Goal: Information Seeking & Learning: Learn about a topic

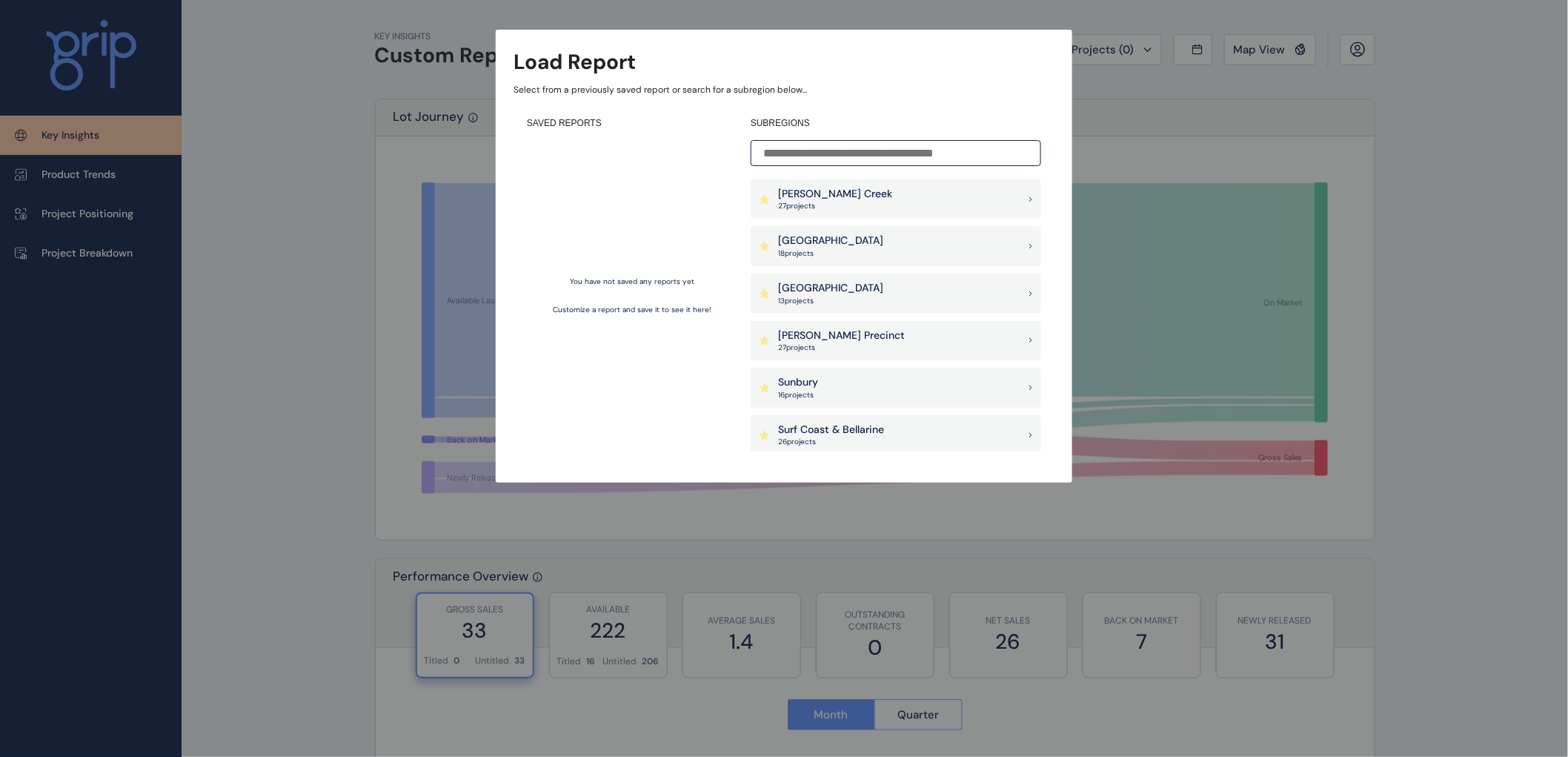
click at [800, 385] on p "Sunbury" at bounding box center [798, 382] width 40 height 15
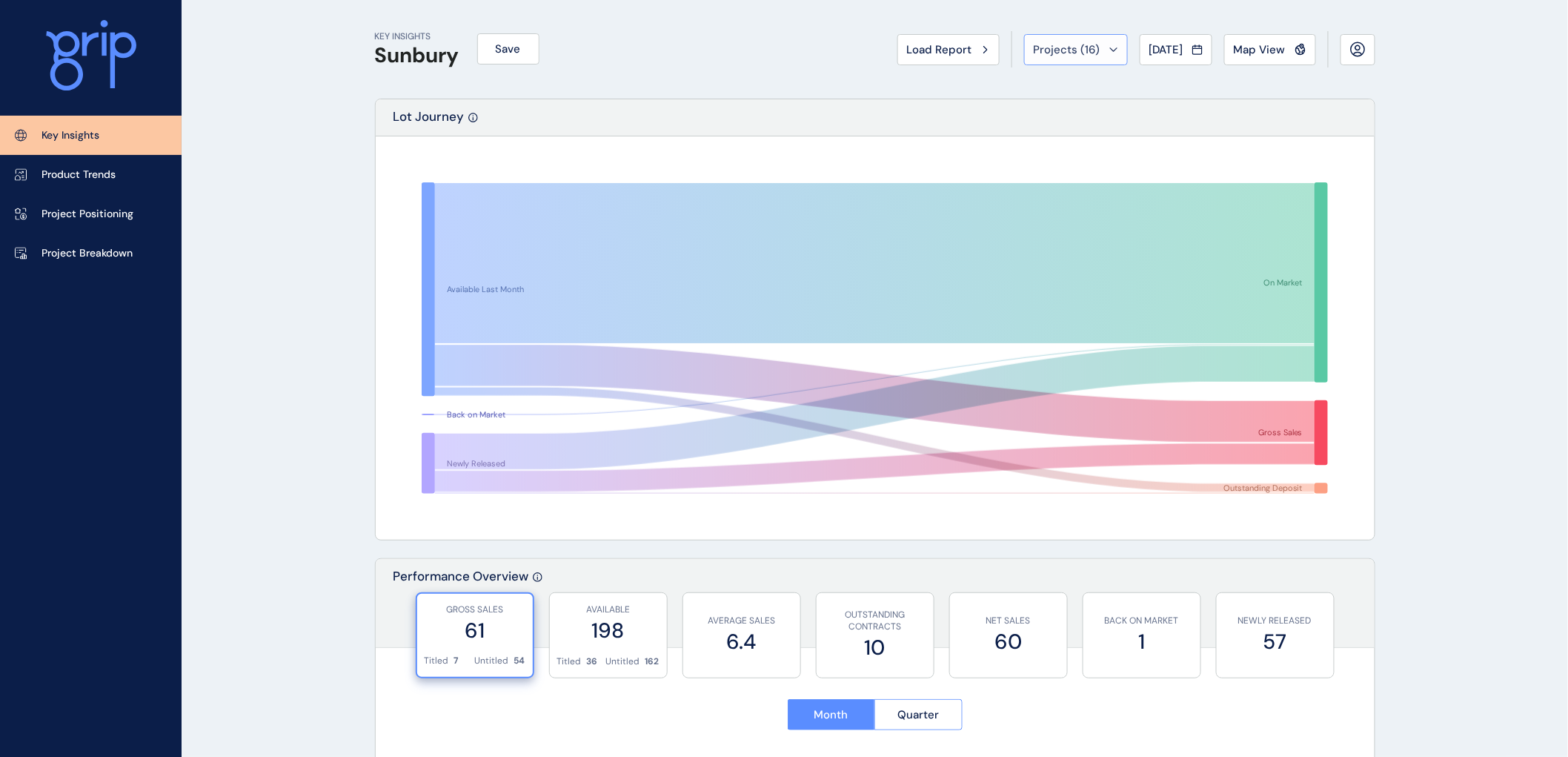
click at [1109, 49] on icon at bounding box center [1113, 49] width 9 height 4
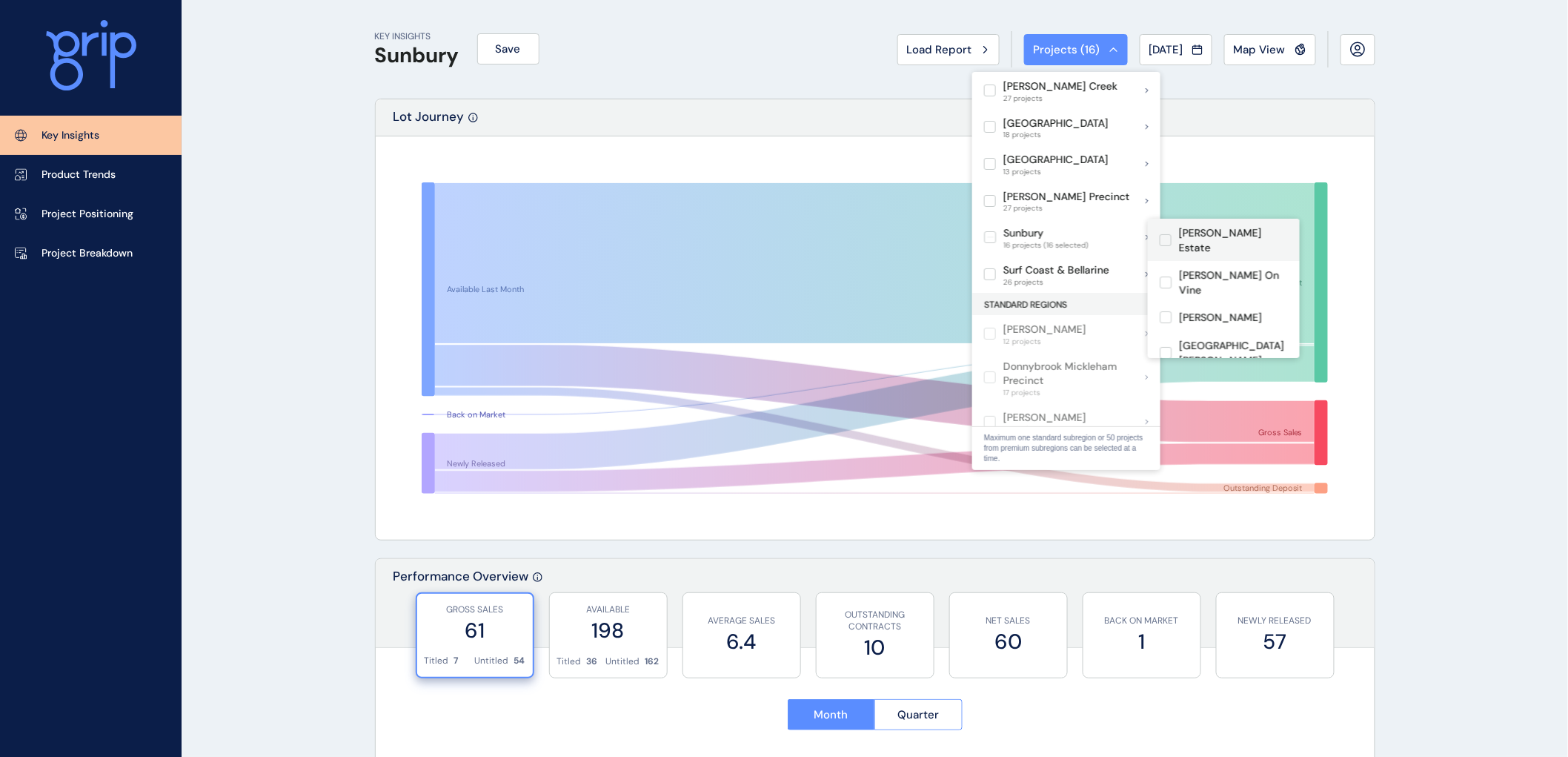
click at [1167, 234] on label at bounding box center [1165, 240] width 12 height 12
drag, startPoint x: 1164, startPoint y: 256, endPoint x: 1166, endPoint y: 285, distance: 29.1
click at [1164, 276] on label at bounding box center [1165, 282] width 12 height 12
click at [1166, 311] on label at bounding box center [1165, 317] width 12 height 12
click at [1166, 347] on label at bounding box center [1165, 353] width 12 height 12
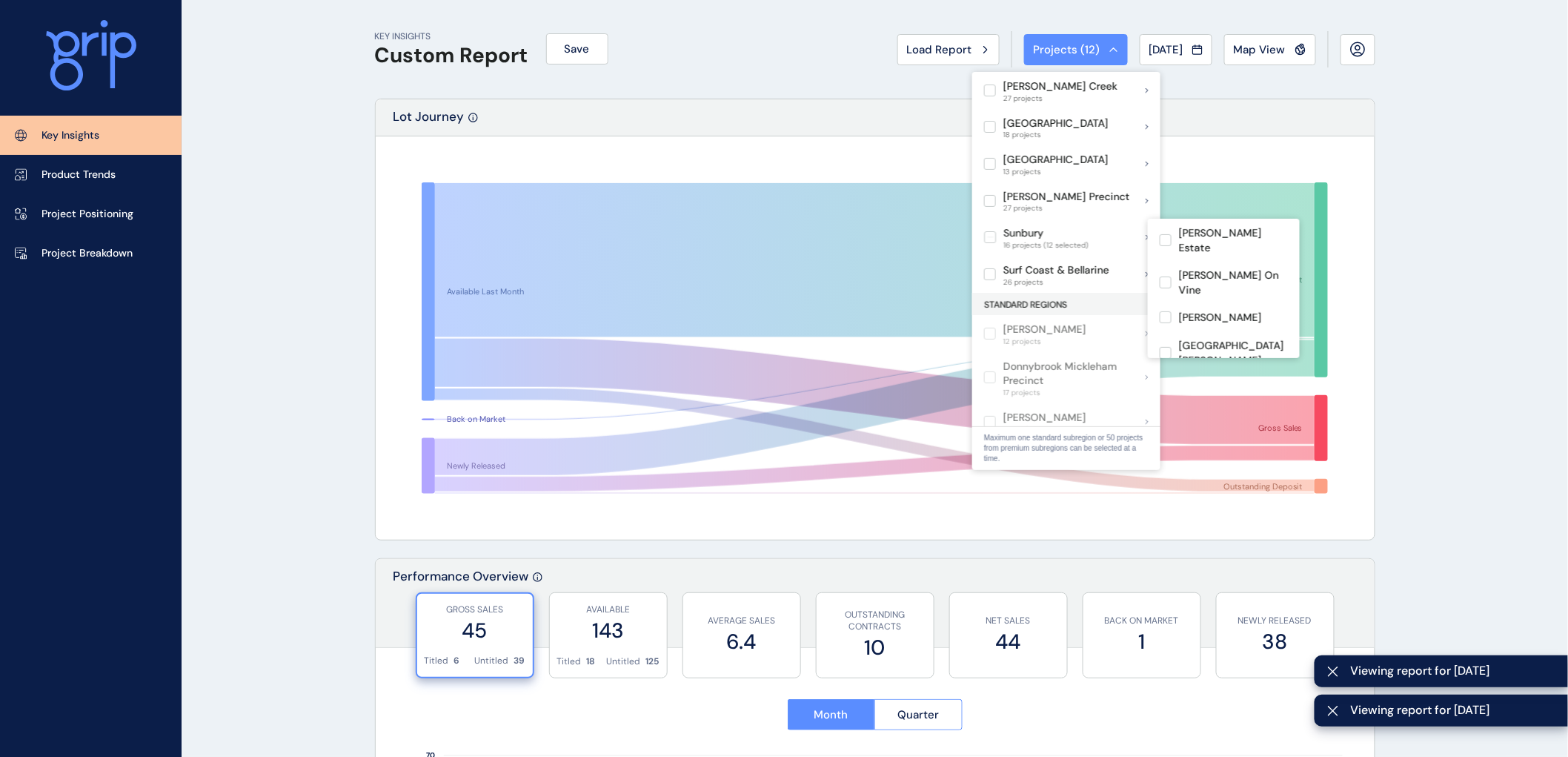
click at [1168, 382] on label at bounding box center [1165, 388] width 12 height 12
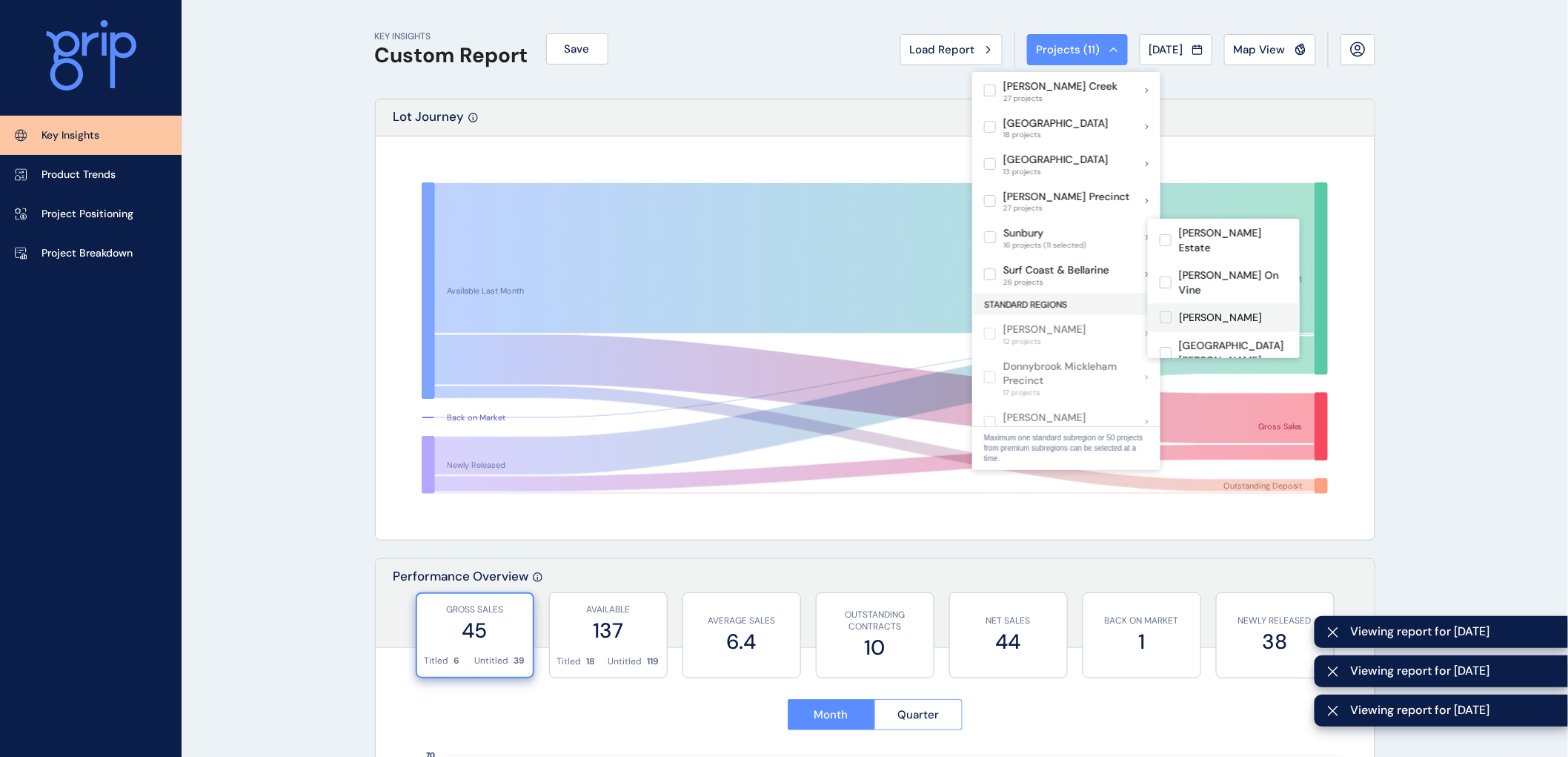
click at [1168, 311] on label at bounding box center [1165, 317] width 12 height 12
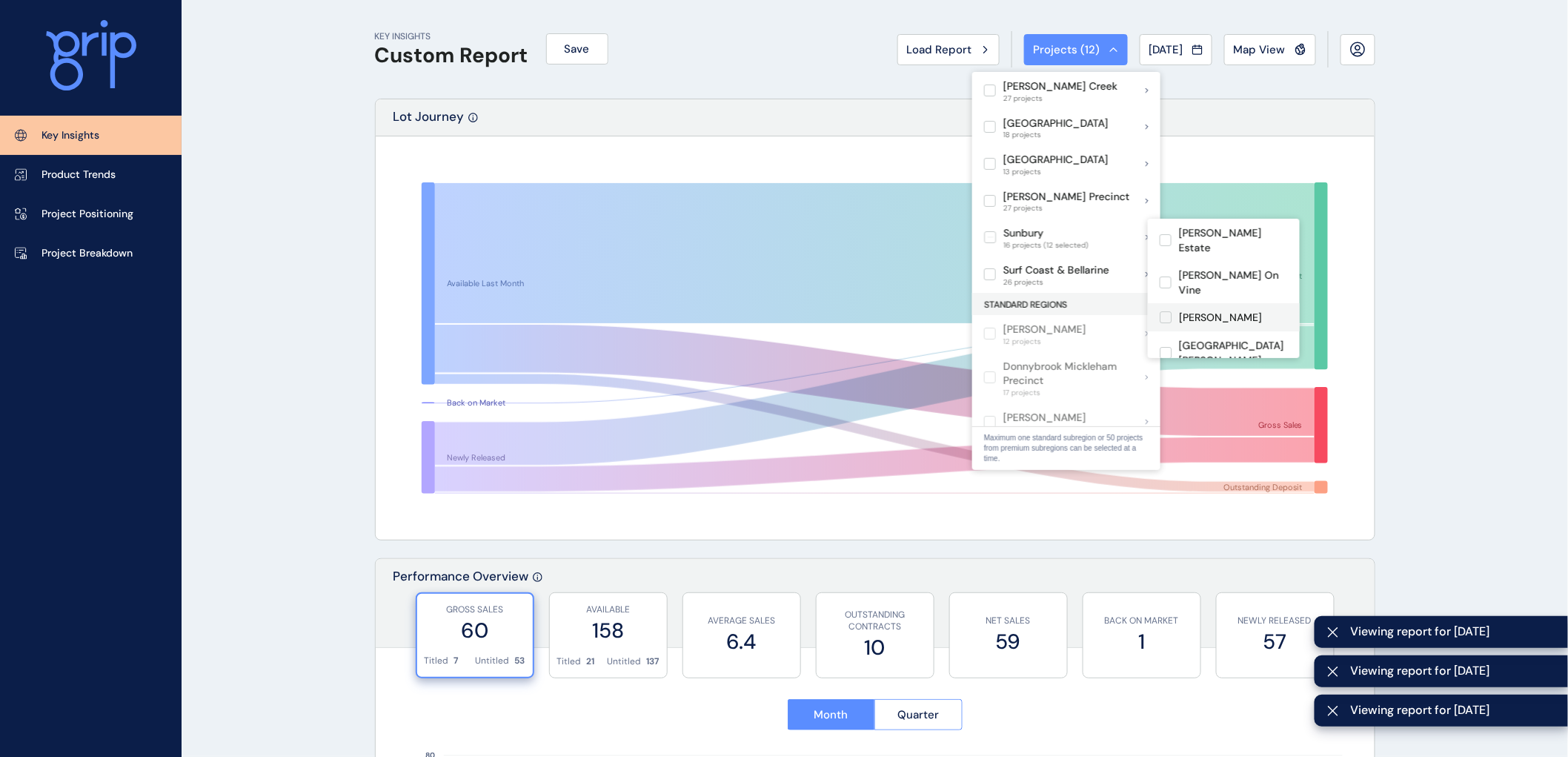
scroll to position [82, 0]
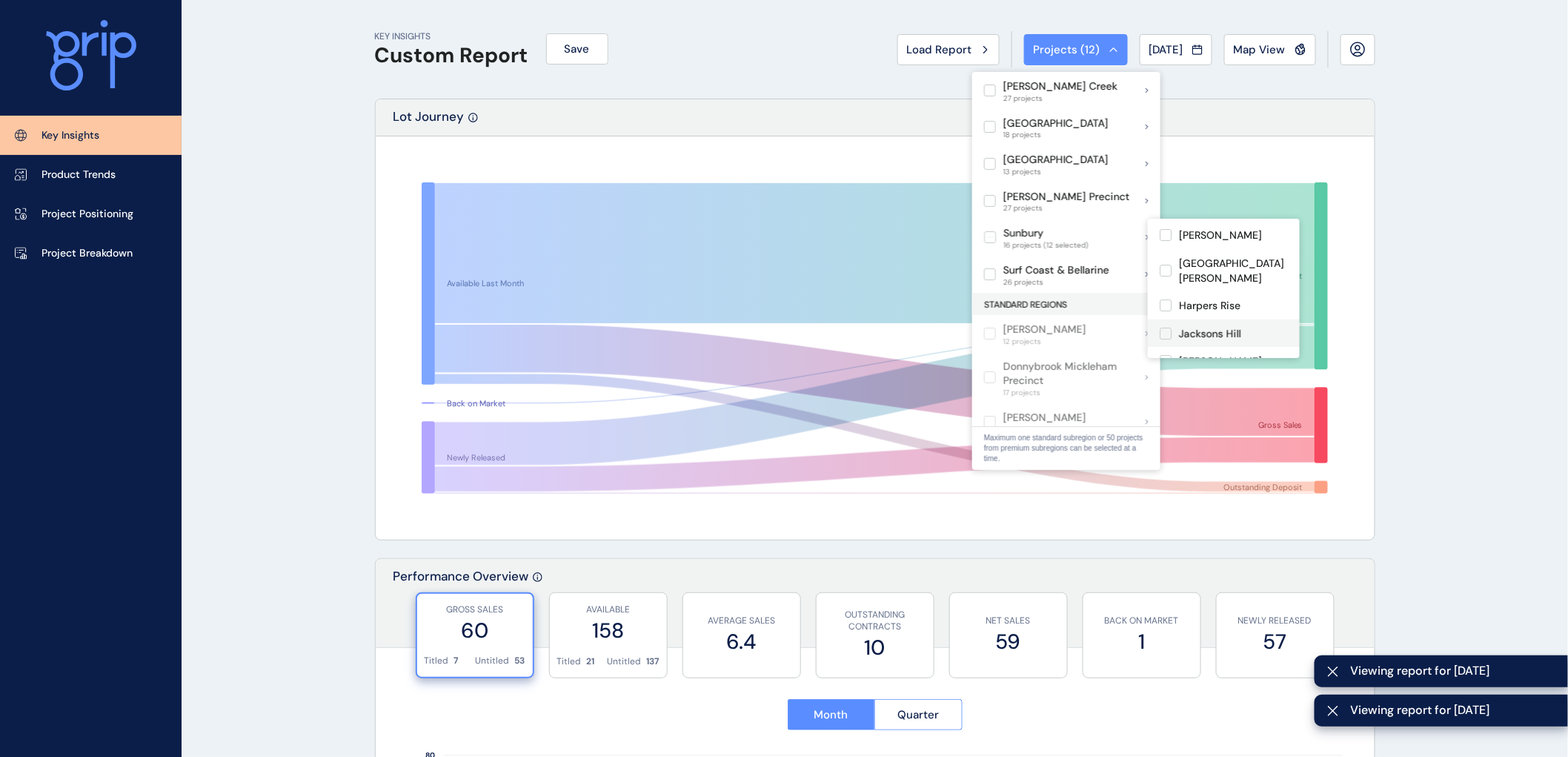
click at [1165, 327] on label at bounding box center [1165, 333] width 12 height 12
click at [1165, 355] on label at bounding box center [1165, 361] width 12 height 12
click at [1166, 383] on label at bounding box center [1165, 389] width 12 height 12
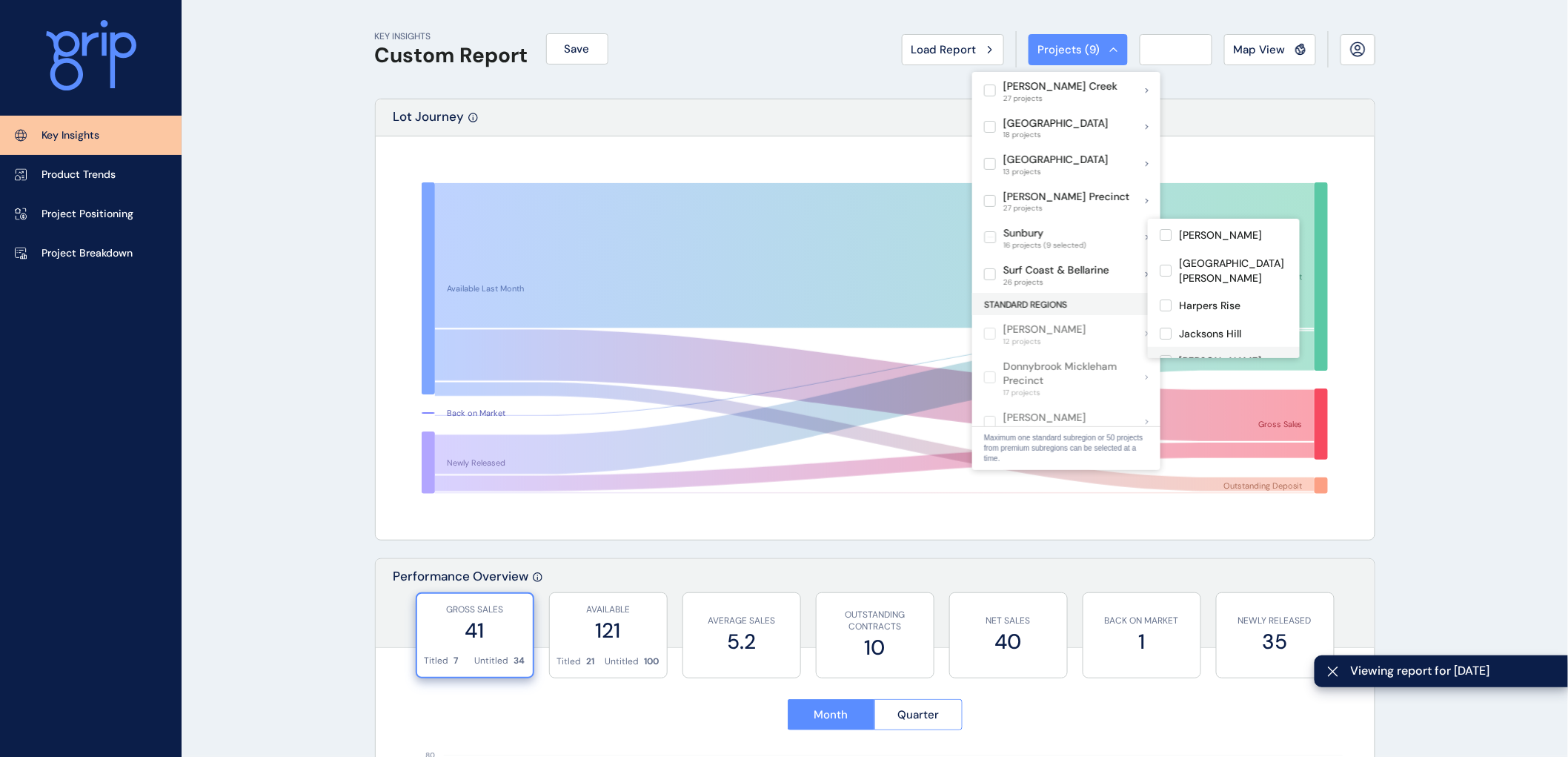
scroll to position [165, 0]
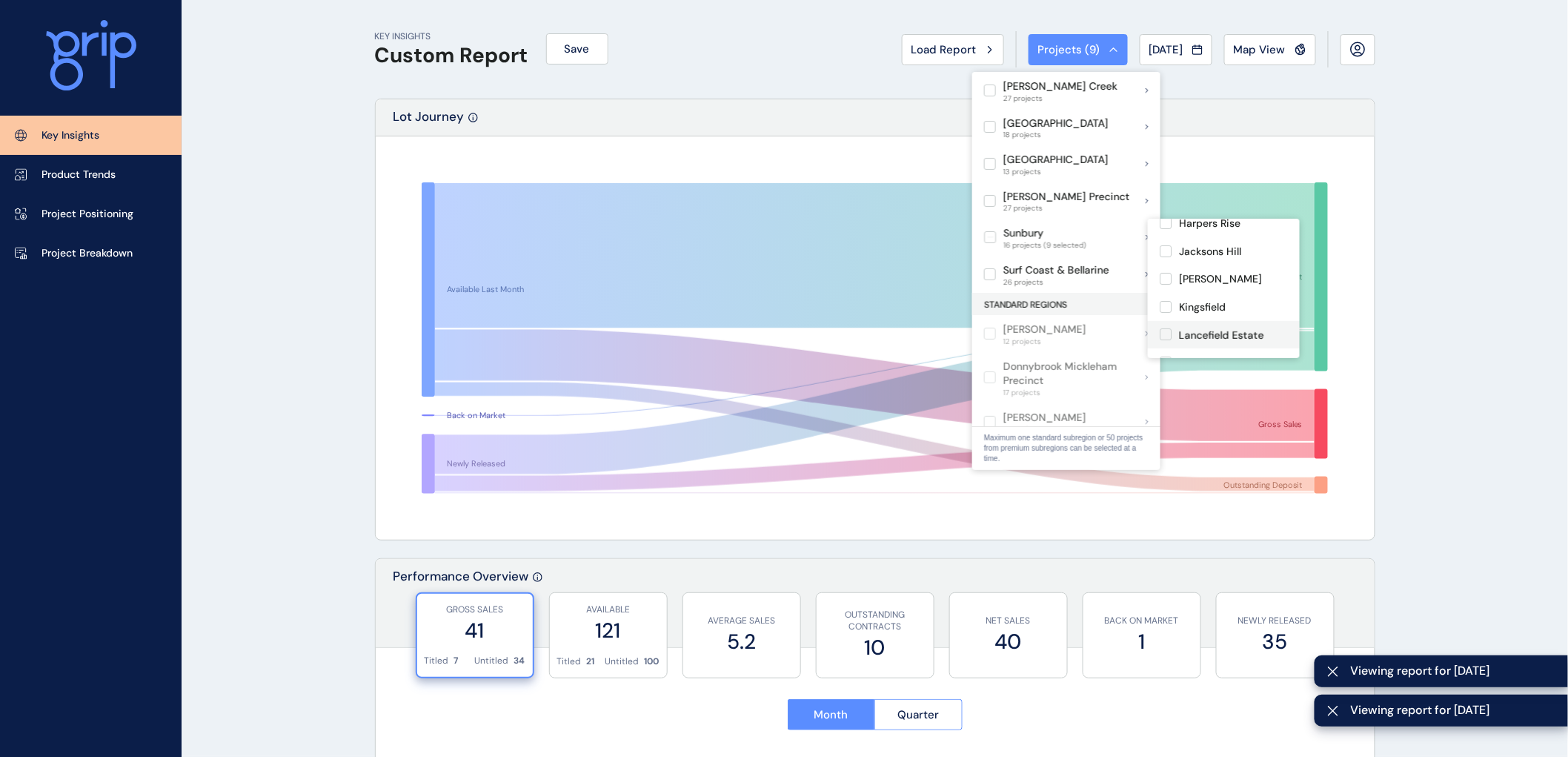
drag, startPoint x: 1167, startPoint y: 291, endPoint x: 1165, endPoint y: 314, distance: 23.1
click at [1166, 328] on label at bounding box center [1165, 334] width 12 height 12
drag, startPoint x: 1165, startPoint y: 315, endPoint x: 1165, endPoint y: 336, distance: 21.0
click at [1165, 357] on label at bounding box center [1165, 363] width 12 height 12
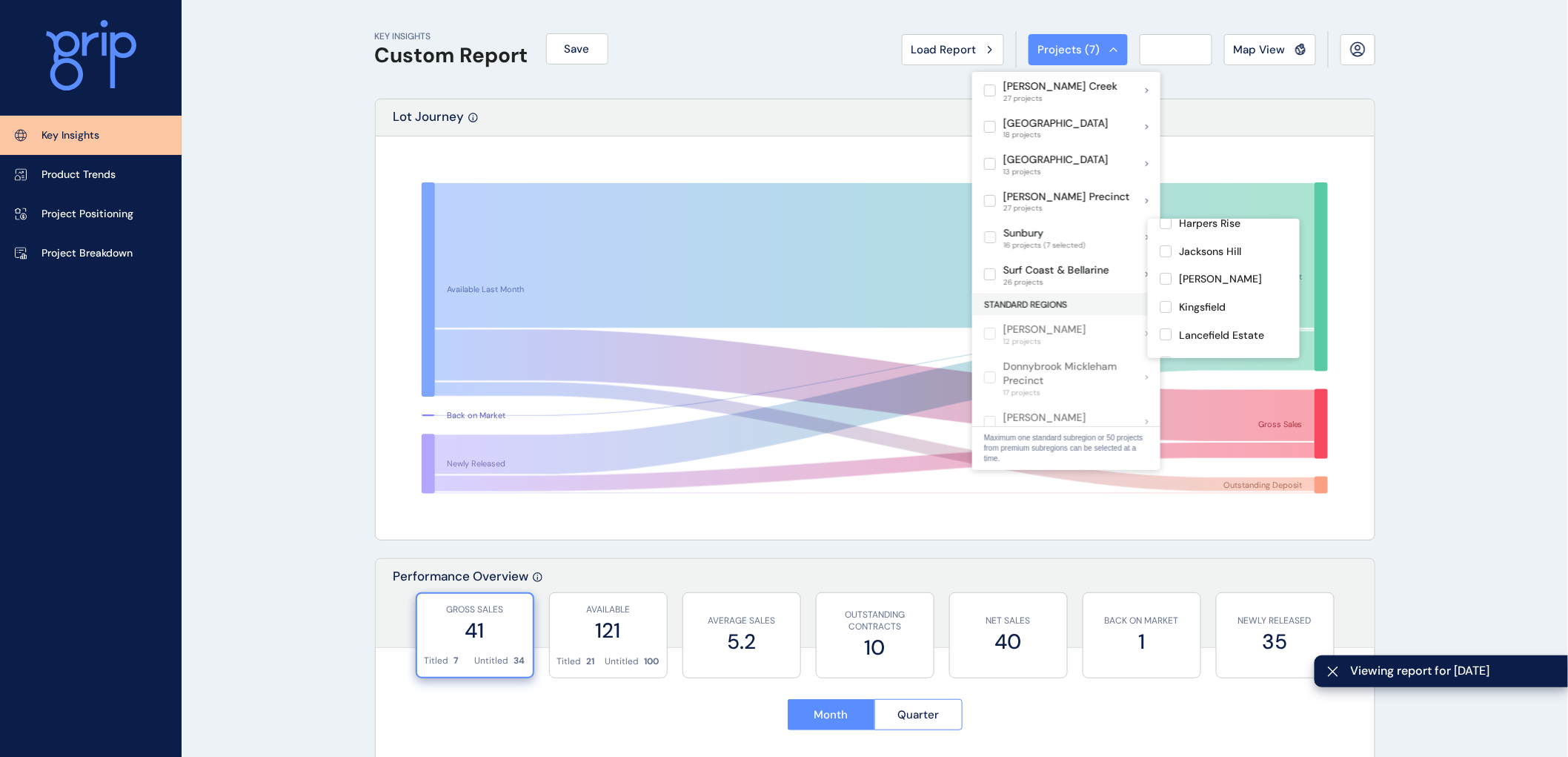
click at [1166, 385] on label at bounding box center [1165, 391] width 12 height 12
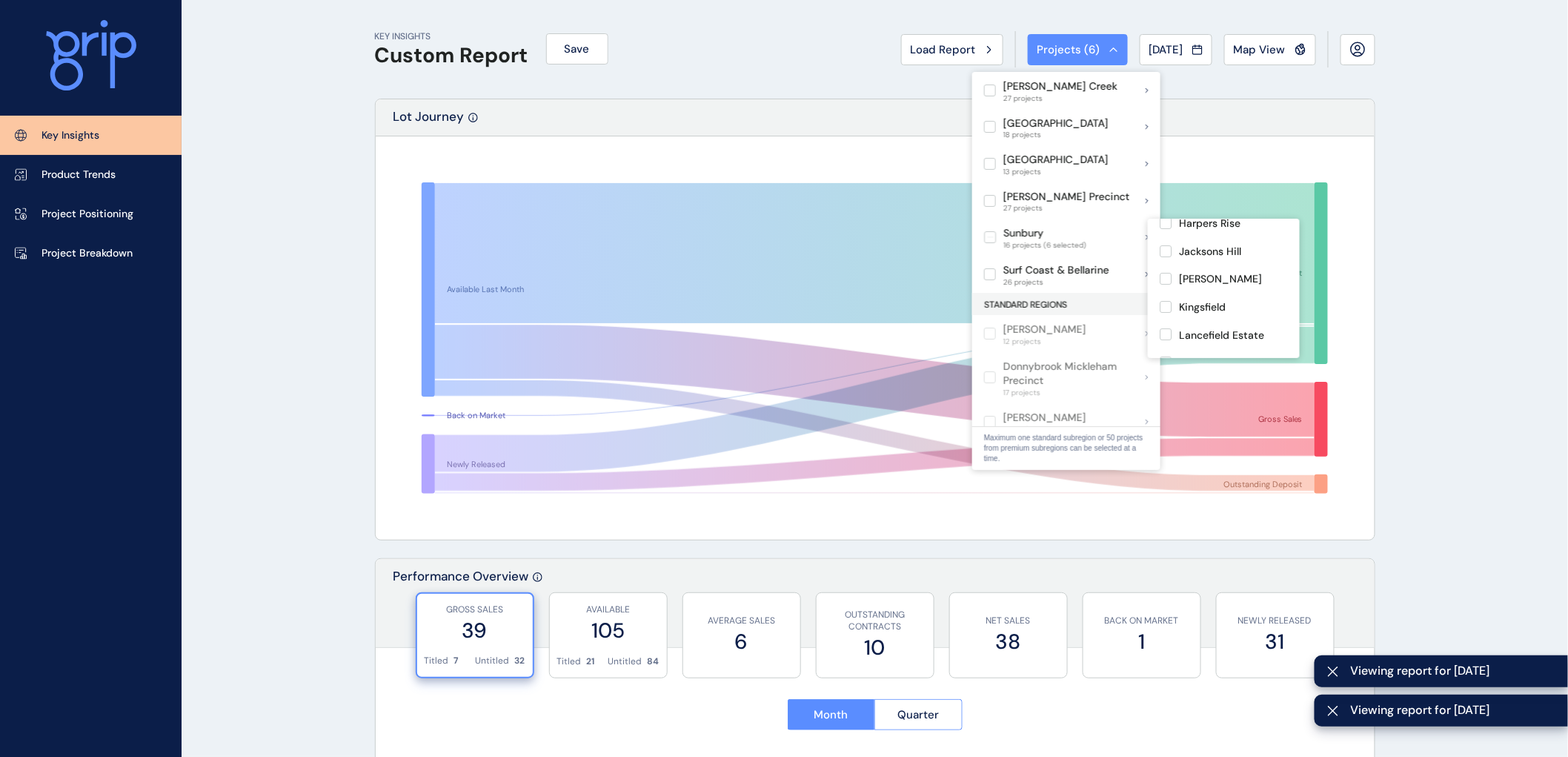
scroll to position [247, 0]
click at [1161, 358] on label at bounding box center [1165, 364] width 12 height 12
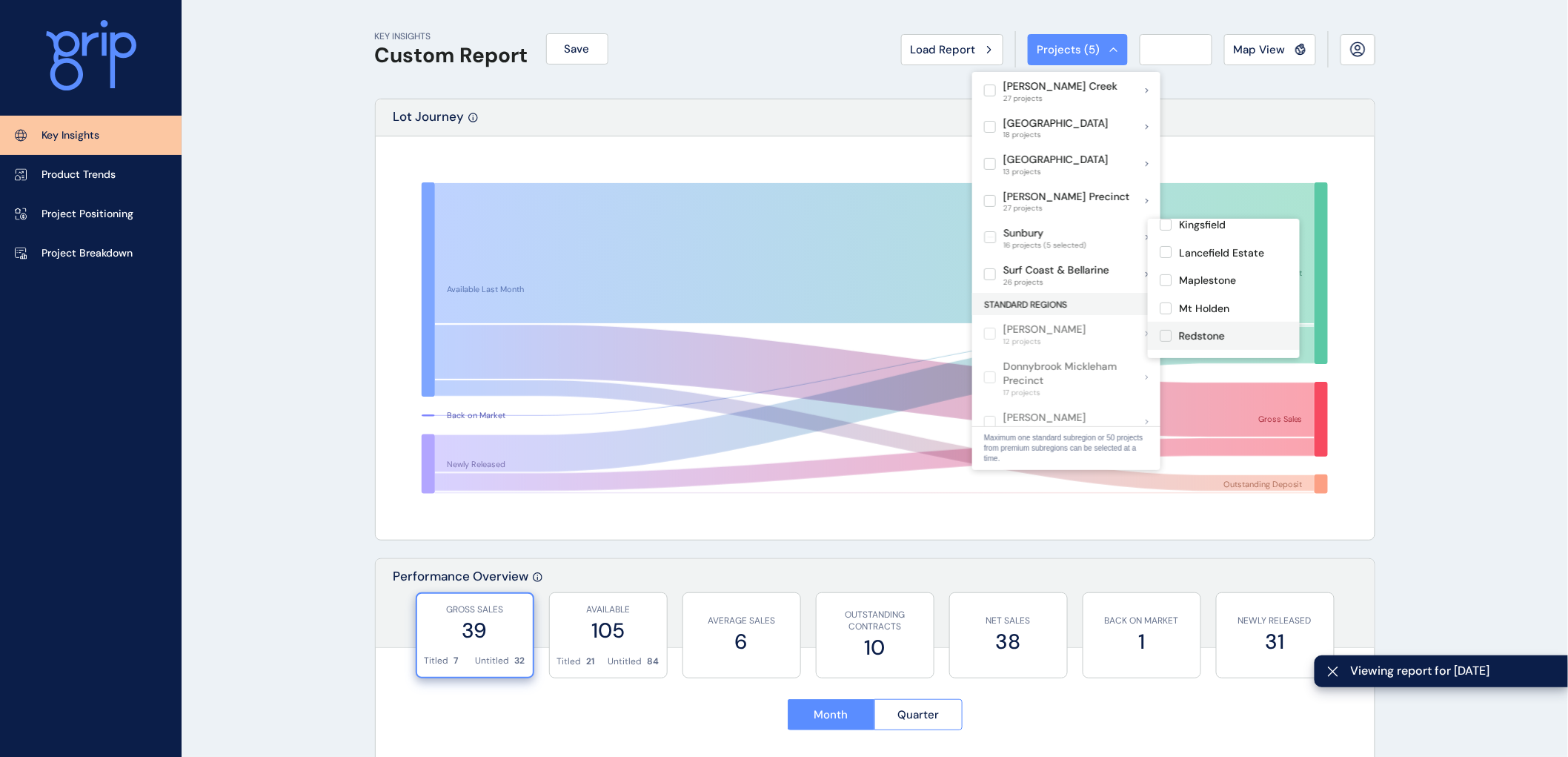
click at [1162, 330] on label at bounding box center [1165, 336] width 12 height 12
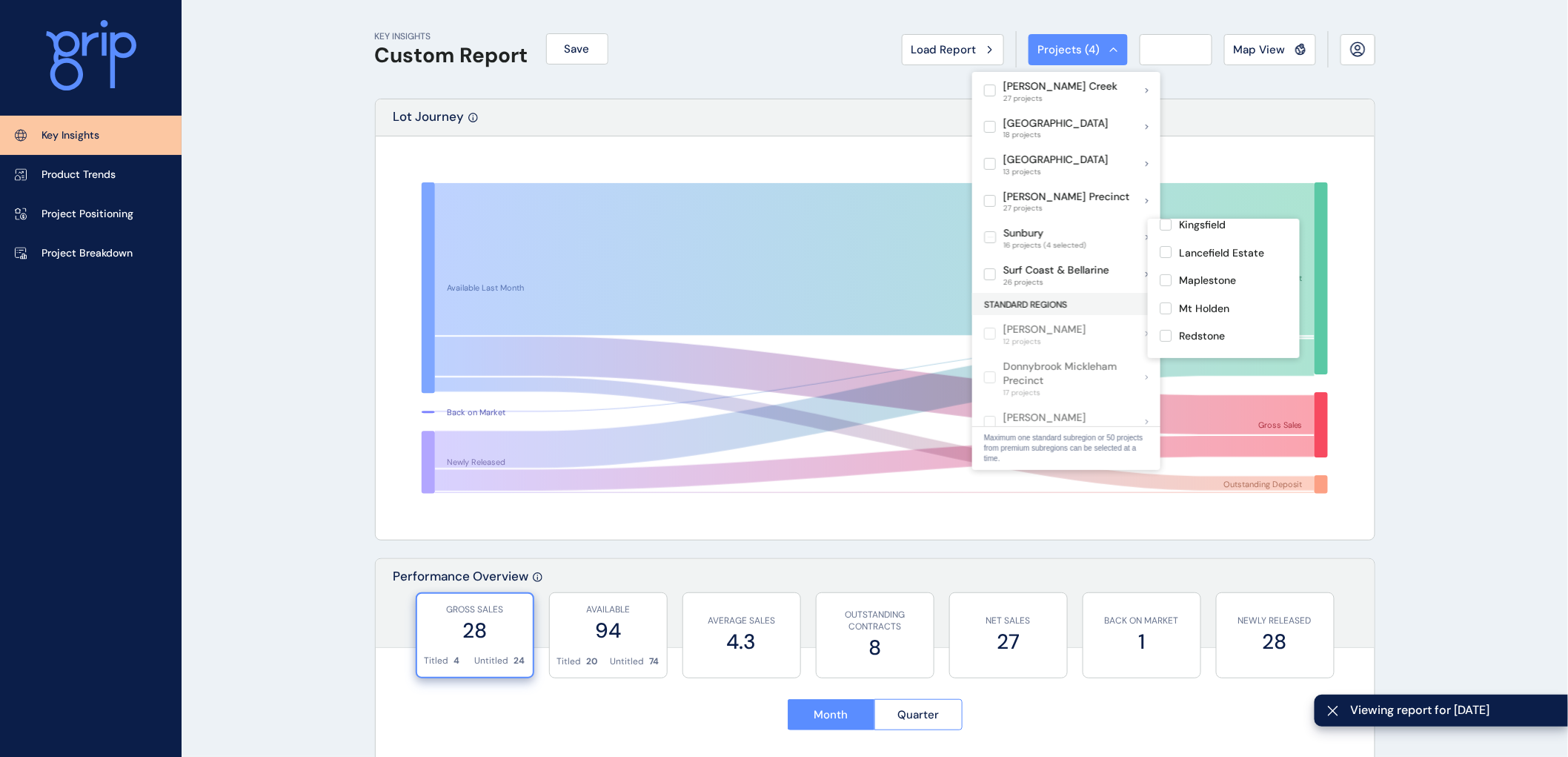
click at [1167, 385] on label at bounding box center [1165, 391] width 12 height 12
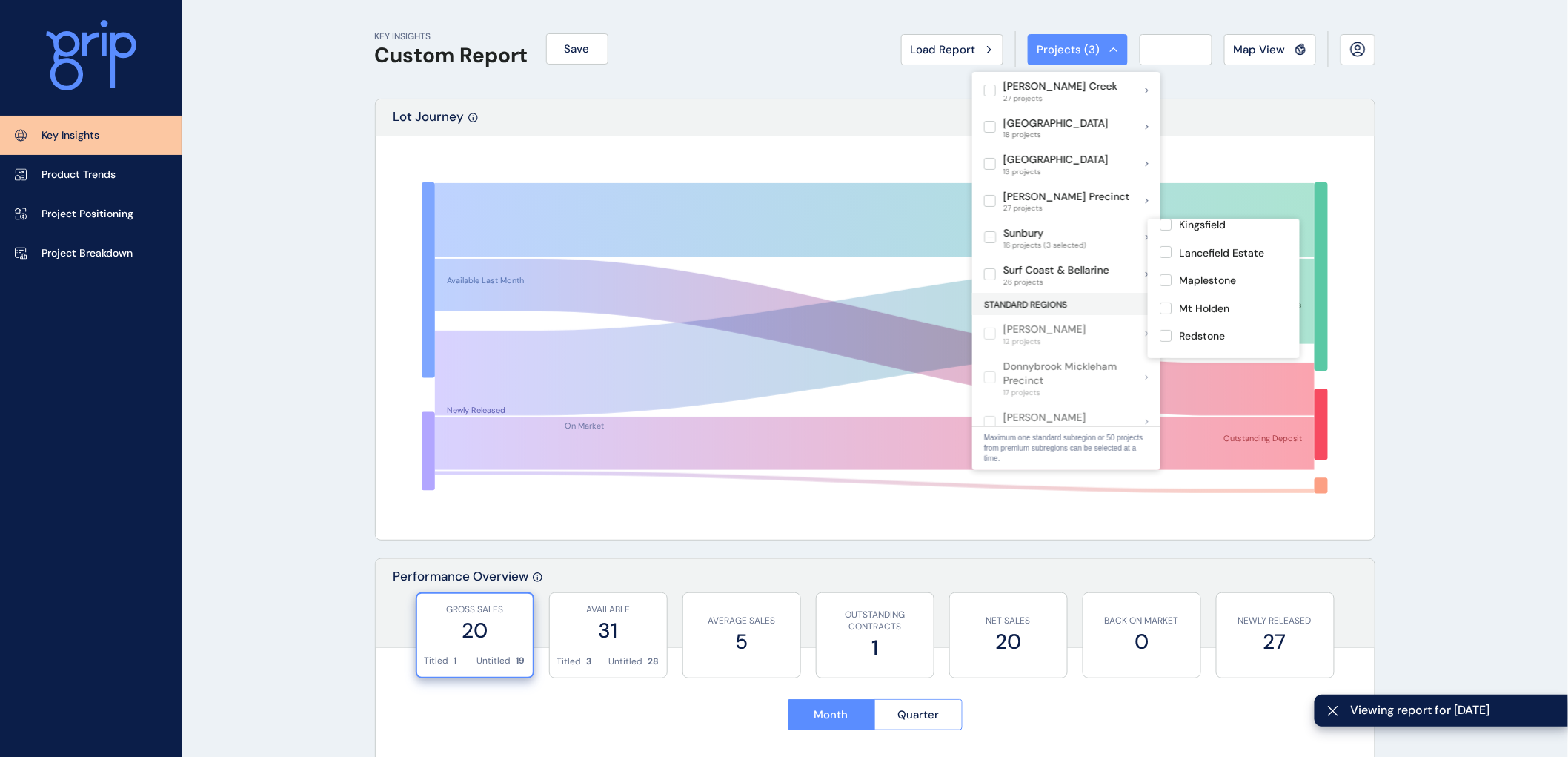
scroll to position [306, 0]
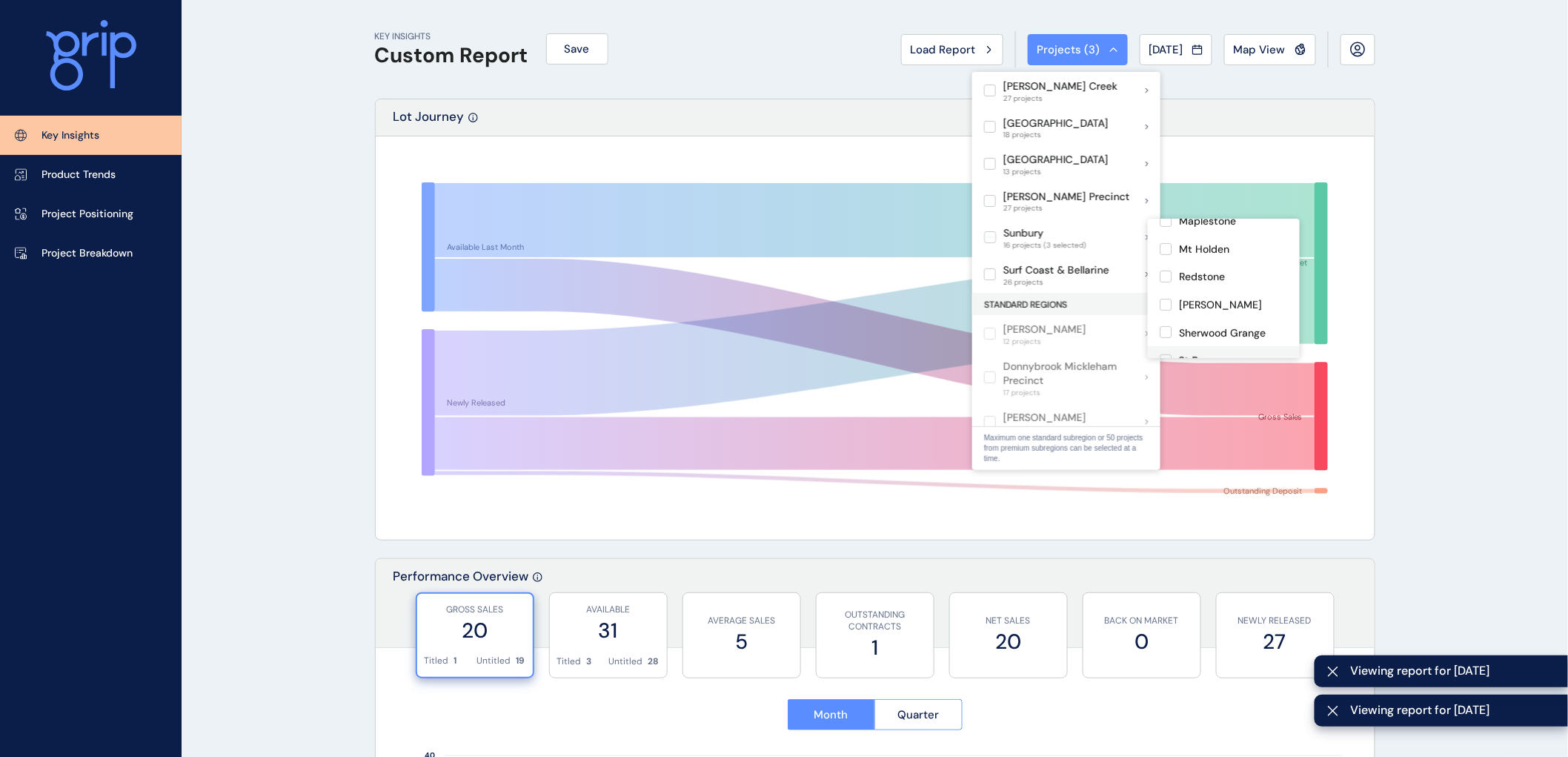
click at [1166, 354] on label at bounding box center [1165, 360] width 12 height 12
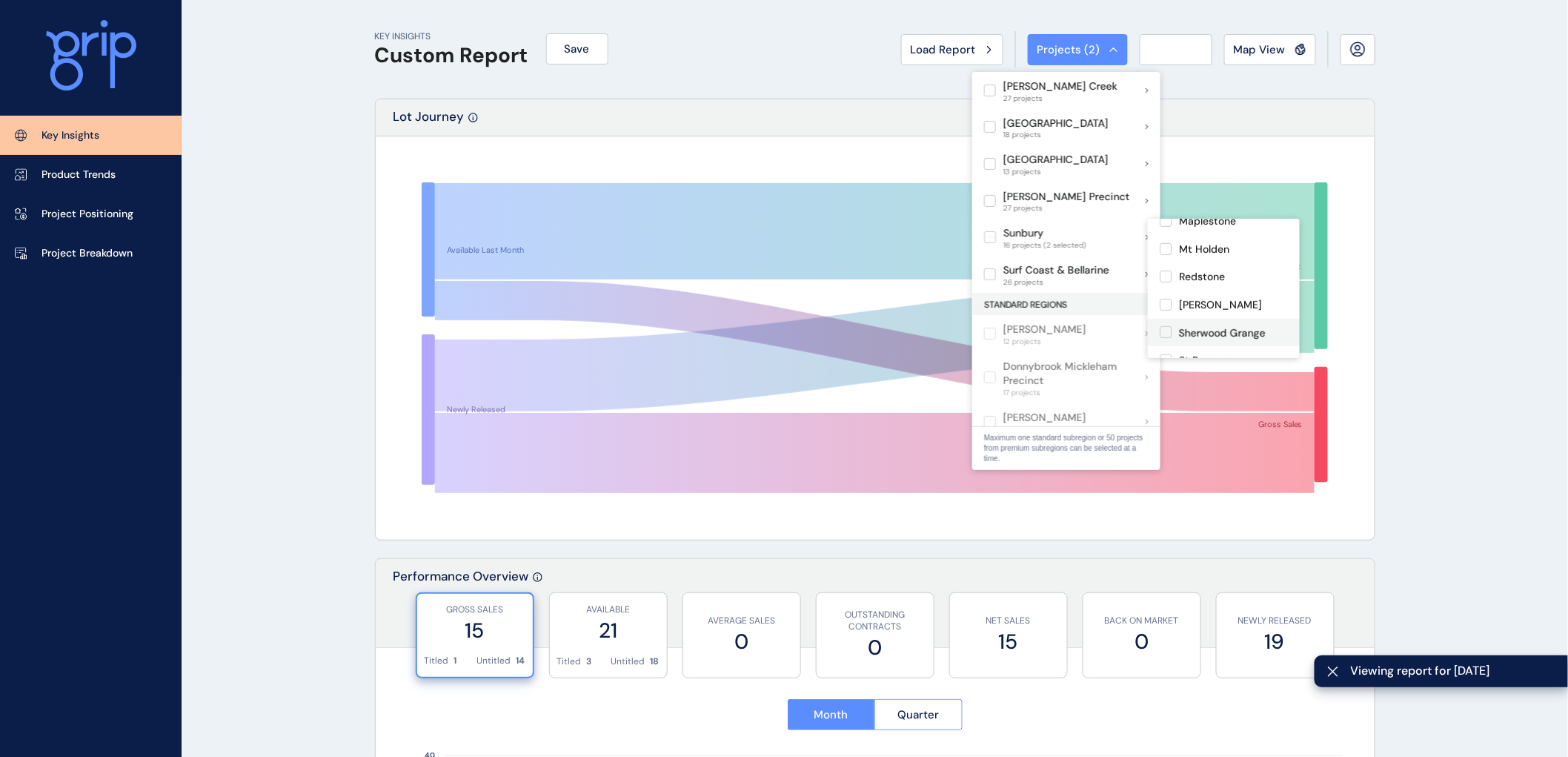
click at [1165, 382] on label at bounding box center [1165, 388] width 12 height 12
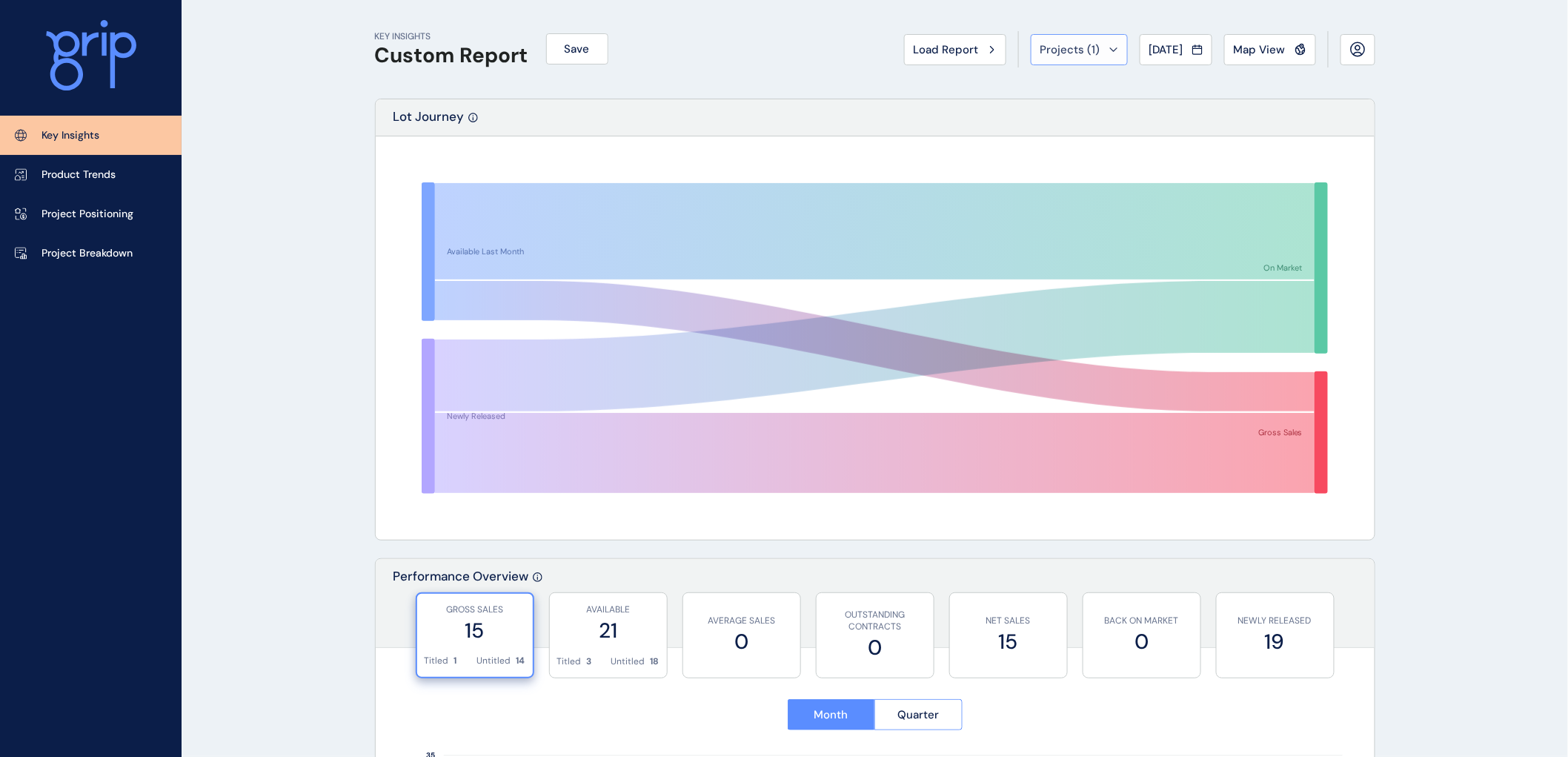
click at [1109, 50] on icon at bounding box center [1113, 49] width 9 height 4
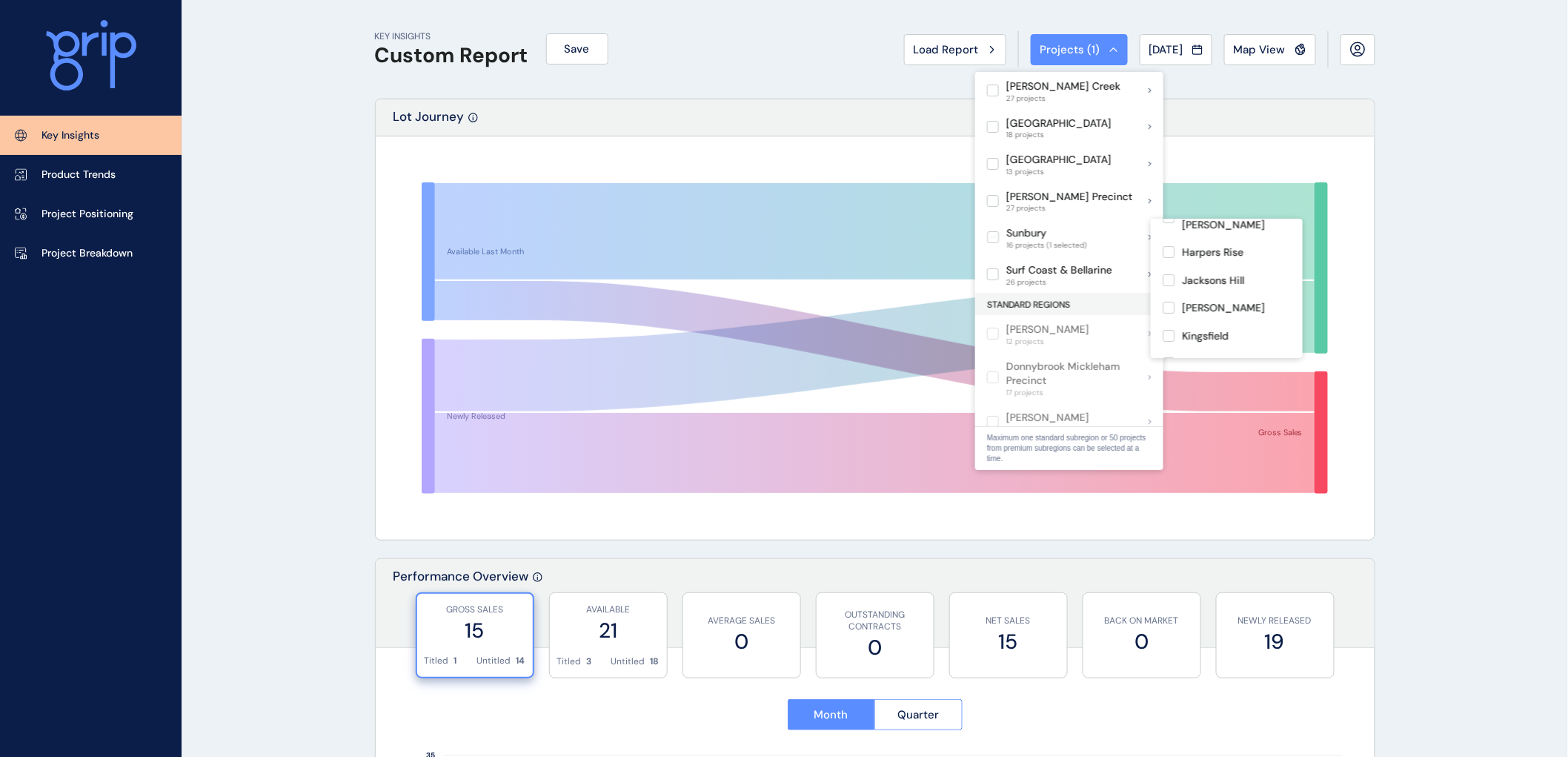
scroll to position [165, 0]
click at [1168, 301] on label at bounding box center [1169, 307] width 12 height 12
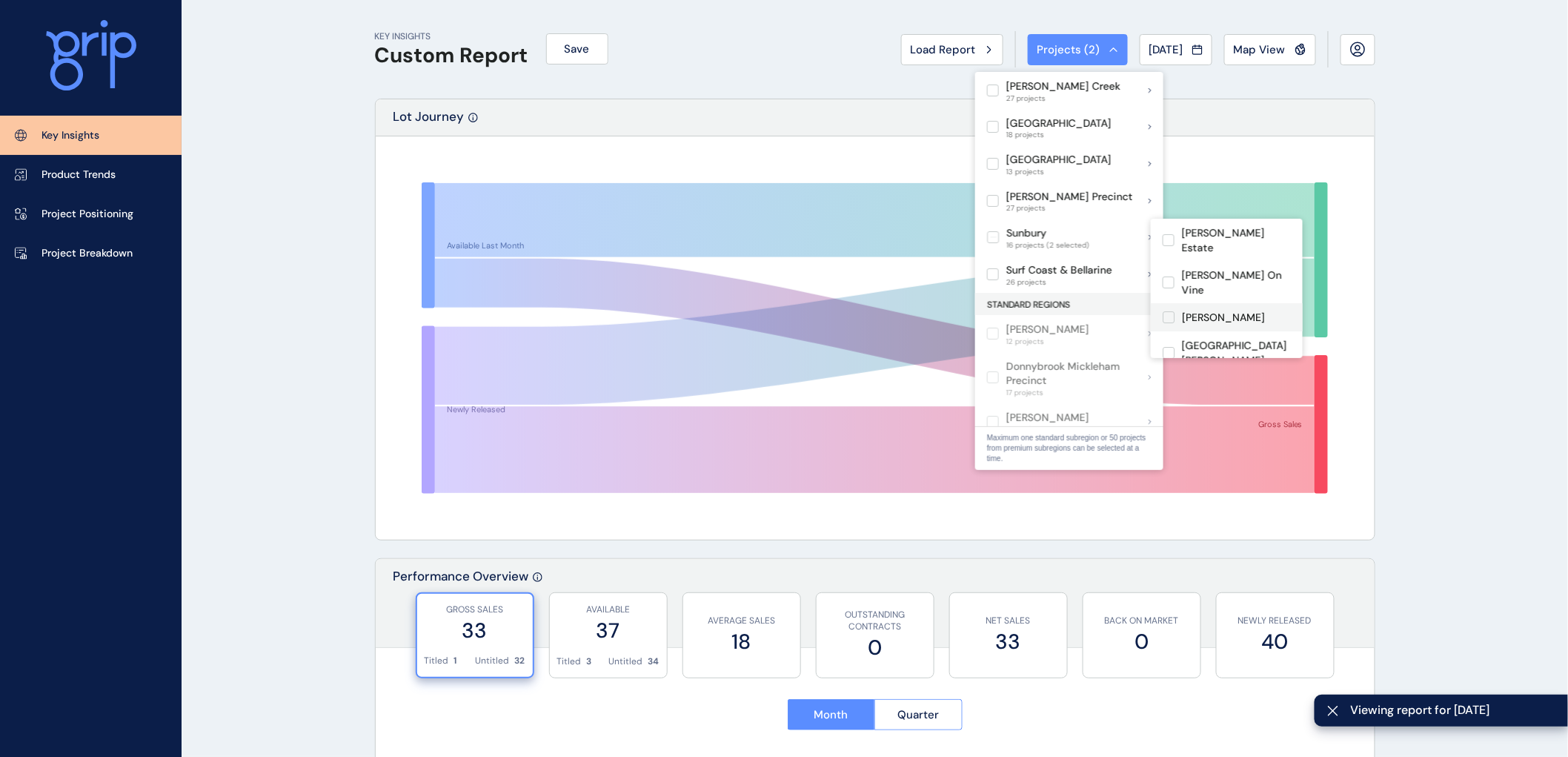
click at [1169, 311] on label at bounding box center [1169, 317] width 12 height 12
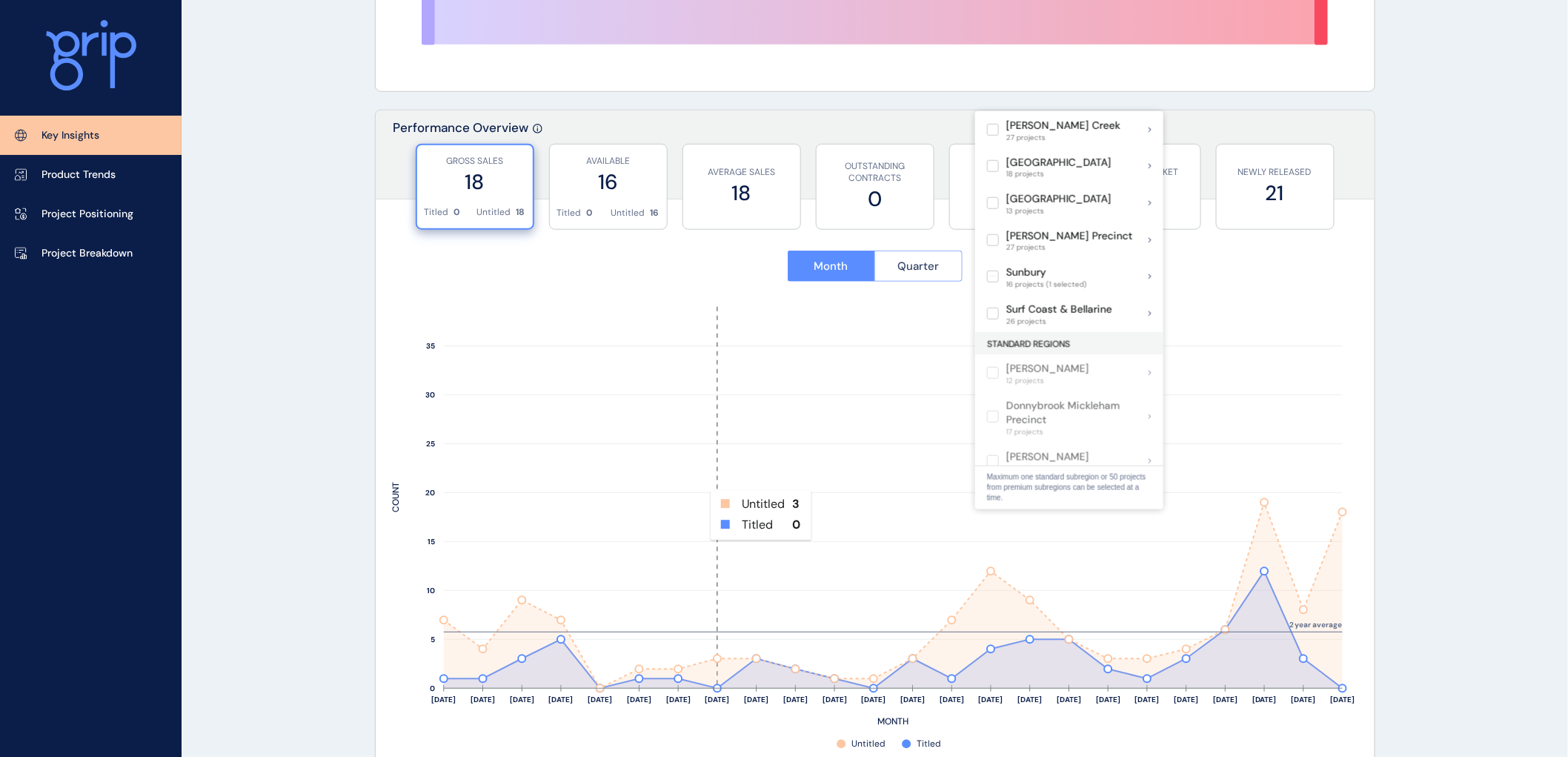
scroll to position [411, 0]
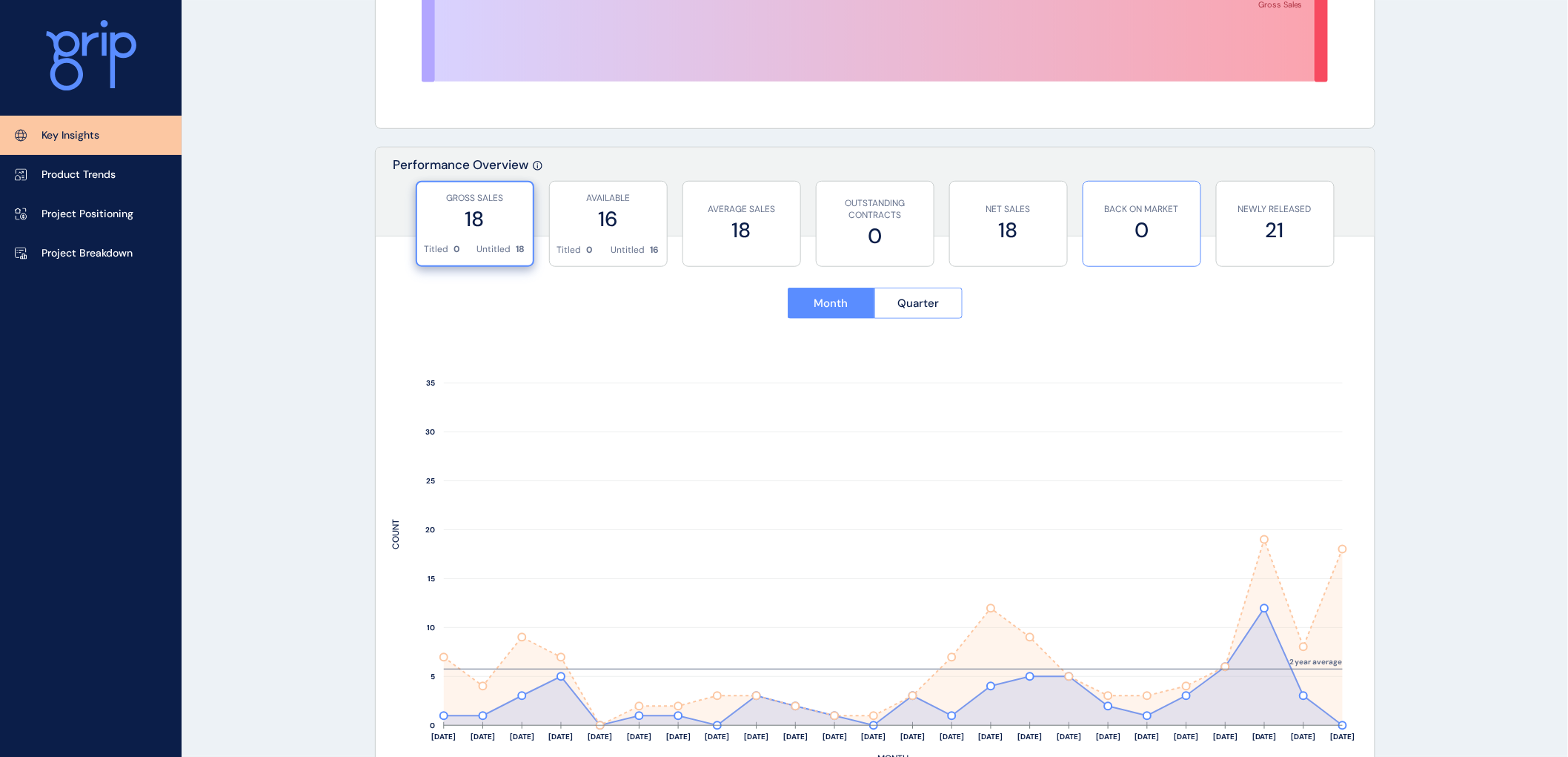
scroll to position [0, 0]
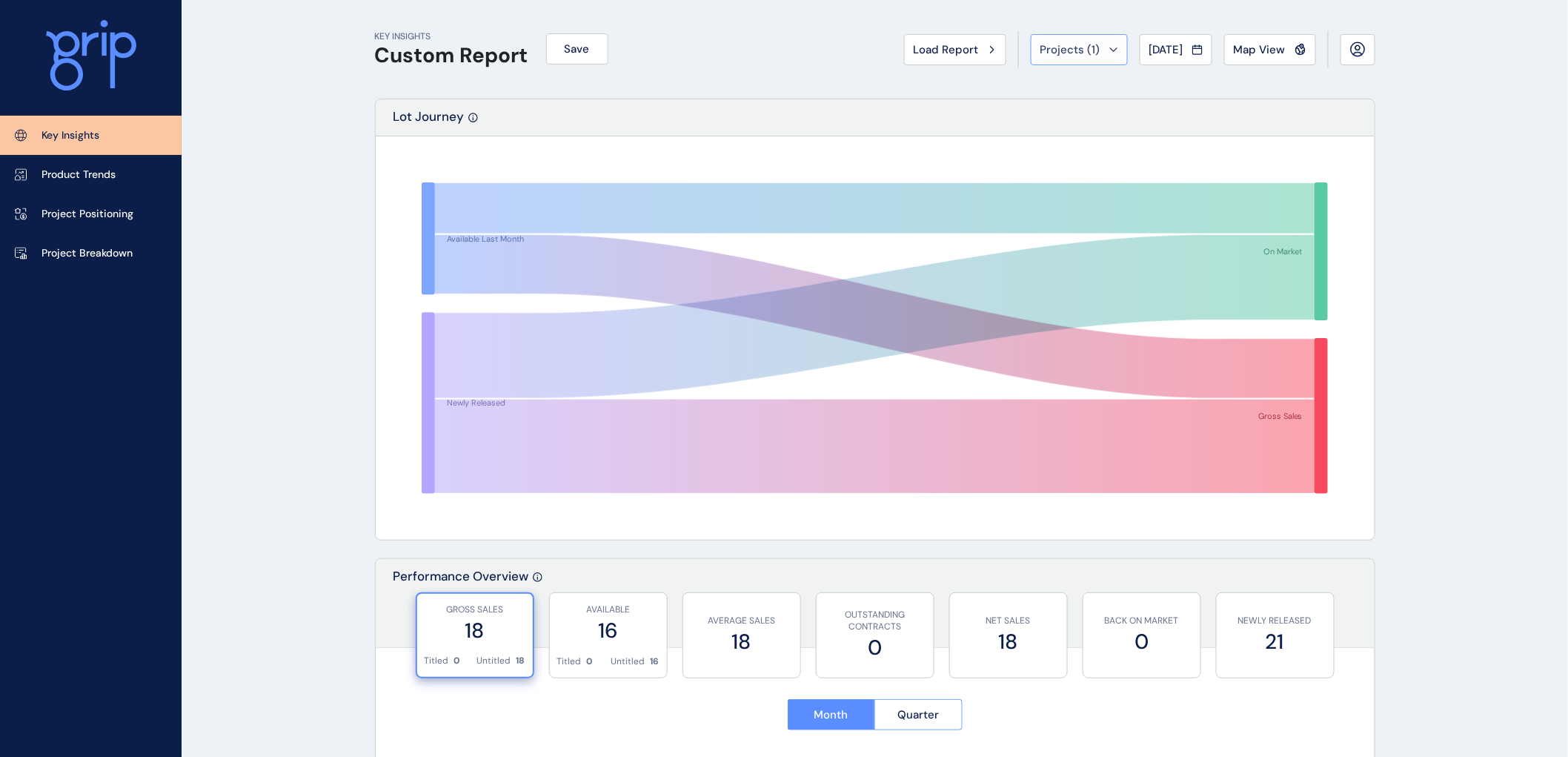
click at [1109, 49] on icon at bounding box center [1113, 49] width 9 height 4
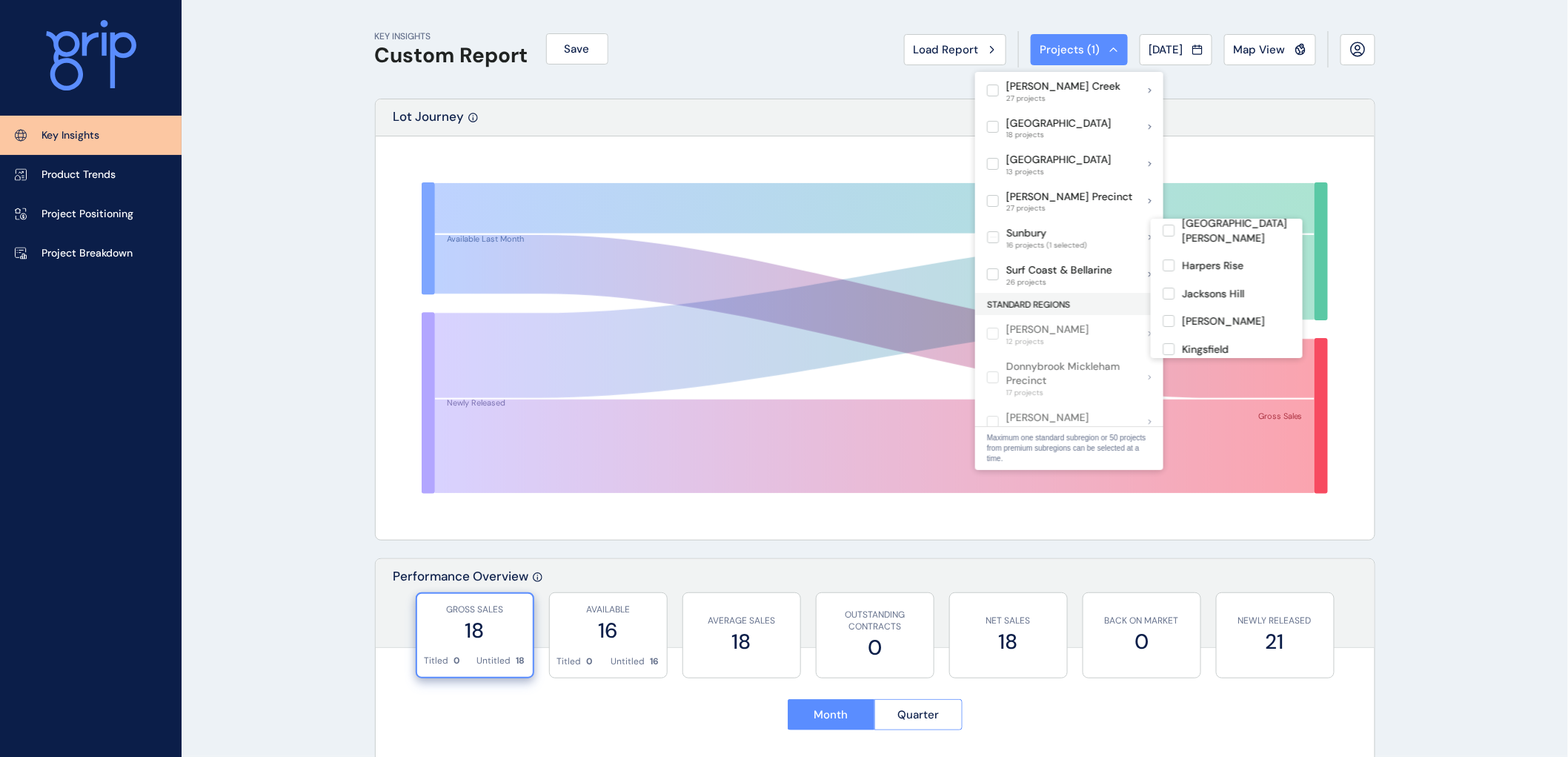
scroll to position [165, 0]
click at [1167, 357] on label at bounding box center [1169, 363] width 12 height 12
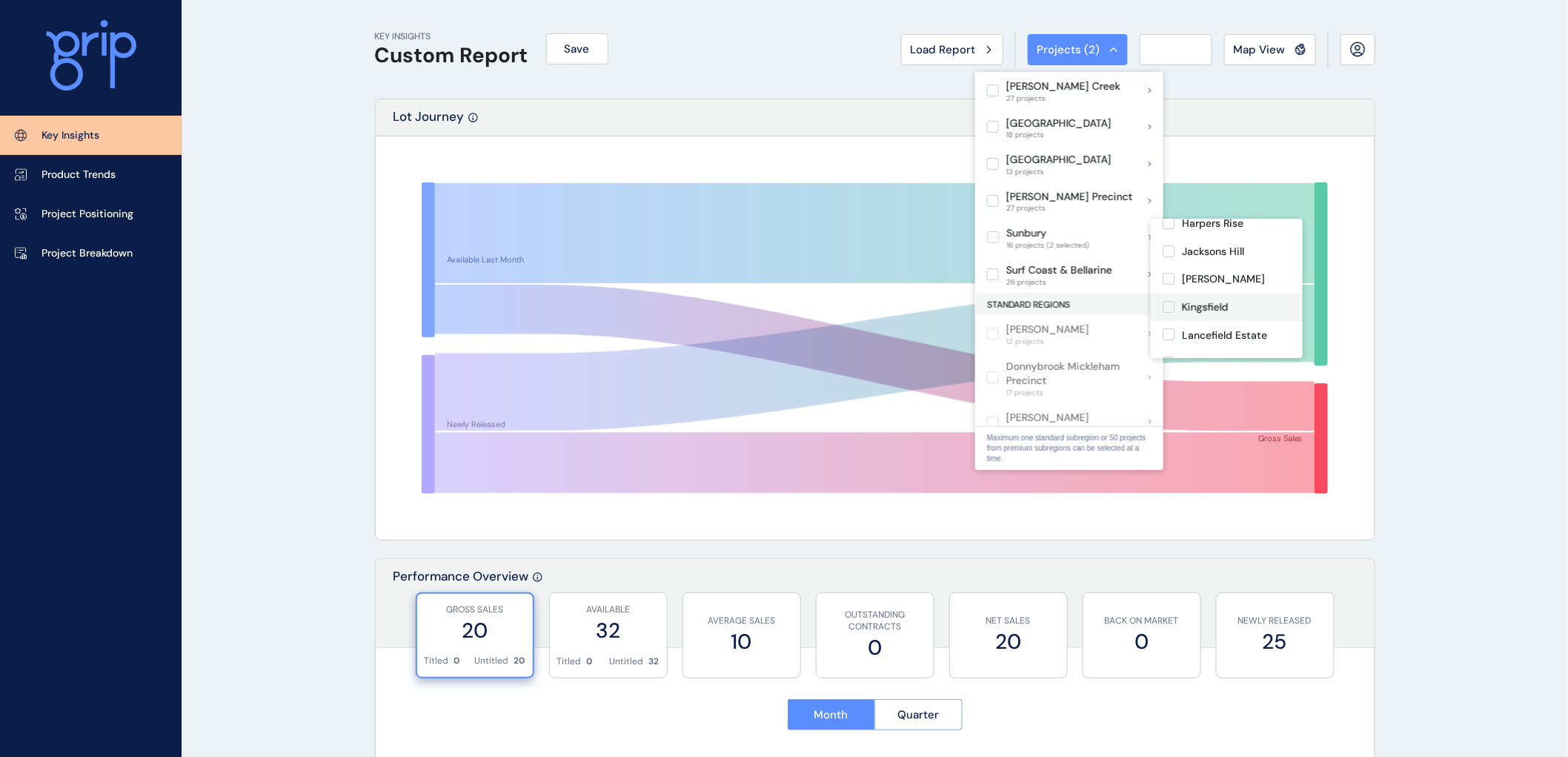
click at [1169, 301] on label at bounding box center [1169, 307] width 12 height 12
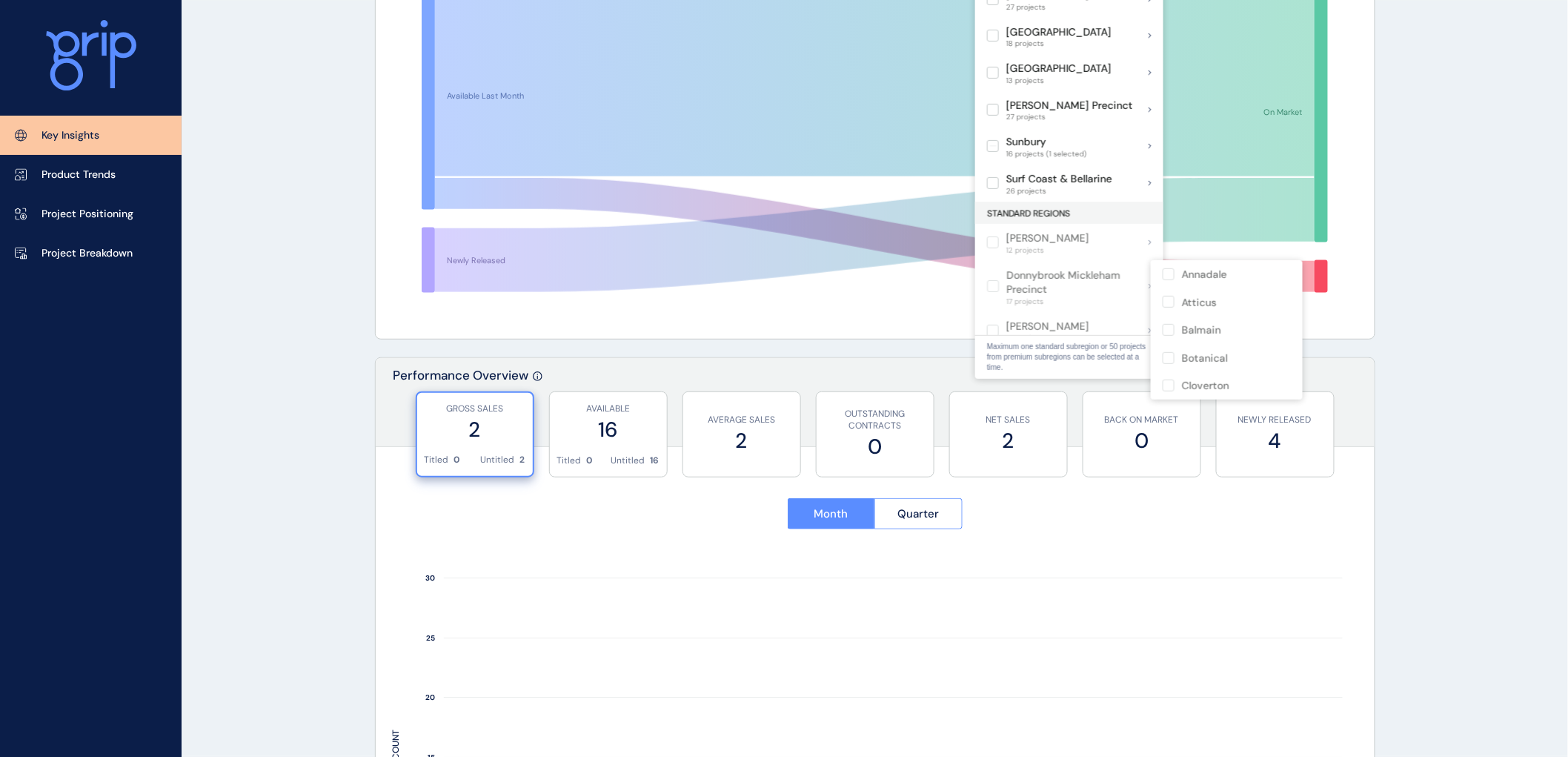
scroll to position [165, 0]
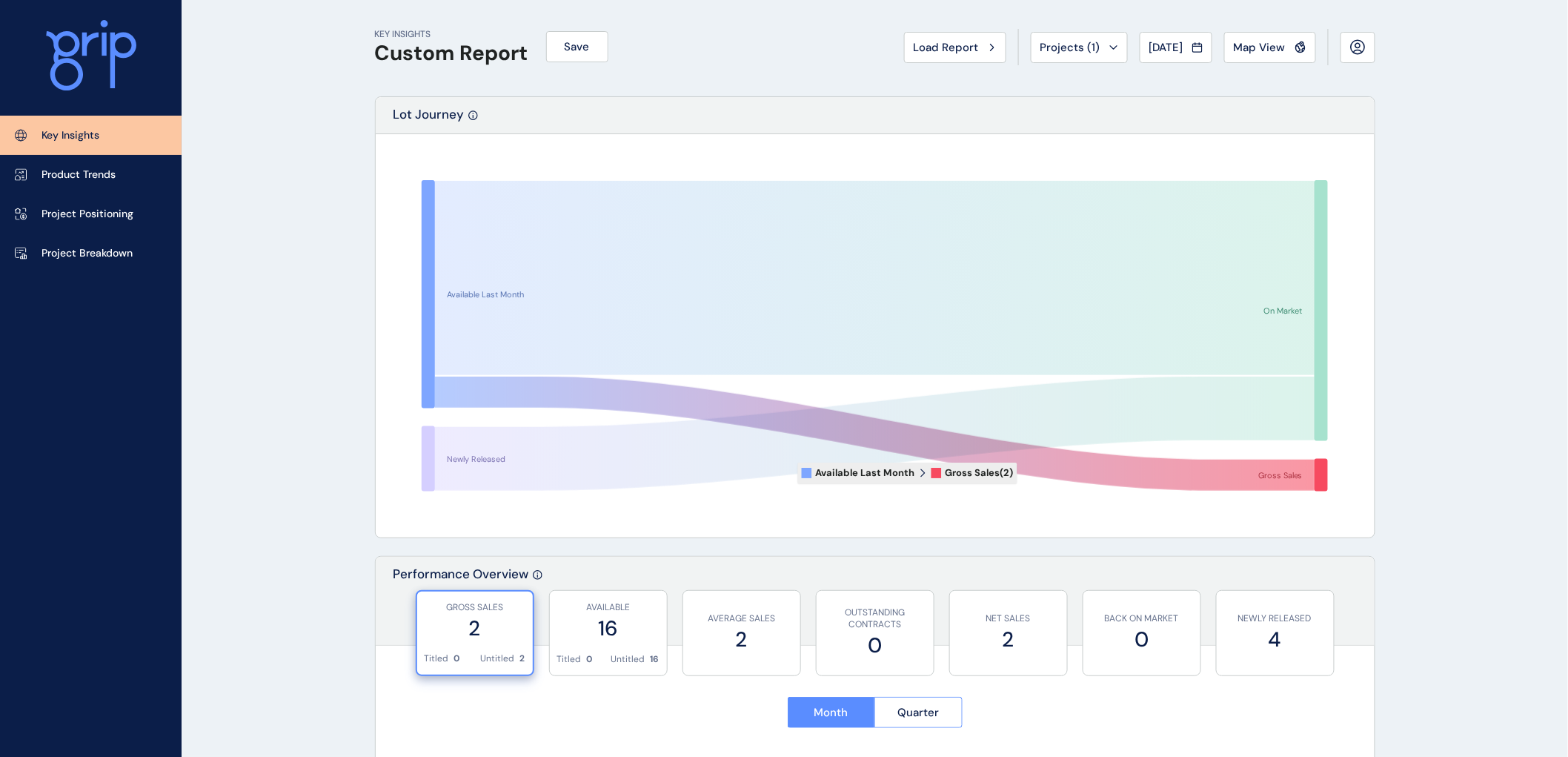
scroll to position [0, 0]
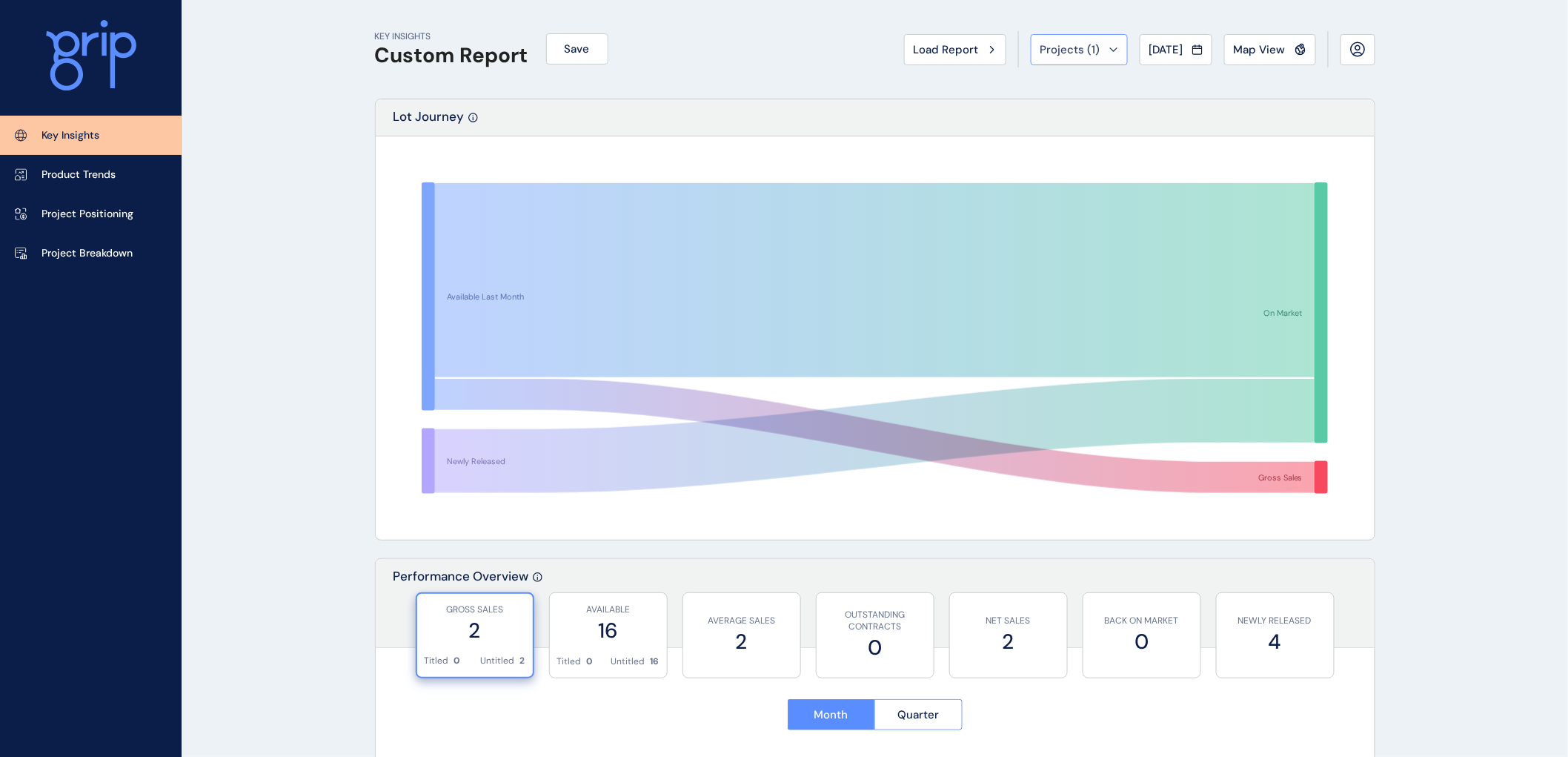
click at [1110, 49] on button "Projects ( 1 )" at bounding box center [1079, 49] width 97 height 31
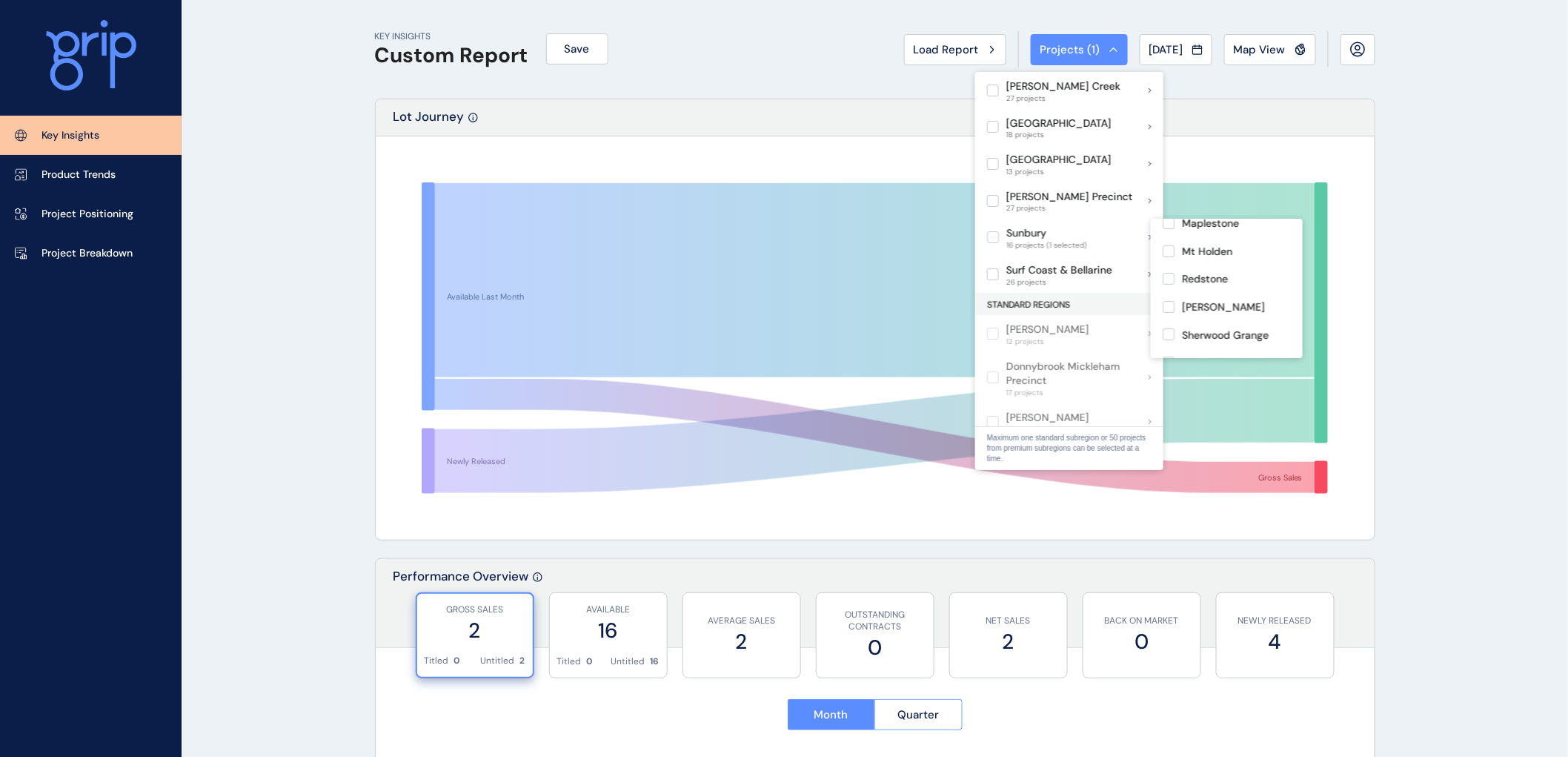
scroll to position [306, 0]
click at [1169, 270] on label at bounding box center [1169, 276] width 12 height 12
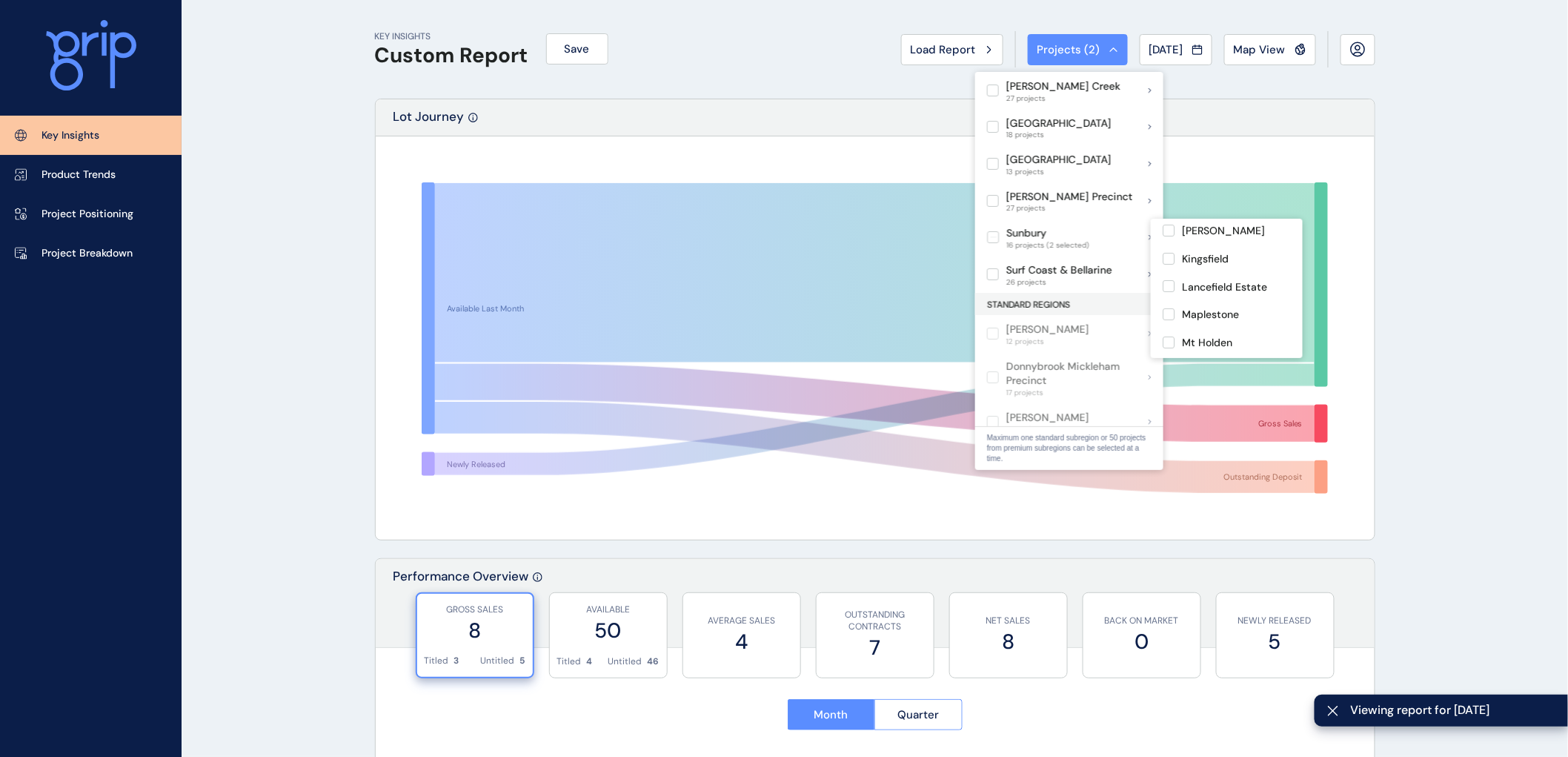
scroll to position [141, 0]
click at [1168, 379] on label at bounding box center [1169, 385] width 12 height 12
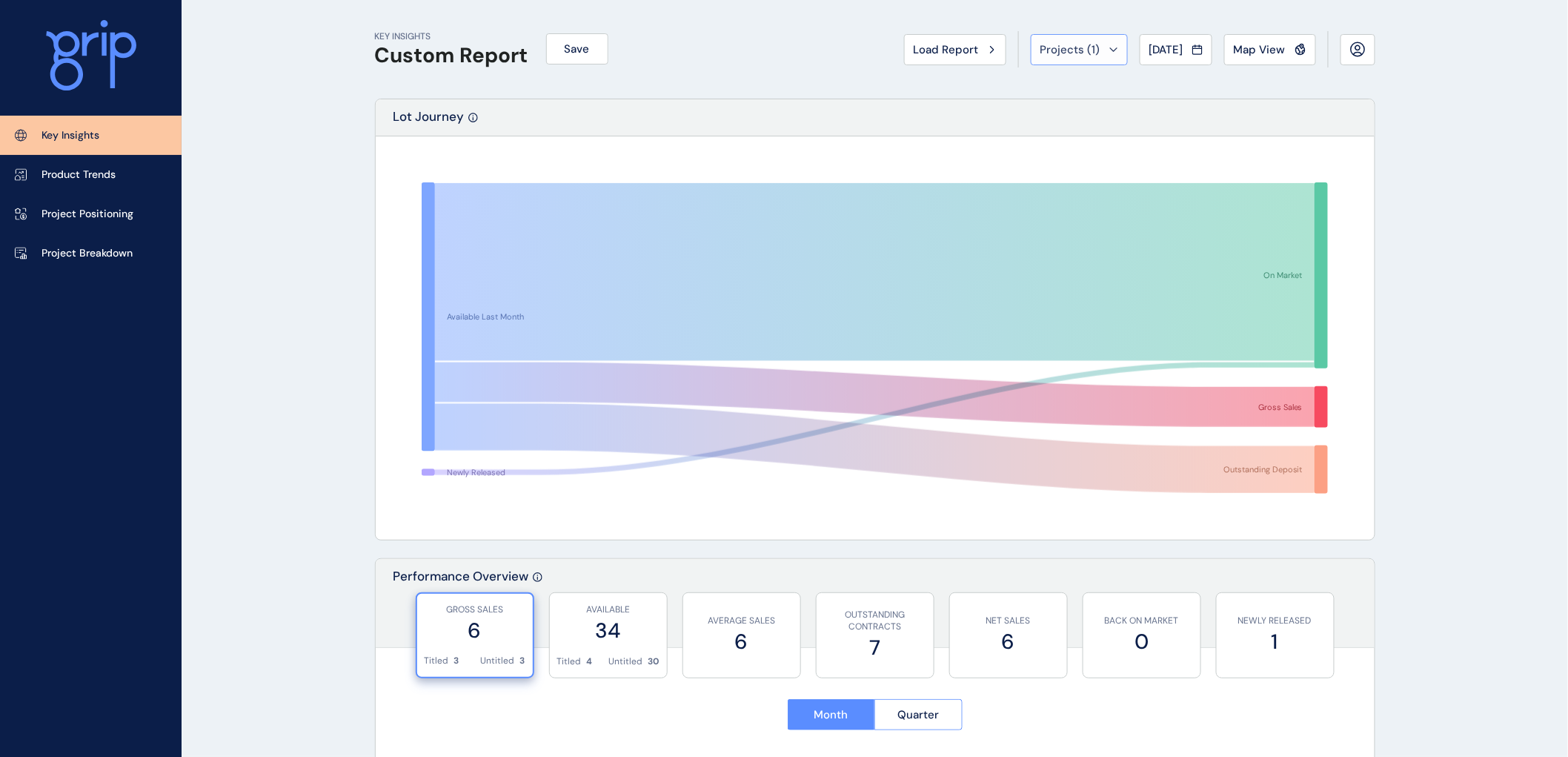
click at [1061, 54] on span "Projects ( 1 )" at bounding box center [1070, 49] width 60 height 15
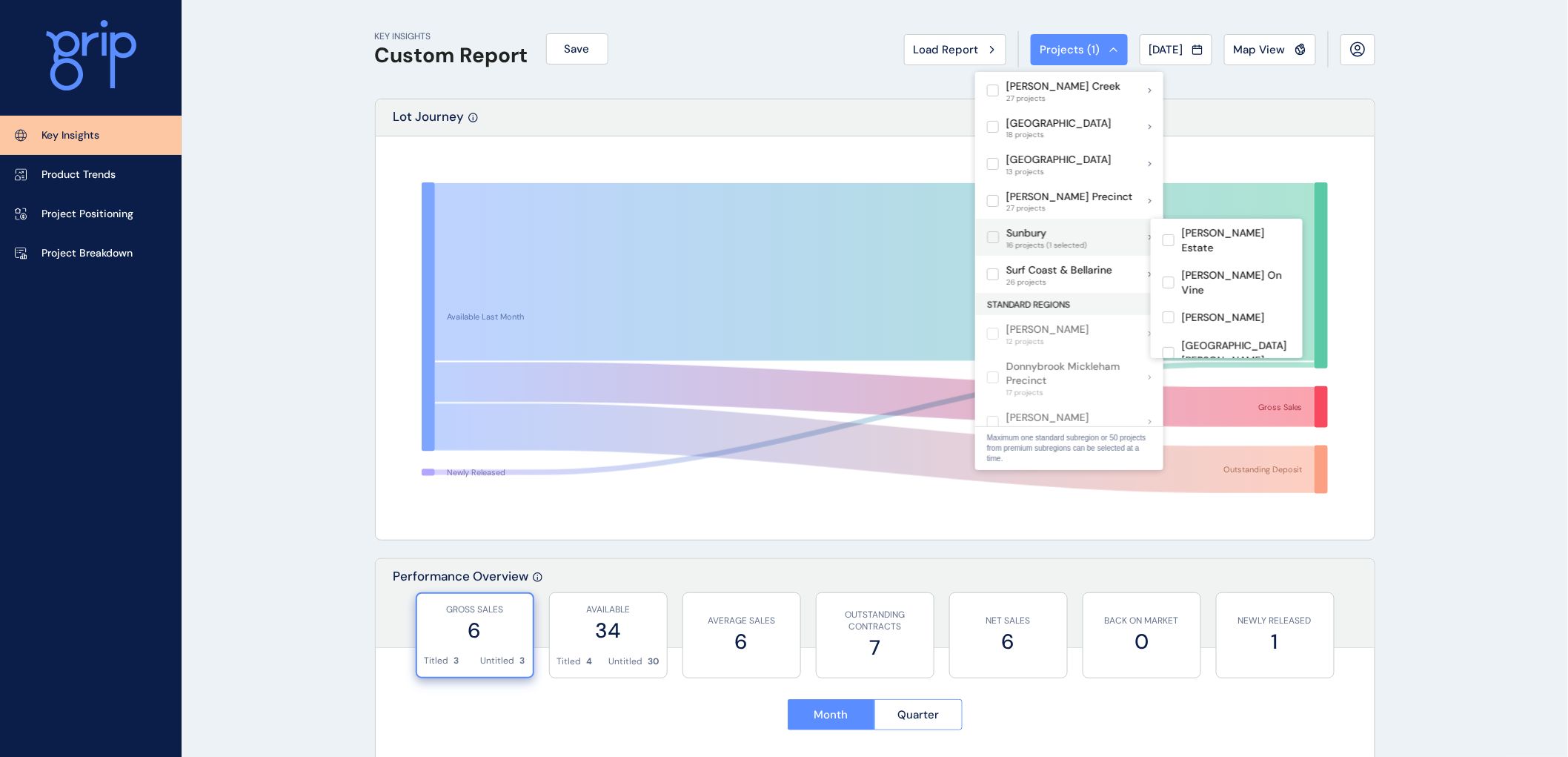
click at [1030, 237] on p "Sunbury" at bounding box center [1046, 233] width 81 height 15
click at [1026, 236] on p "Sunbury" at bounding box center [1026, 233] width 40 height 15
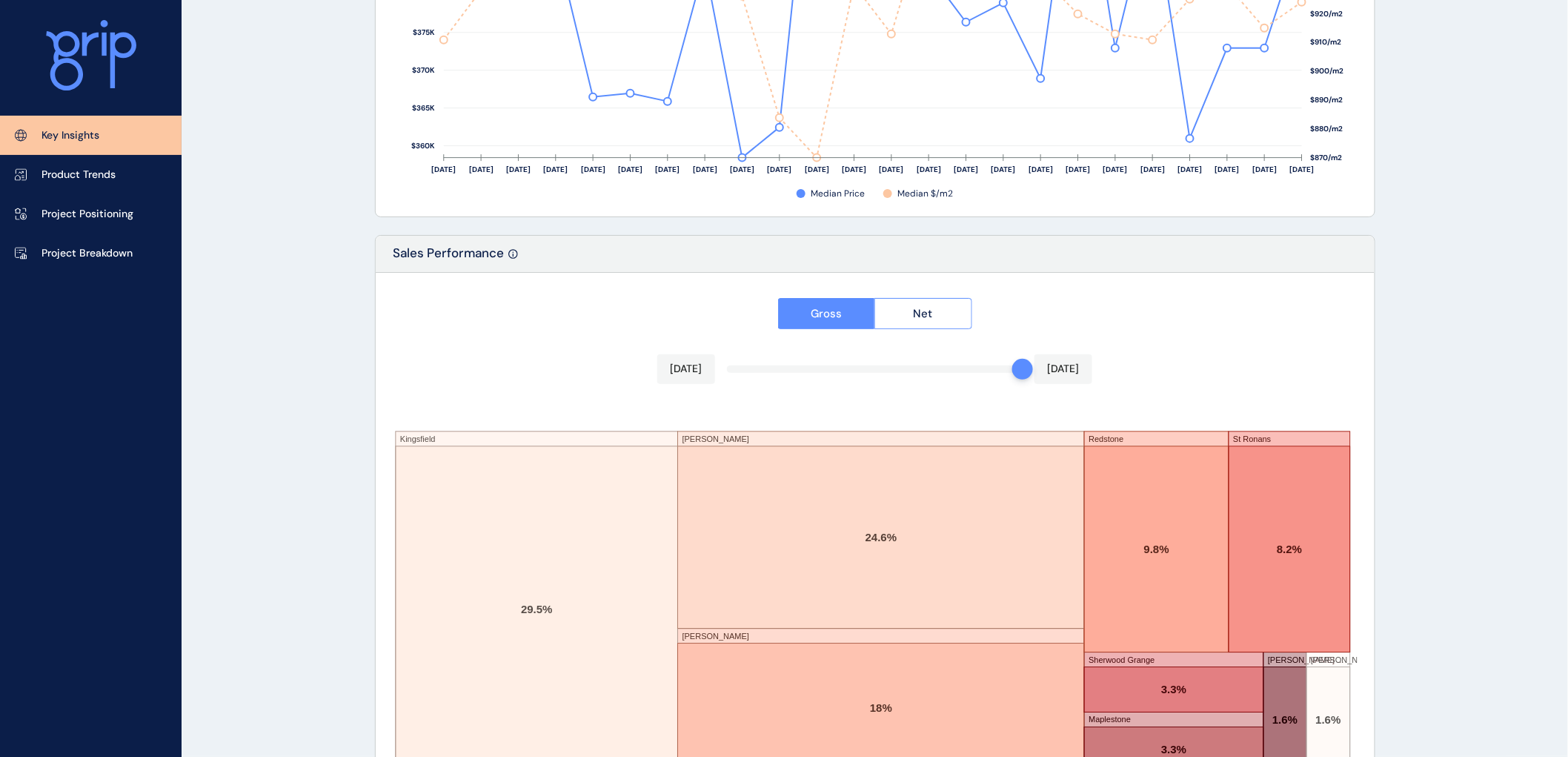
scroll to position [2365, 0]
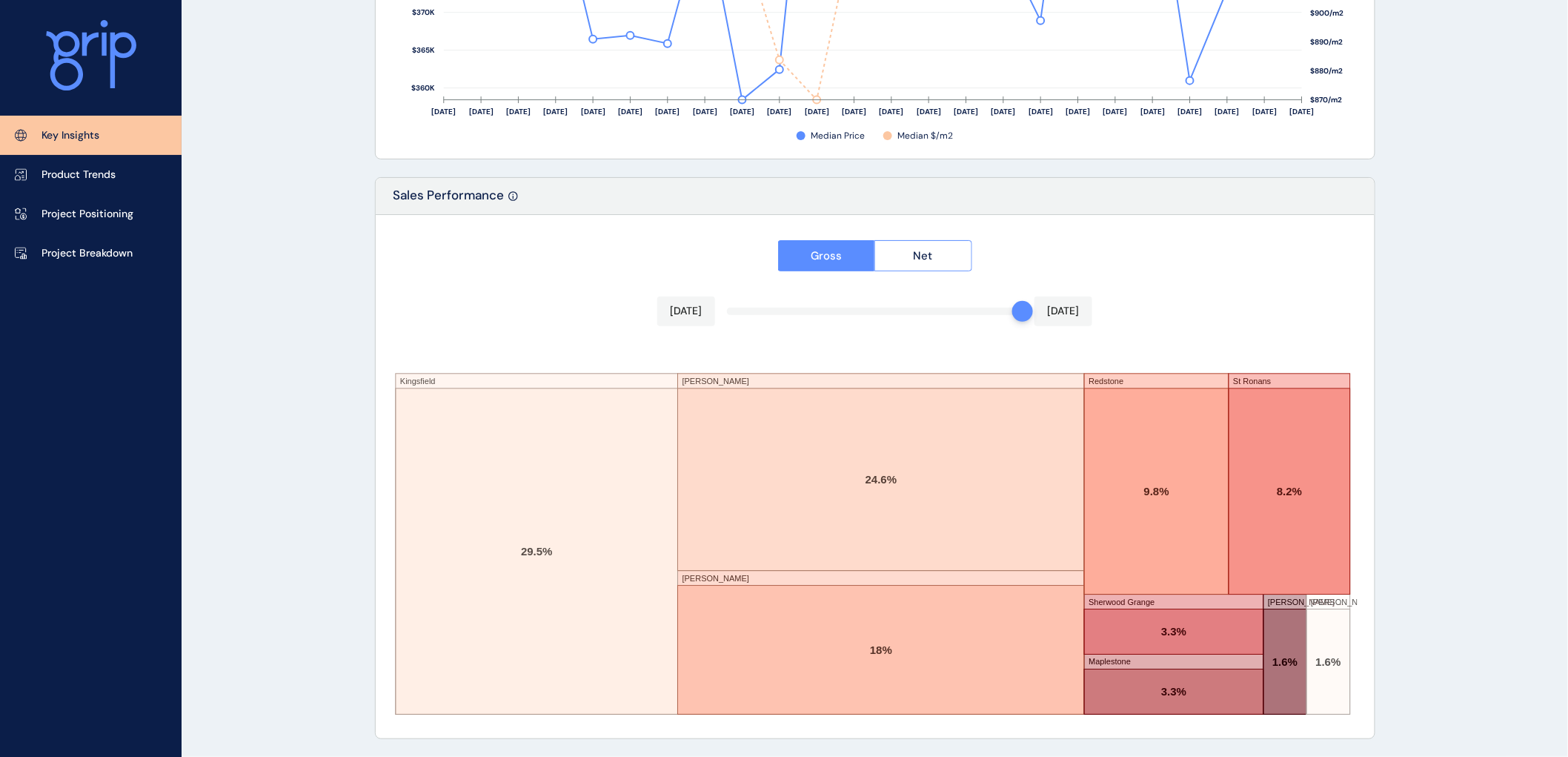
drag, startPoint x: 275, startPoint y: 255, endPoint x: 267, endPoint y: 255, distance: 8.0
click at [45, 167] on p "Product Trends" at bounding box center [79, 174] width 74 height 15
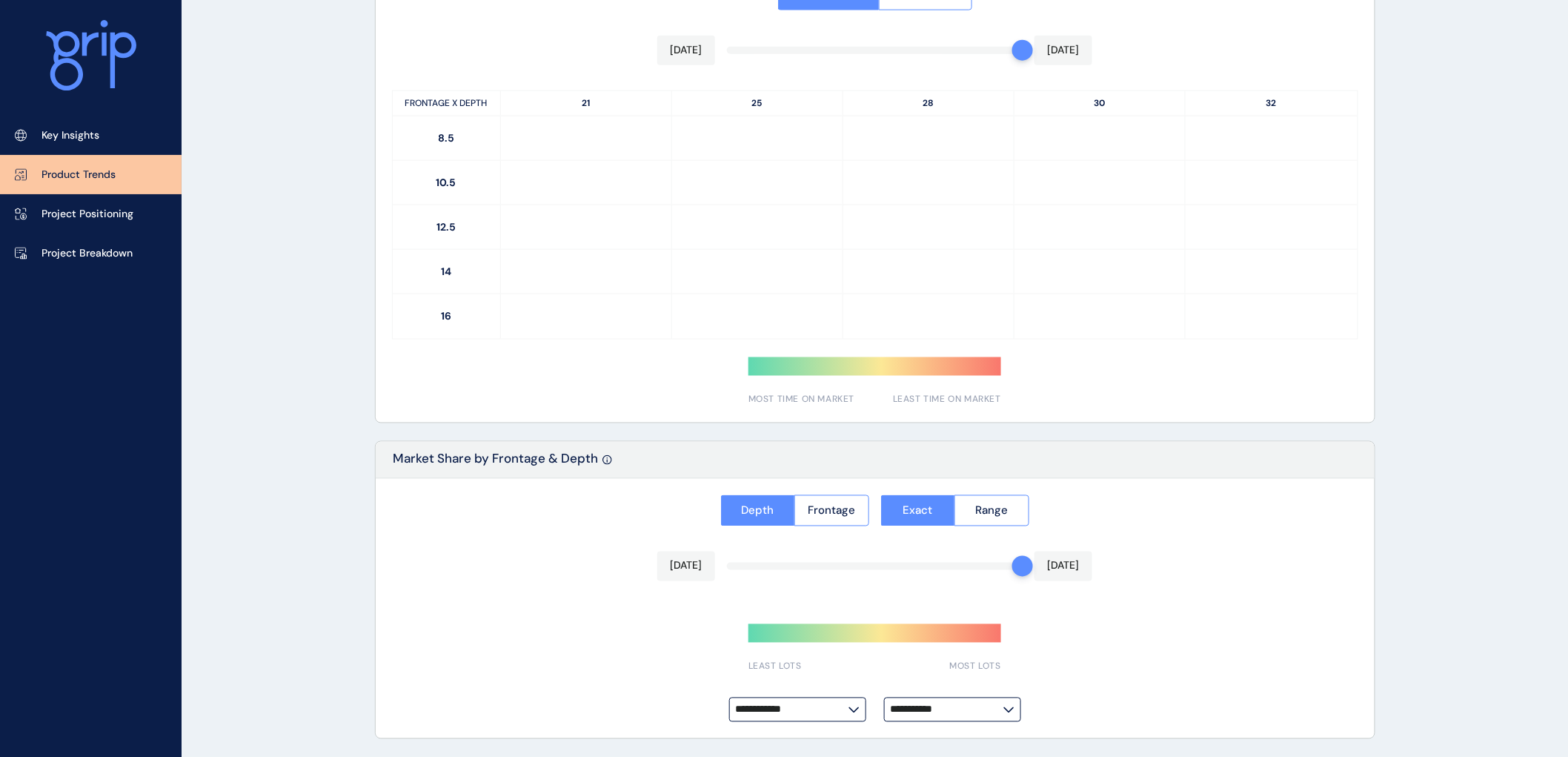
type input "**********"
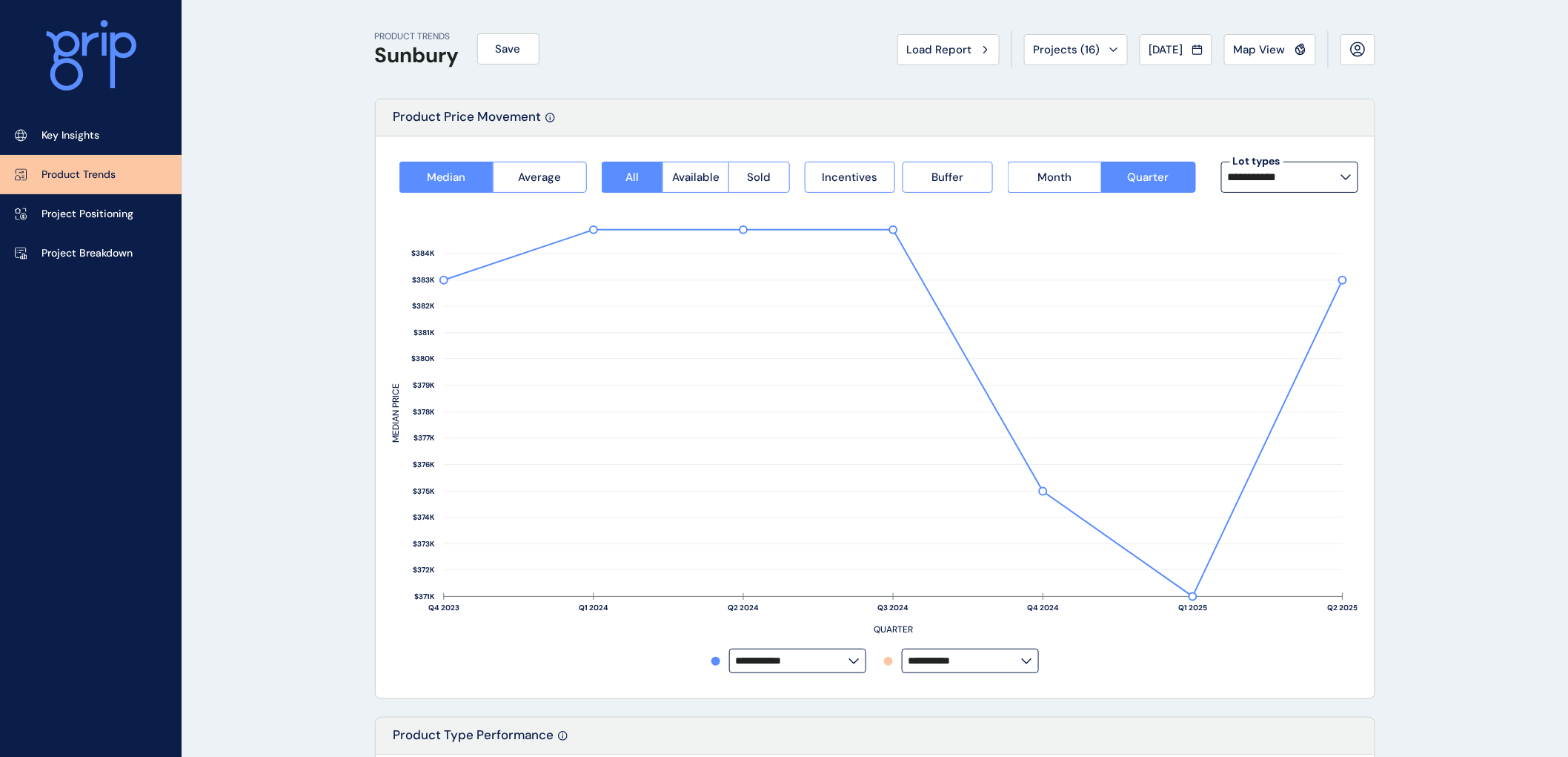
click at [1065, 49] on span "Projects ( 16 )" at bounding box center [1067, 49] width 67 height 15
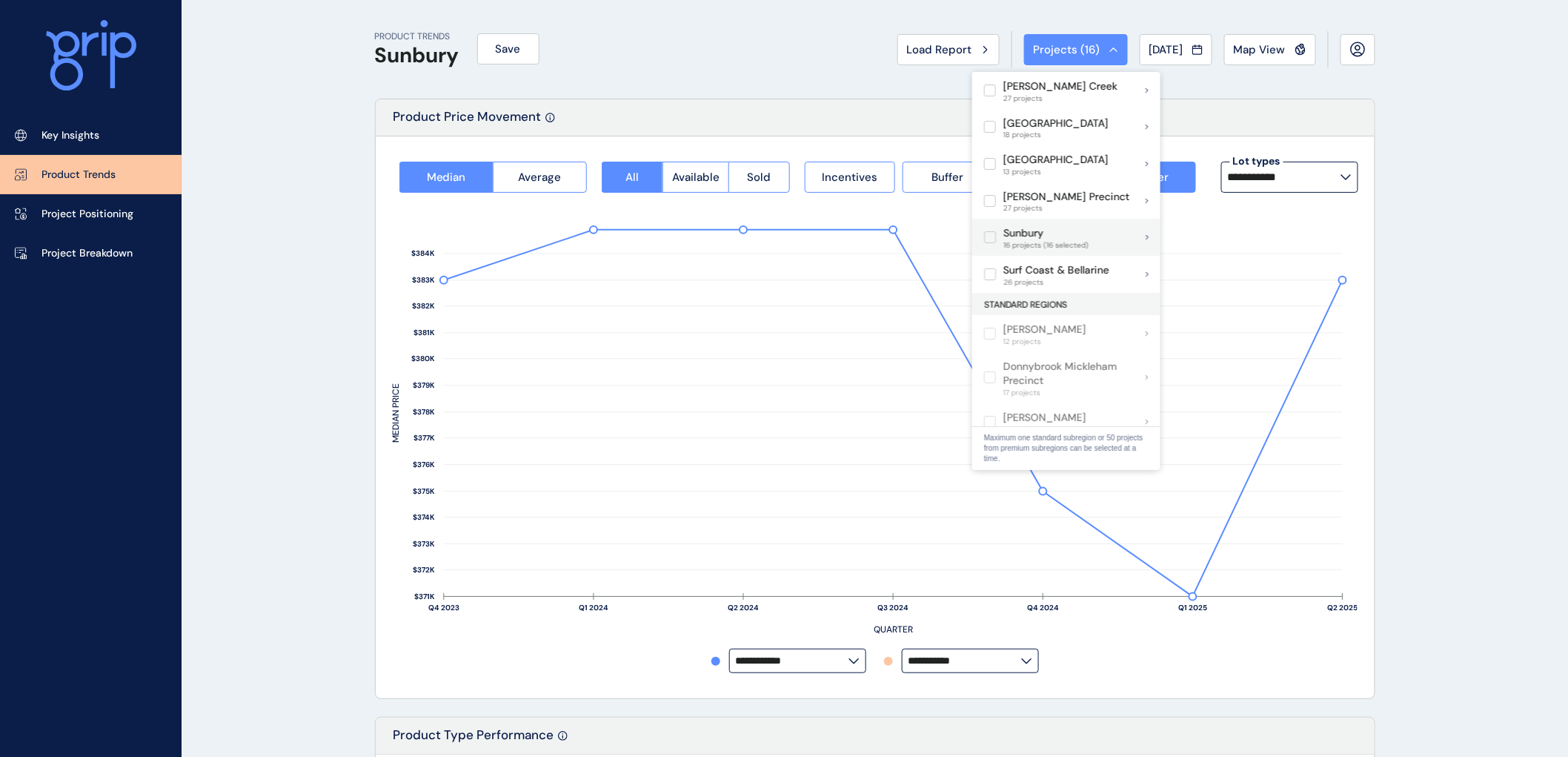
click at [986, 235] on label at bounding box center [990, 237] width 12 height 12
click at [988, 237] on label at bounding box center [990, 237] width 12 height 12
click at [1118, 237] on div "Sunbury 16 projects (16 selected)" at bounding box center [1066, 236] width 188 height 37
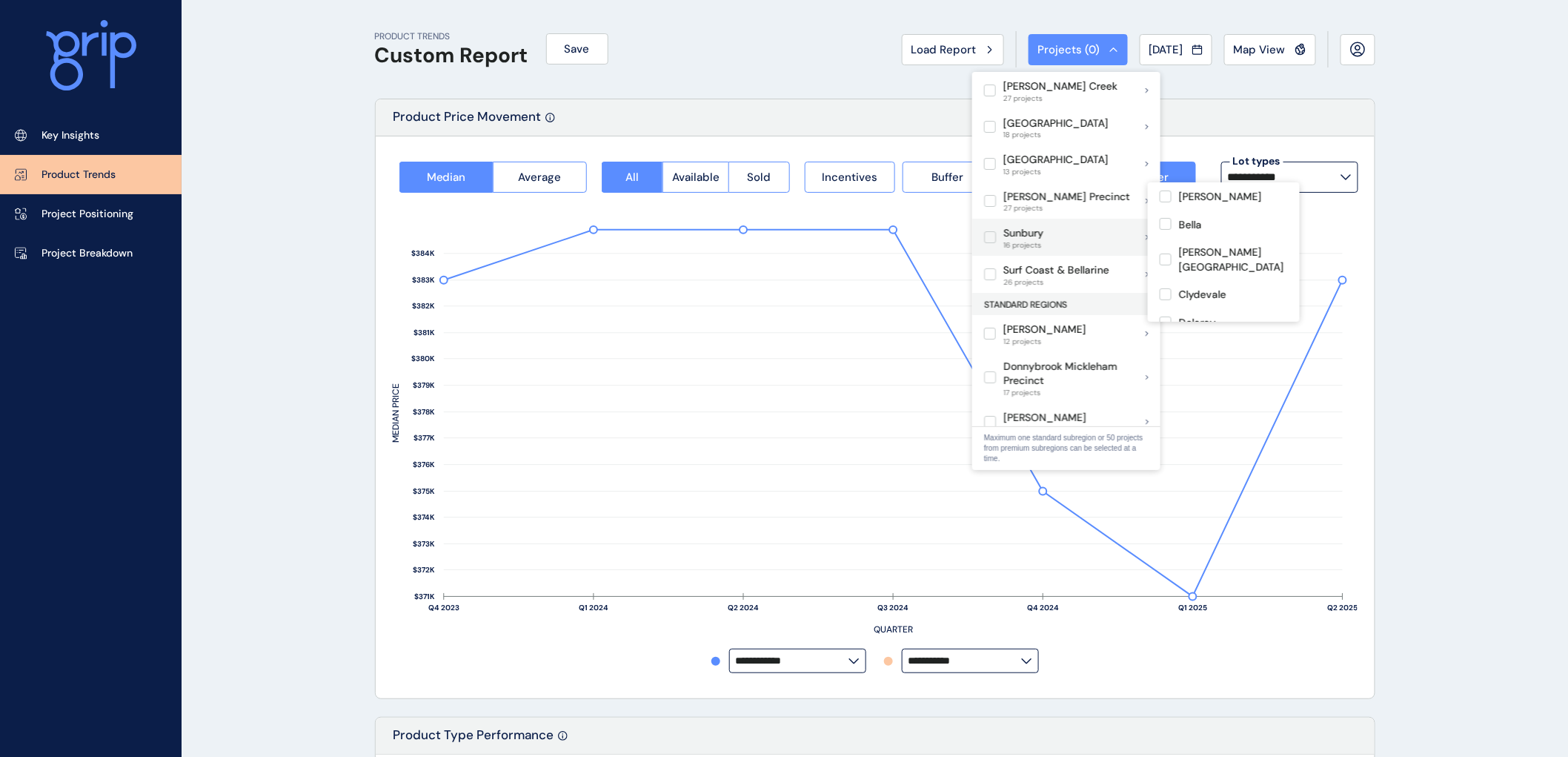
click at [1107, 232] on div "Sunbury 16 projects" at bounding box center [1066, 236] width 188 height 37
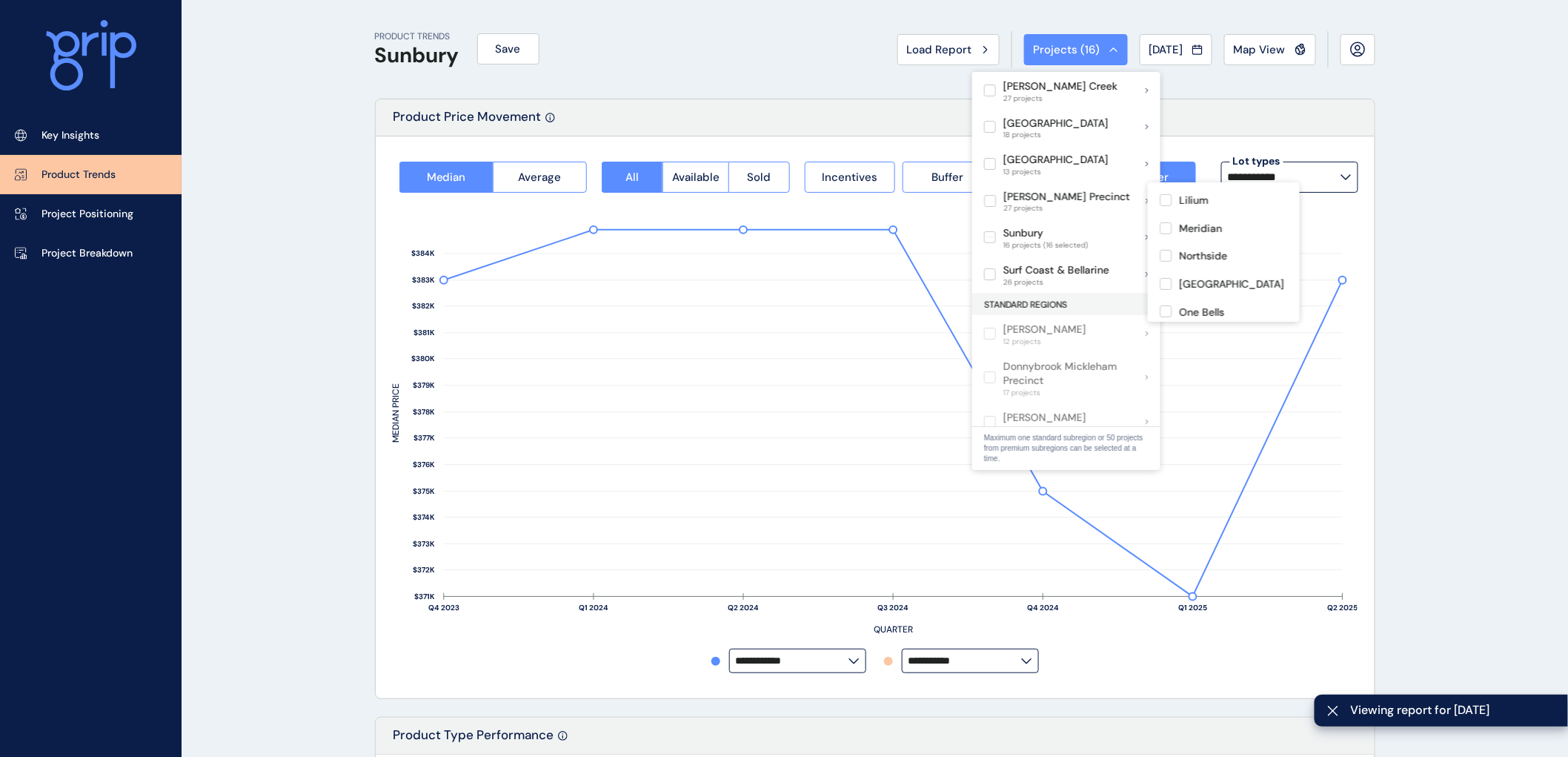
scroll to position [329, 0]
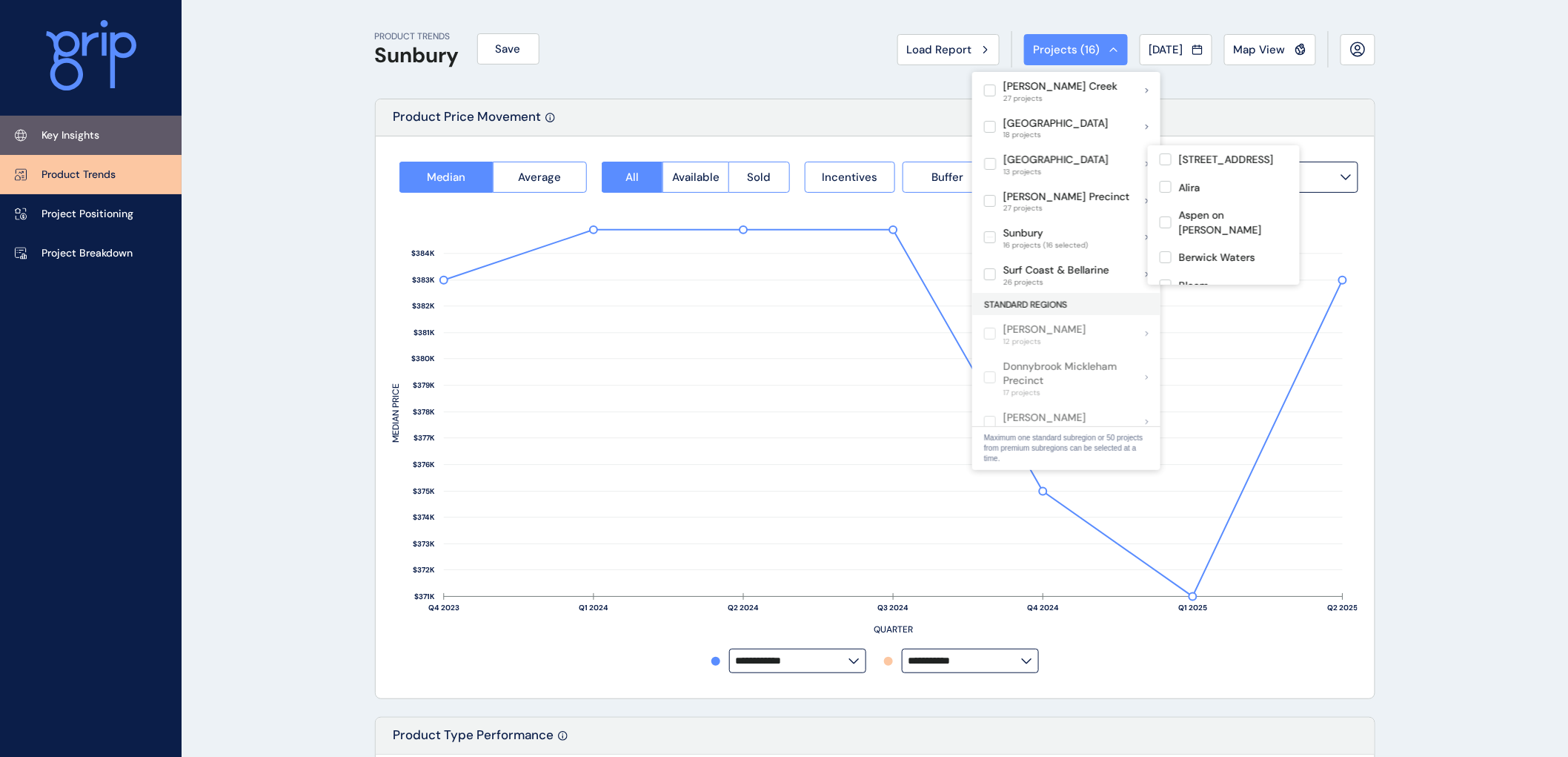
click at [76, 126] on link "Key Insights" at bounding box center [91, 135] width 182 height 39
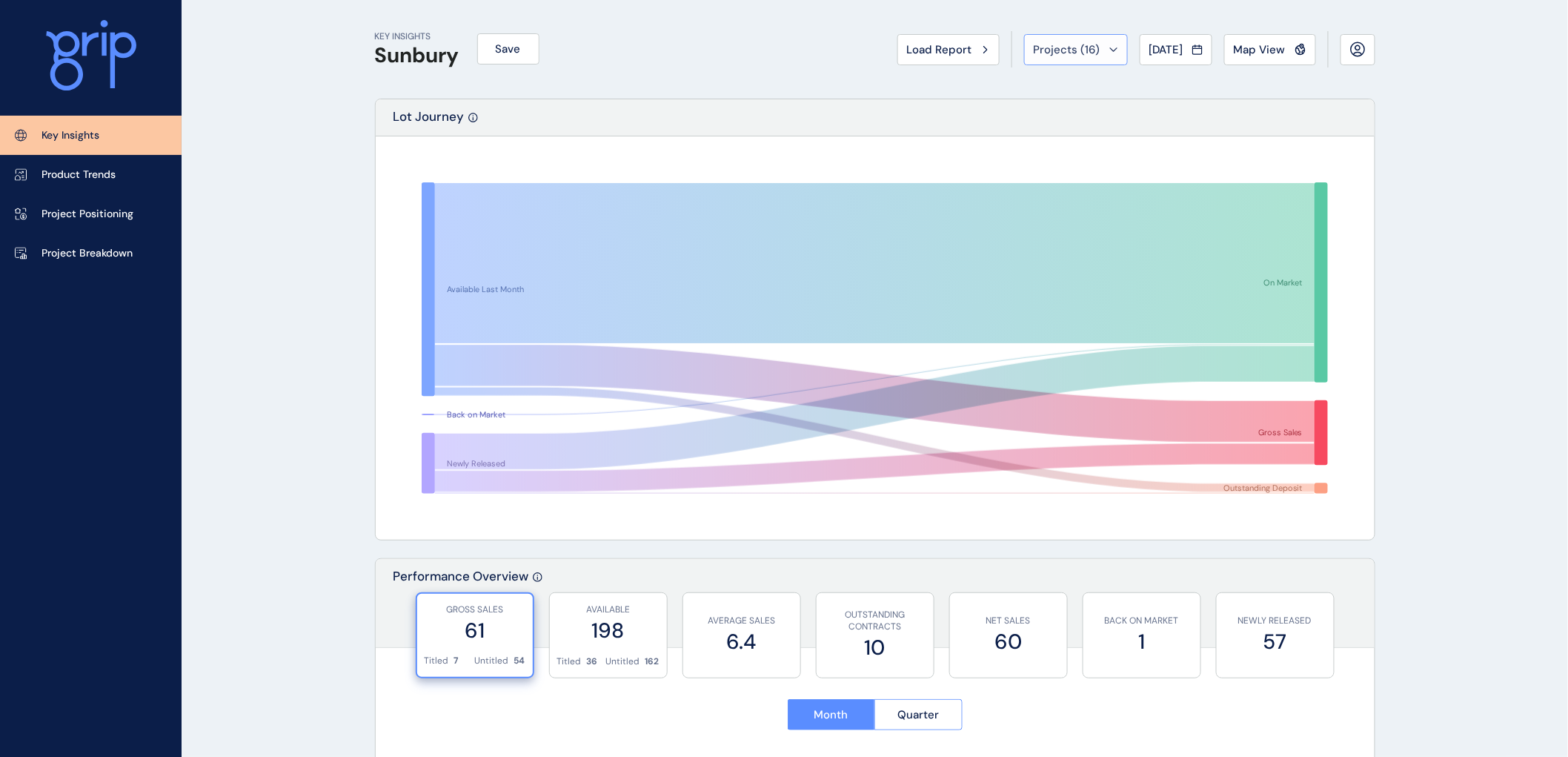
click at [1109, 48] on icon at bounding box center [1113, 49] width 9 height 4
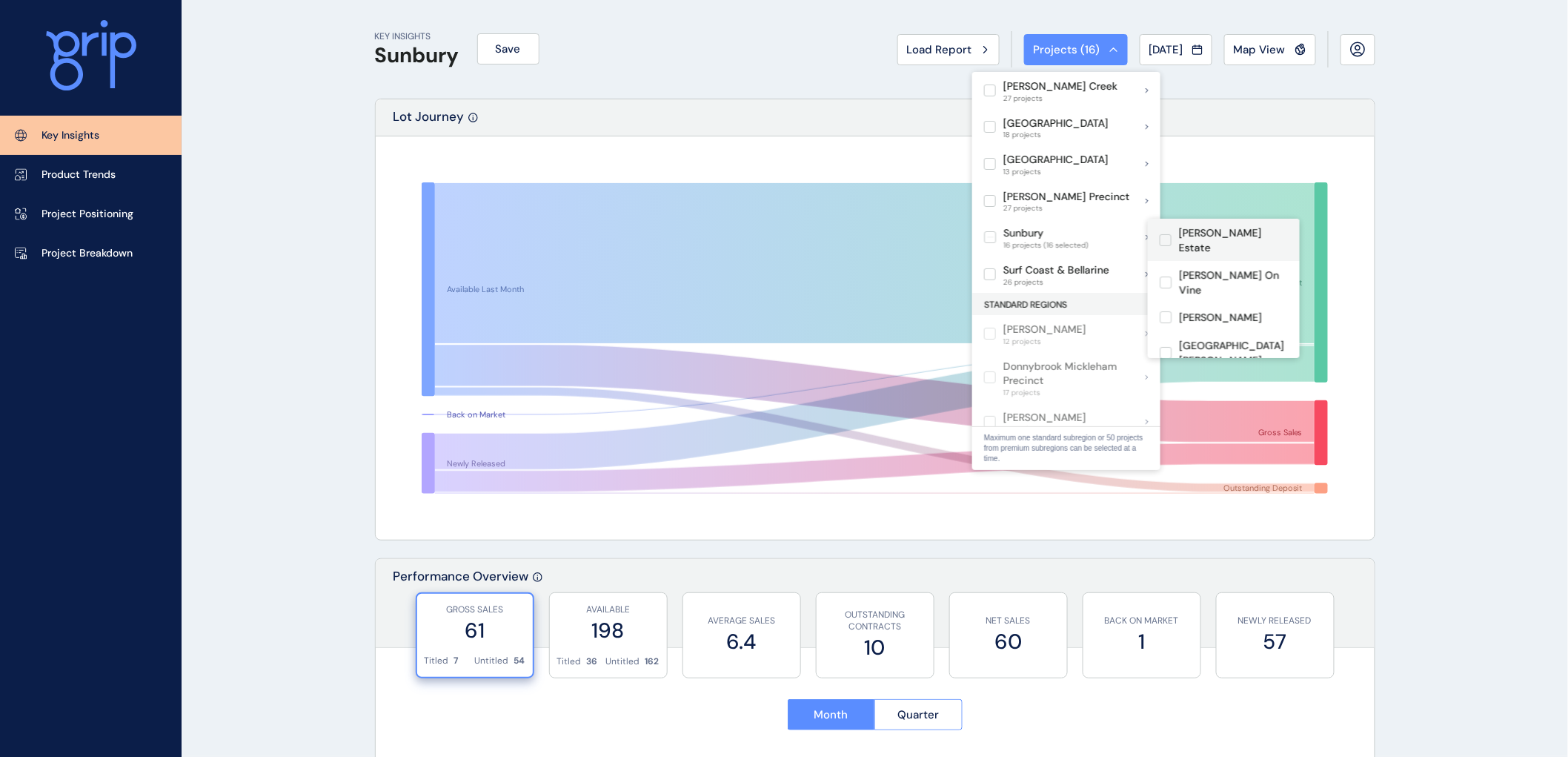
click at [1166, 234] on label at bounding box center [1165, 240] width 12 height 12
drag, startPoint x: 1167, startPoint y: 255, endPoint x: 1162, endPoint y: 287, distance: 32.4
click at [1165, 276] on label at bounding box center [1165, 282] width 12 height 12
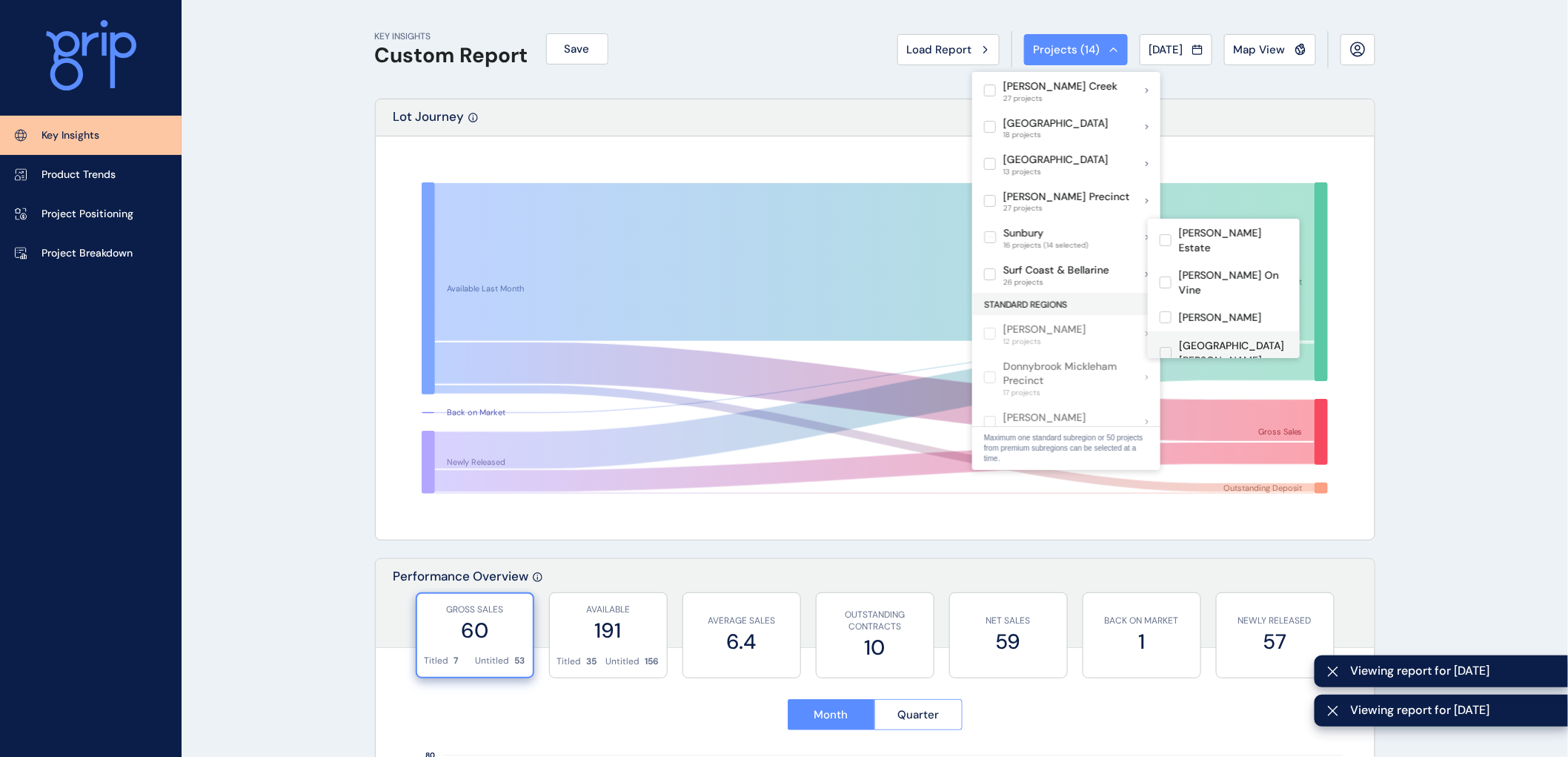
click at [1169, 347] on label at bounding box center [1165, 353] width 12 height 12
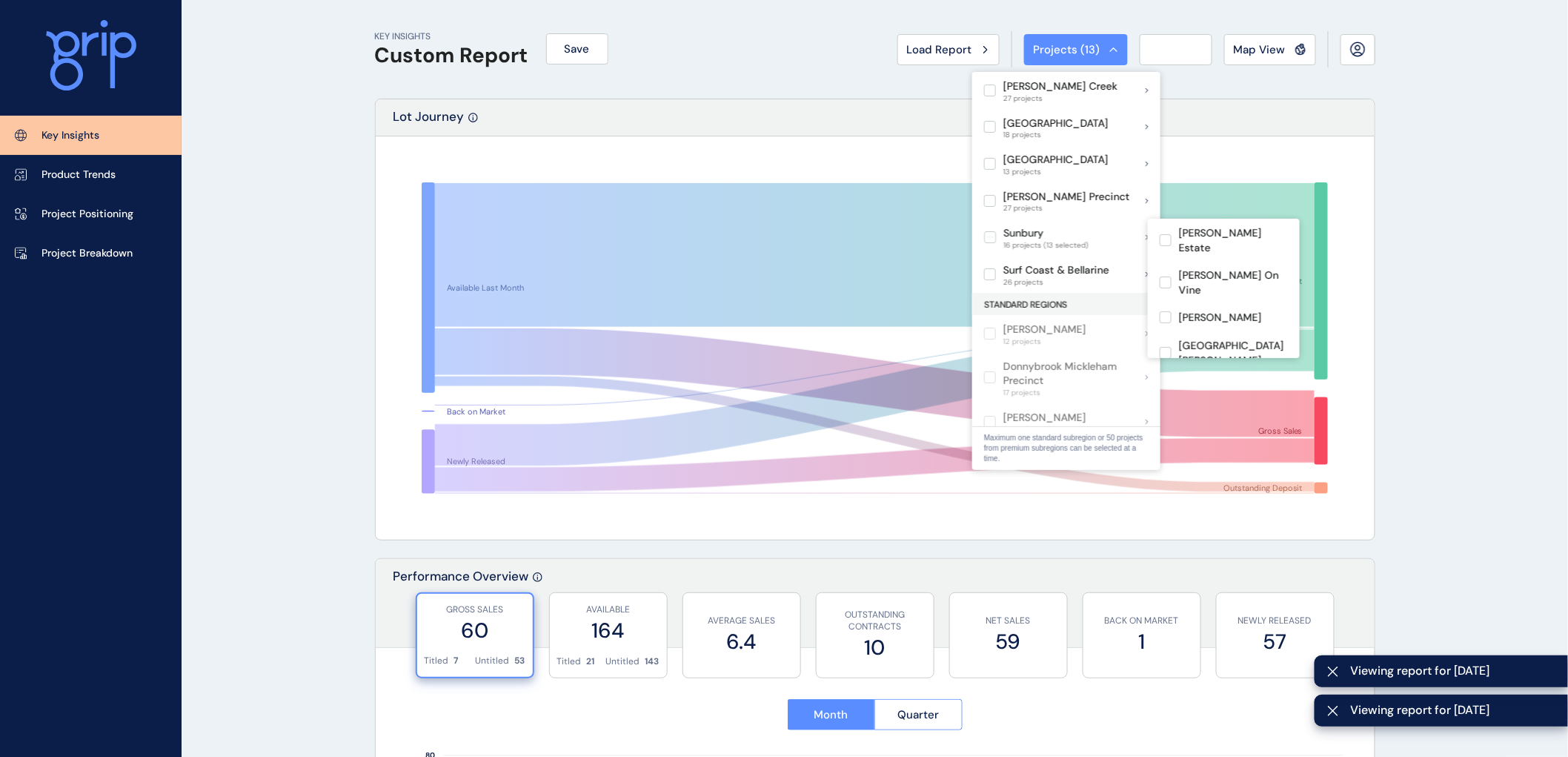
click at [1165, 382] on label at bounding box center [1165, 388] width 12 height 12
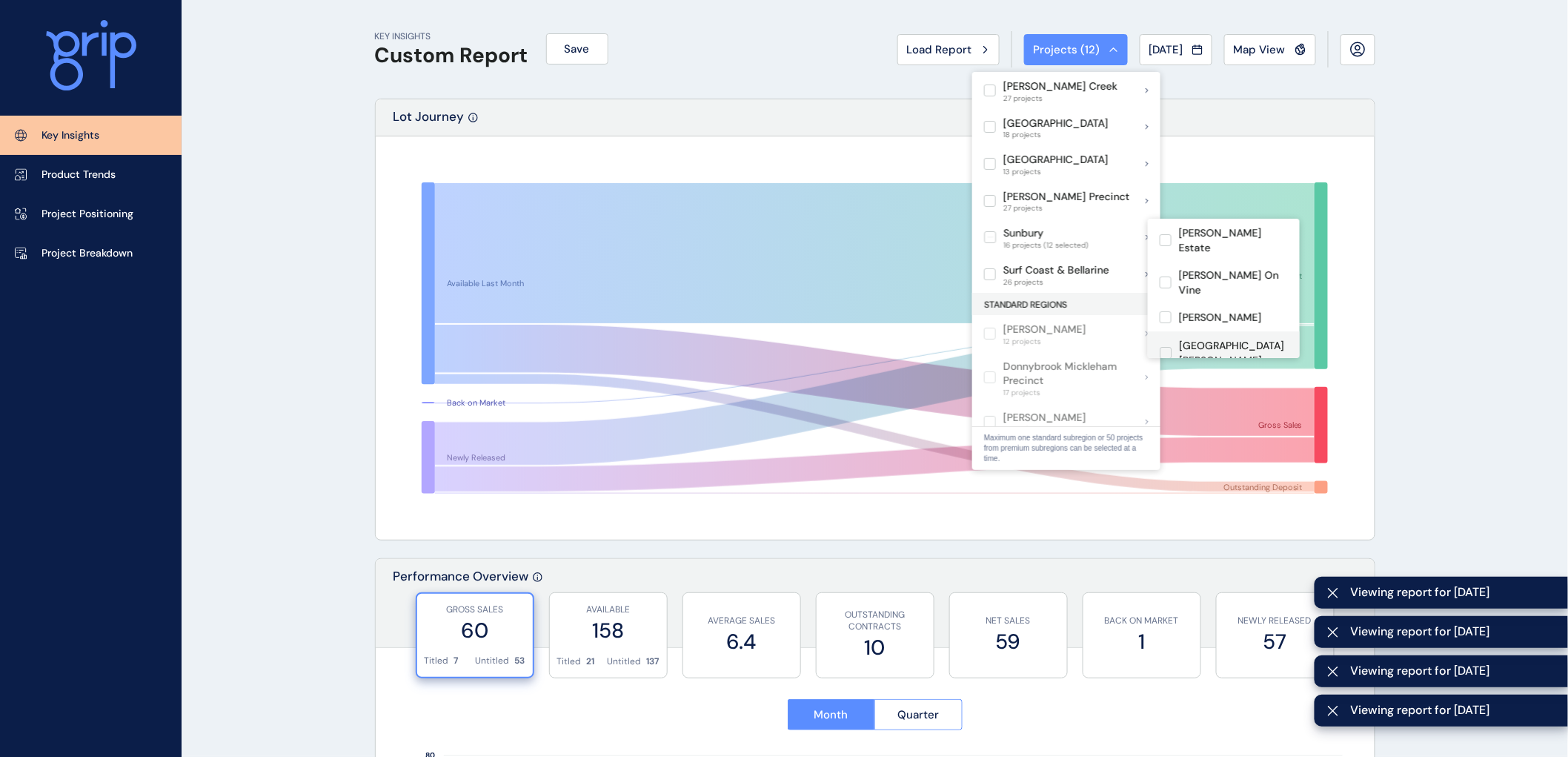
scroll to position [82, 0]
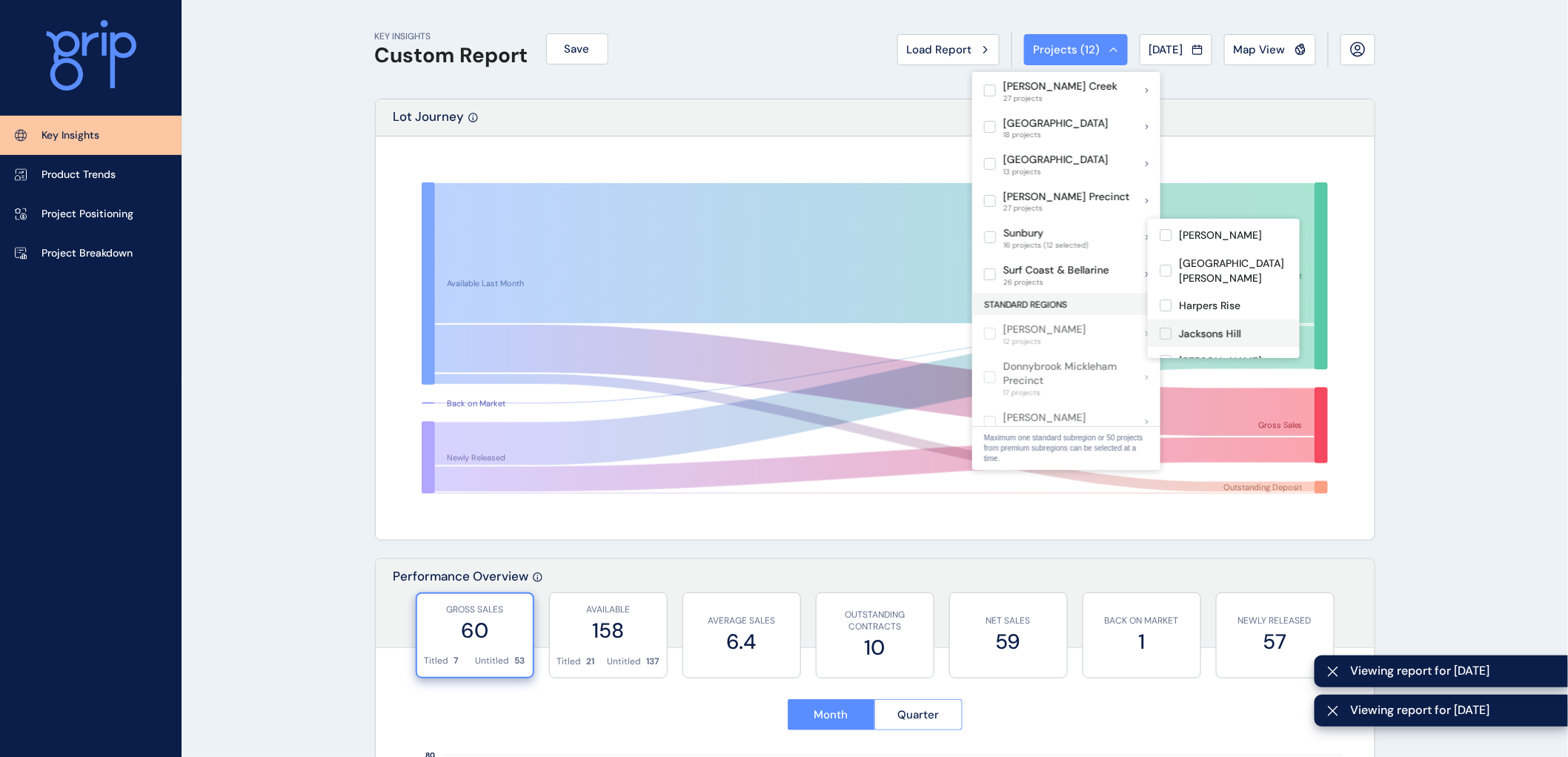
drag, startPoint x: 1164, startPoint y: 290, endPoint x: 1168, endPoint y: 312, distance: 22.4
click at [1165, 327] on label at bounding box center [1165, 333] width 12 height 12
drag, startPoint x: 1167, startPoint y: 313, endPoint x: 1164, endPoint y: 336, distance: 23.2
click at [1166, 355] on label at bounding box center [1165, 361] width 12 height 12
click at [1161, 383] on label at bounding box center [1165, 389] width 12 height 12
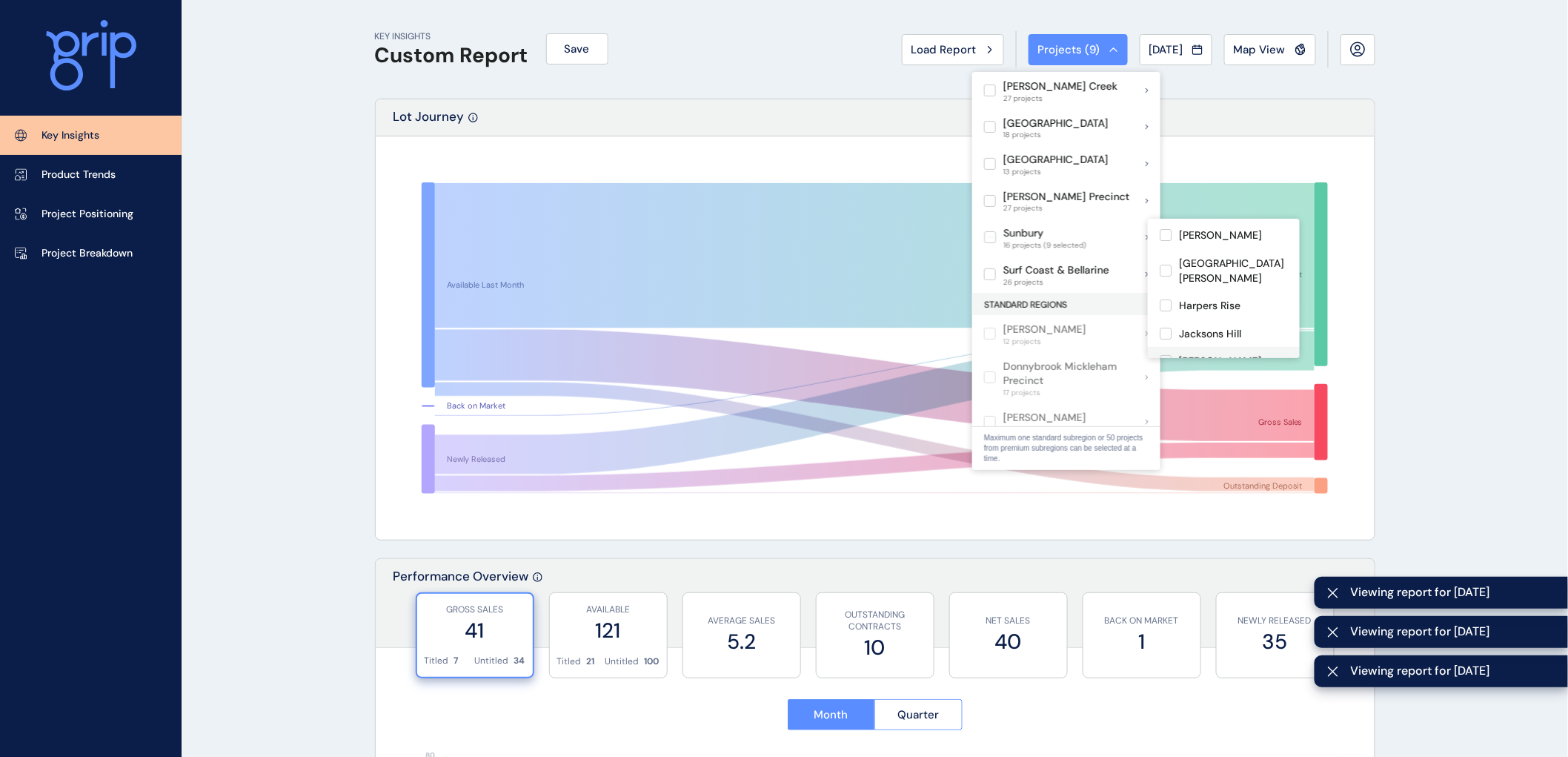
scroll to position [247, 0]
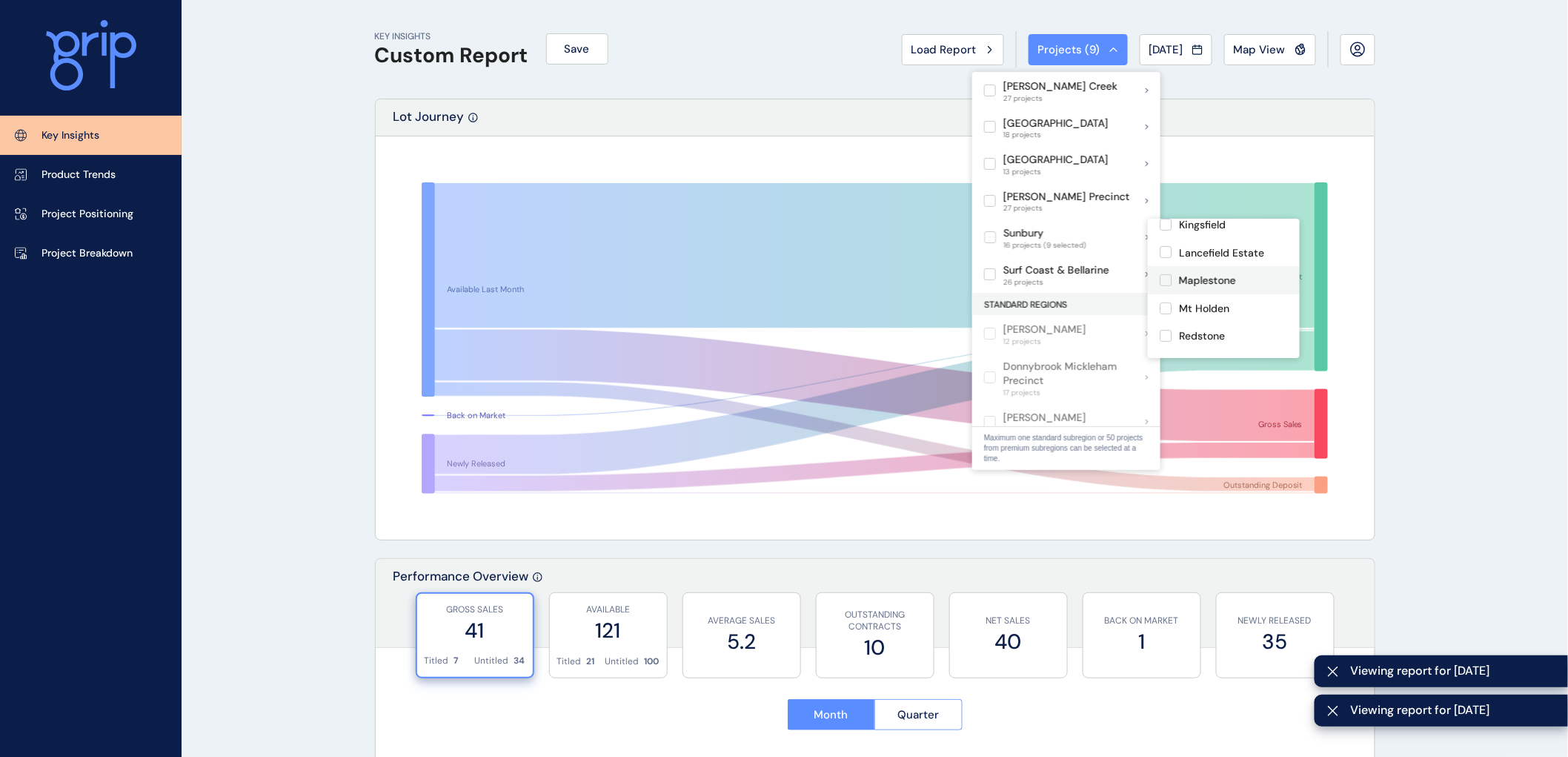
click at [1167, 275] on label at bounding box center [1165, 281] width 12 height 12
click at [1170, 302] on label at bounding box center [1165, 308] width 12 height 12
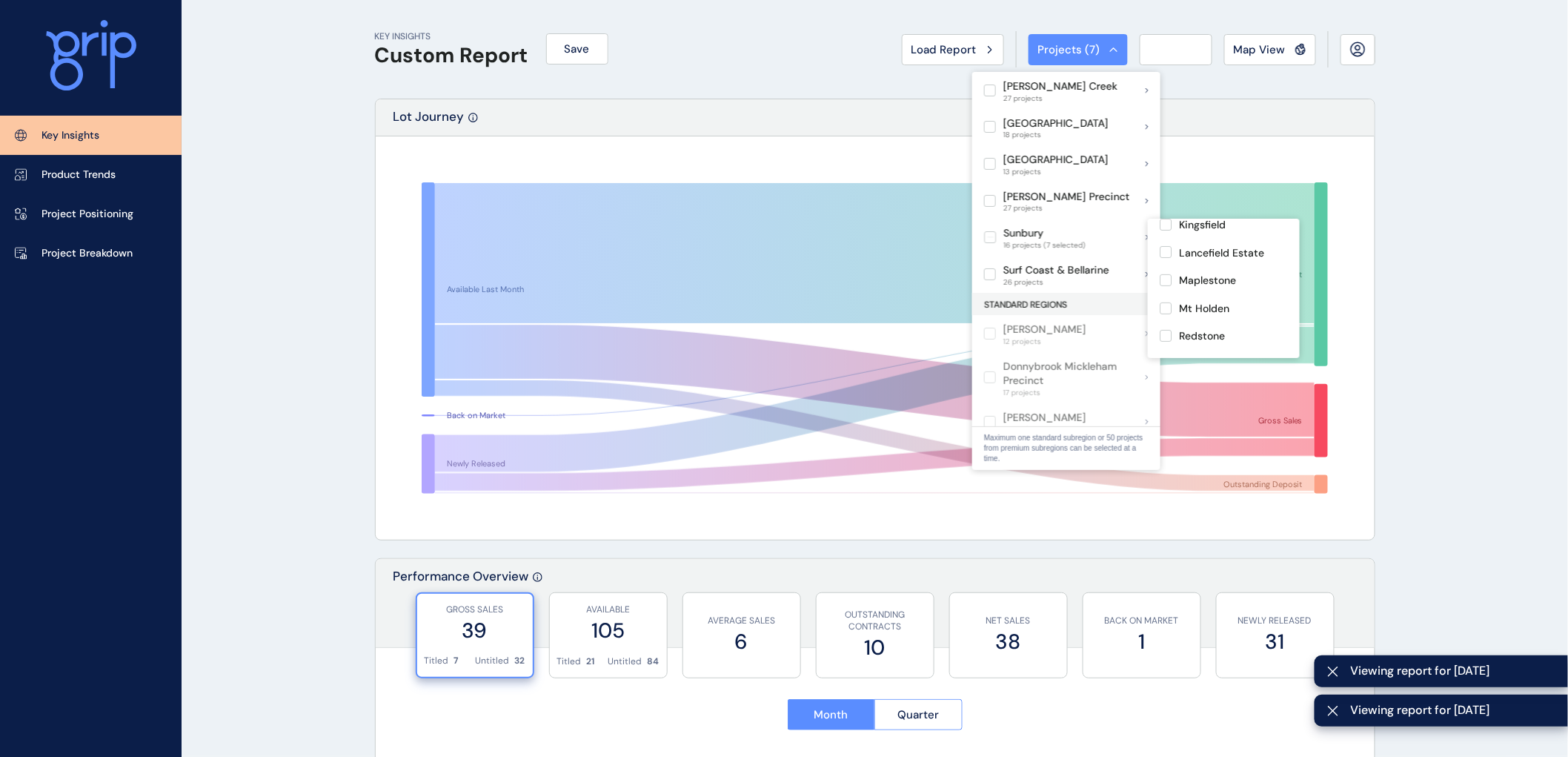
click at [1162, 330] on label at bounding box center [1165, 336] width 12 height 12
click at [1165, 358] on label at bounding box center [1165, 364] width 12 height 12
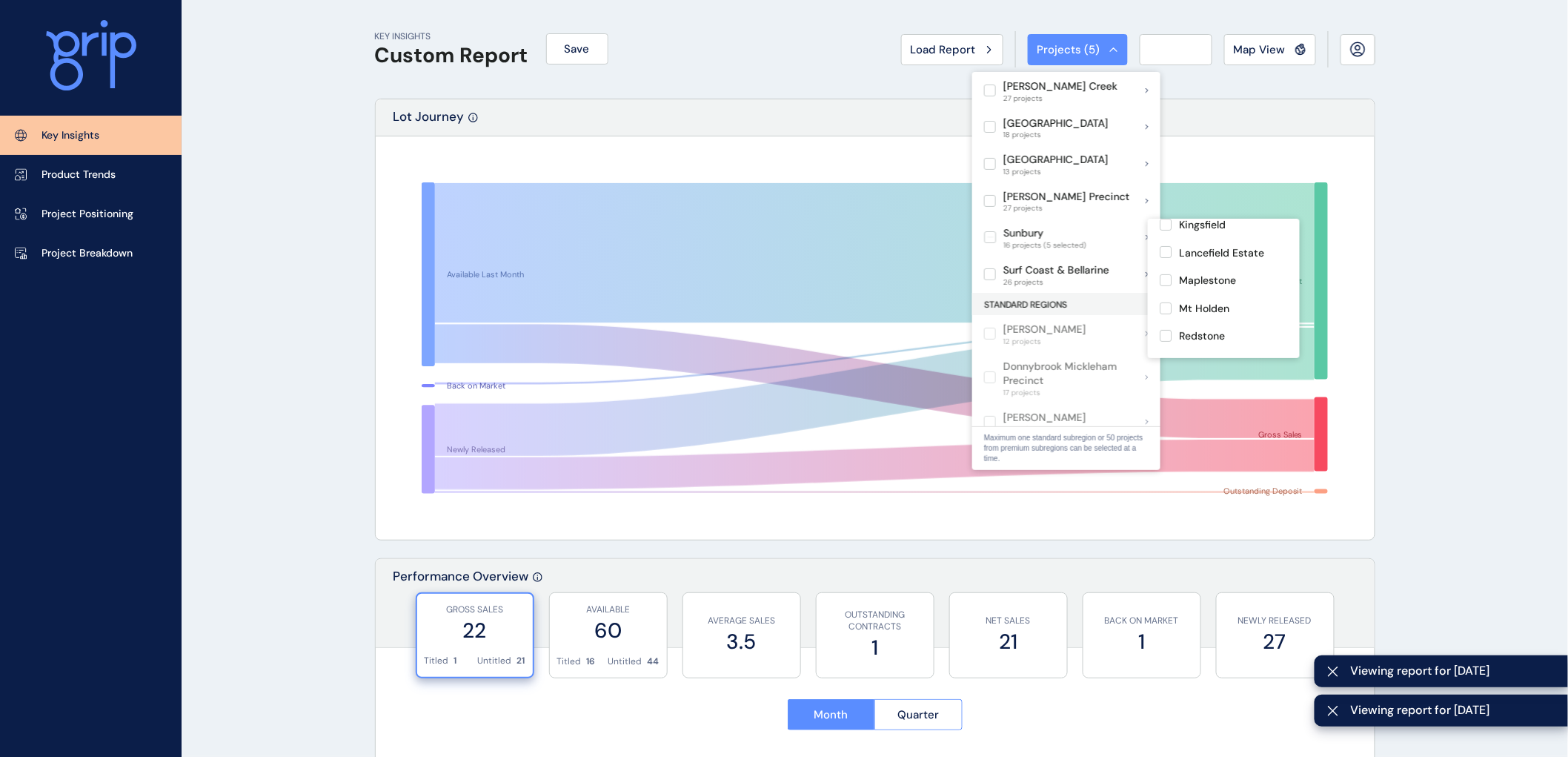
click at [1165, 385] on label at bounding box center [1165, 391] width 12 height 12
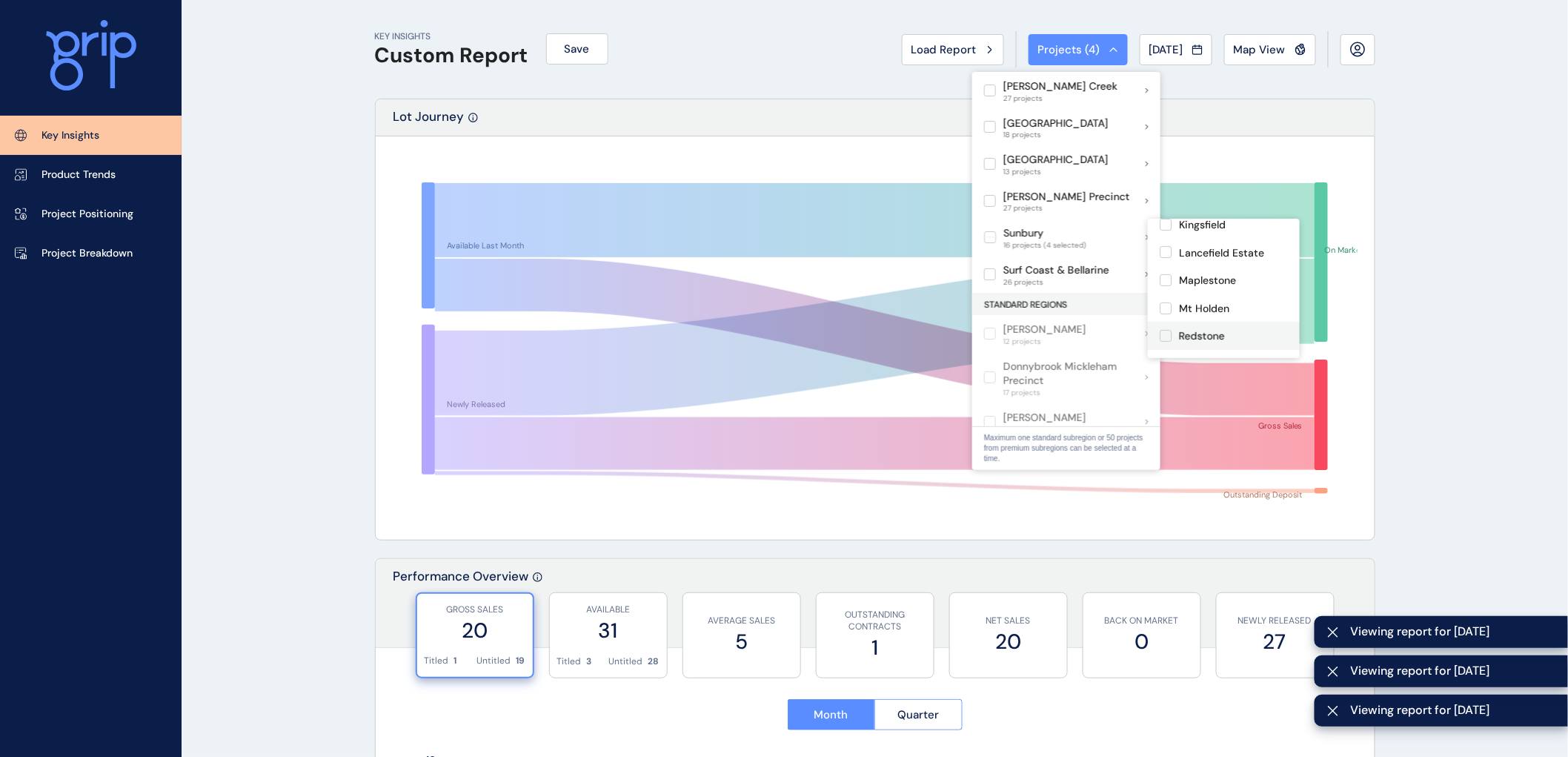
scroll to position [306, 0]
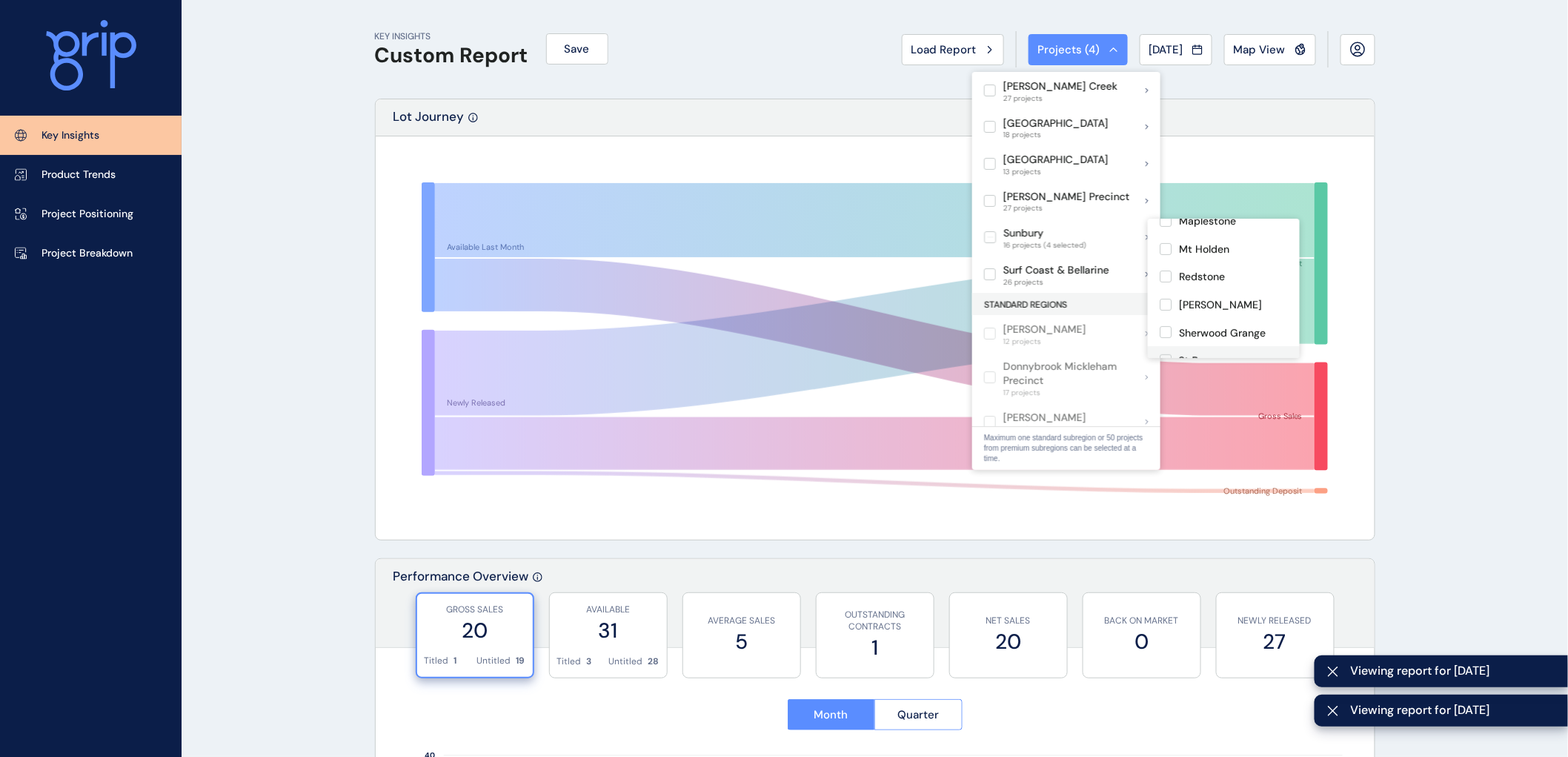
drag, startPoint x: 1162, startPoint y: 313, endPoint x: 1161, endPoint y: 342, distance: 29.0
click at [1162, 354] on label at bounding box center [1165, 360] width 12 height 12
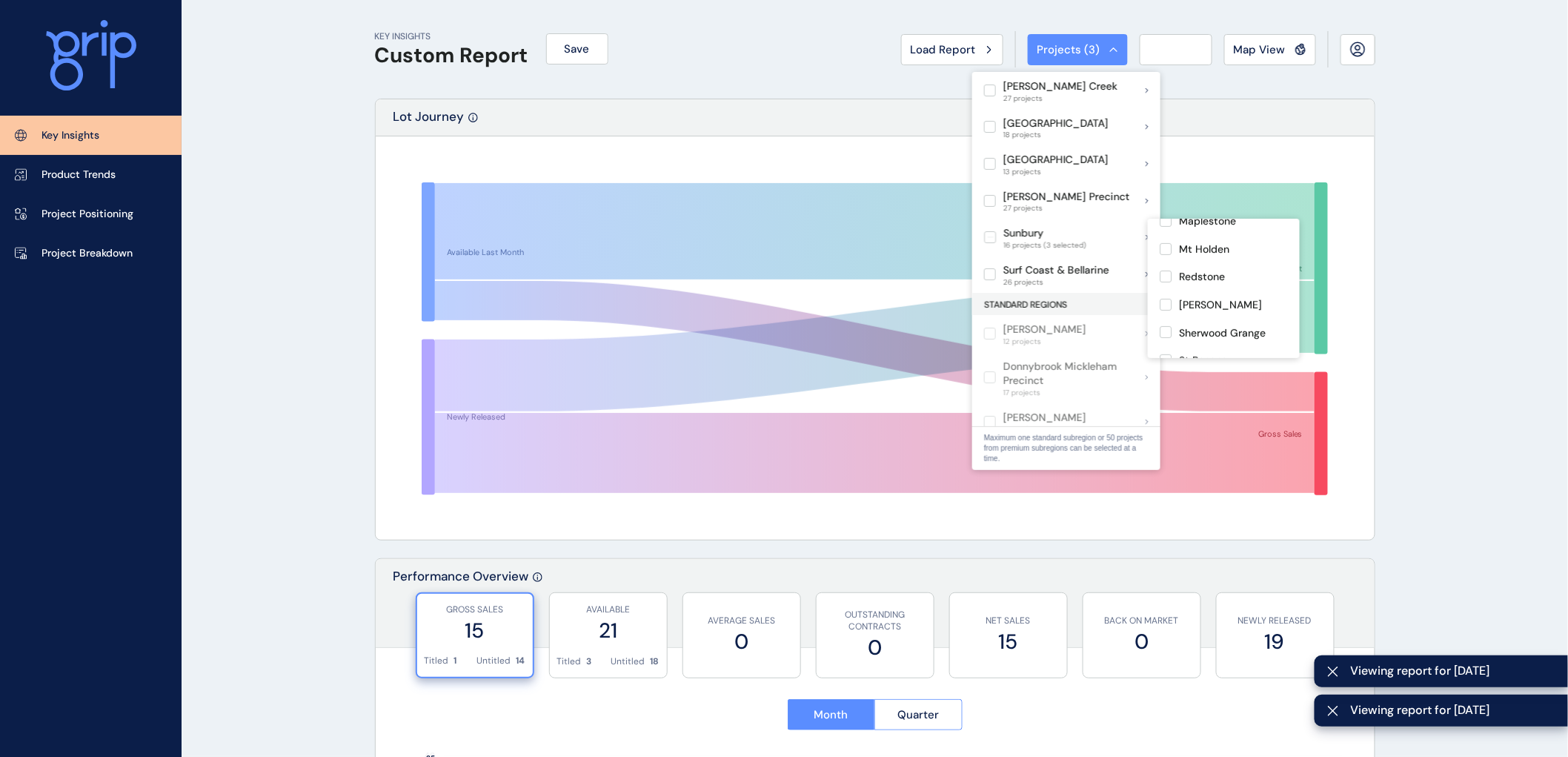
click at [1167, 382] on label at bounding box center [1165, 388] width 12 height 12
click at [1162, 352] on label at bounding box center [1165, 358] width 12 height 12
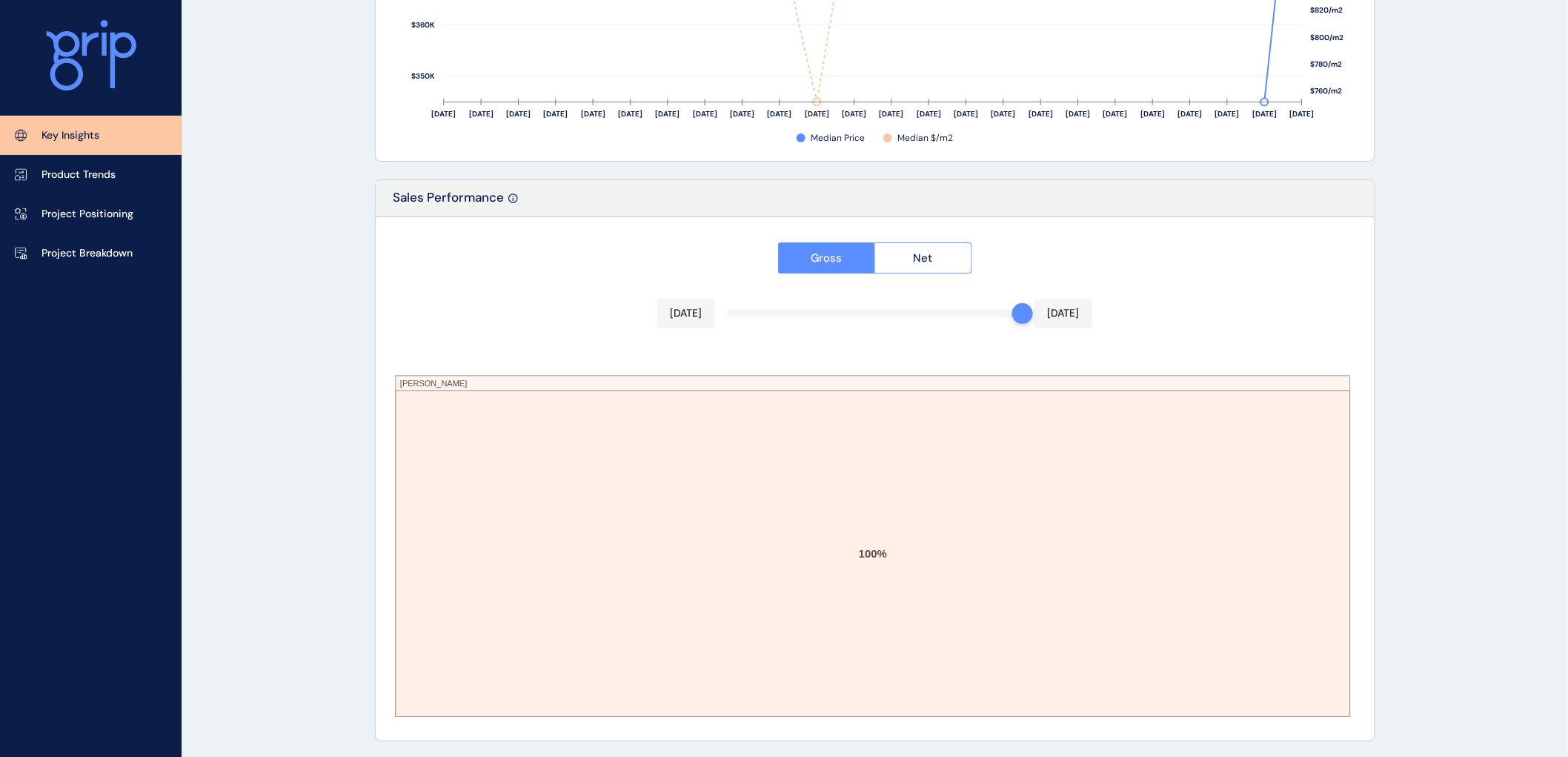
scroll to position [2365, 0]
click at [76, 172] on p "Product Trends" at bounding box center [79, 174] width 74 height 15
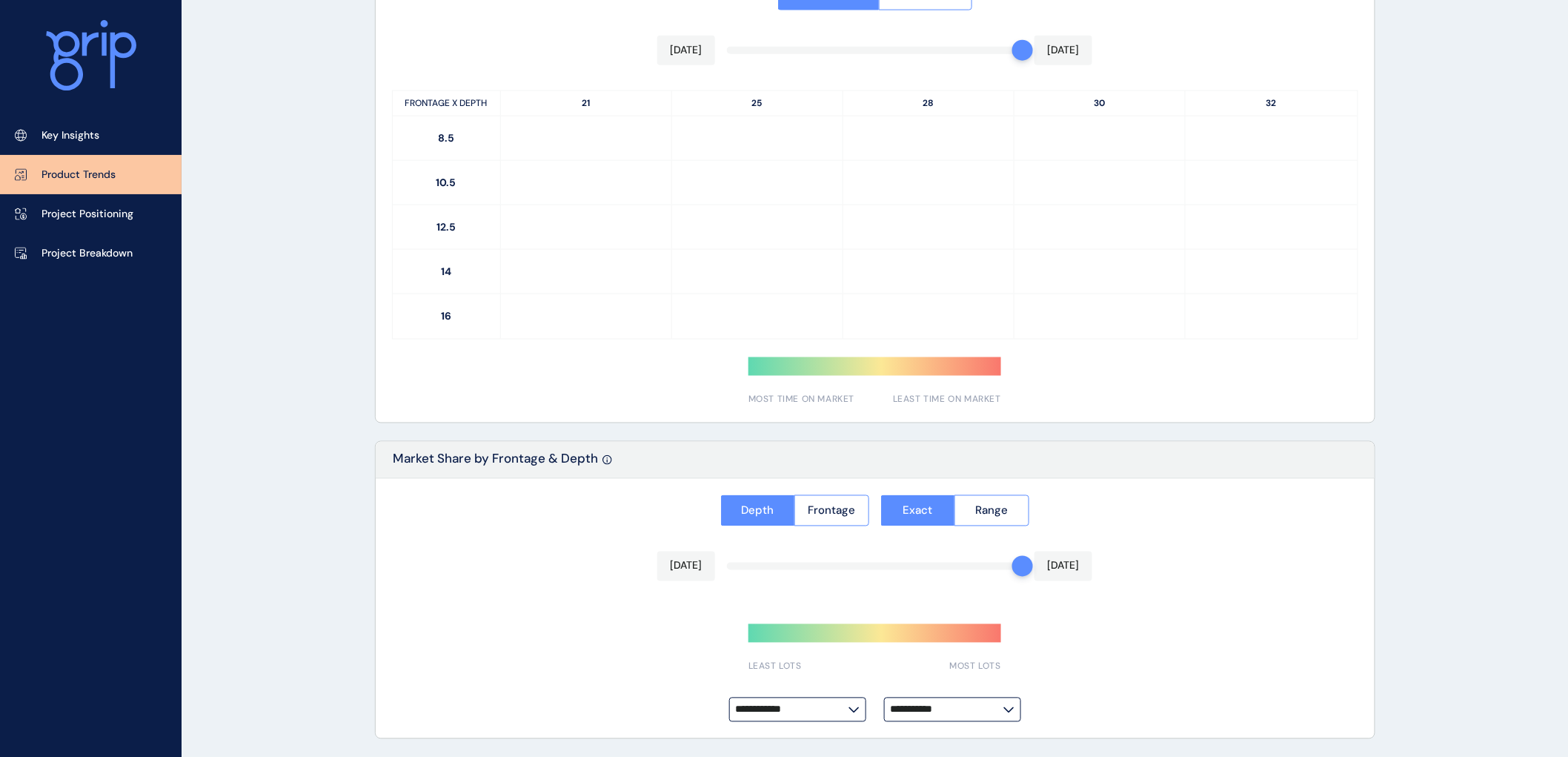
scroll to position [979, 0]
type input "*********"
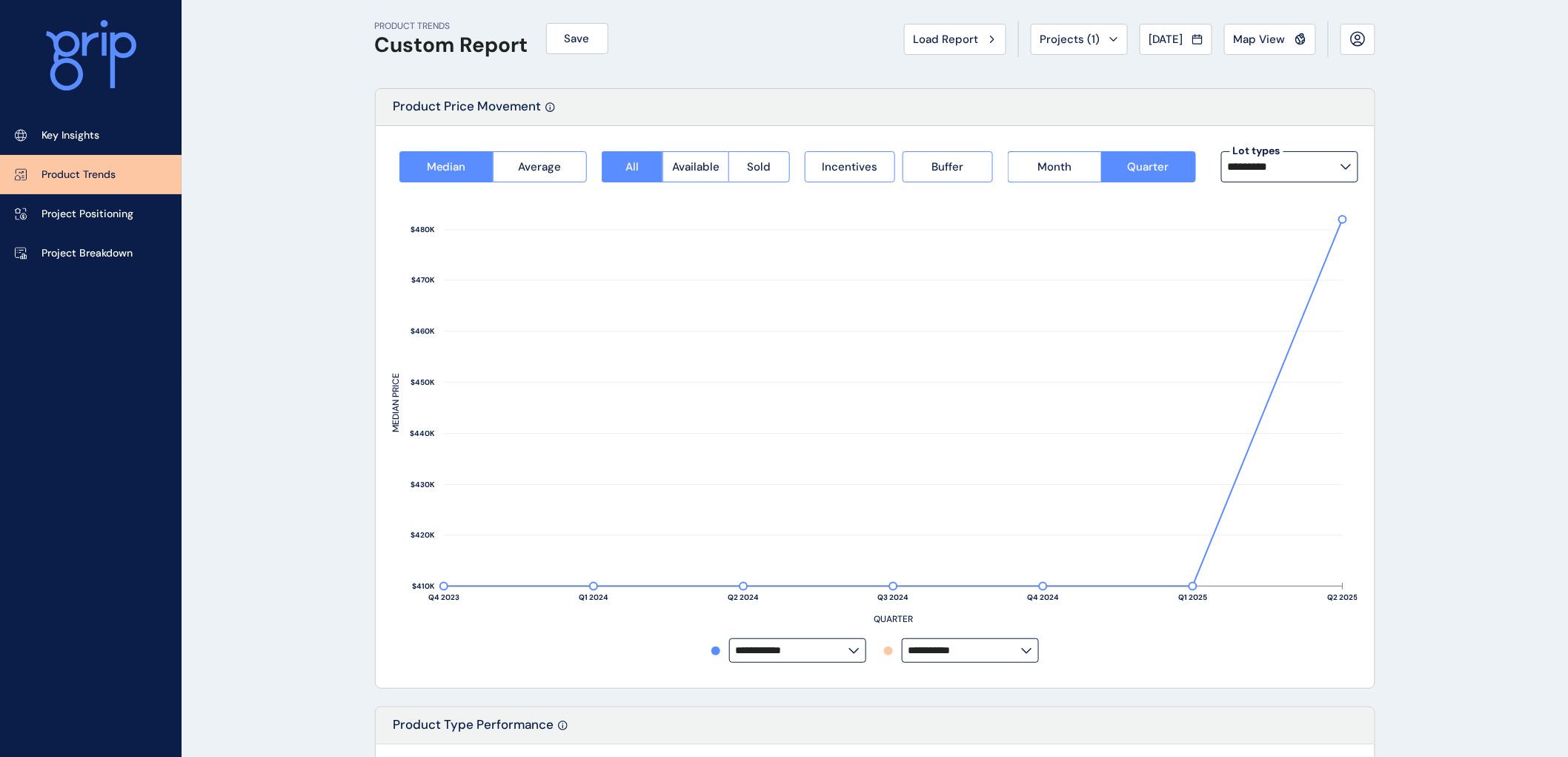
scroll to position [0, 0]
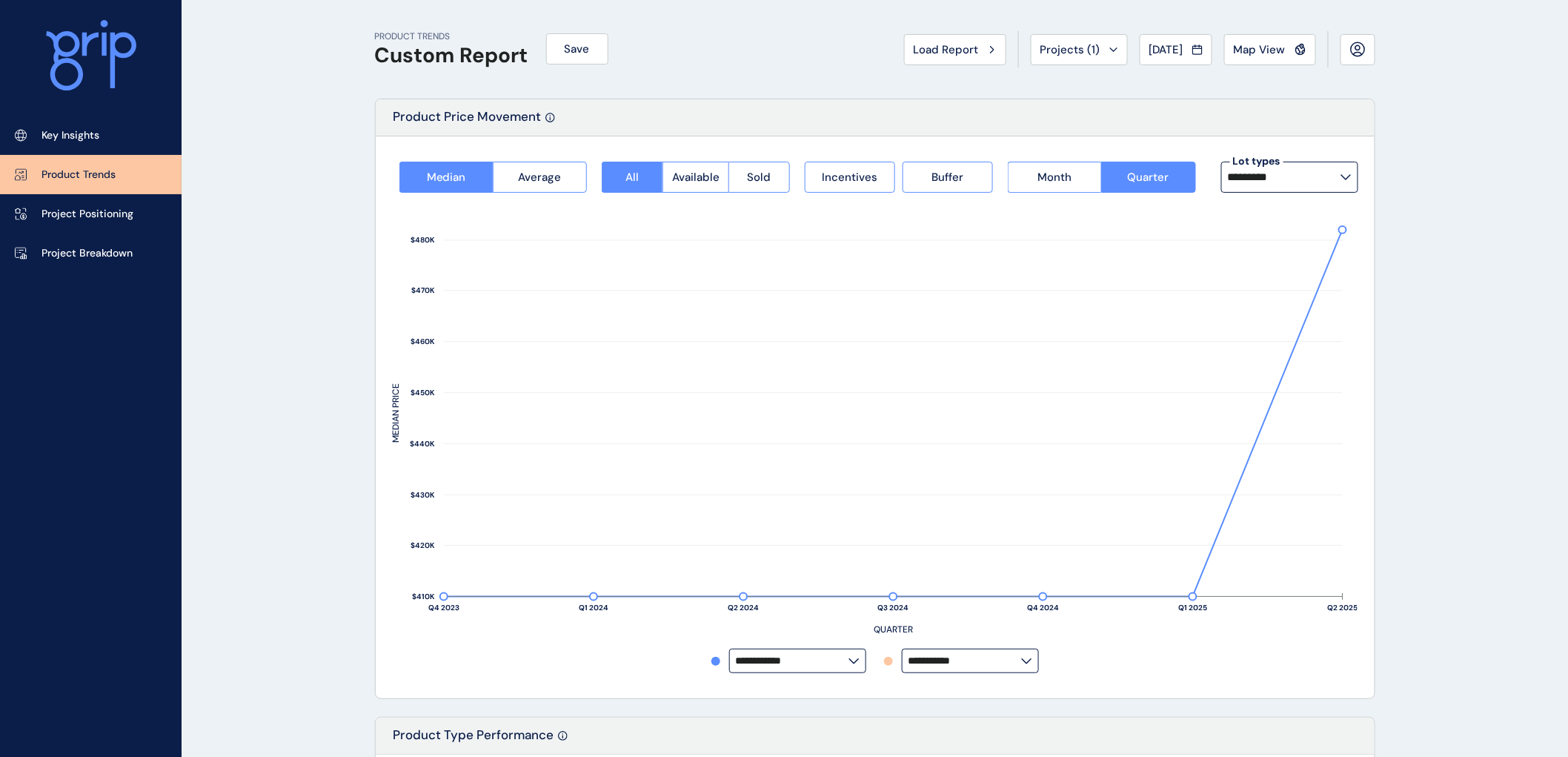
click at [1341, 175] on icon at bounding box center [1345, 177] width 9 height 4
click at [1256, 249] on p "12.5m x 32m" at bounding box center [1262, 251] width 61 height 15
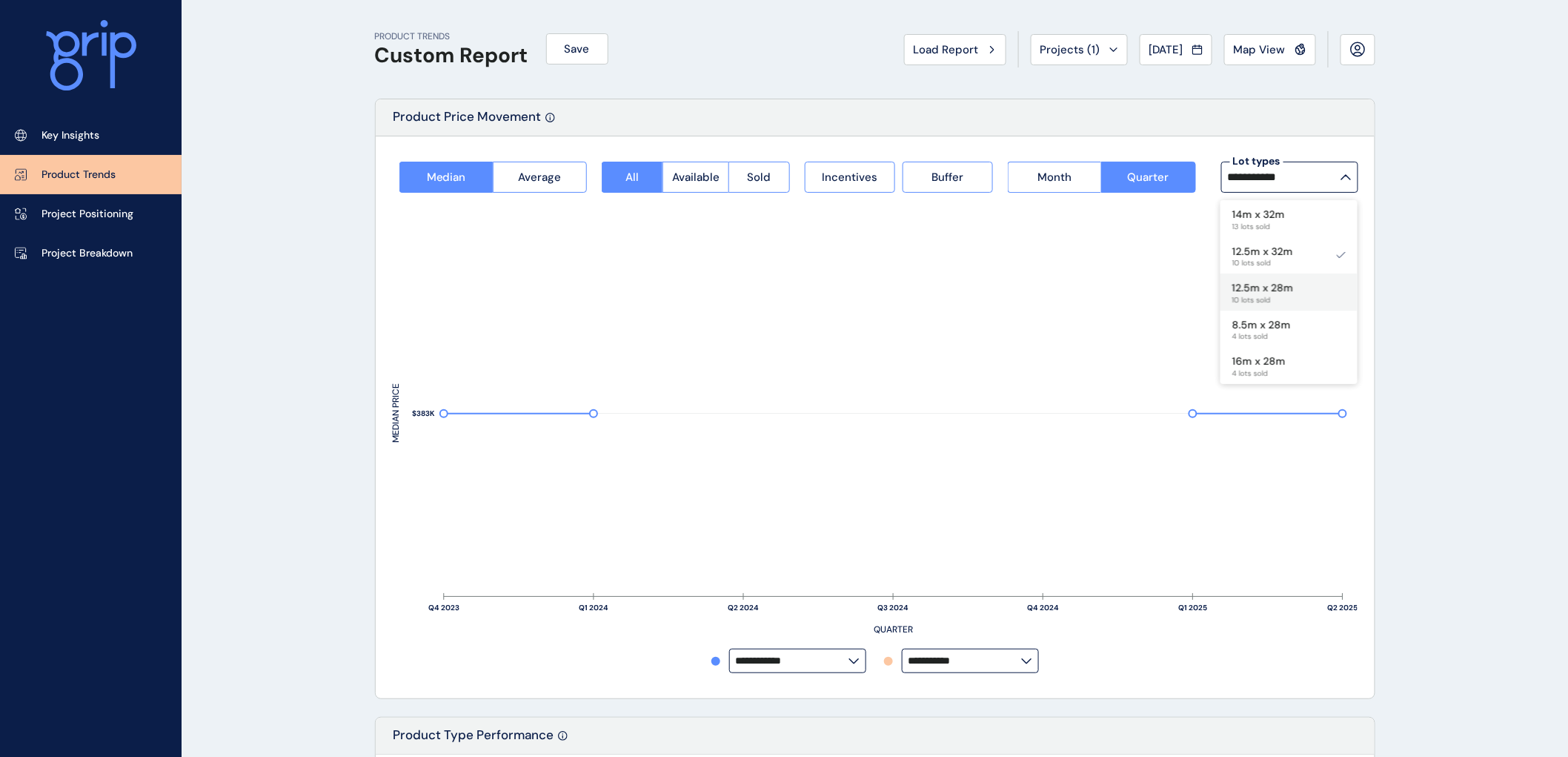
click at [1309, 289] on div "12.5m x 28m 10 lots sold" at bounding box center [1289, 292] width 137 height 37
type input "**********"
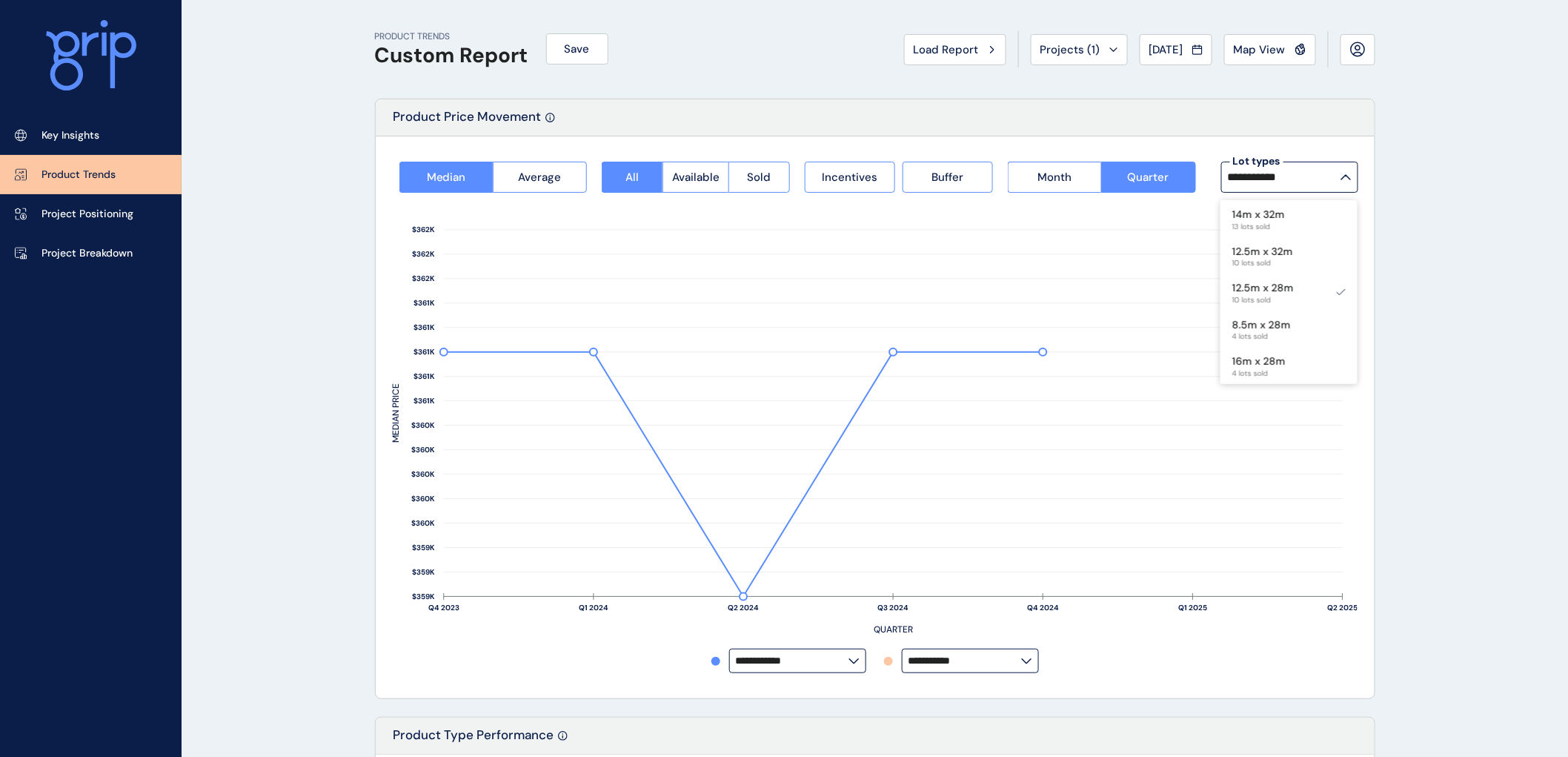
click at [1344, 178] on icon at bounding box center [1345, 177] width 11 height 6
click at [1274, 321] on p "8.5m x 28m" at bounding box center [1261, 325] width 59 height 15
type input "**********"
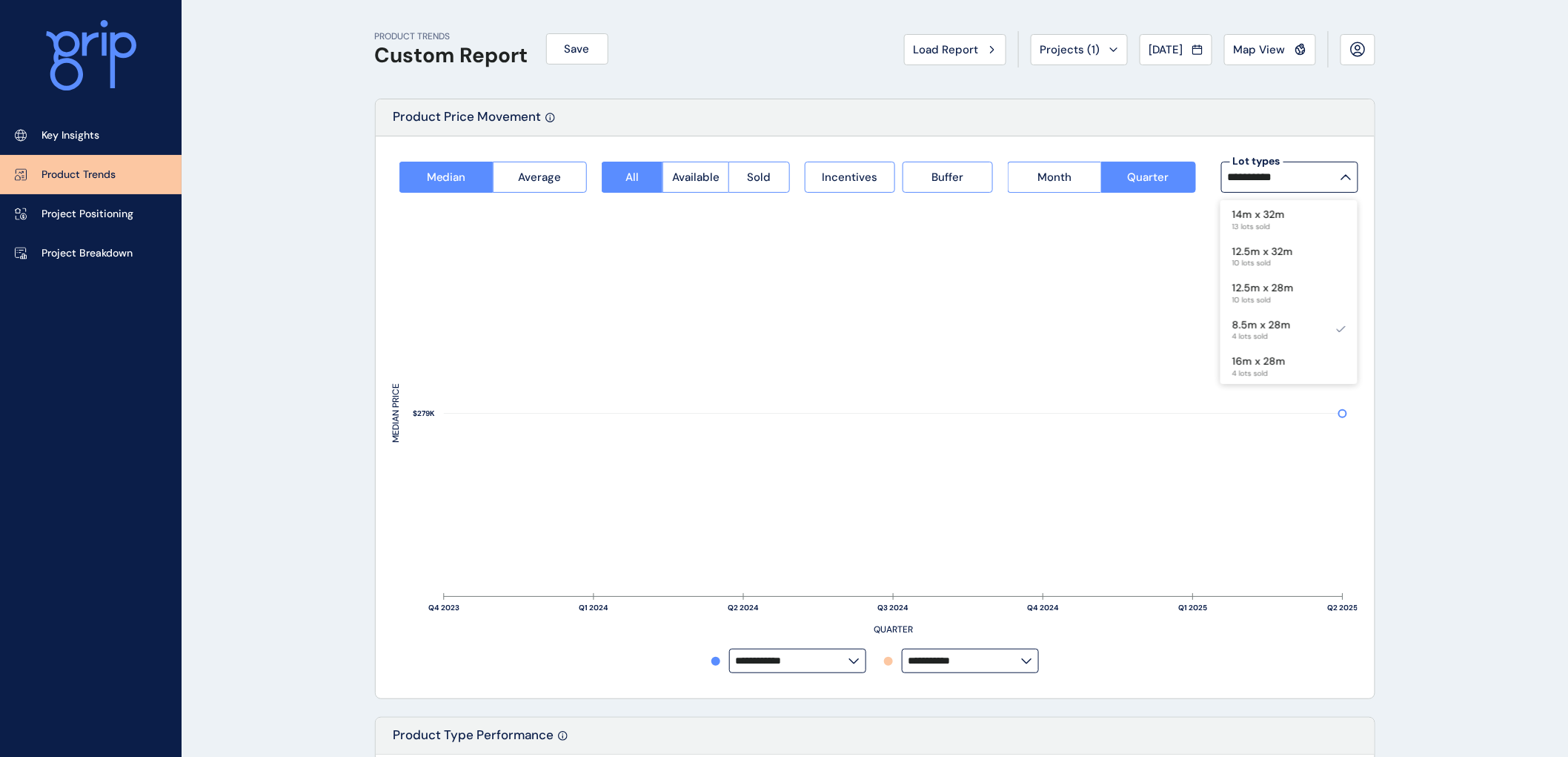
click at [1349, 177] on icon at bounding box center [1345, 177] width 11 height 6
click at [1304, 358] on div "16m x 28m 4 lots sold" at bounding box center [1289, 366] width 137 height 37
click at [1277, 234] on p "10.5m x 28m" at bounding box center [1263, 237] width 62 height 15
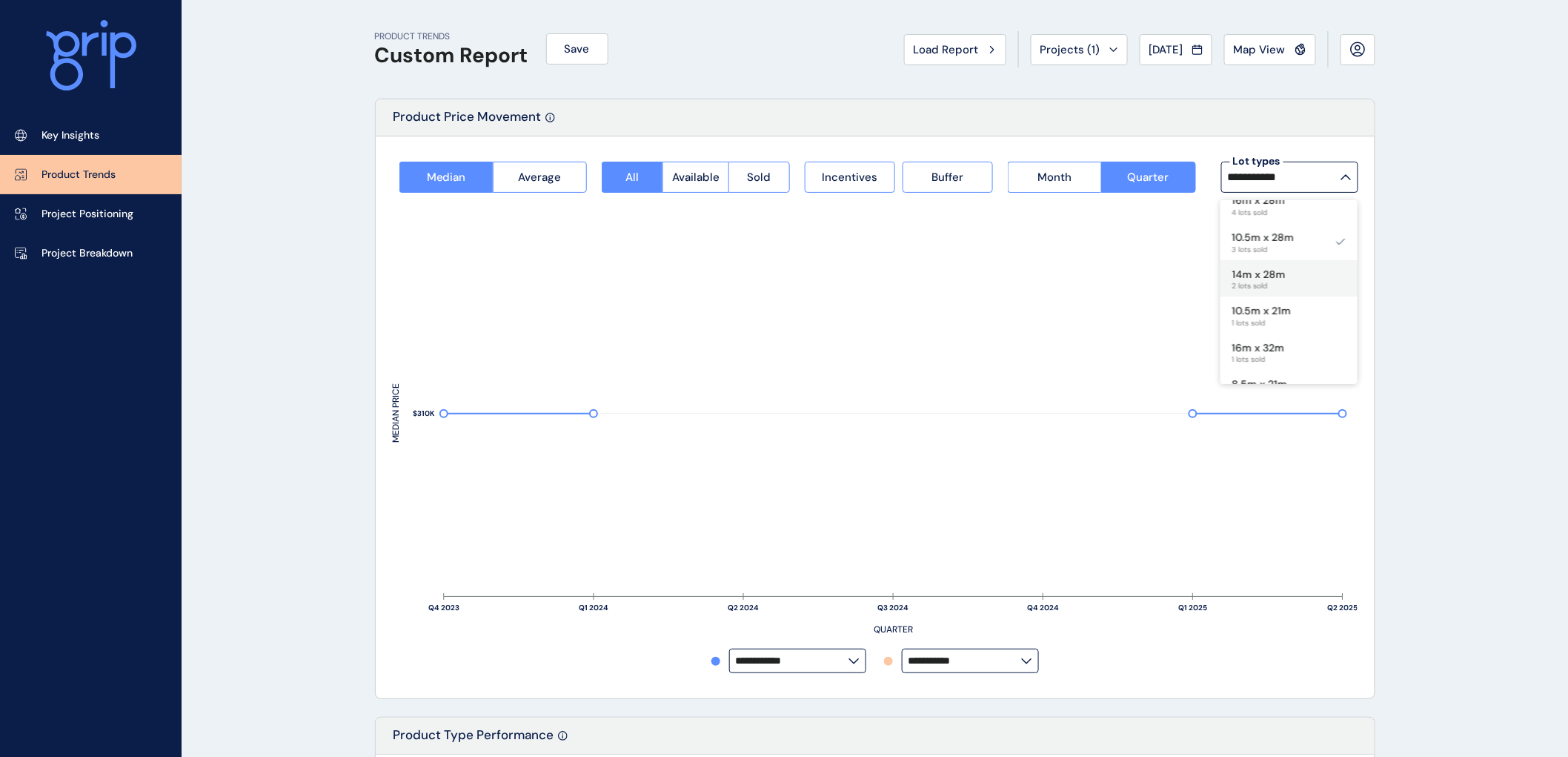
click at [1326, 276] on div "14m x 28m 2 lots sold" at bounding box center [1289, 278] width 137 height 37
type input "*********"
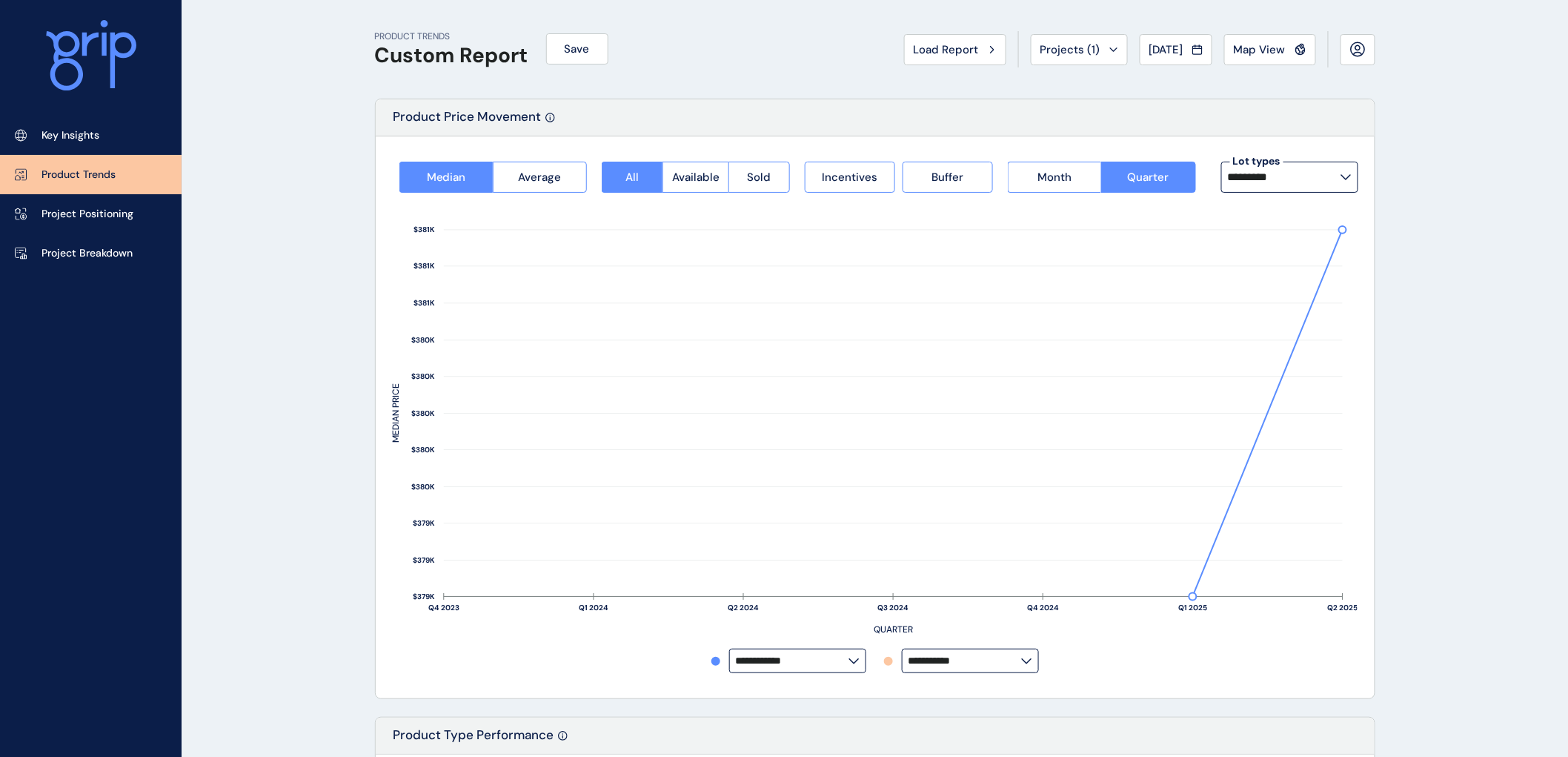
click at [1346, 176] on icon at bounding box center [1345, 177] width 11 height 6
click at [1283, 309] on p "10.5m x 21m" at bounding box center [1261, 307] width 59 height 15
type input "**********"
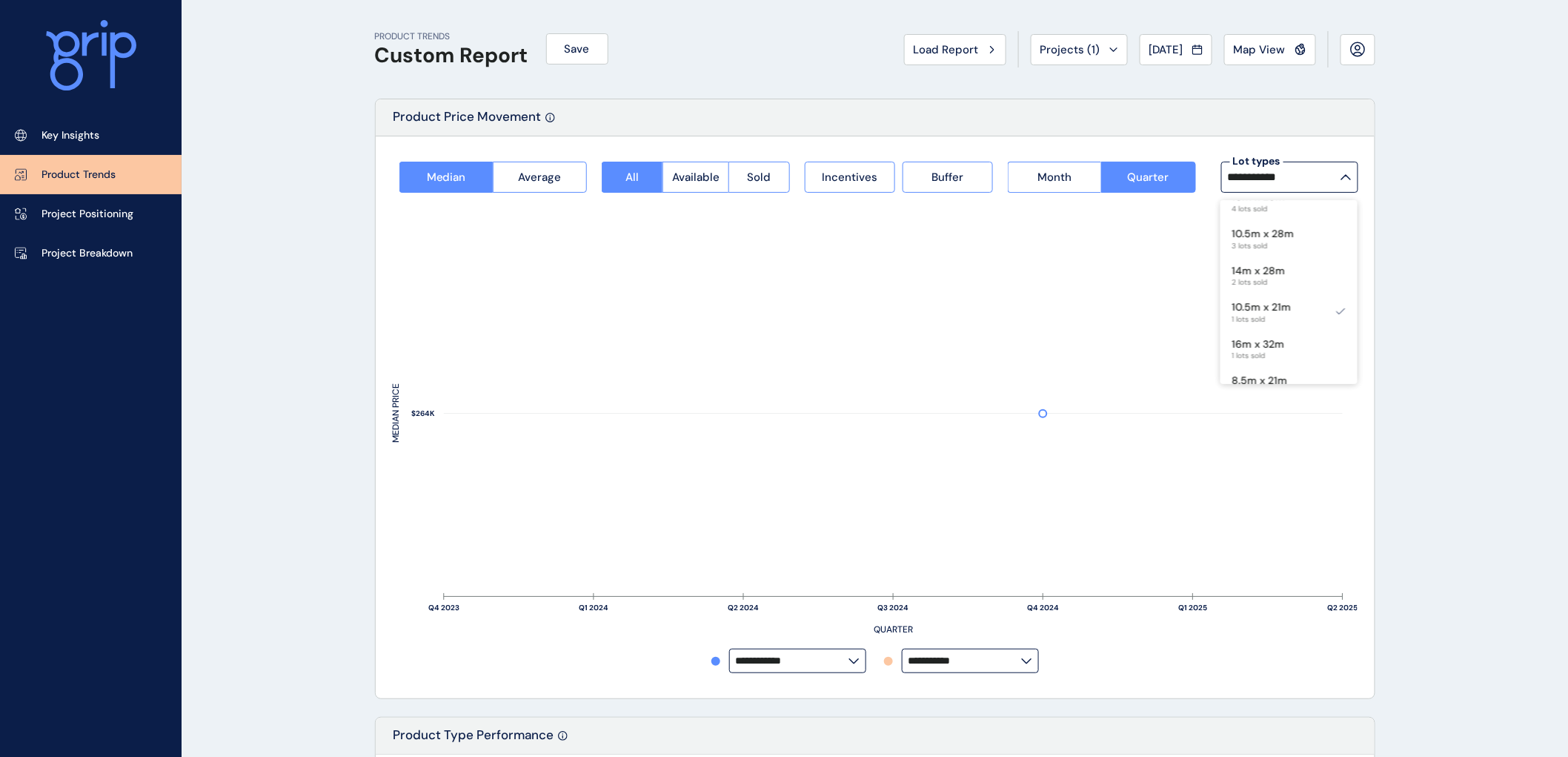
click at [1345, 174] on icon at bounding box center [1345, 177] width 11 height 6
click at [1293, 260] on div "16m x 32m 1 lots sold" at bounding box center [1289, 266] width 137 height 37
click at [1267, 299] on p "8.5m x 21m" at bounding box center [1260, 298] width 55 height 15
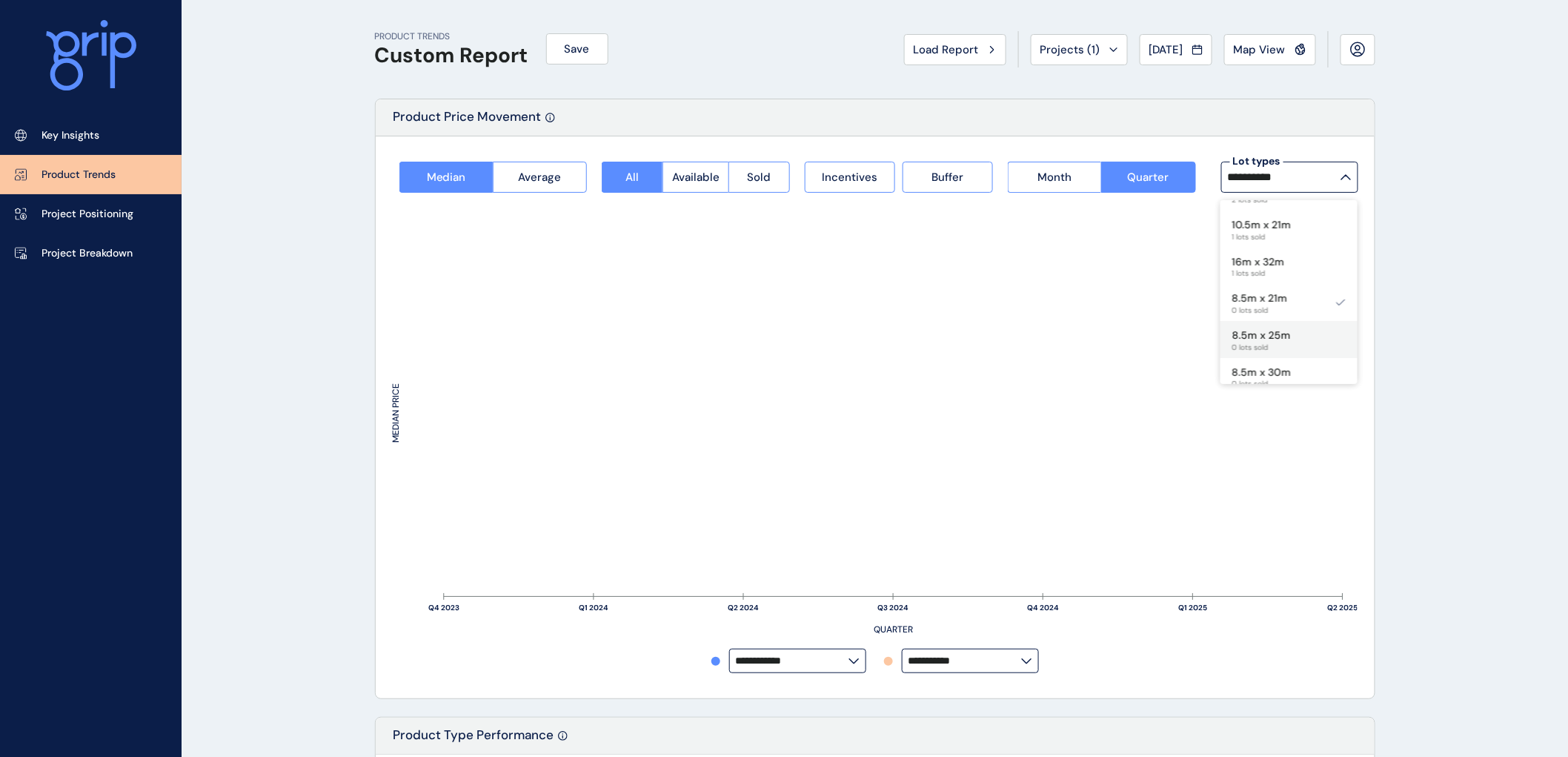
click at [1258, 333] on p "8.5m x 25m" at bounding box center [1261, 335] width 59 height 15
click at [1275, 373] on p "8.5m x 30m" at bounding box center [1261, 372] width 59 height 15
click at [1251, 238] on p "8.5m x 32m" at bounding box center [1261, 239] width 58 height 15
click at [1261, 270] on p "10.5m x 25m" at bounding box center [1263, 276] width 62 height 15
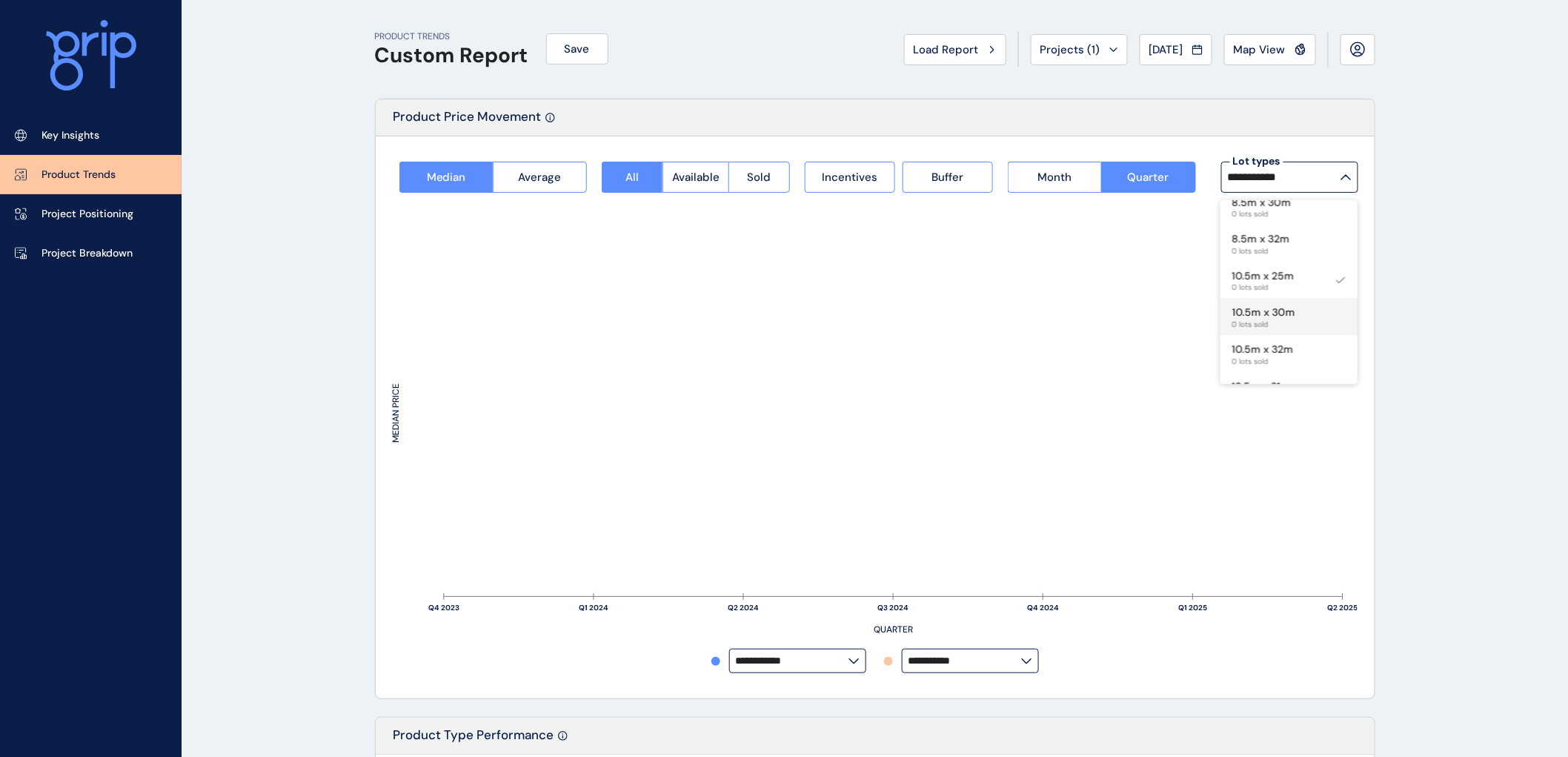
click at [1262, 306] on p "10.5m x 30m" at bounding box center [1263, 313] width 63 height 15
click at [1268, 346] on p "10.5m x 32m" at bounding box center [1262, 349] width 61 height 15
click at [1282, 209] on p "12.5m x 21m" at bounding box center [1261, 205] width 59 height 15
click at [1280, 241] on p "12.5m x 25m" at bounding box center [1262, 242] width 61 height 15
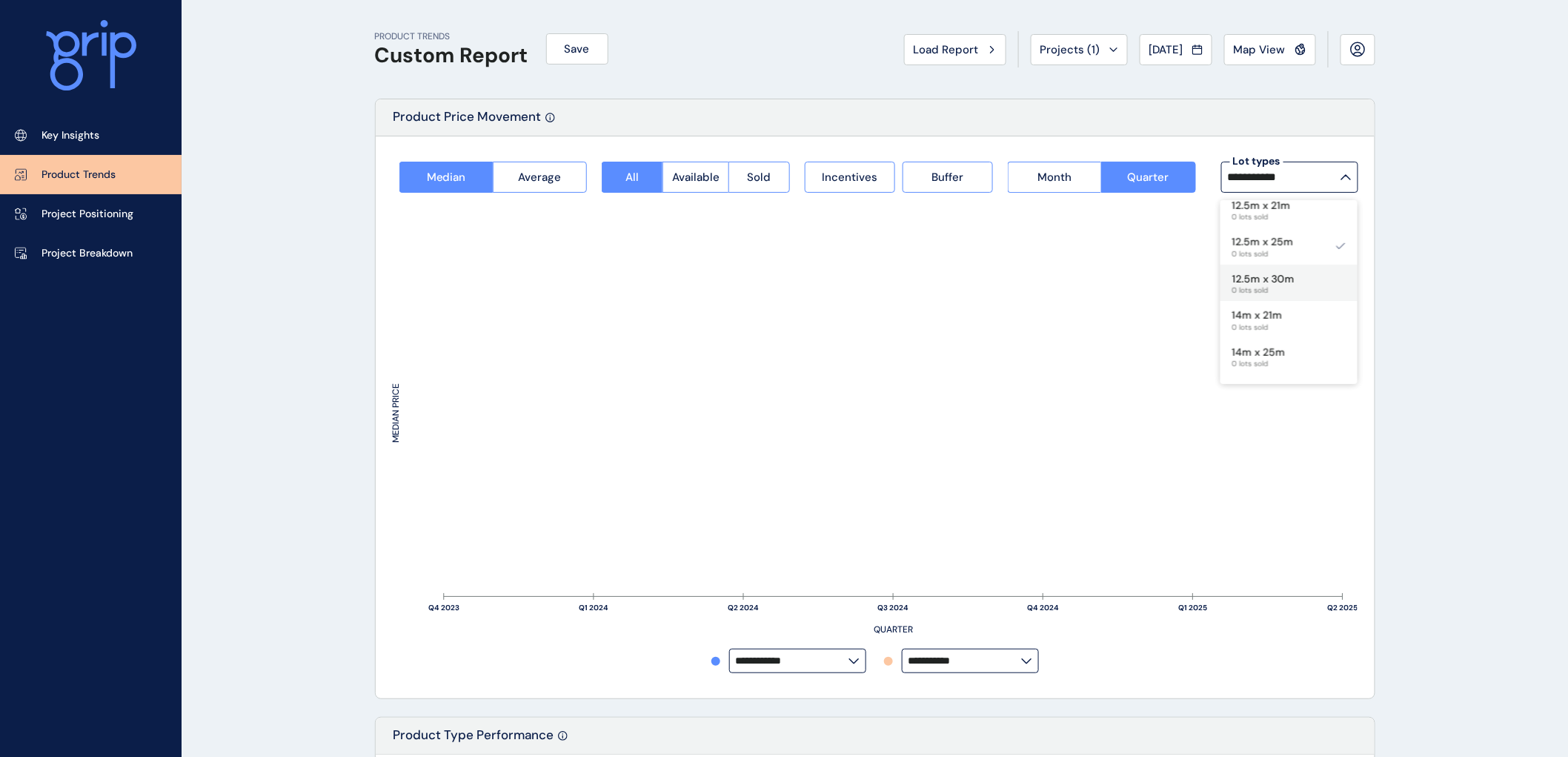
click at [1262, 275] on p "12.5m x 30m" at bounding box center [1263, 279] width 62 height 15
click at [1261, 307] on div "14m x 21m 0 lots sold" at bounding box center [1257, 319] width 50 height 25
click at [1265, 346] on p "14m x 25m" at bounding box center [1259, 353] width 54 height 15
type input "*********"
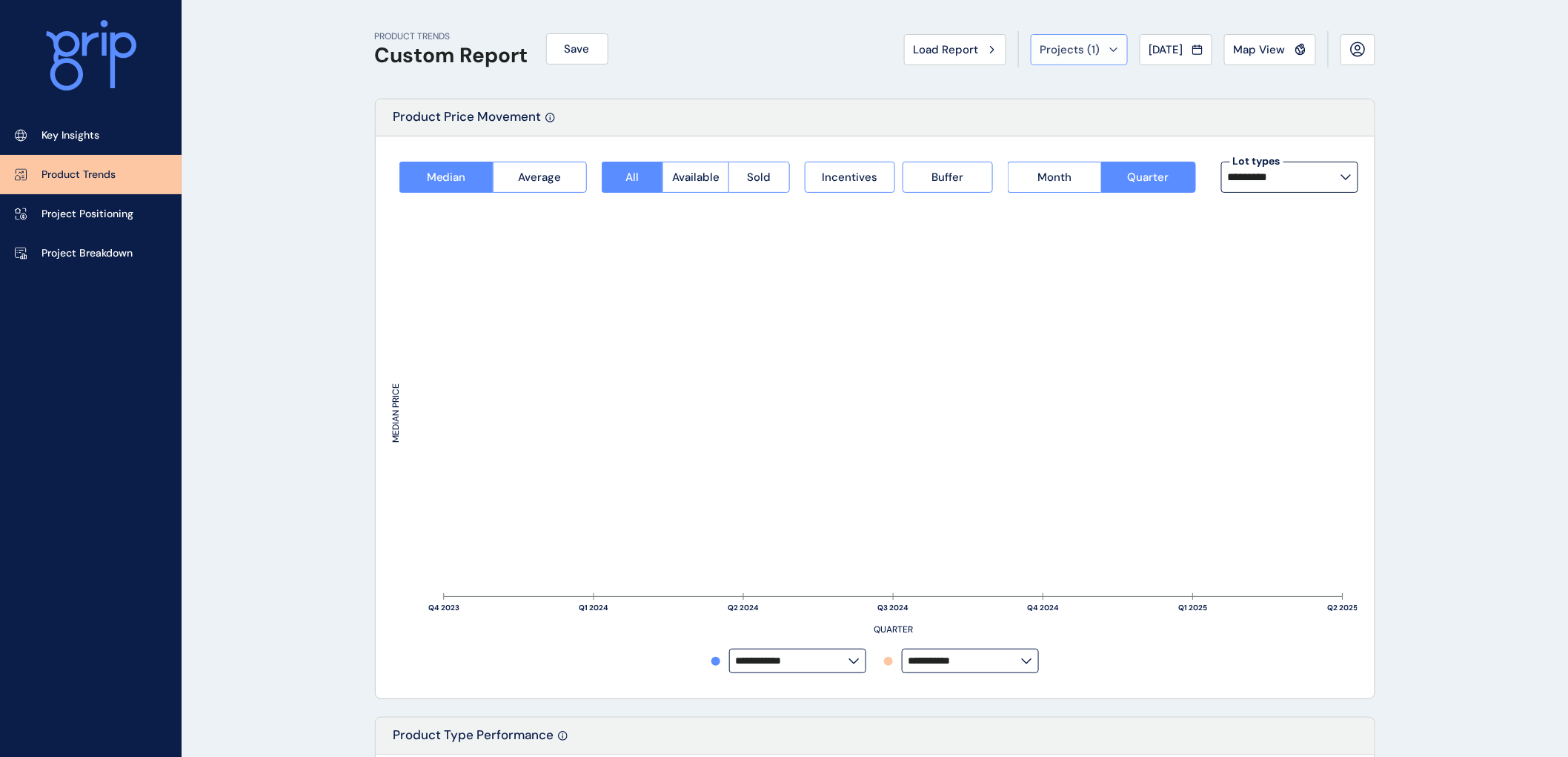
click at [1109, 49] on icon at bounding box center [1113, 49] width 9 height 4
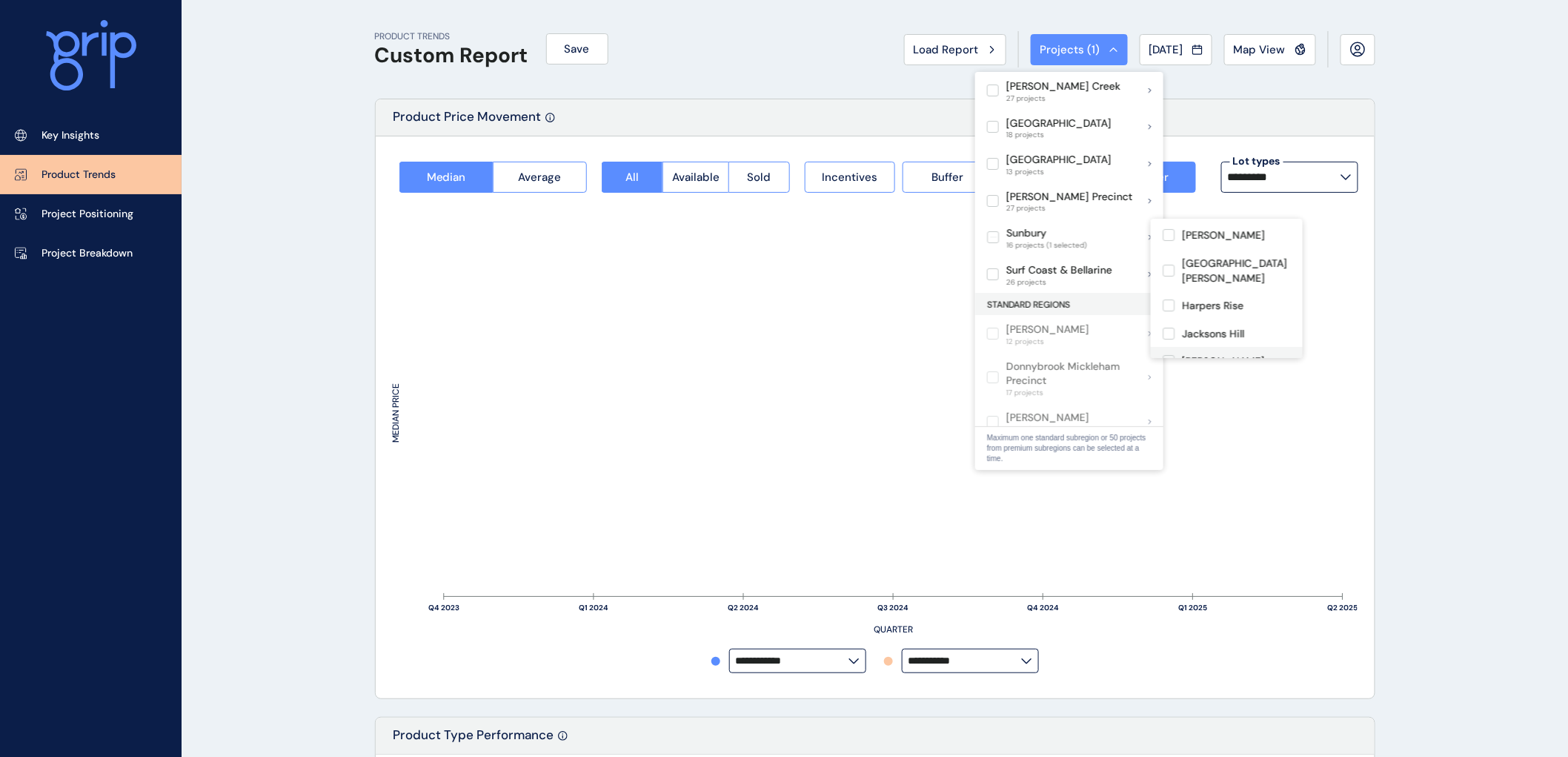
scroll to position [165, 0]
click at [1173, 301] on label at bounding box center [1169, 307] width 12 height 12
type input "**********"
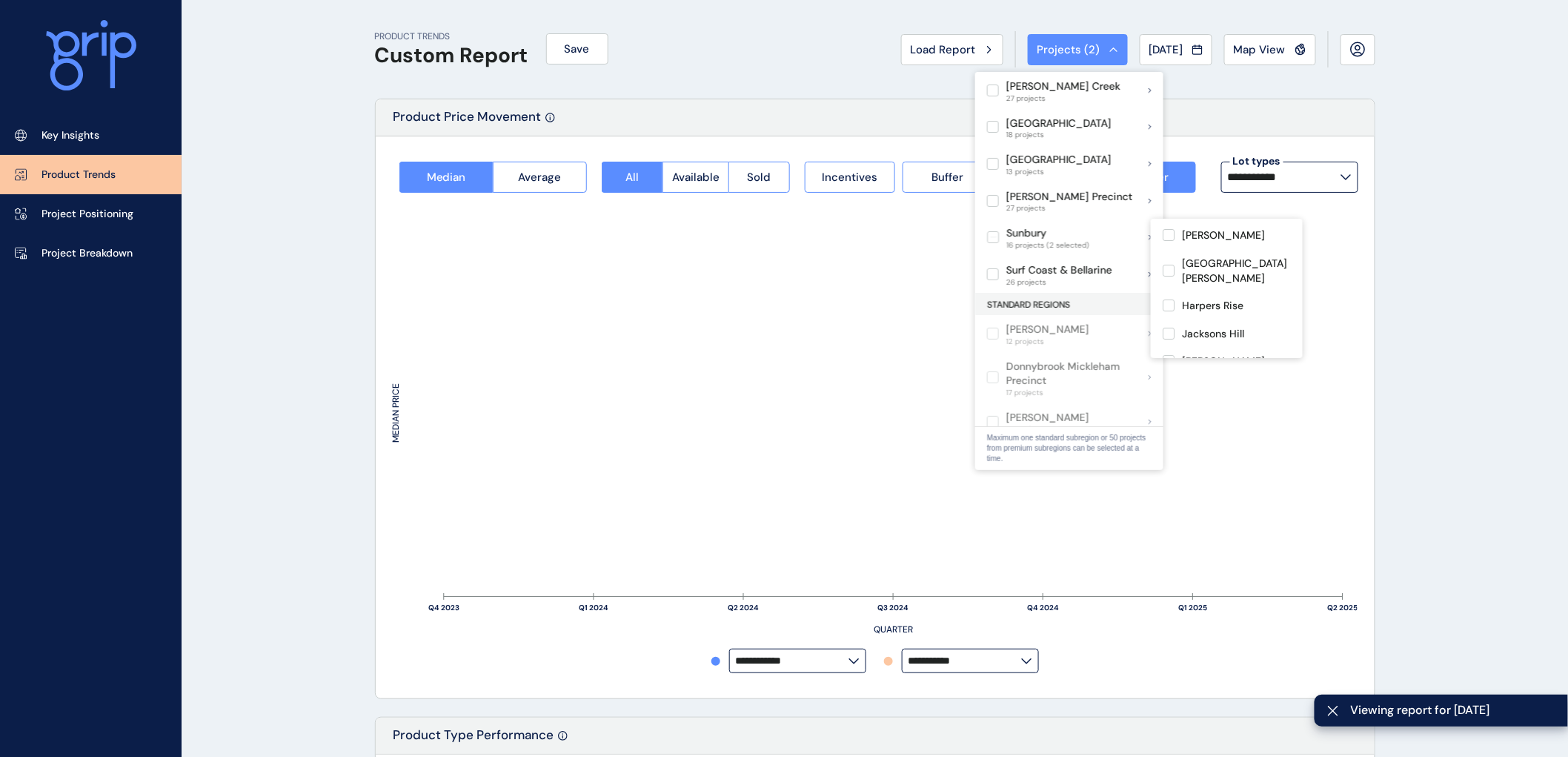
scroll to position [0, 0]
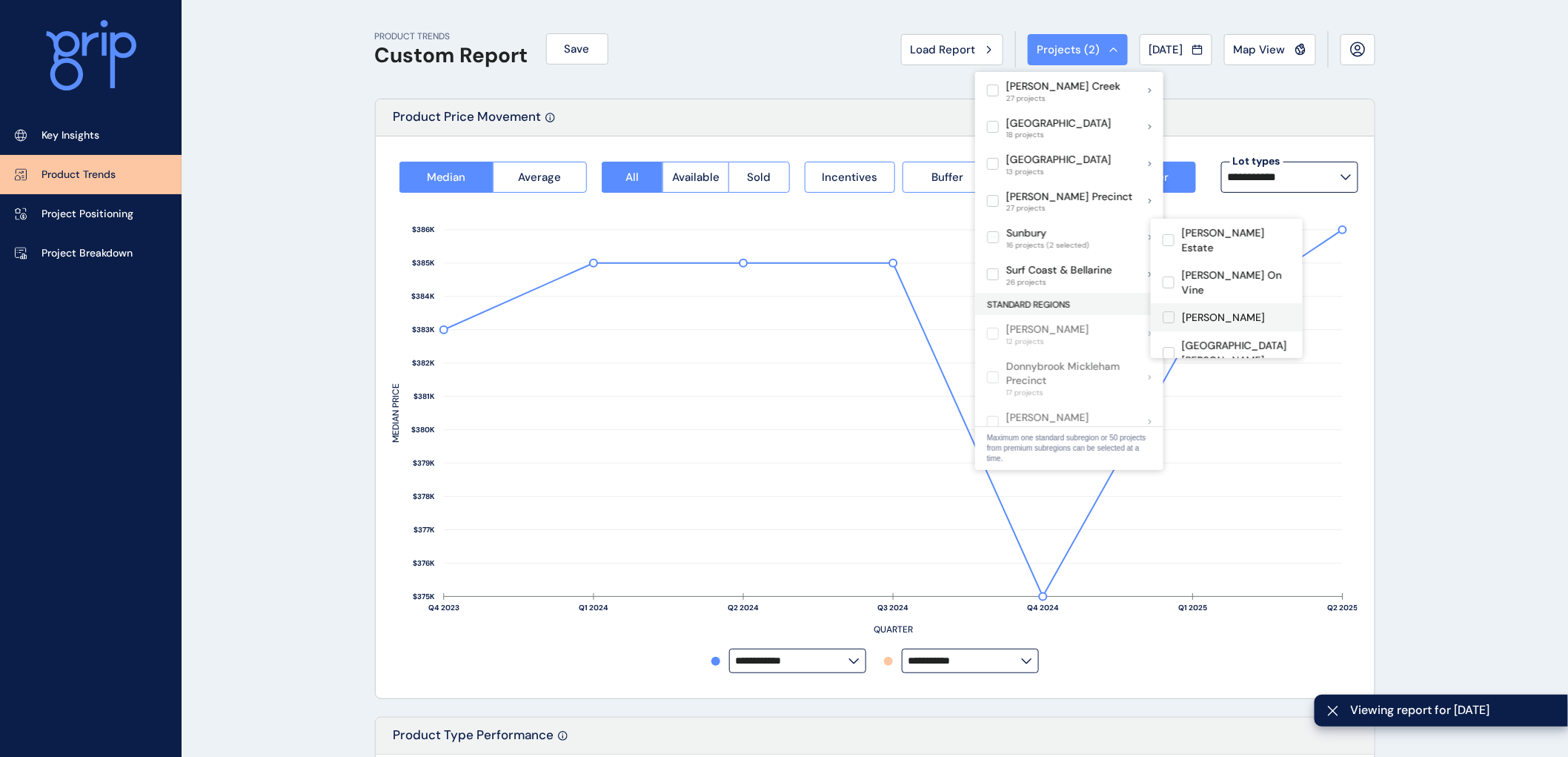
click at [1165, 311] on label at bounding box center [1169, 317] width 12 height 12
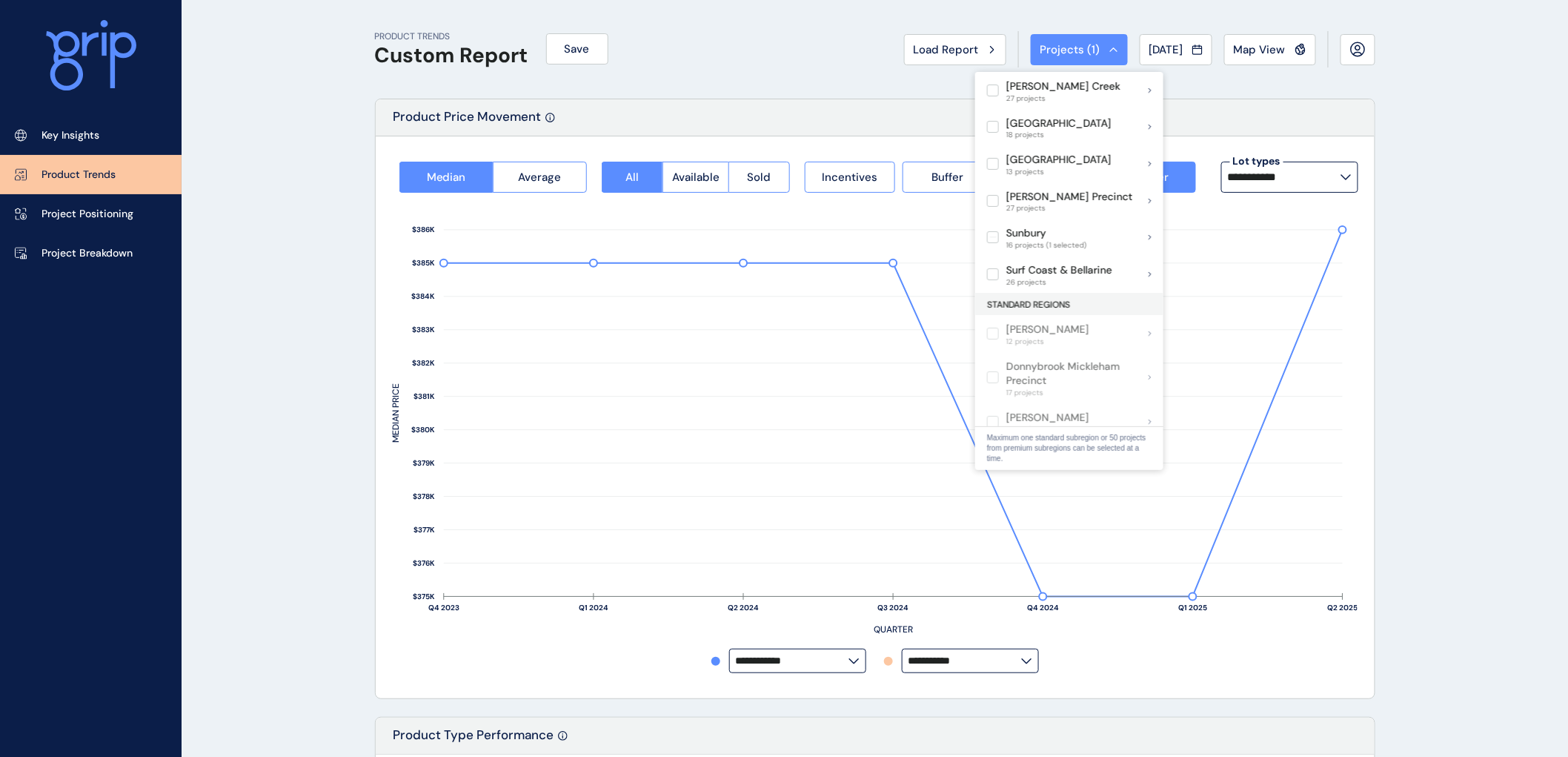
click at [1346, 180] on label "**********" at bounding box center [1289, 178] width 137 height 31
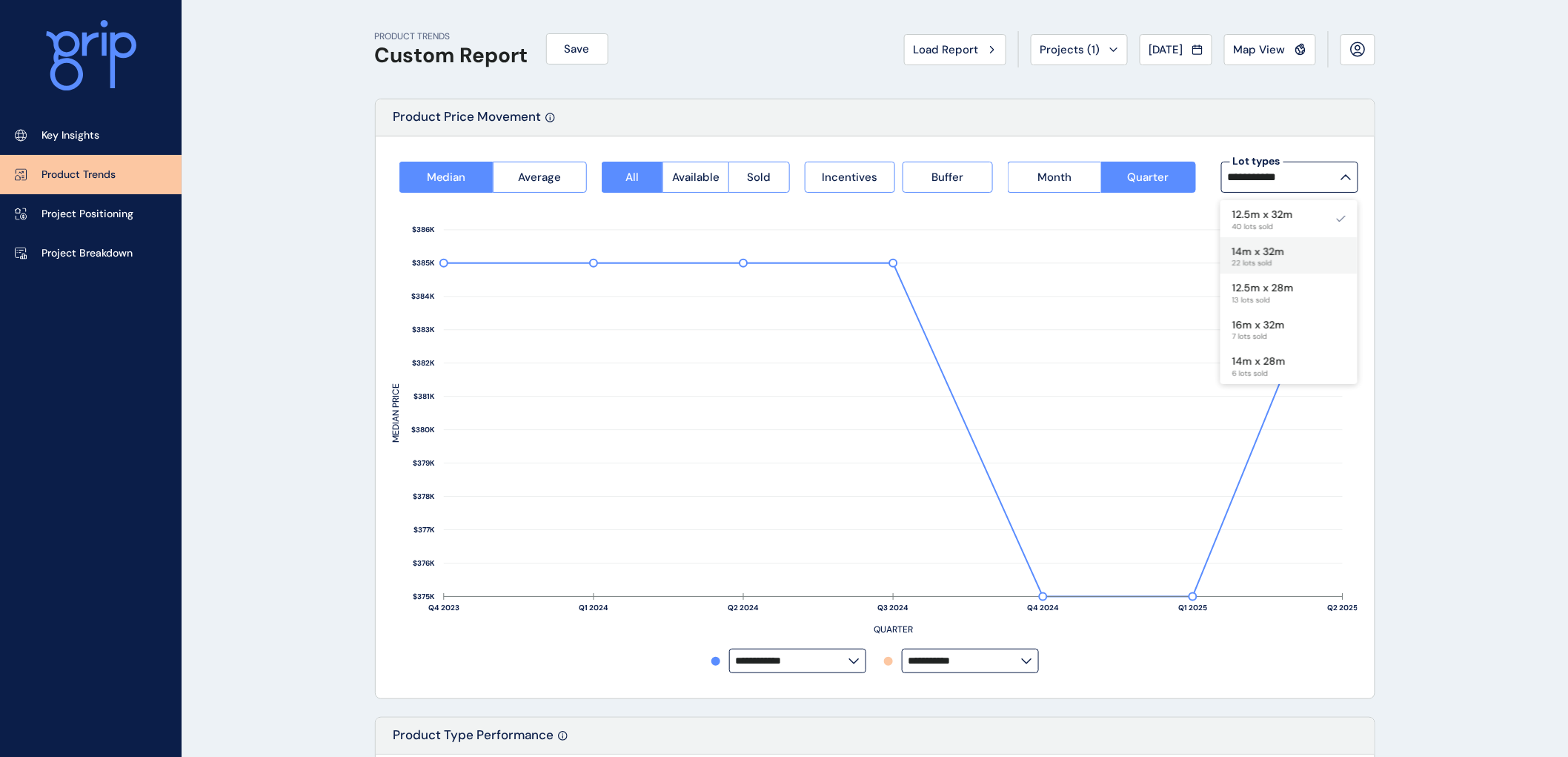
click at [1277, 249] on p "14m x 32m" at bounding box center [1258, 251] width 53 height 15
type input "*********"
click at [1062, 172] on span "Month" at bounding box center [1054, 177] width 34 height 15
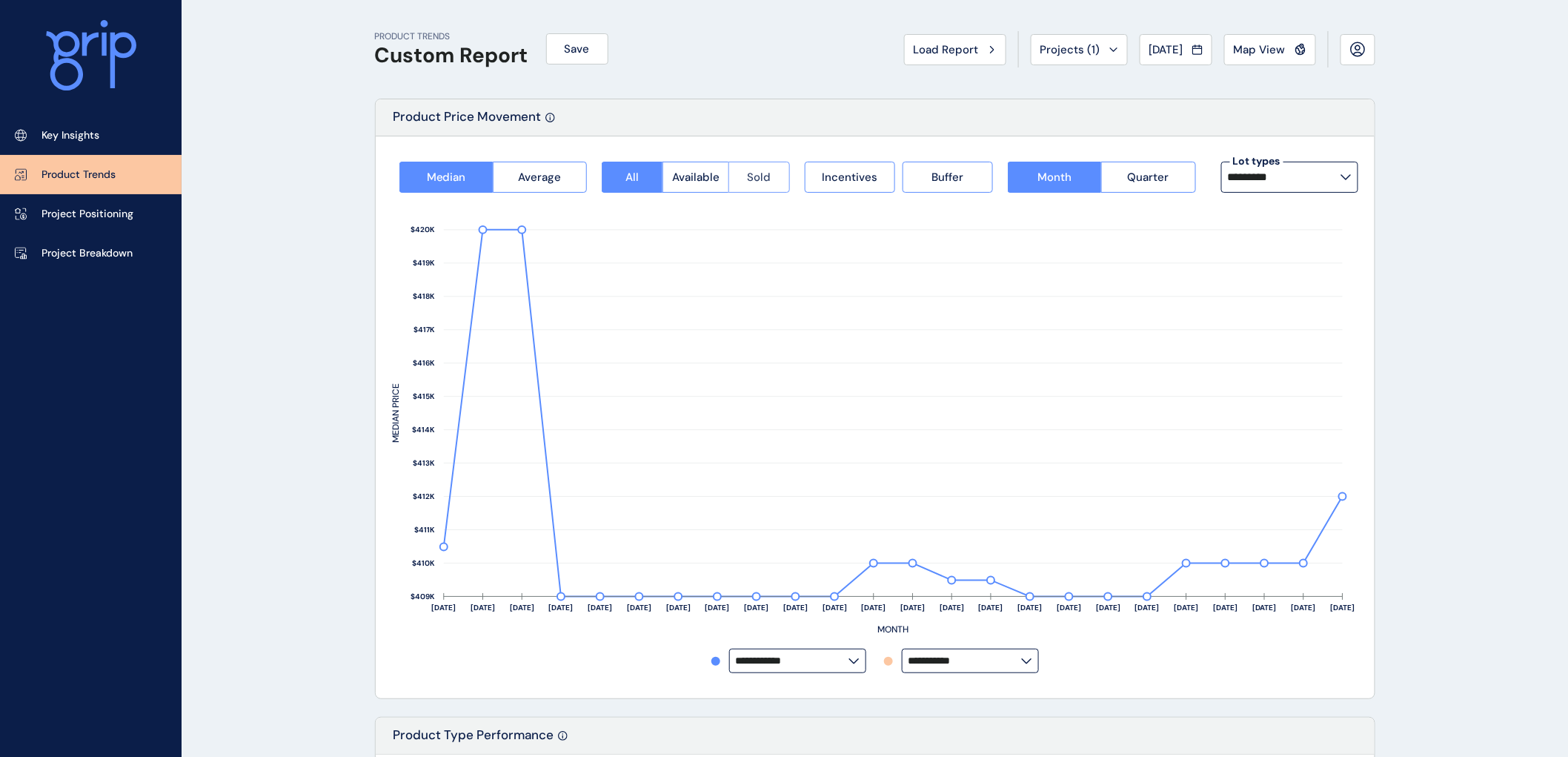
click at [760, 177] on span "Sold" at bounding box center [759, 177] width 23 height 15
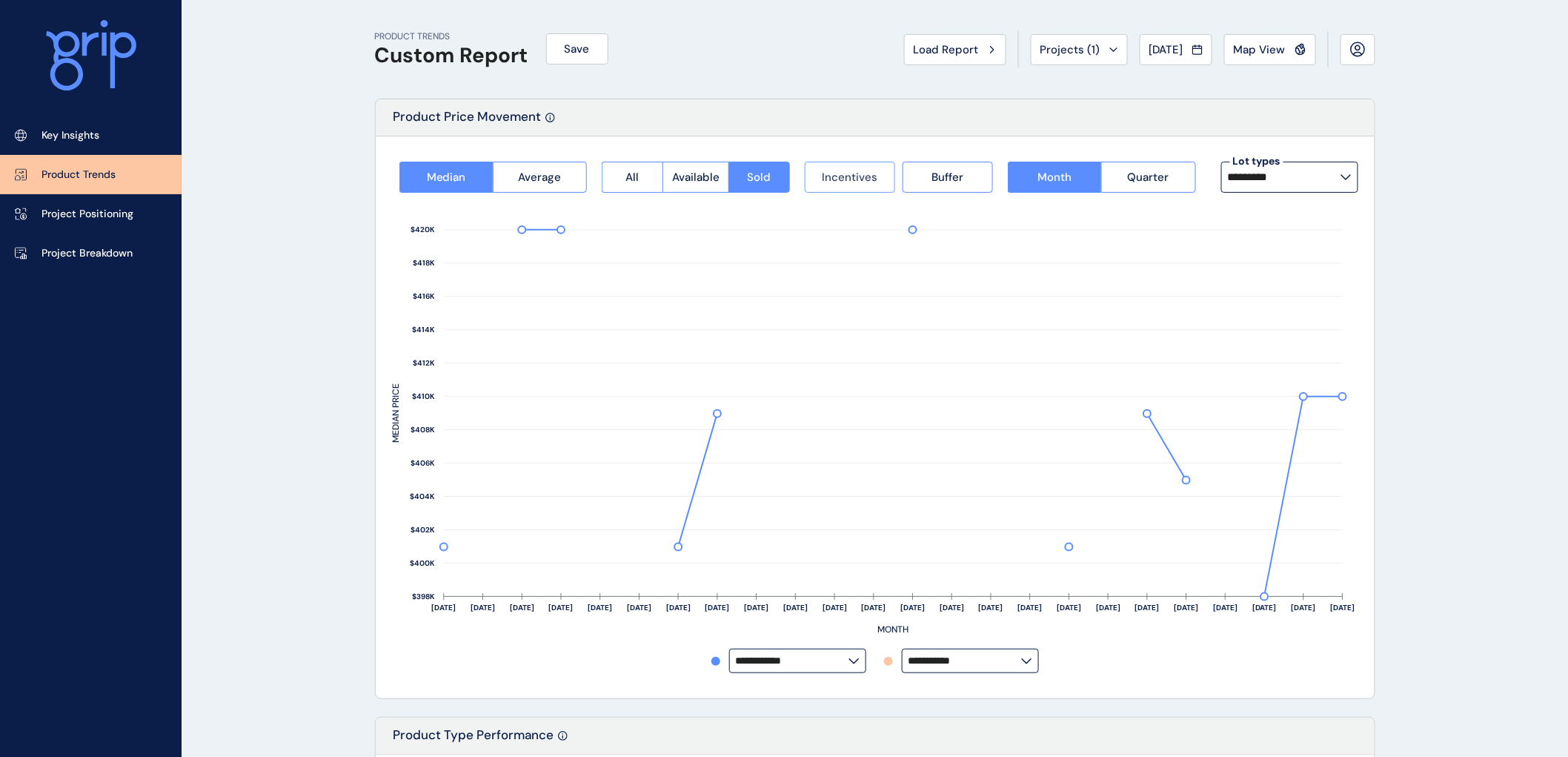
click at [861, 182] on span "Incentives" at bounding box center [849, 177] width 55 height 15
click at [937, 176] on span "Buffer" at bounding box center [947, 177] width 32 height 15
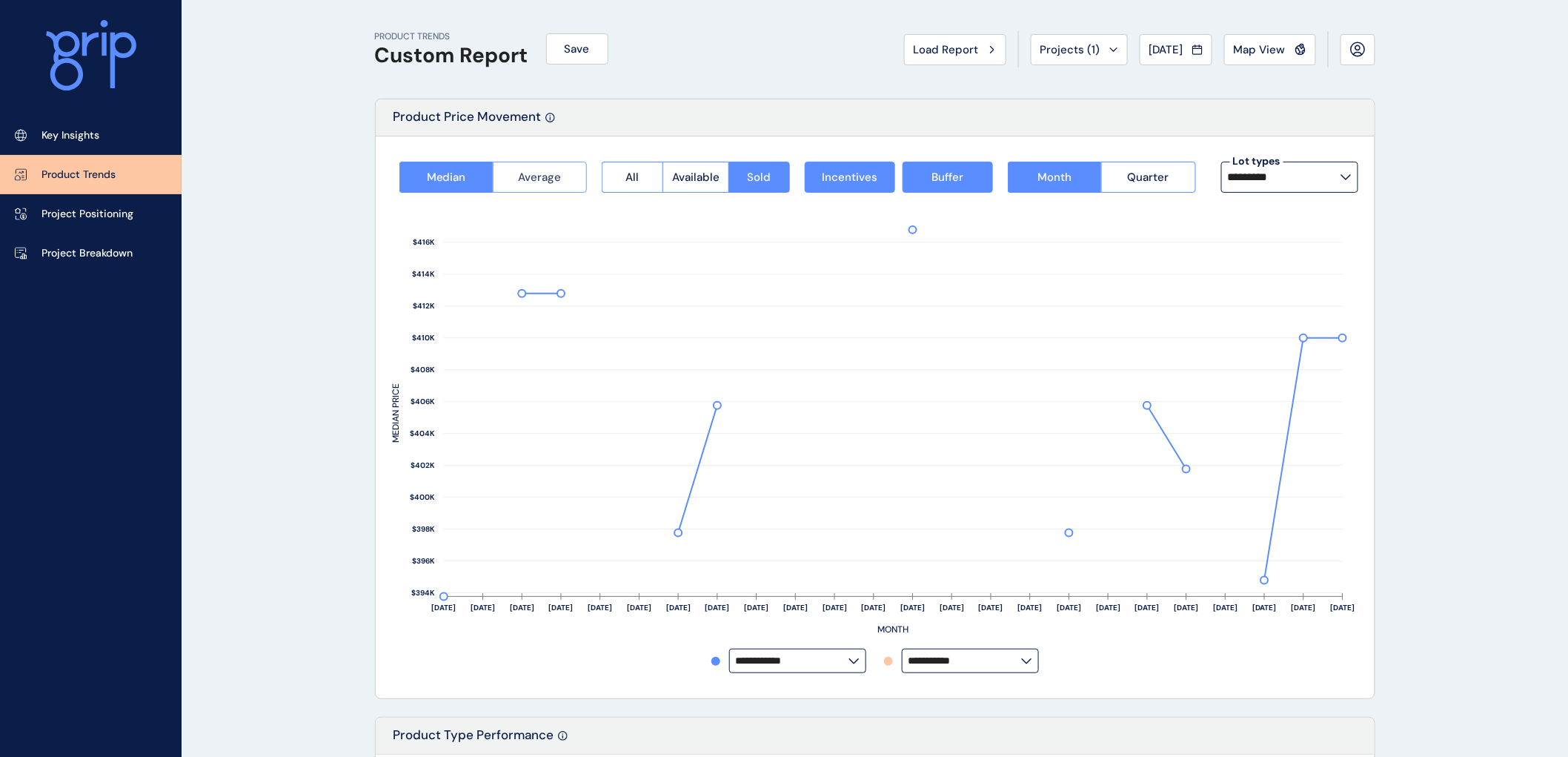
click at [536, 176] on span "Average" at bounding box center [540, 177] width 43 height 15
click at [445, 176] on span "Median" at bounding box center [446, 177] width 39 height 15
click at [1344, 172] on label "*********" at bounding box center [1289, 178] width 137 height 31
click at [1302, 212] on div "12.5m x 32m 40 lots sold" at bounding box center [1289, 218] width 137 height 37
type input "**********"
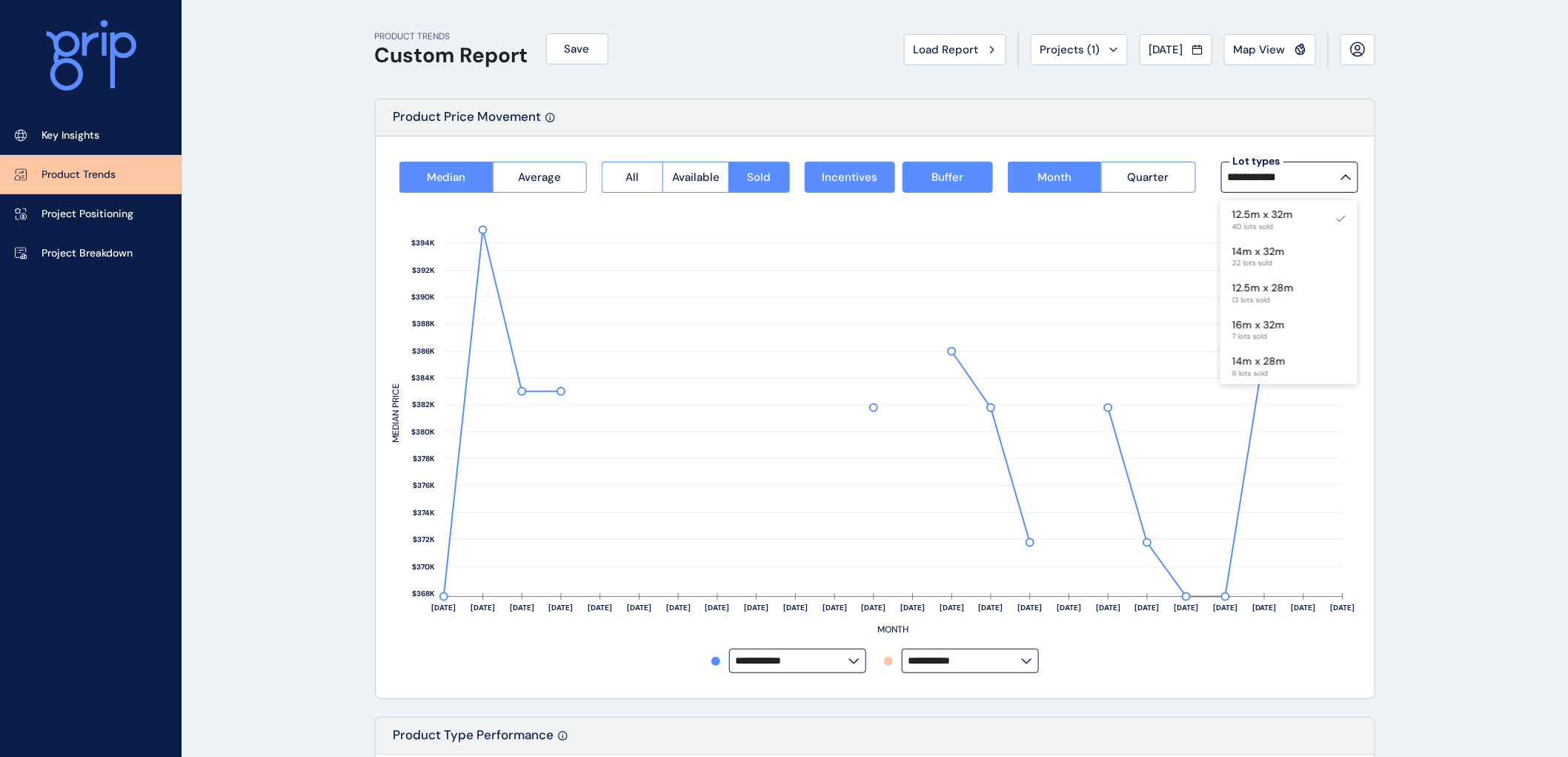
click at [1358, 464] on div "**********" at bounding box center [875, 417] width 999 height 562
click at [1345, 177] on icon at bounding box center [1345, 177] width 11 height 6
click at [1290, 285] on p "12.5m x 28m" at bounding box center [1262, 288] width 61 height 15
type input "**********"
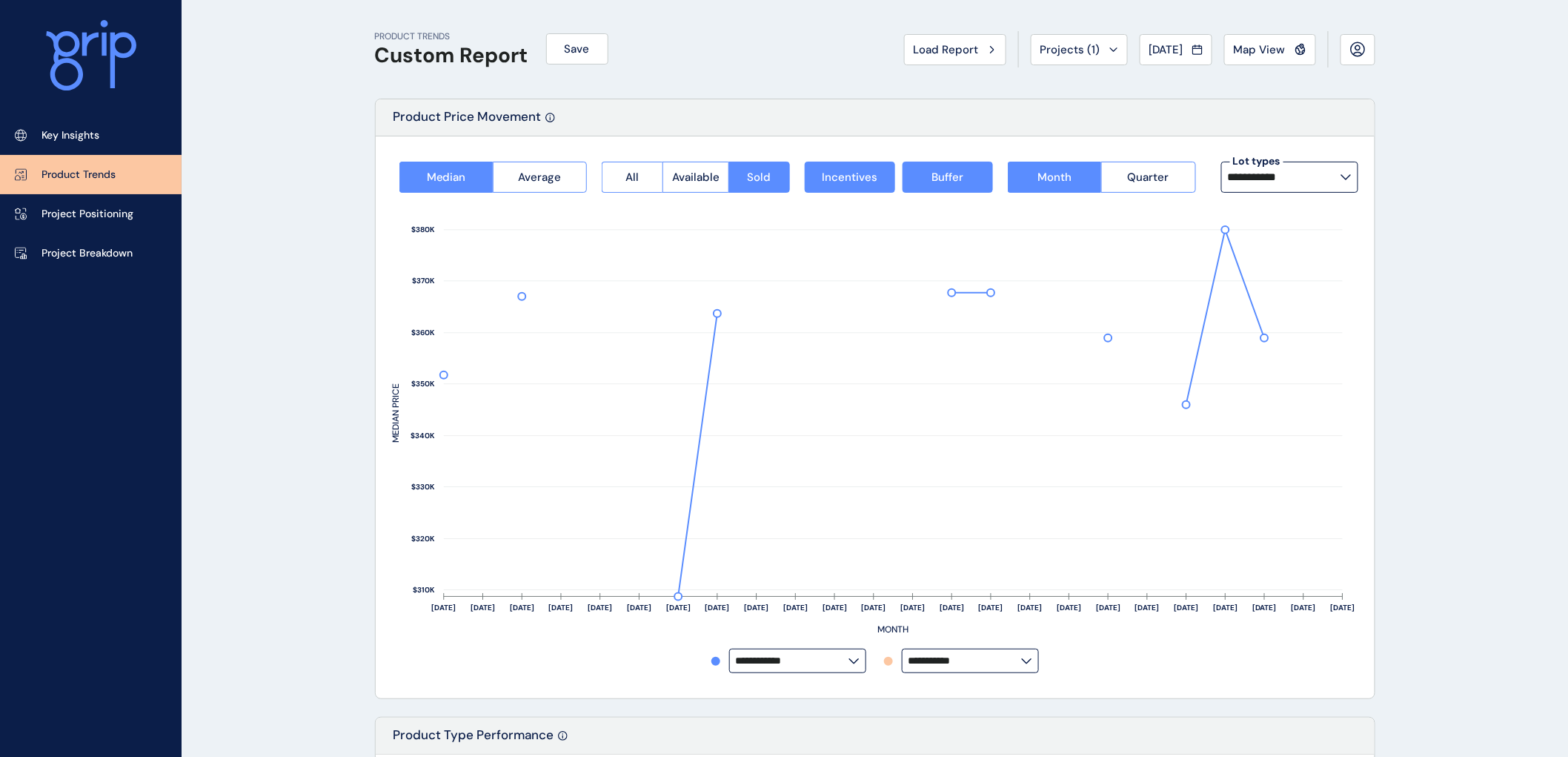
click at [1349, 174] on icon at bounding box center [1345, 177] width 11 height 6
click at [1323, 327] on div "16m x 32m 7 lots sold" at bounding box center [1289, 329] width 137 height 37
type input "*********"
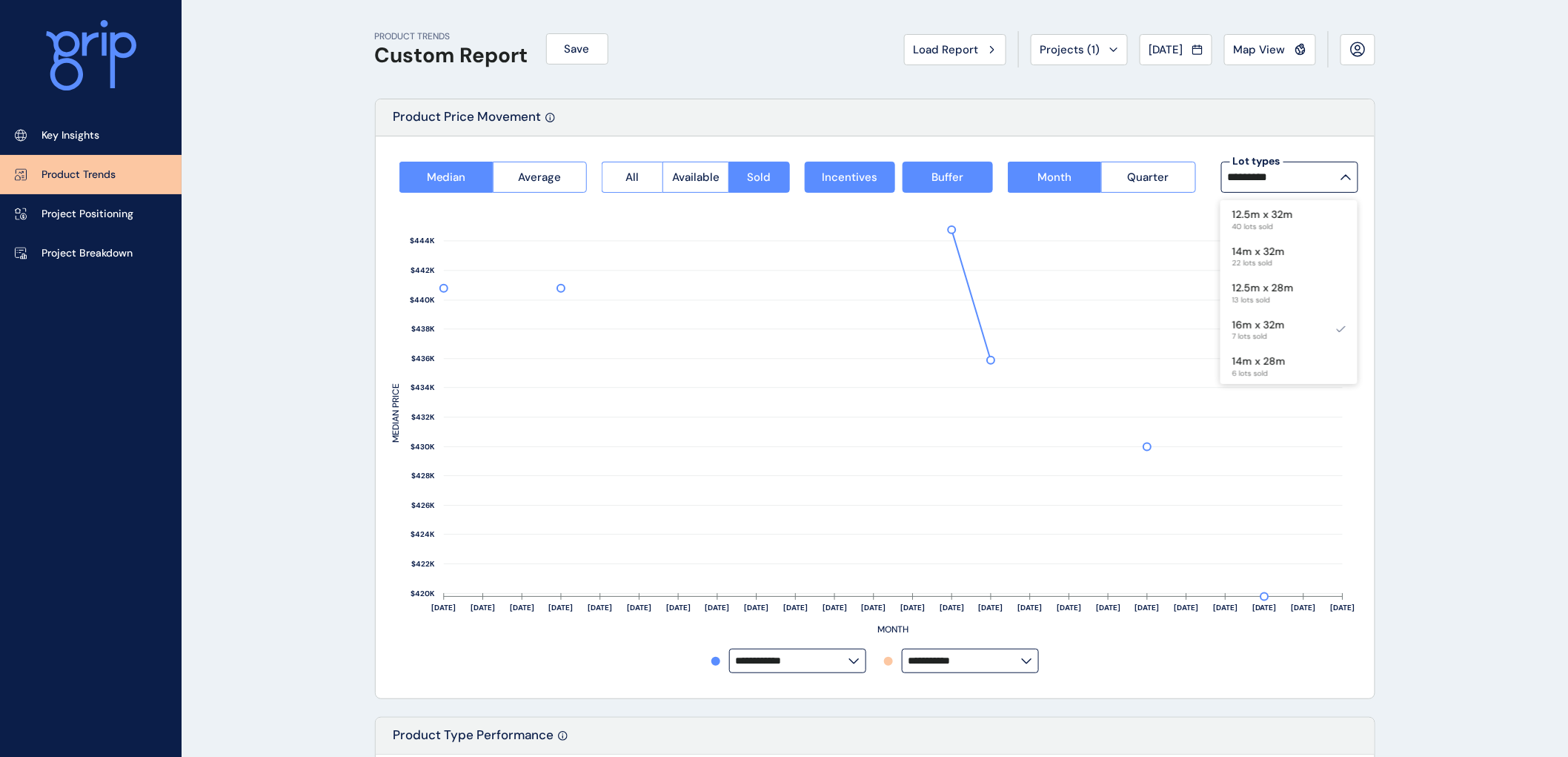
click at [1349, 180] on label "*********" at bounding box center [1289, 178] width 137 height 31
click at [1329, 367] on div "14m x 28m 6 lots sold" at bounding box center [1289, 366] width 137 height 37
type input "*********"
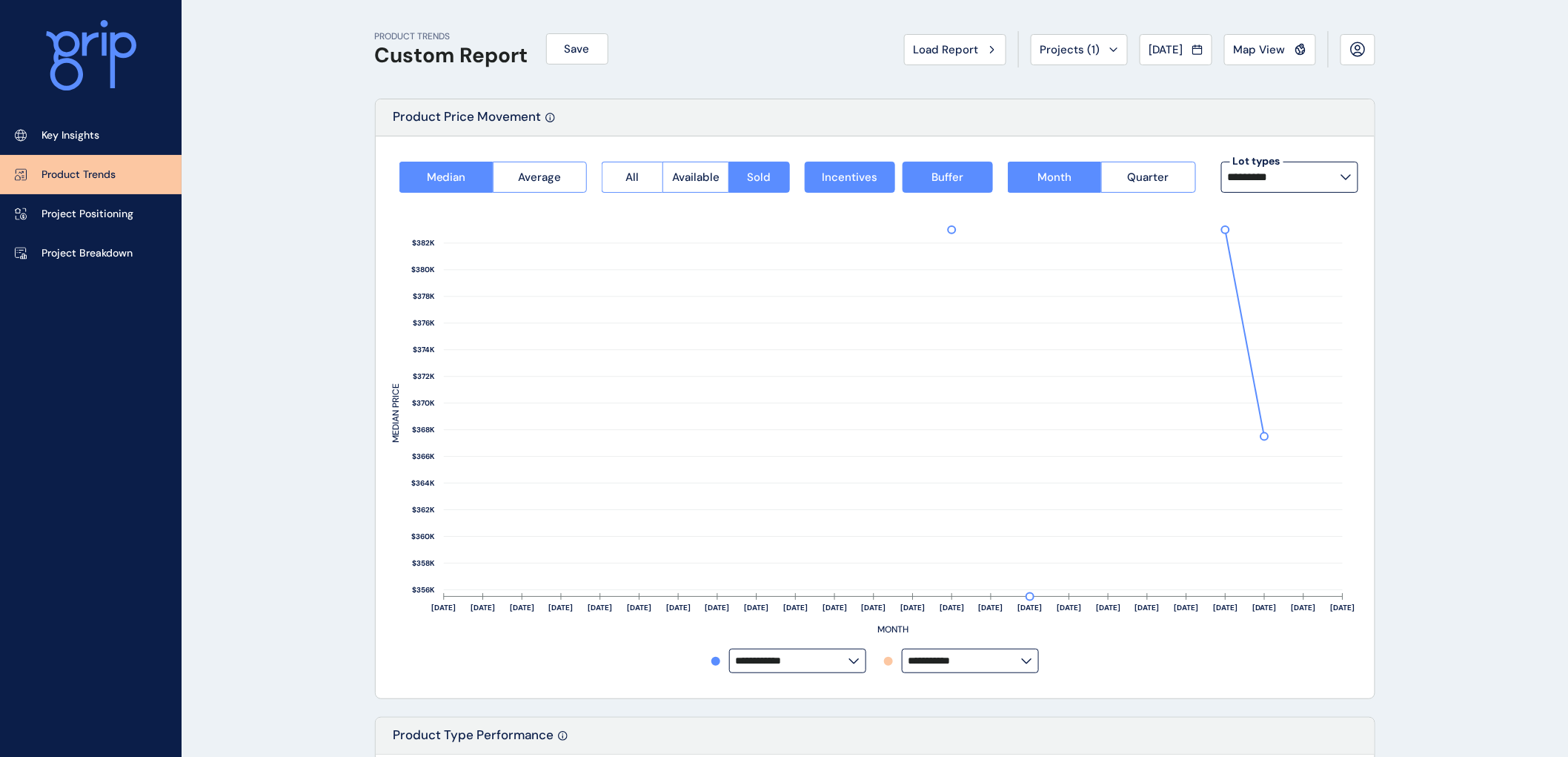
click at [1352, 181] on label "*********" at bounding box center [1289, 178] width 137 height 31
click at [1294, 320] on div "16m x 28m 3 lots sold" at bounding box center [1289, 320] width 137 height 37
type input "*********"
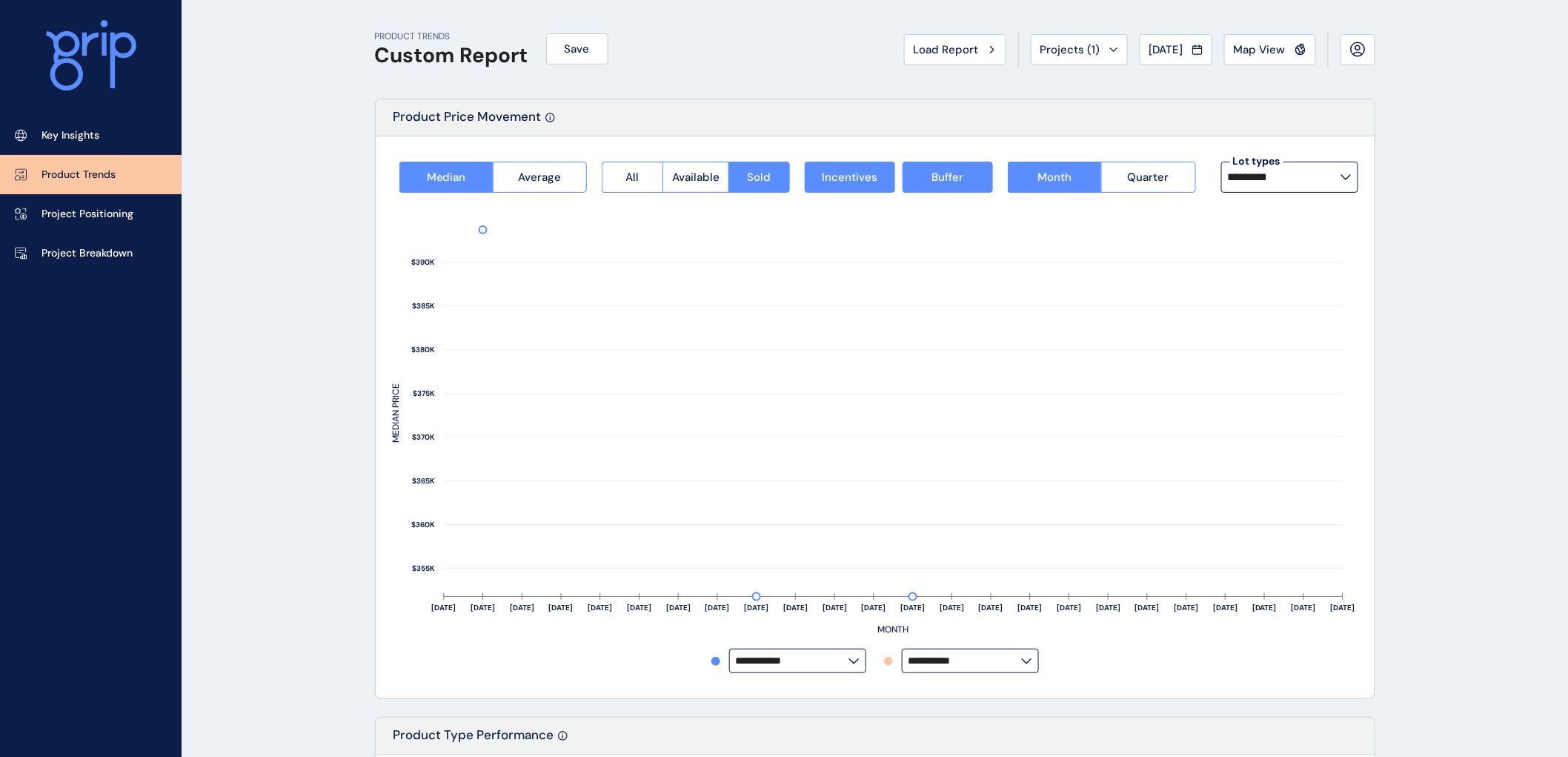
click at [1344, 178] on icon at bounding box center [1345, 177] width 11 height 6
click at [1287, 290] on p "12.5m x 28m" at bounding box center [1262, 288] width 61 height 15
type input "**********"
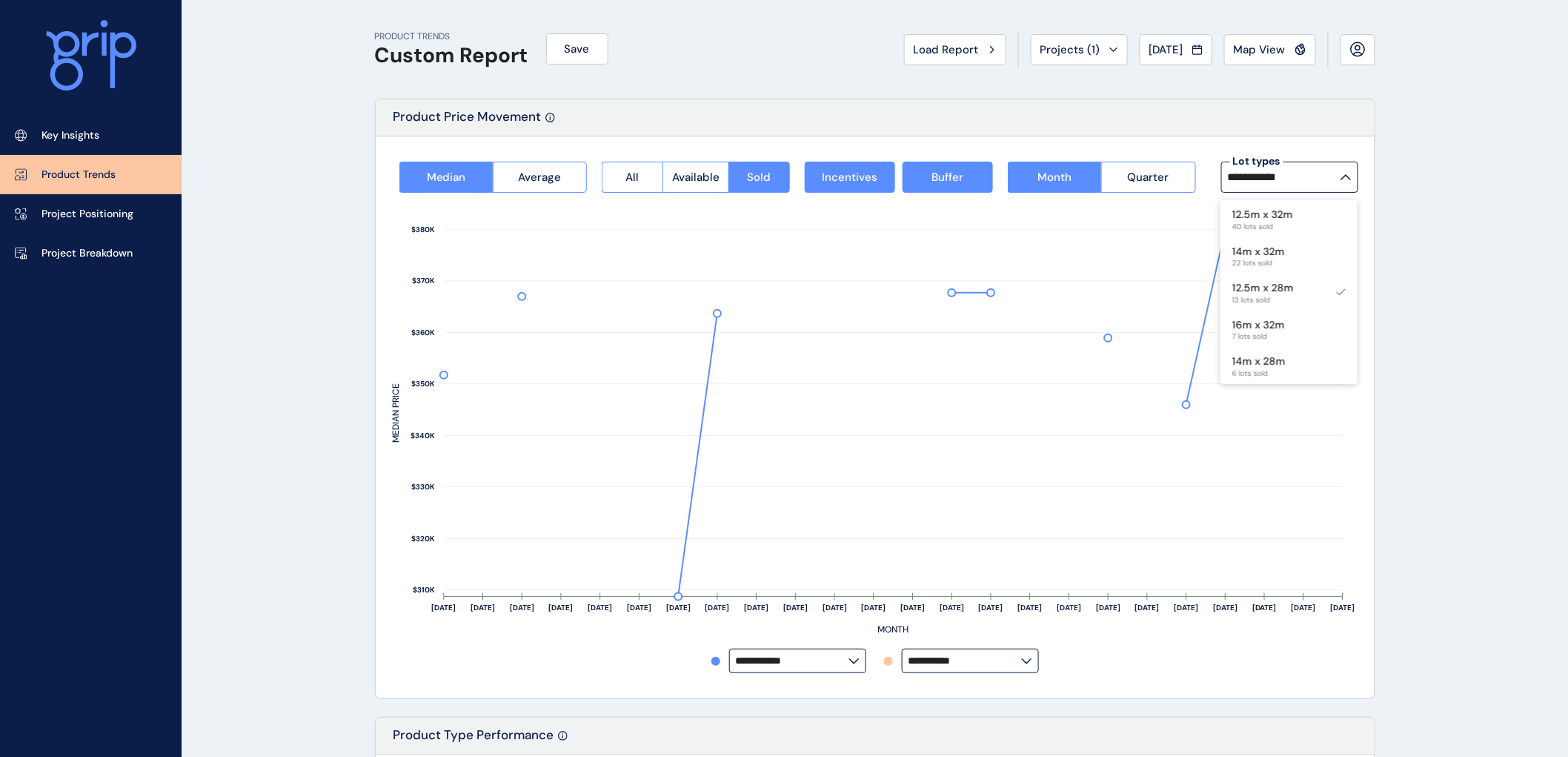
click at [1349, 172] on label "**********" at bounding box center [1289, 178] width 137 height 31
click at [1287, 328] on div "16m x 32m 7 lots sold" at bounding box center [1289, 329] width 137 height 37
type input "*********"
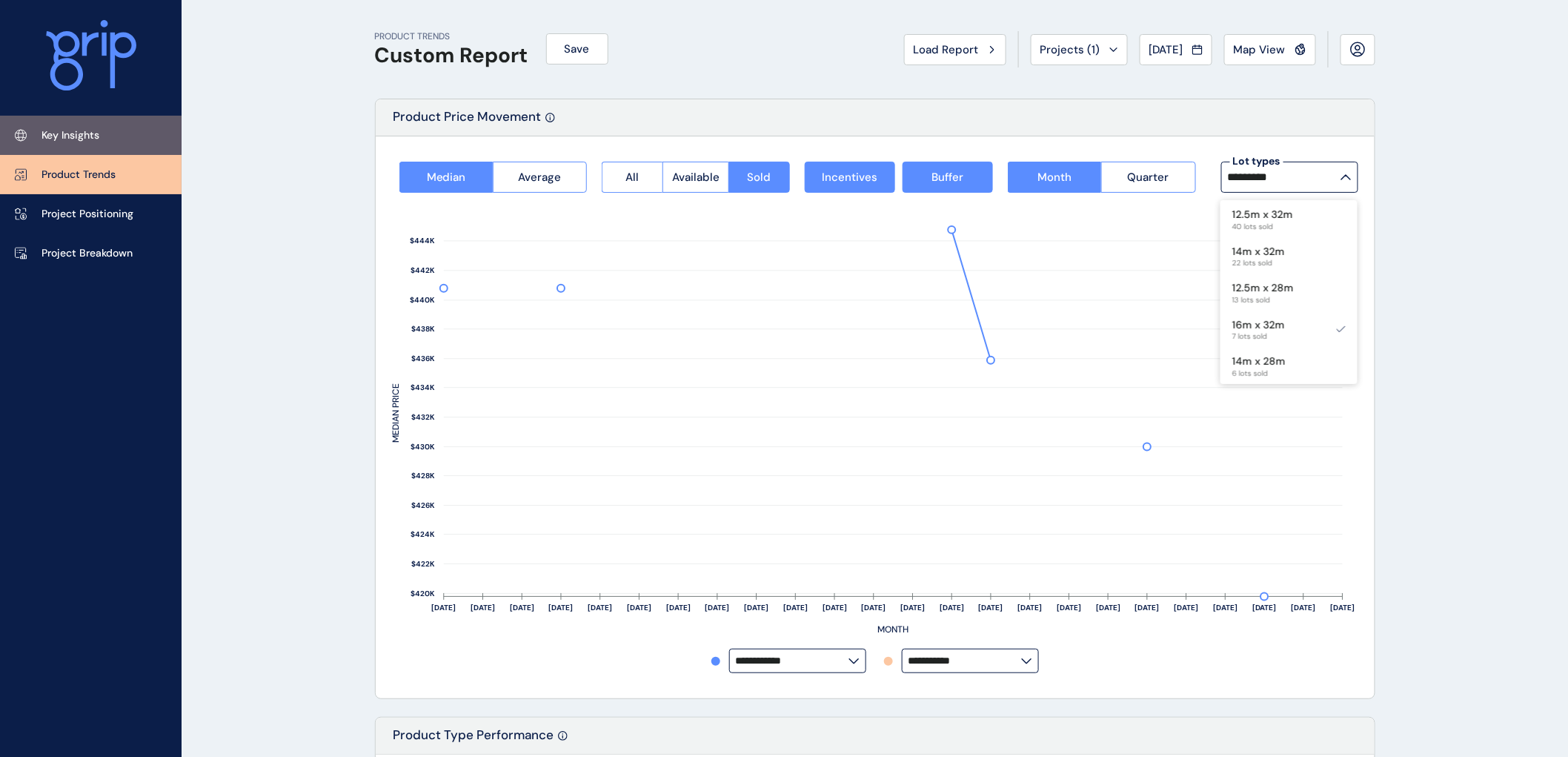
drag, startPoint x: 69, startPoint y: 134, endPoint x: 80, endPoint y: 129, distance: 12.1
click at [71, 134] on p "Key Insights" at bounding box center [70, 135] width 58 height 15
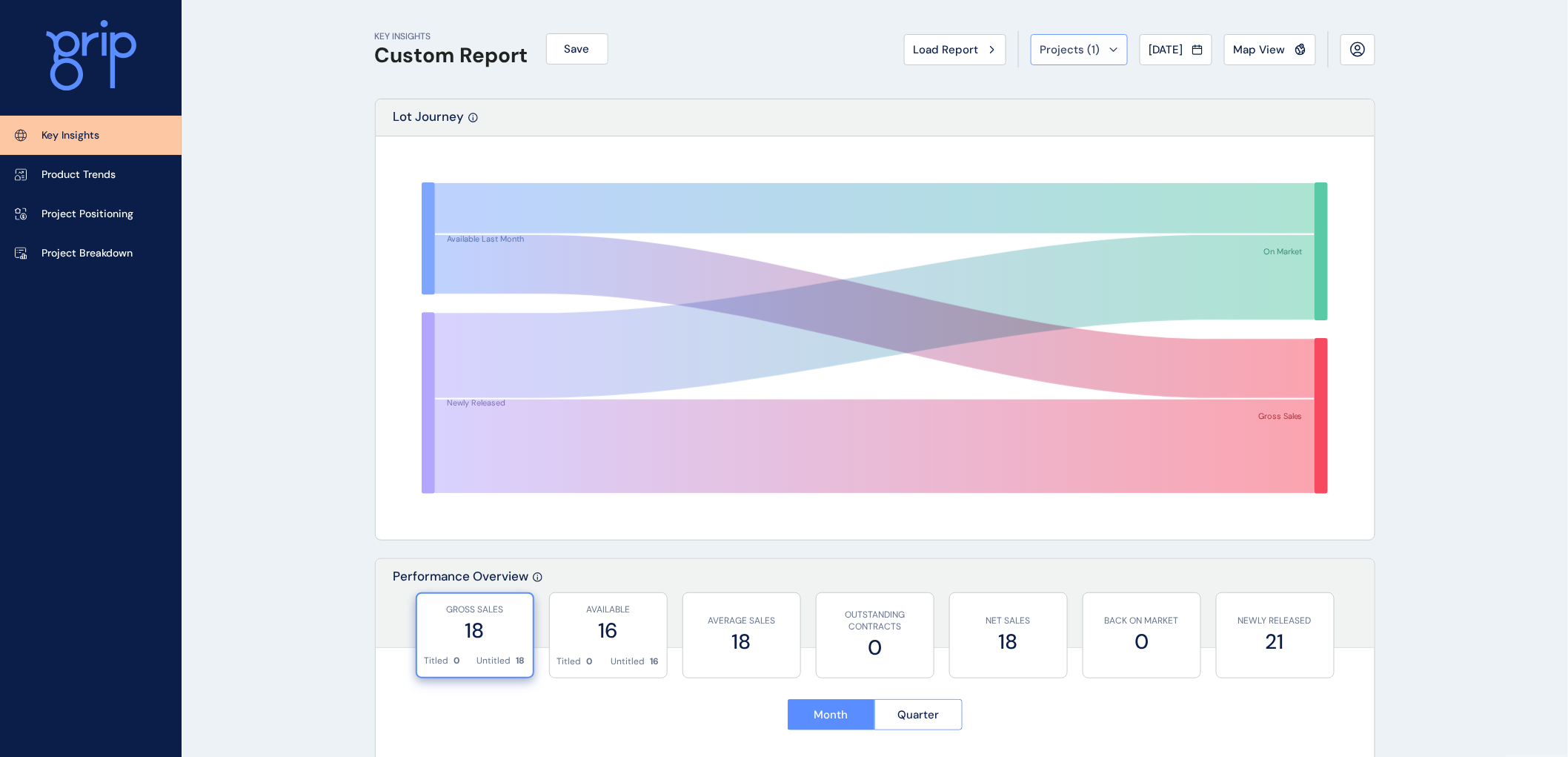
click at [1050, 45] on span "Projects ( 1 )" at bounding box center [1070, 49] width 60 height 15
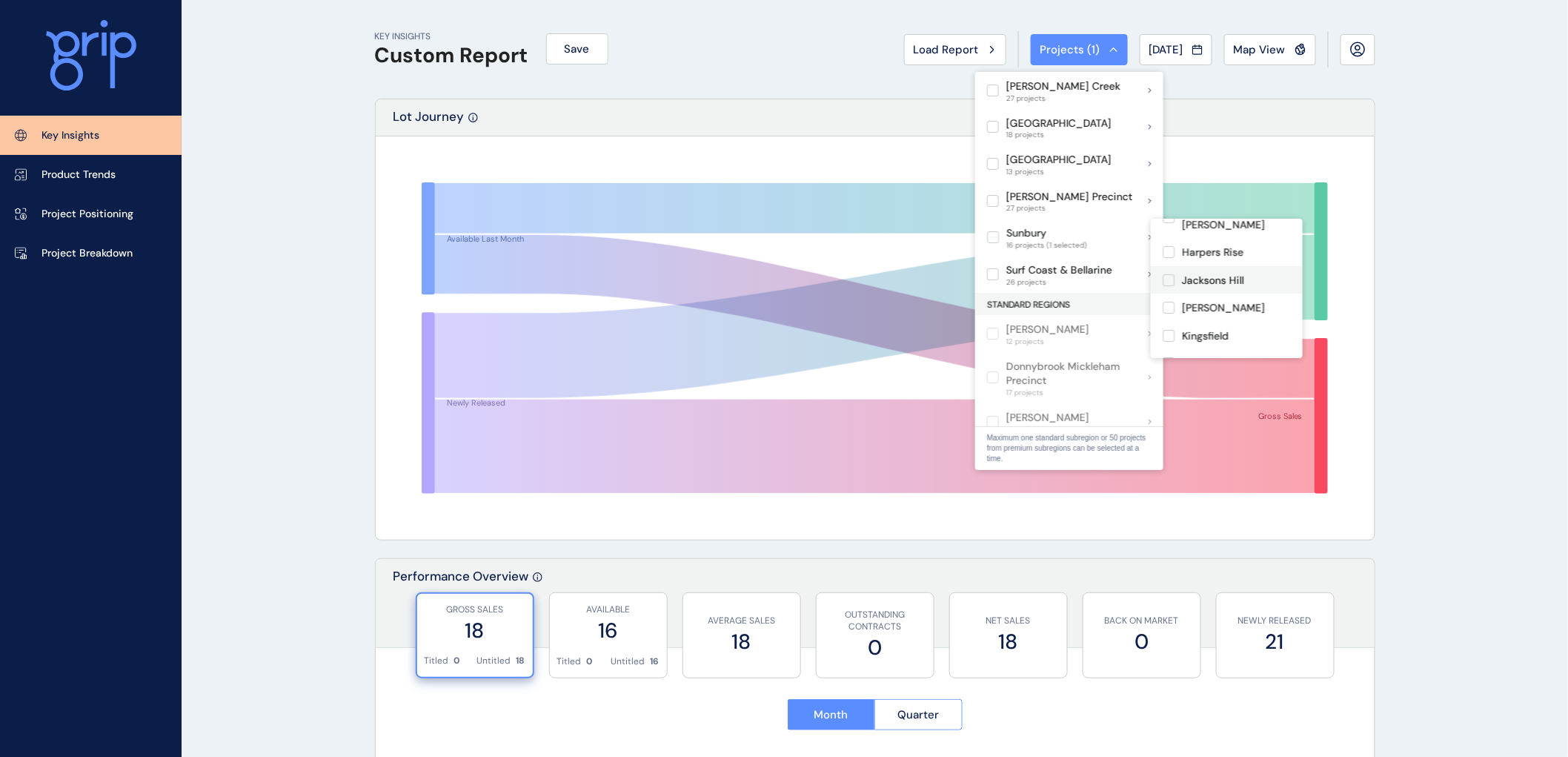
scroll to position [165, 0]
click at [1171, 357] on label at bounding box center [1169, 363] width 12 height 12
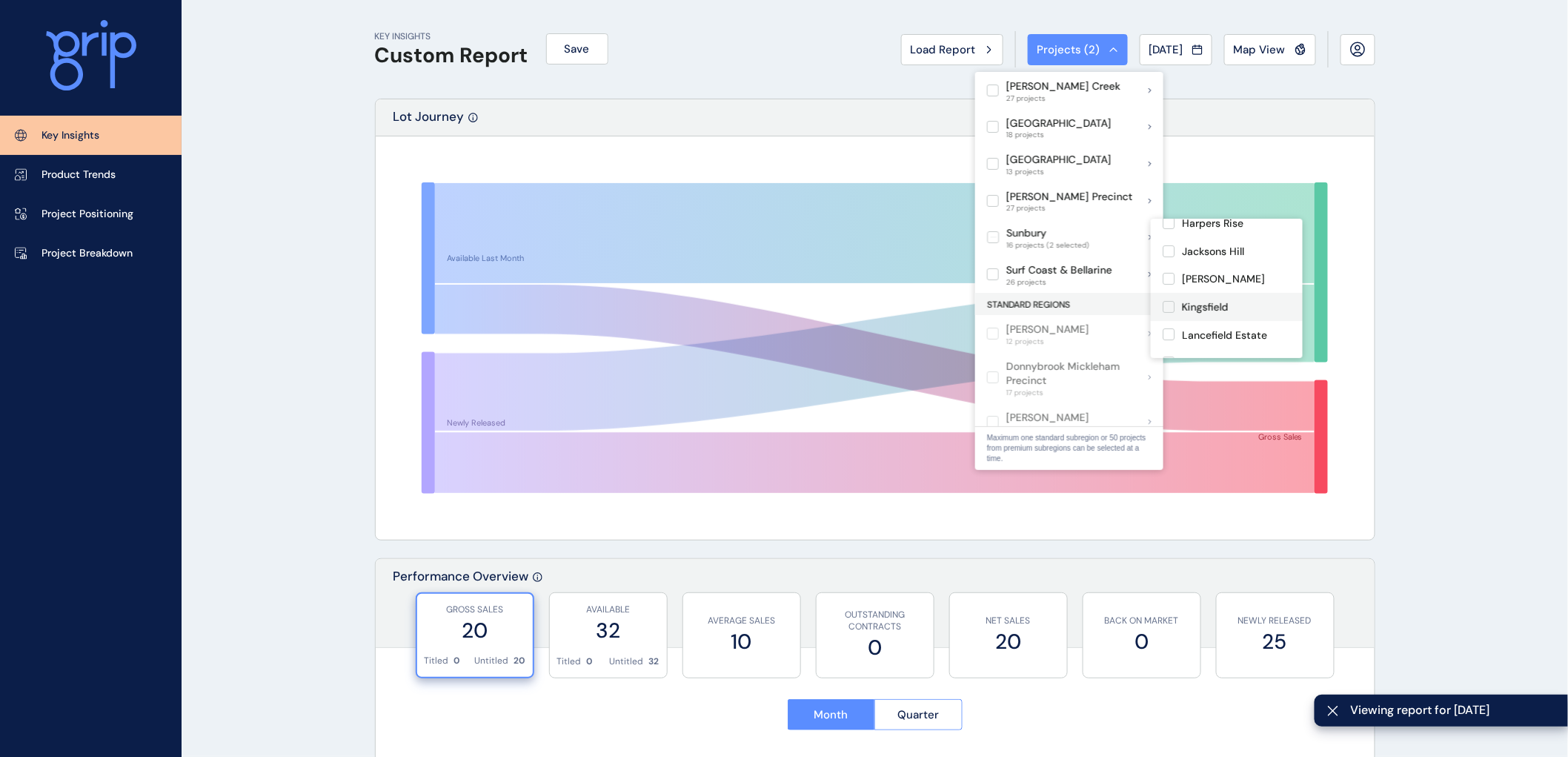
click at [1171, 301] on label at bounding box center [1169, 307] width 12 height 12
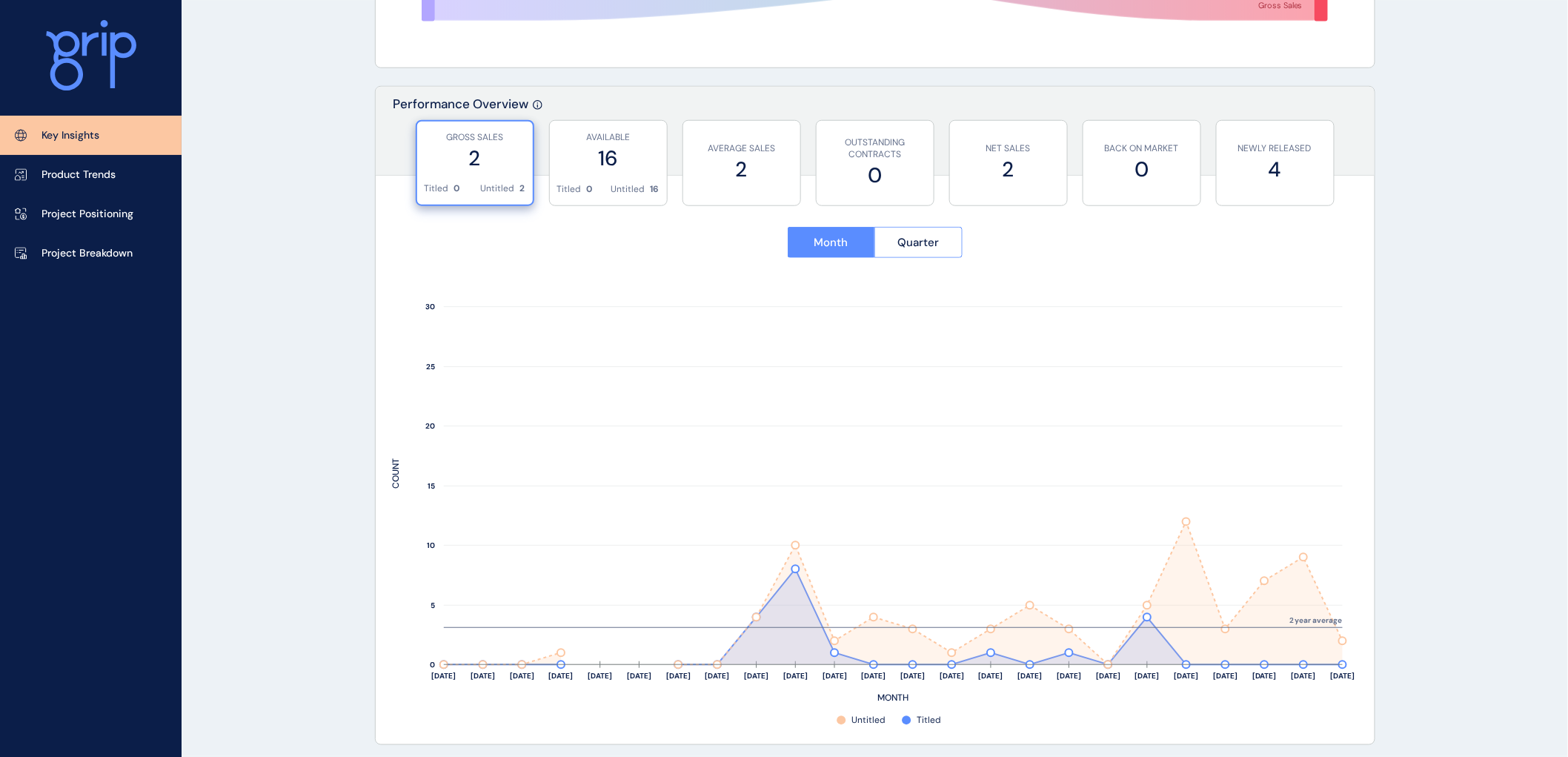
scroll to position [494, 0]
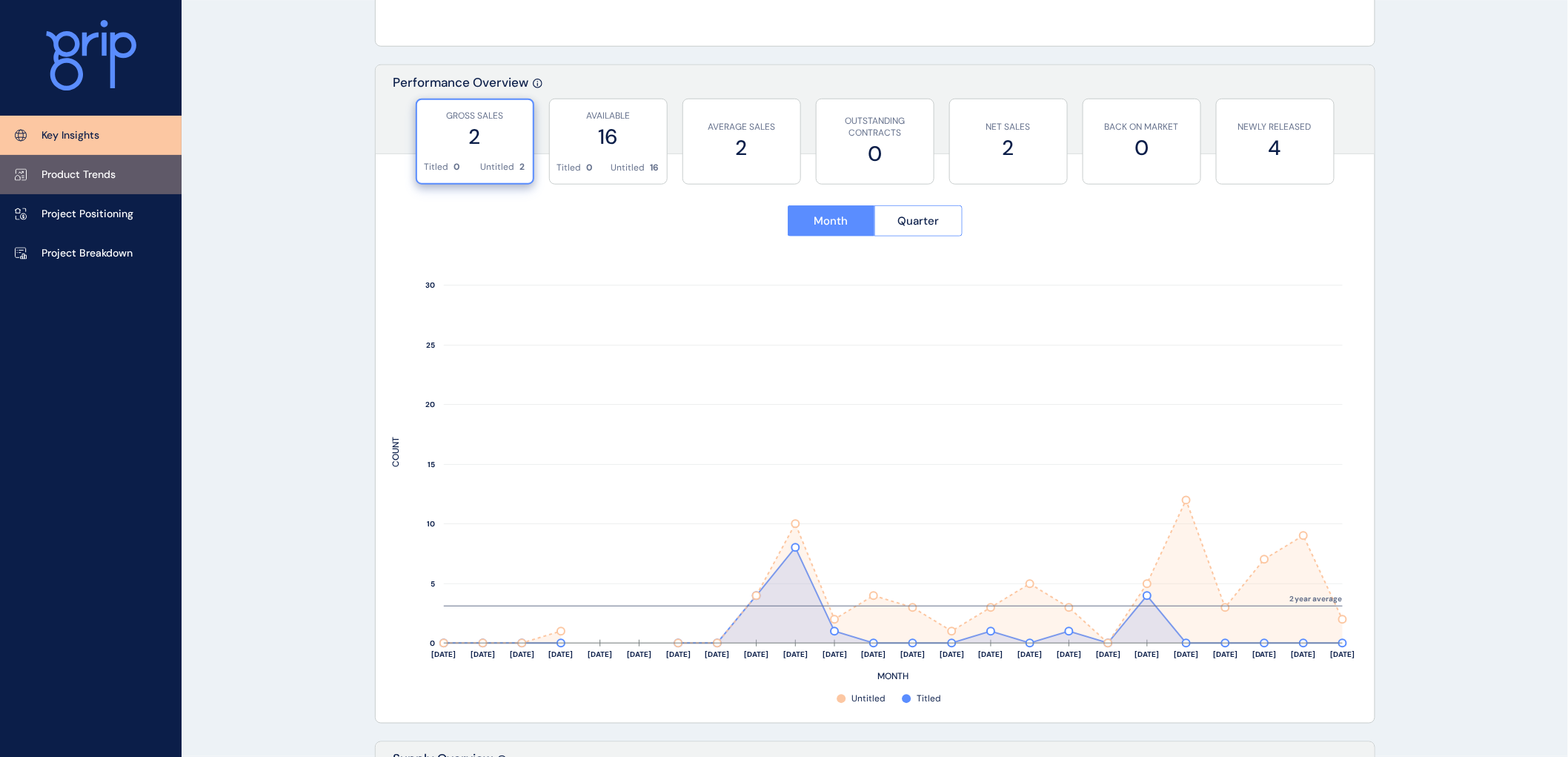
click at [82, 175] on p "Product Trends" at bounding box center [79, 174] width 74 height 15
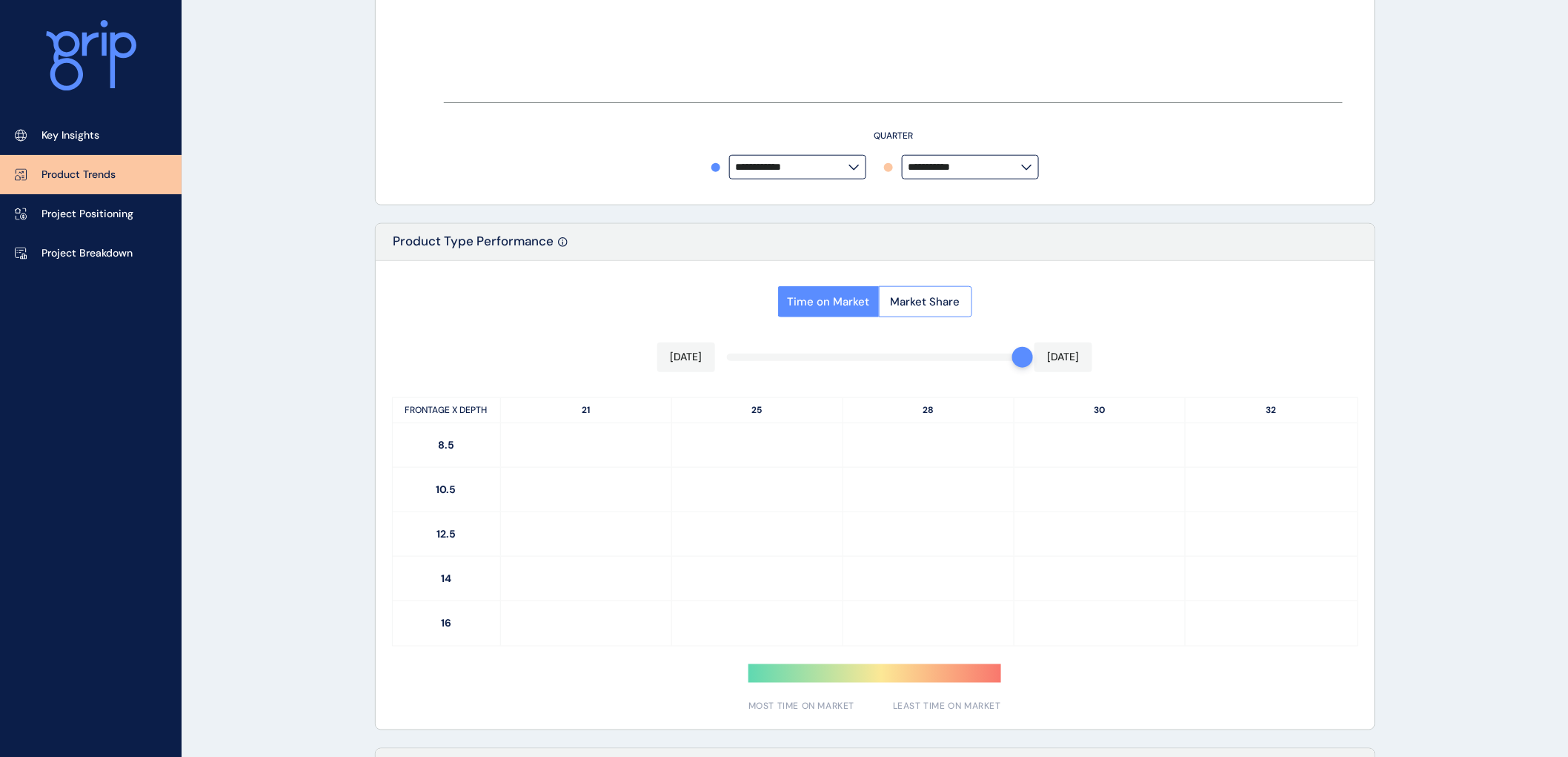
type input "**********"
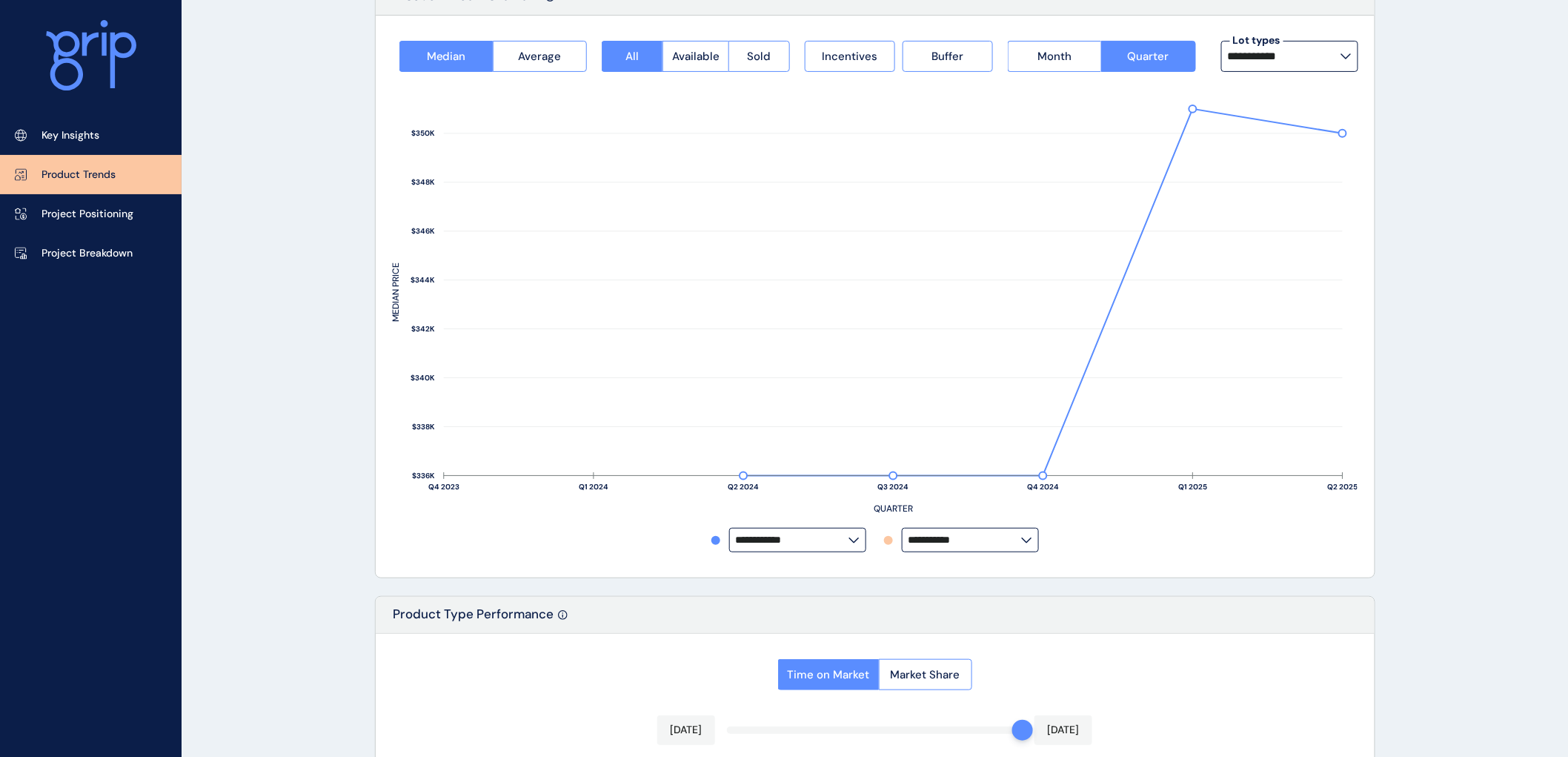
scroll to position [82, 0]
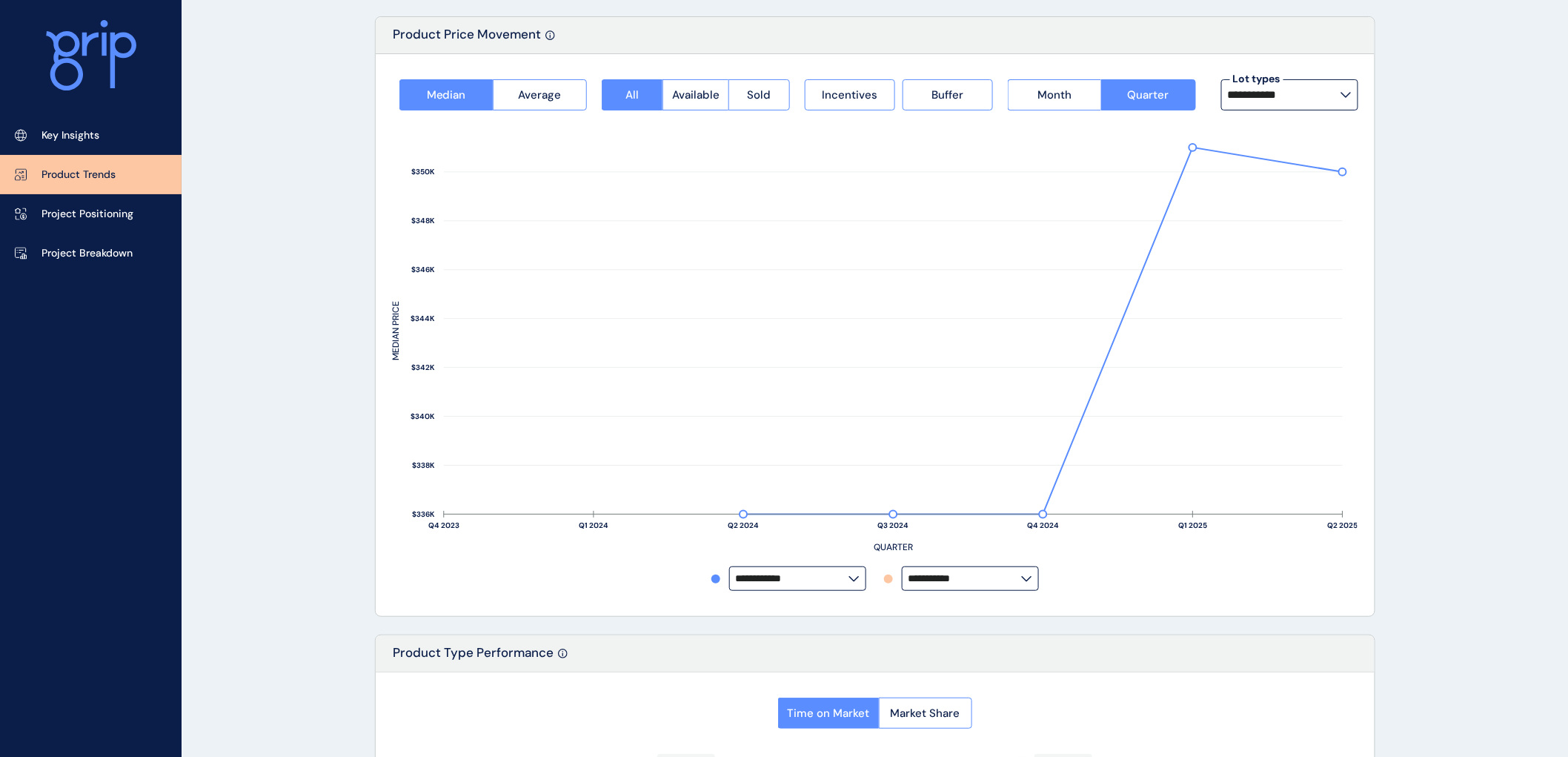
click at [1340, 93] on icon at bounding box center [1345, 94] width 11 height 6
click at [1282, 166] on p "14m x 28m" at bounding box center [1259, 169] width 54 height 15
type input "*********"
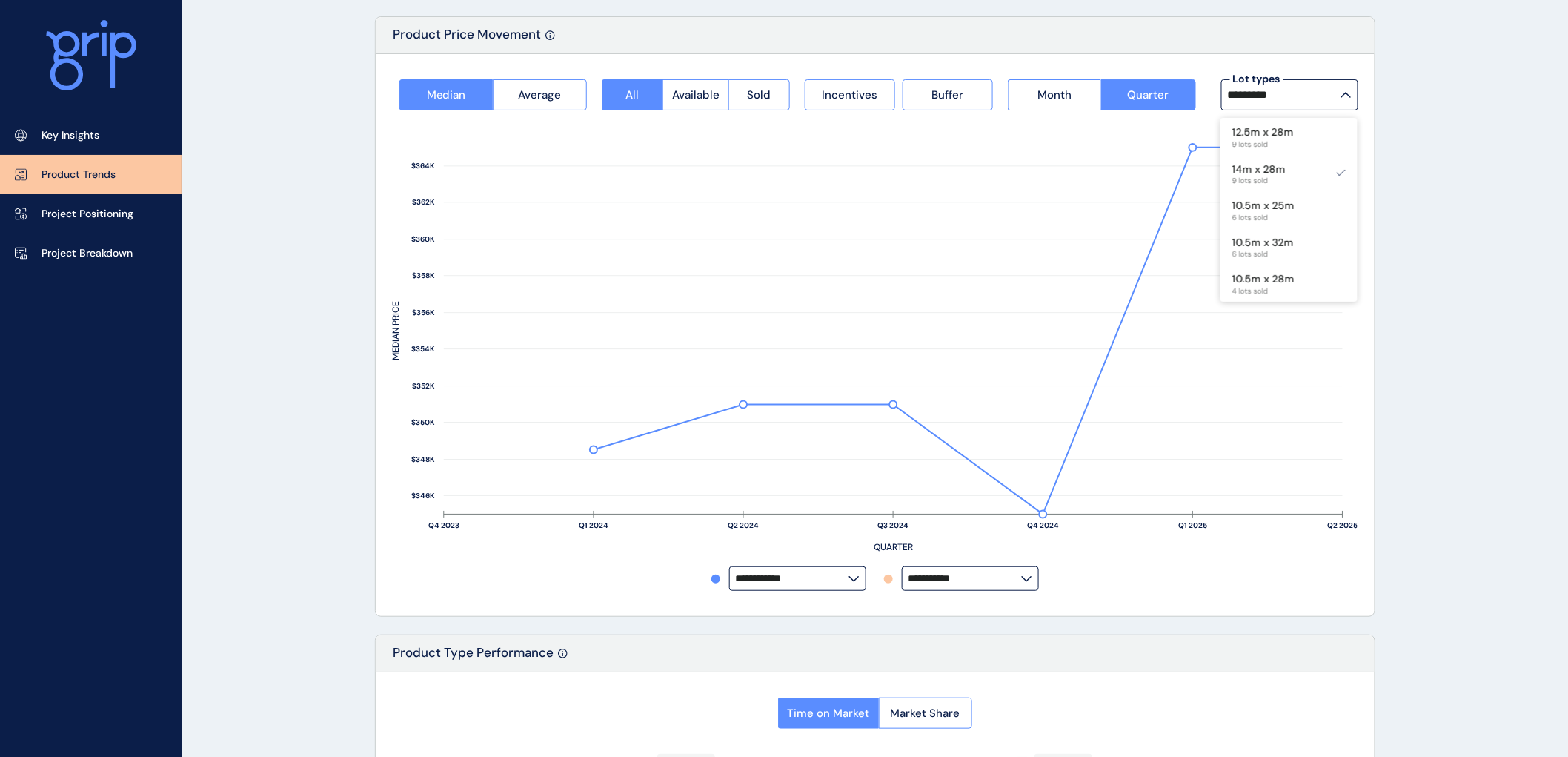
click at [1343, 92] on icon at bounding box center [1345, 94] width 11 height 6
click at [1290, 198] on p "10.5m x 25m" at bounding box center [1263, 205] width 62 height 15
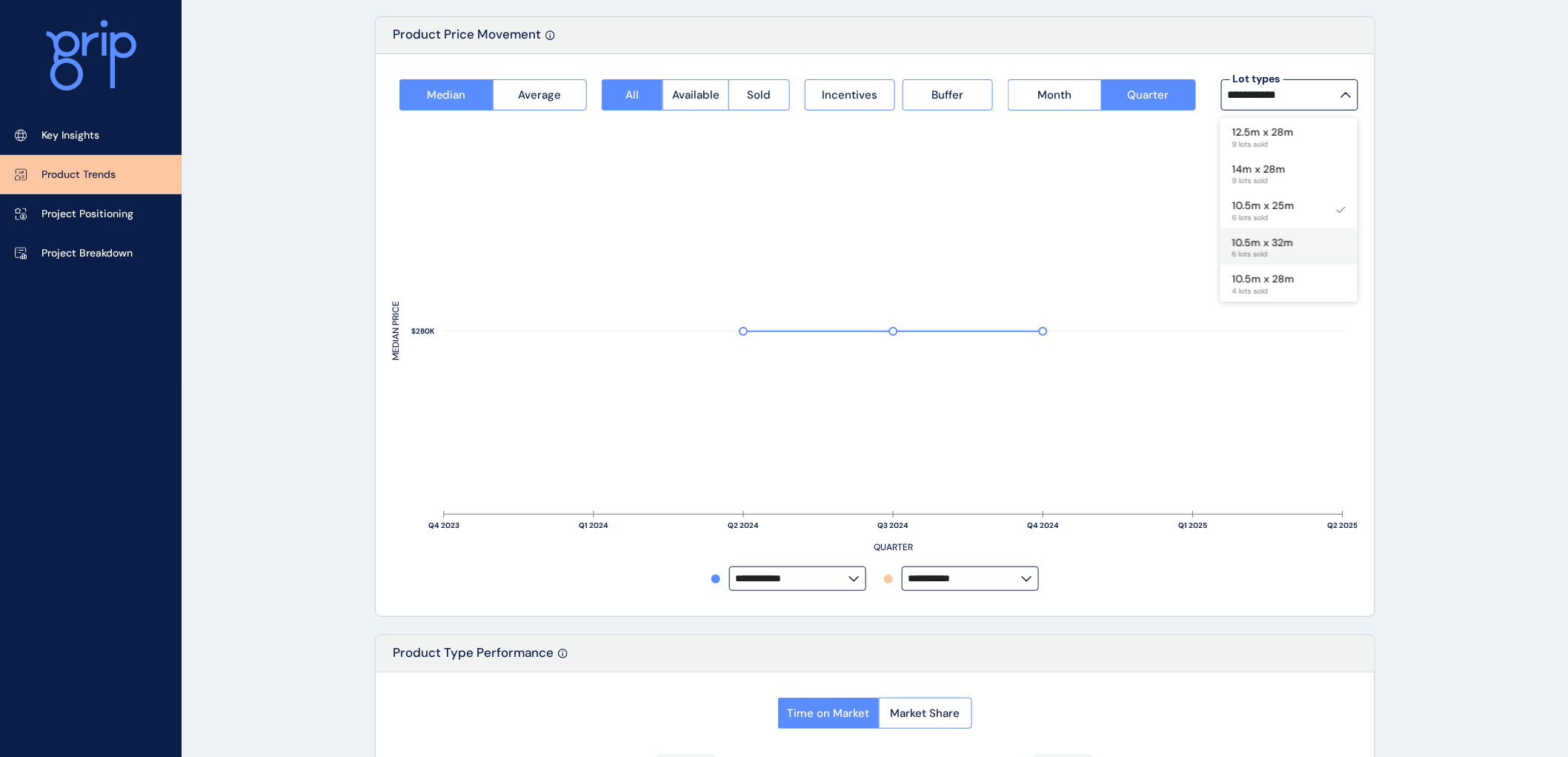
click at [1266, 245] on p "10.5m x 32m" at bounding box center [1262, 243] width 61 height 15
type input "**********"
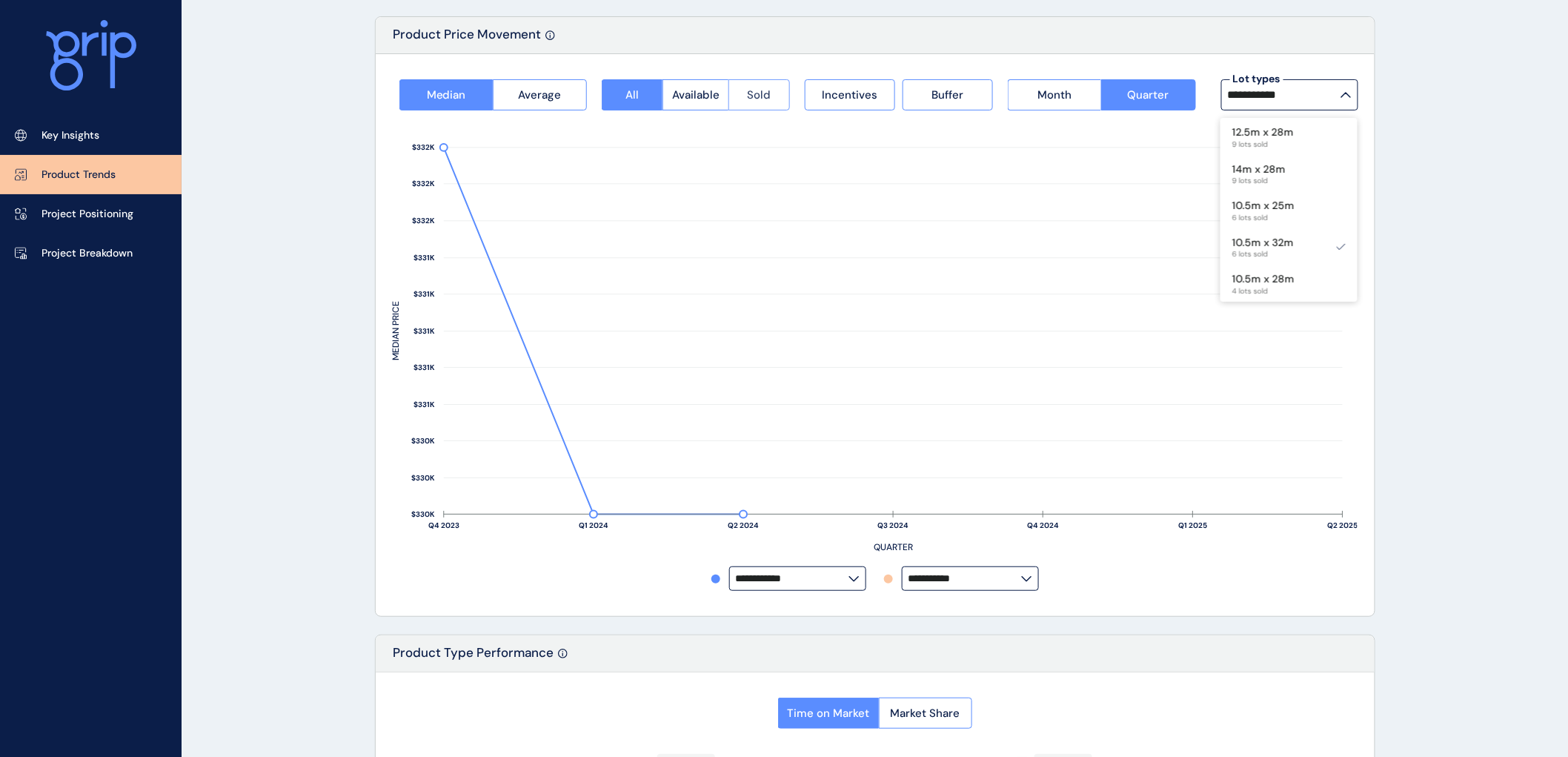
click at [765, 92] on span "Sold" at bounding box center [759, 94] width 23 height 15
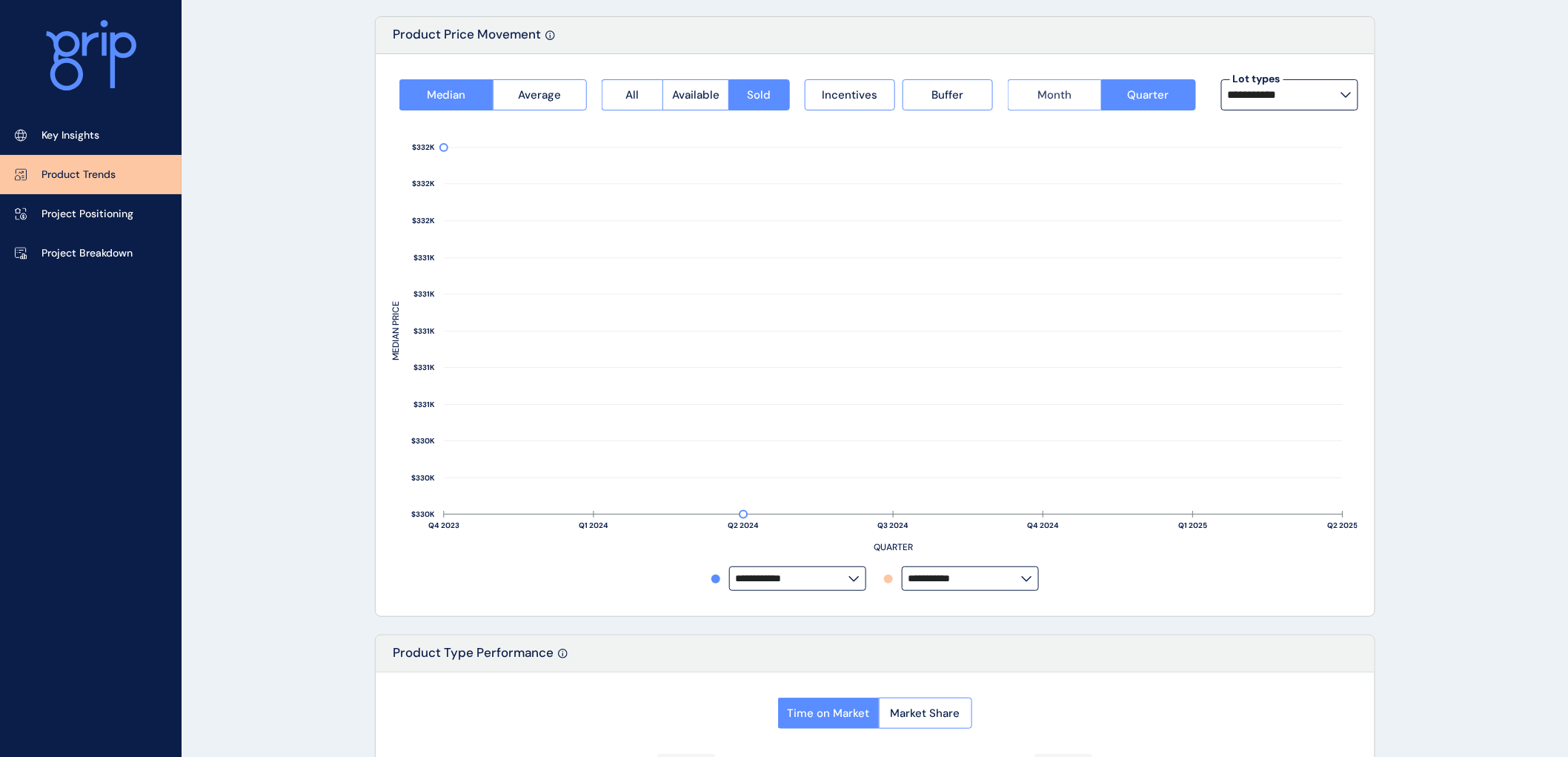
click at [1050, 93] on span "Month" at bounding box center [1054, 94] width 34 height 15
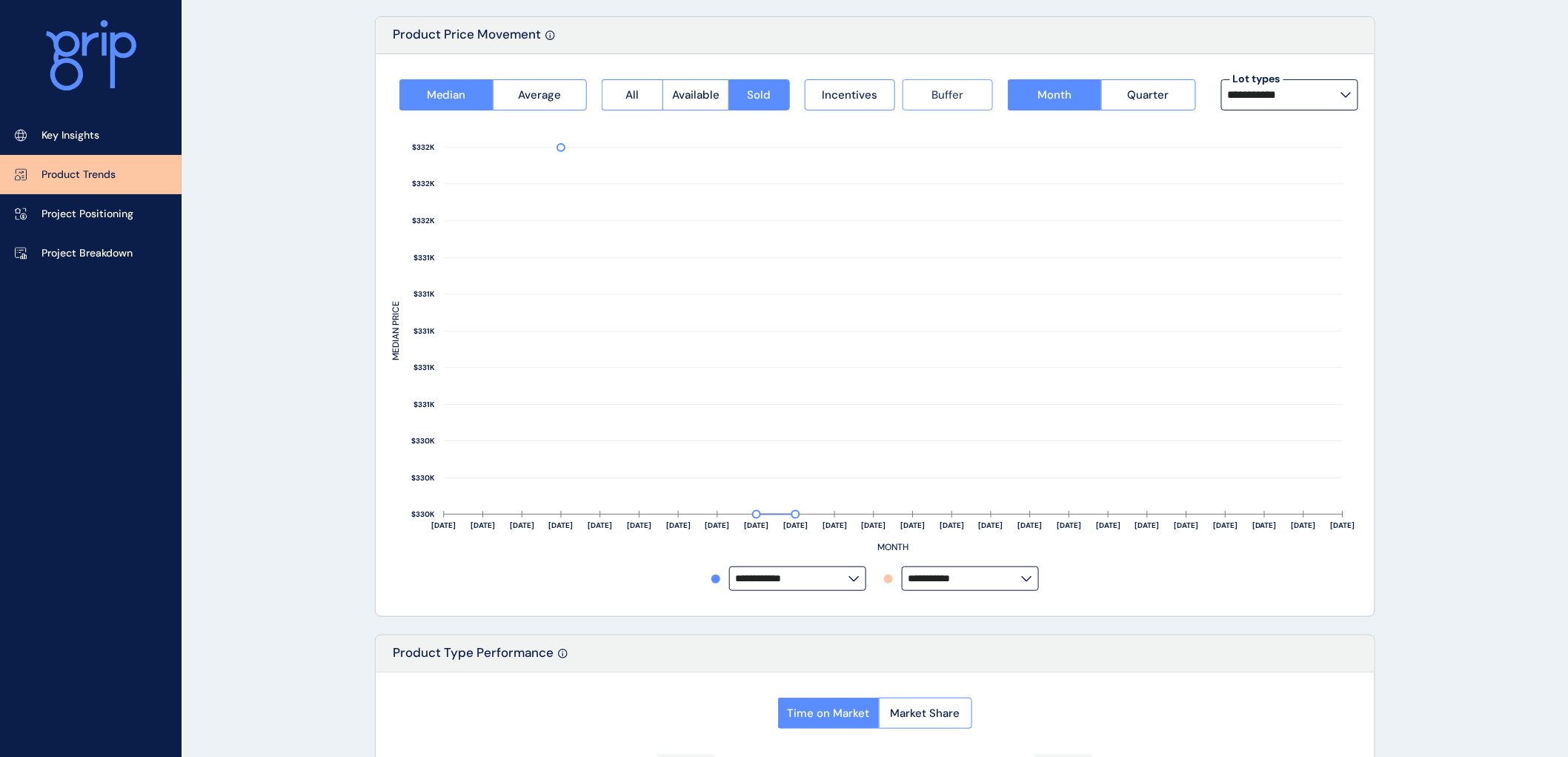
click at [952, 93] on span "Buffer" at bounding box center [947, 94] width 32 height 15
click at [846, 97] on span "Incentives" at bounding box center [849, 94] width 55 height 15
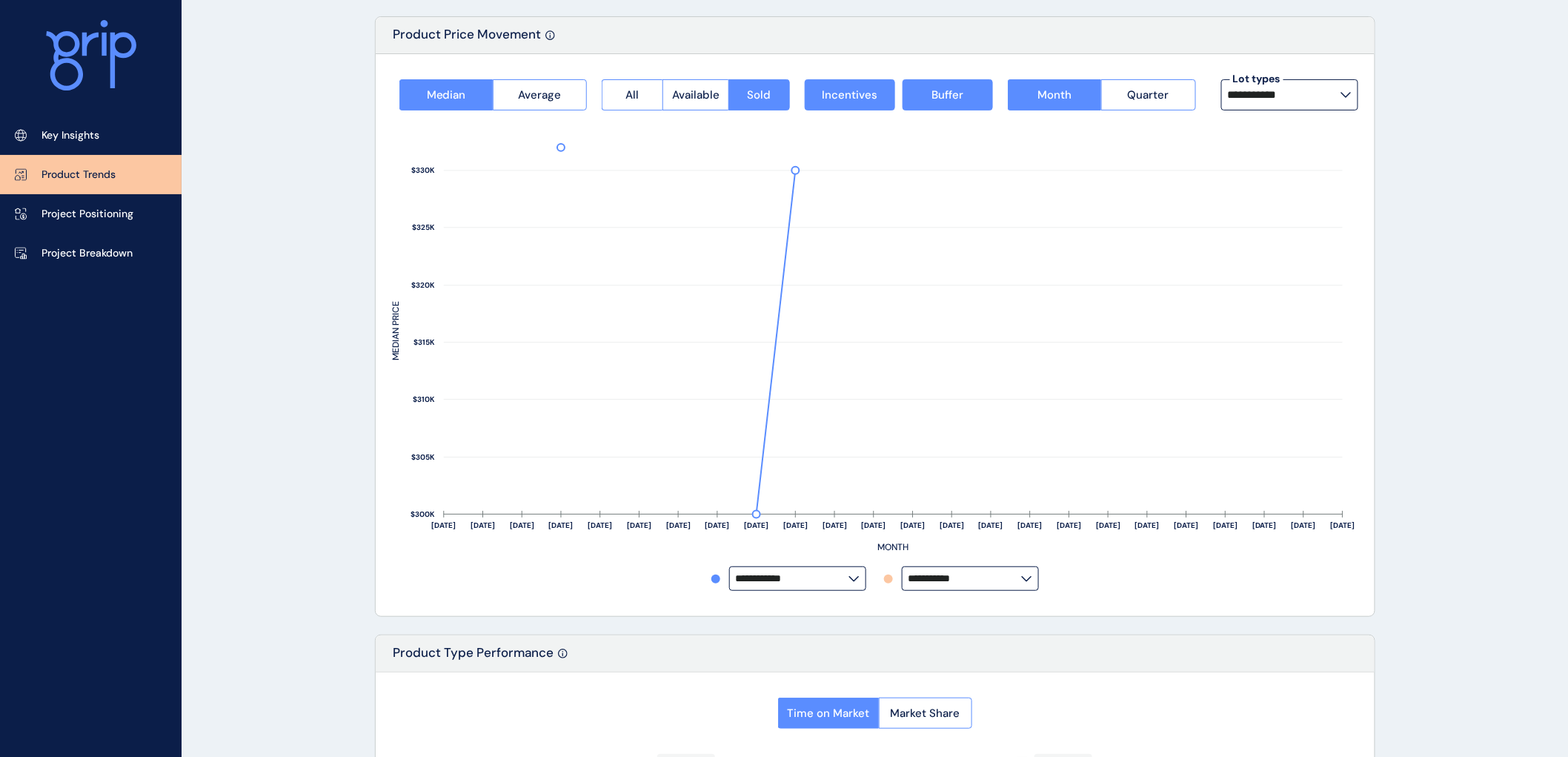
click at [1347, 92] on icon at bounding box center [1345, 94] width 11 height 6
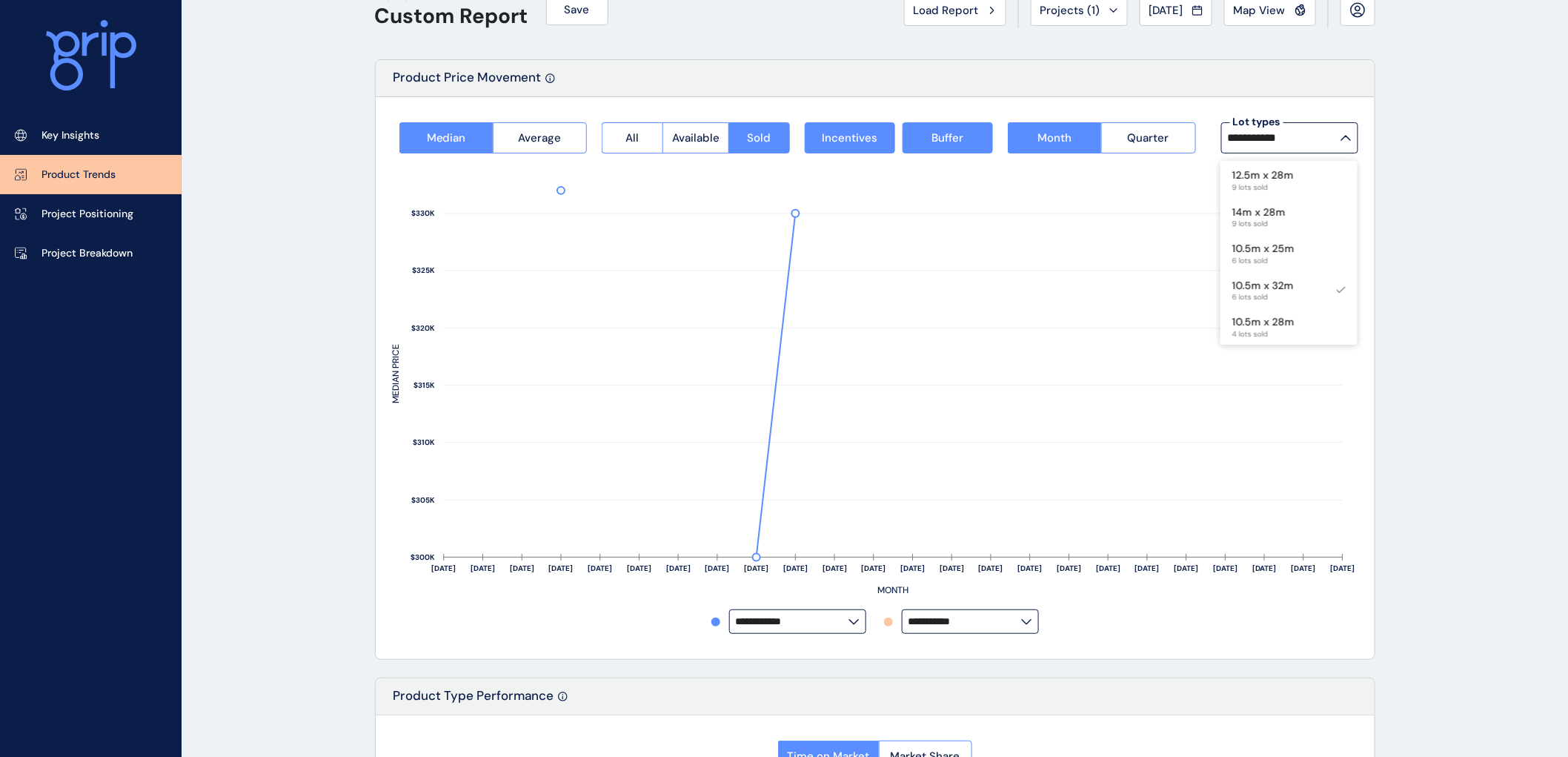
scroll to position [0, 0]
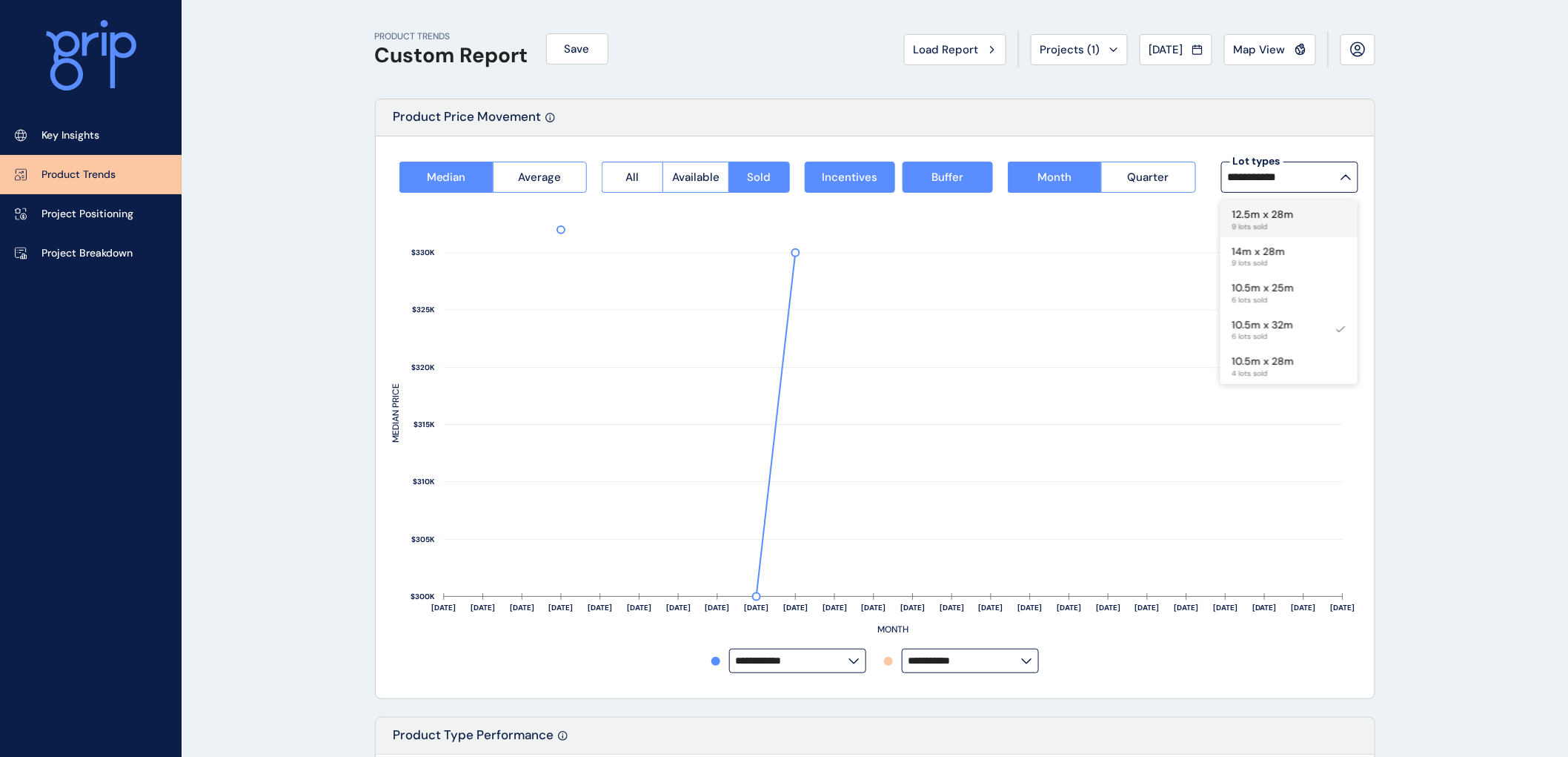
click at [1263, 211] on p "12.5m x 28m" at bounding box center [1262, 215] width 61 height 15
click at [1269, 255] on p "14m x 28m" at bounding box center [1259, 251] width 54 height 15
click at [1267, 292] on p "10.5m x 25m" at bounding box center [1263, 288] width 62 height 15
click at [1266, 325] on p "10.5m x 32m" at bounding box center [1262, 325] width 61 height 15
type input "**********"
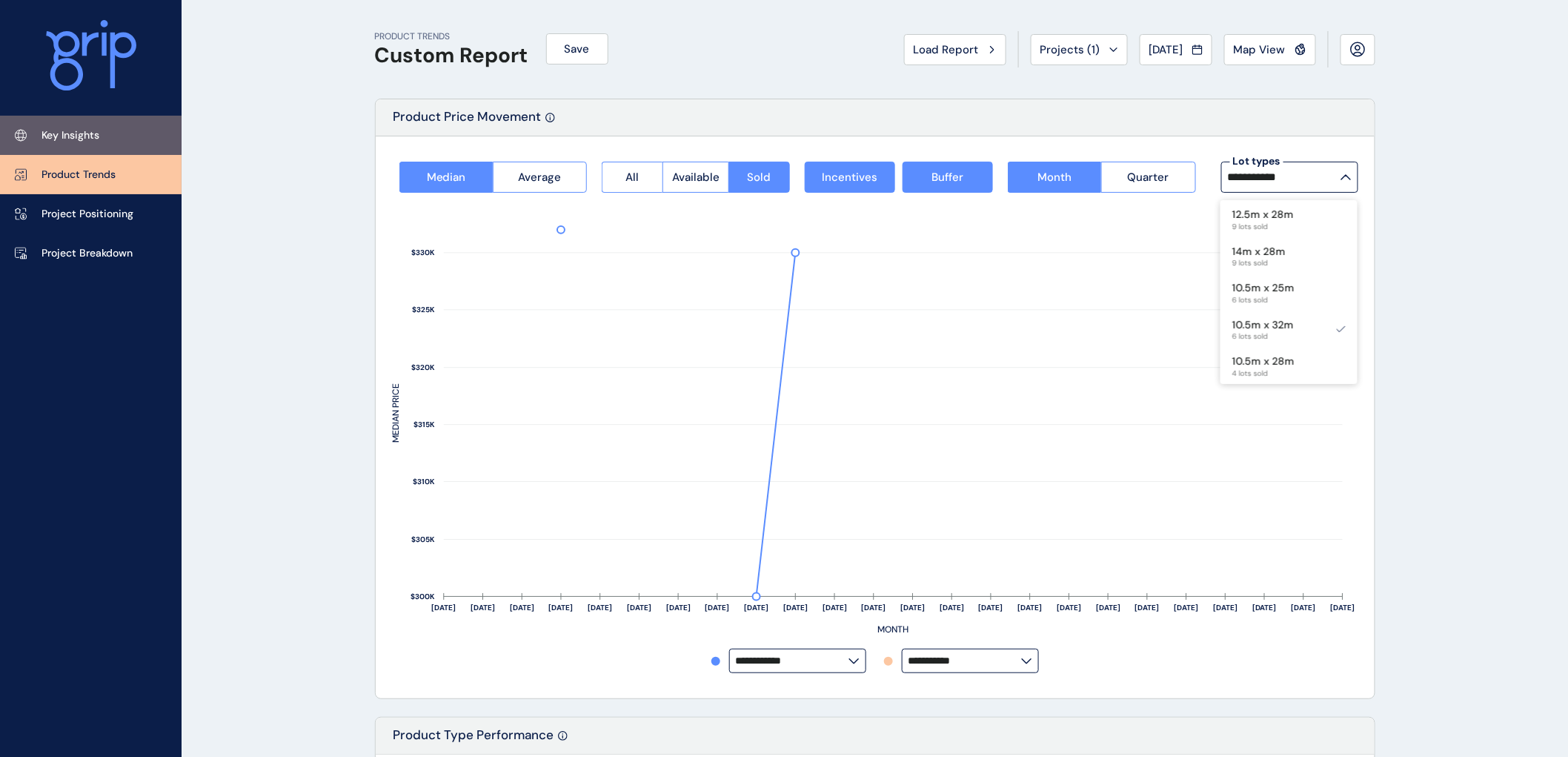
click at [55, 132] on p "Key Insights" at bounding box center [70, 135] width 58 height 15
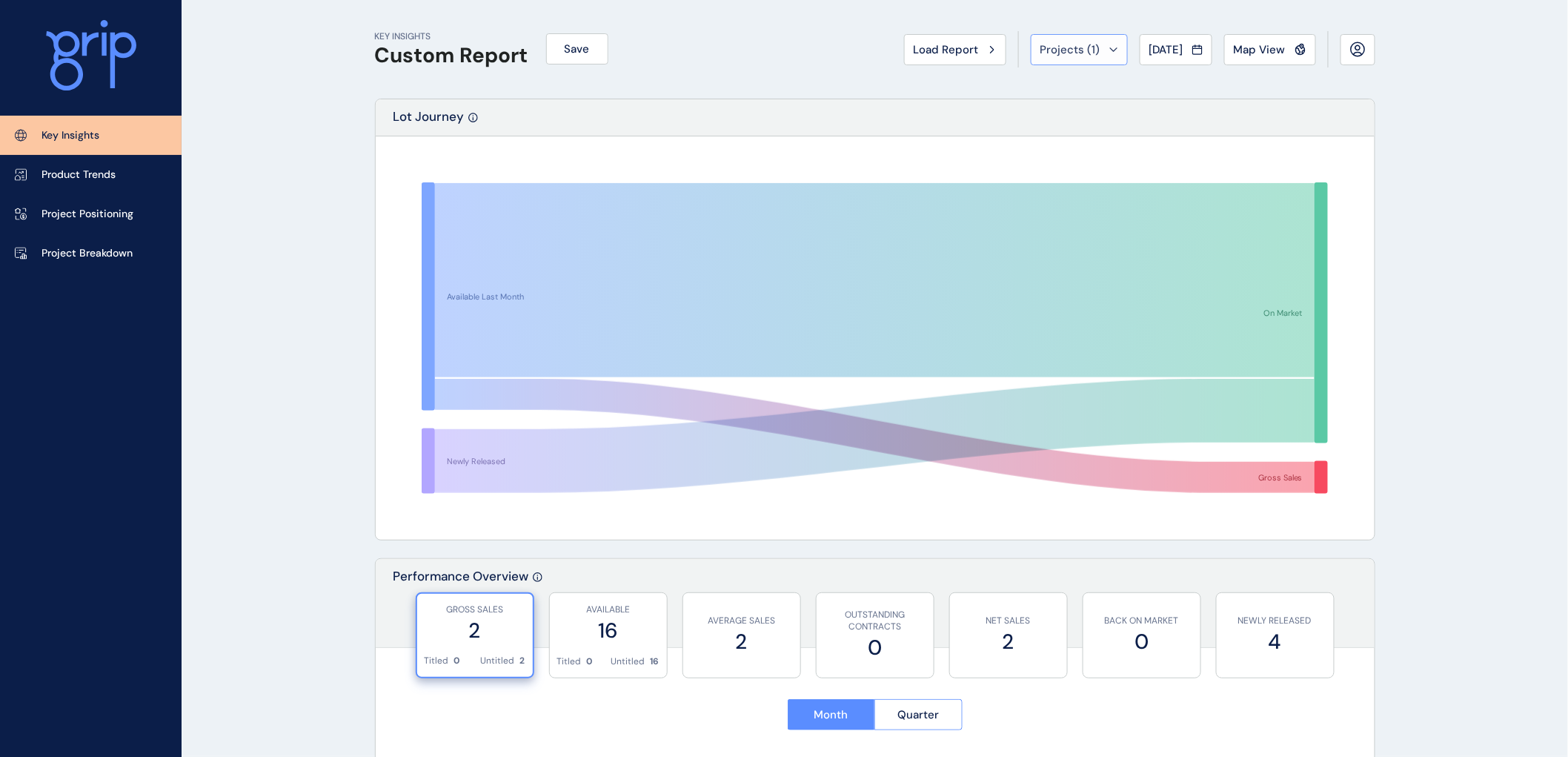
click at [1109, 49] on icon at bounding box center [1113, 49] width 9 height 4
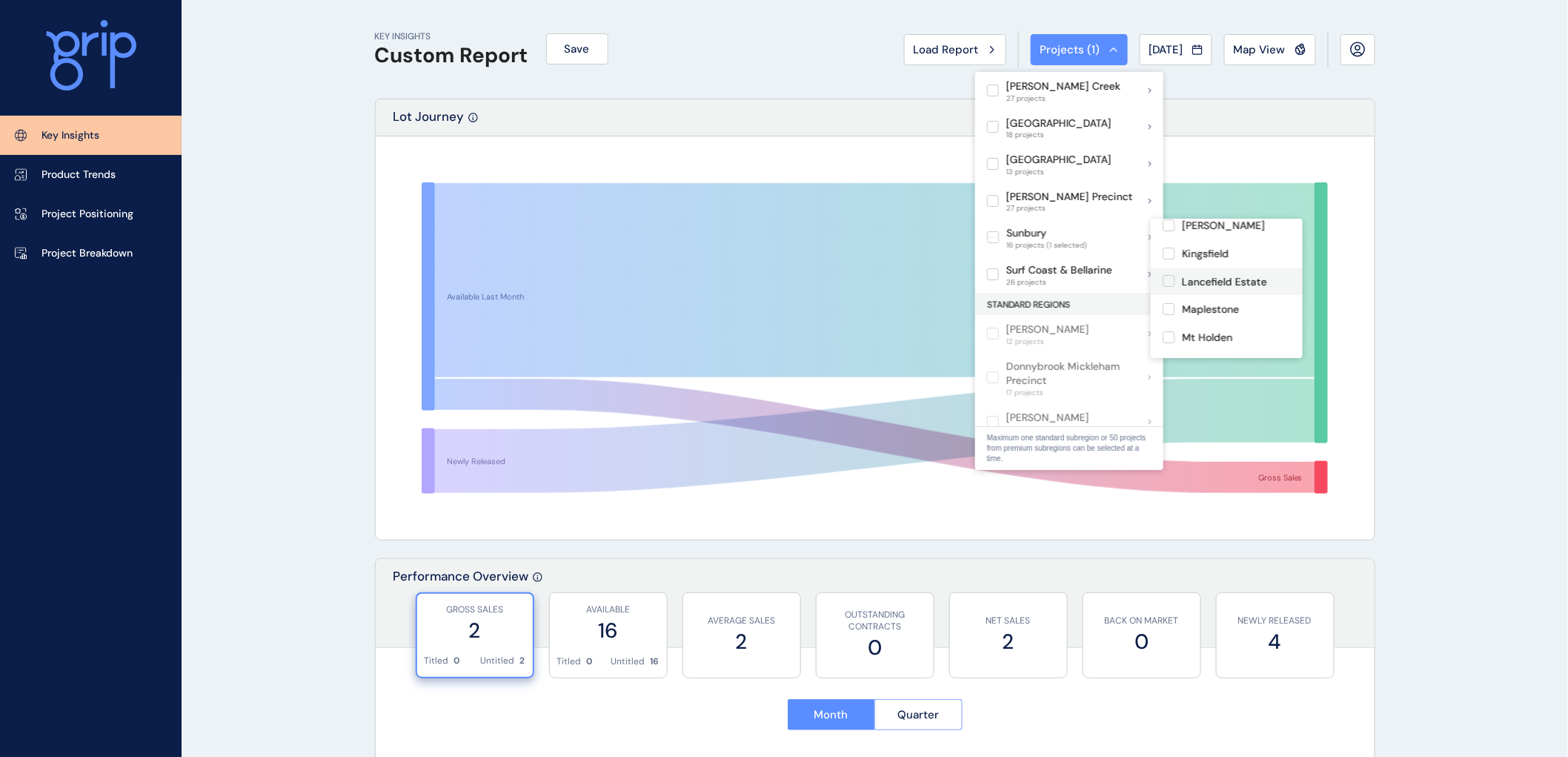
scroll to position [247, 0]
click at [1172, 330] on label at bounding box center [1169, 336] width 12 height 12
click at [1171, 275] on label at bounding box center [1169, 281] width 12 height 12
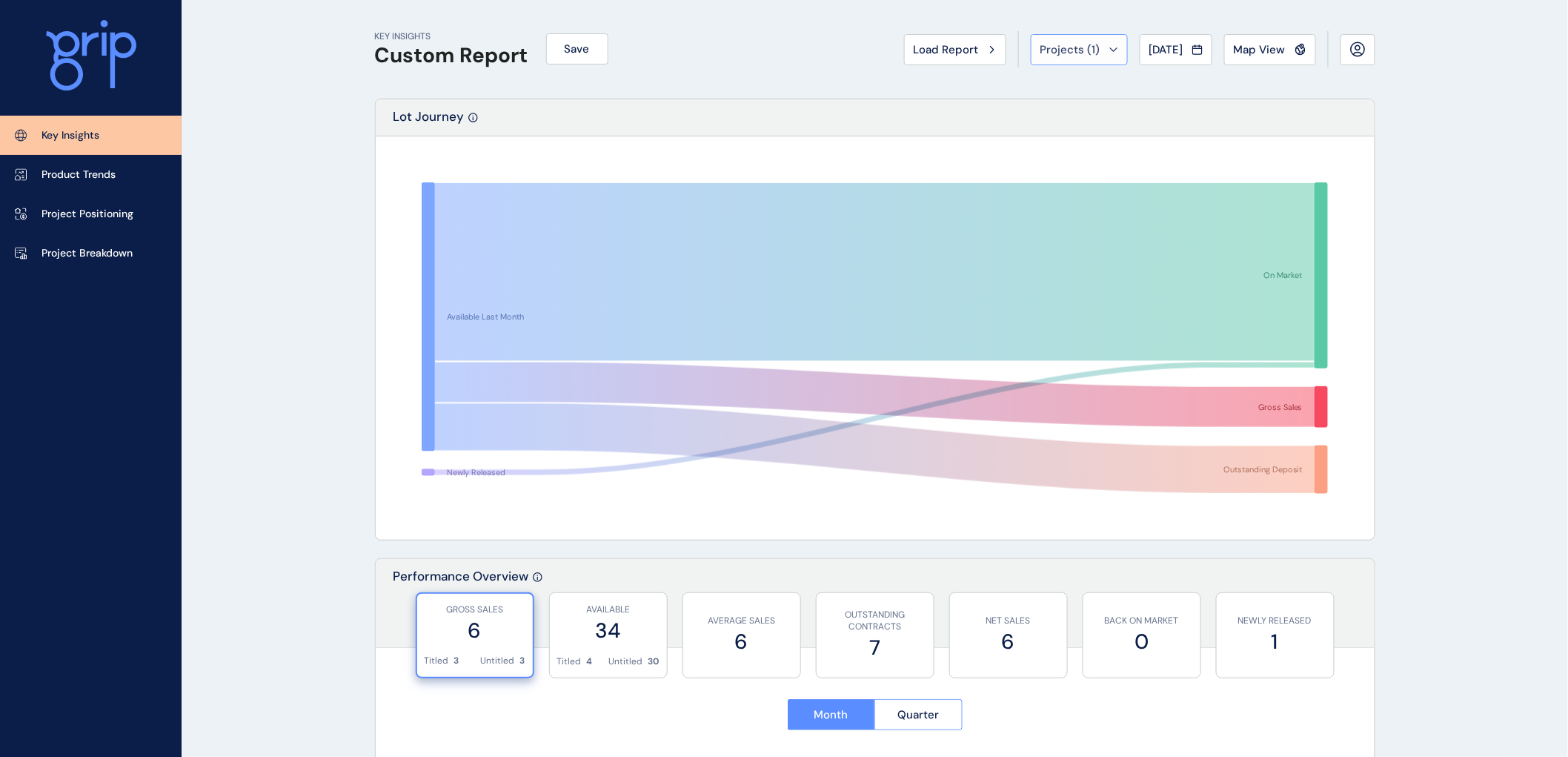
click at [1041, 49] on span "Projects ( 1 )" at bounding box center [1070, 49] width 60 height 15
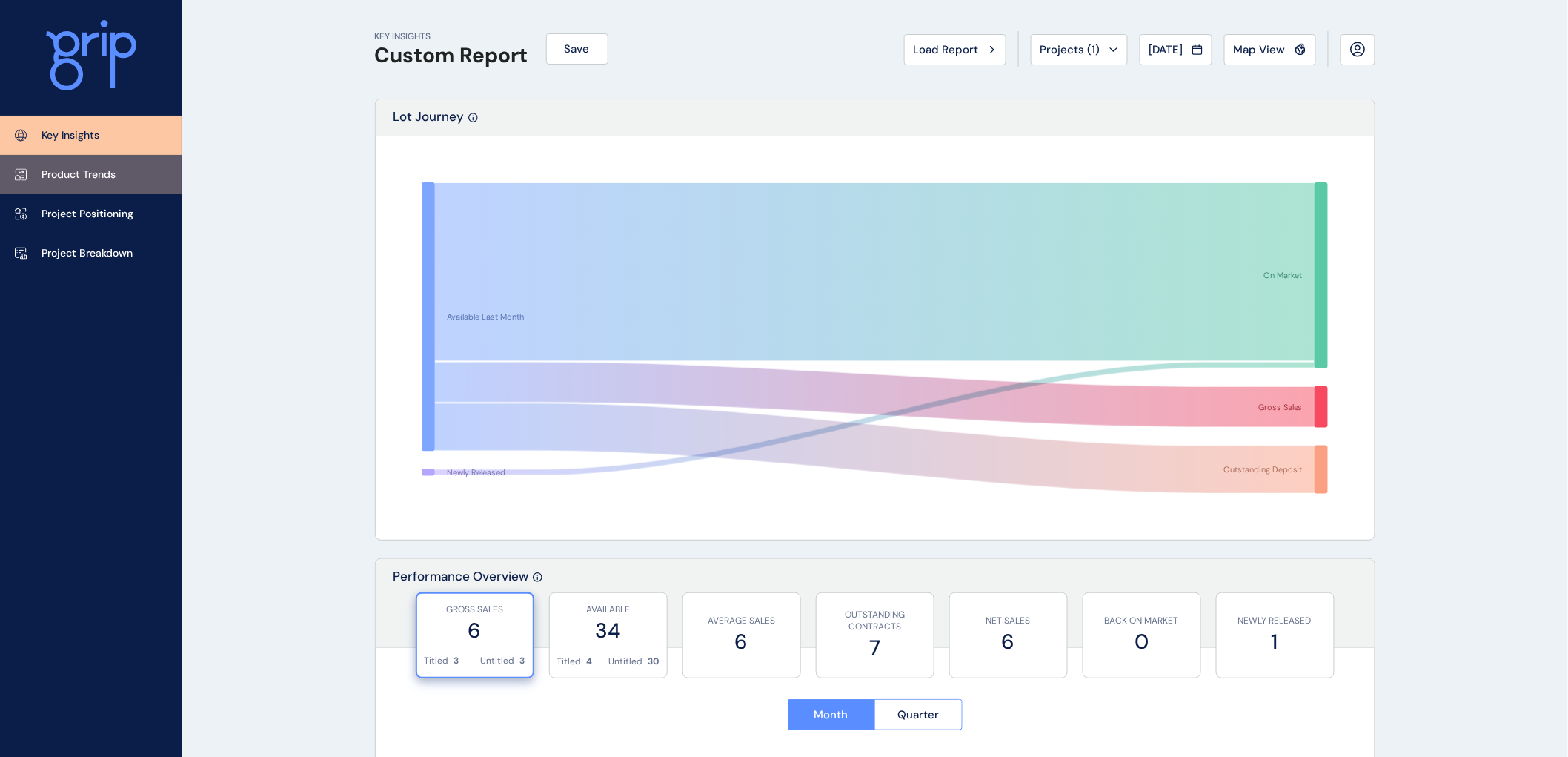
click at [61, 174] on p "Product Trends" at bounding box center [79, 174] width 74 height 15
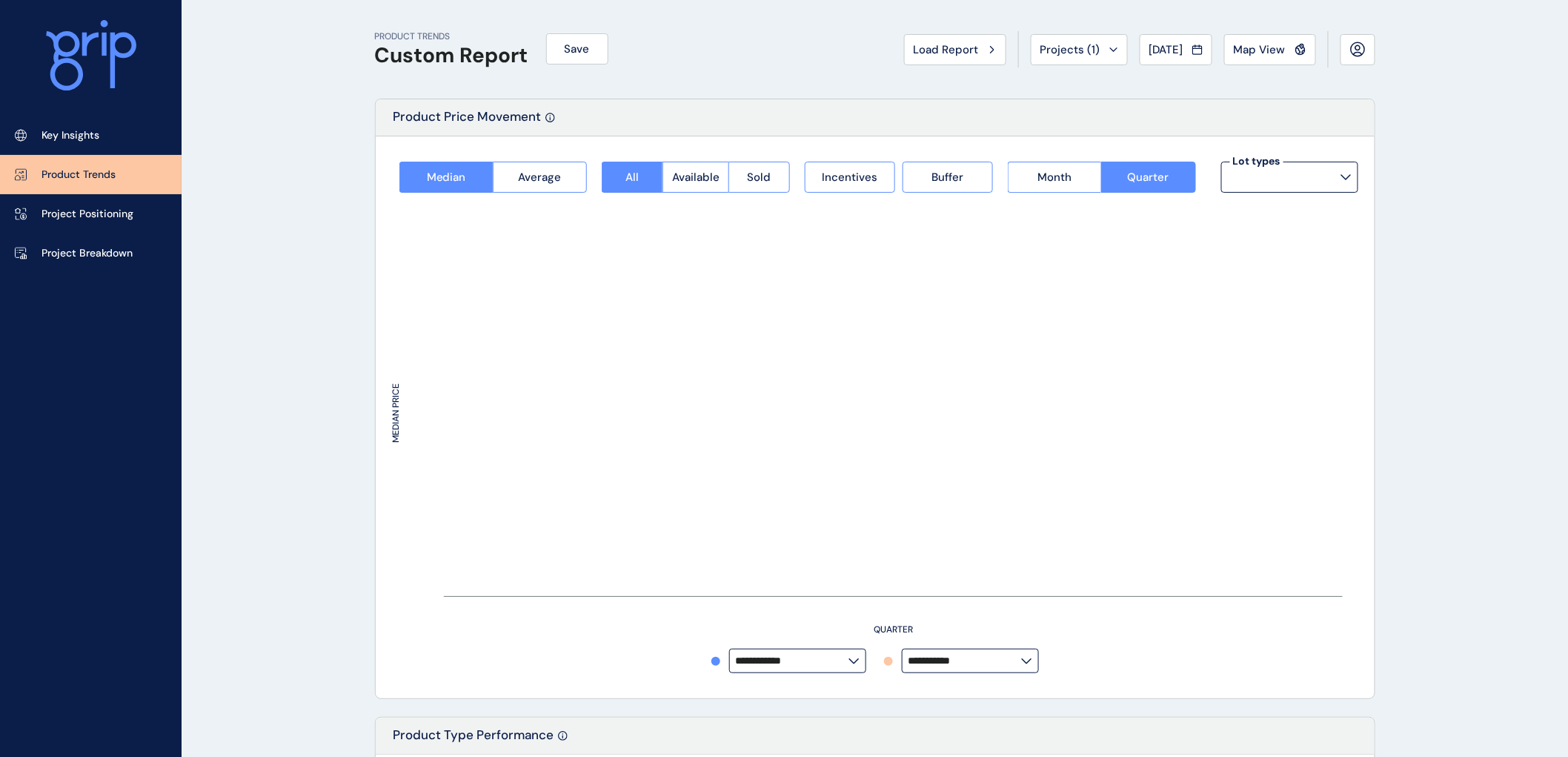
type input "**********"
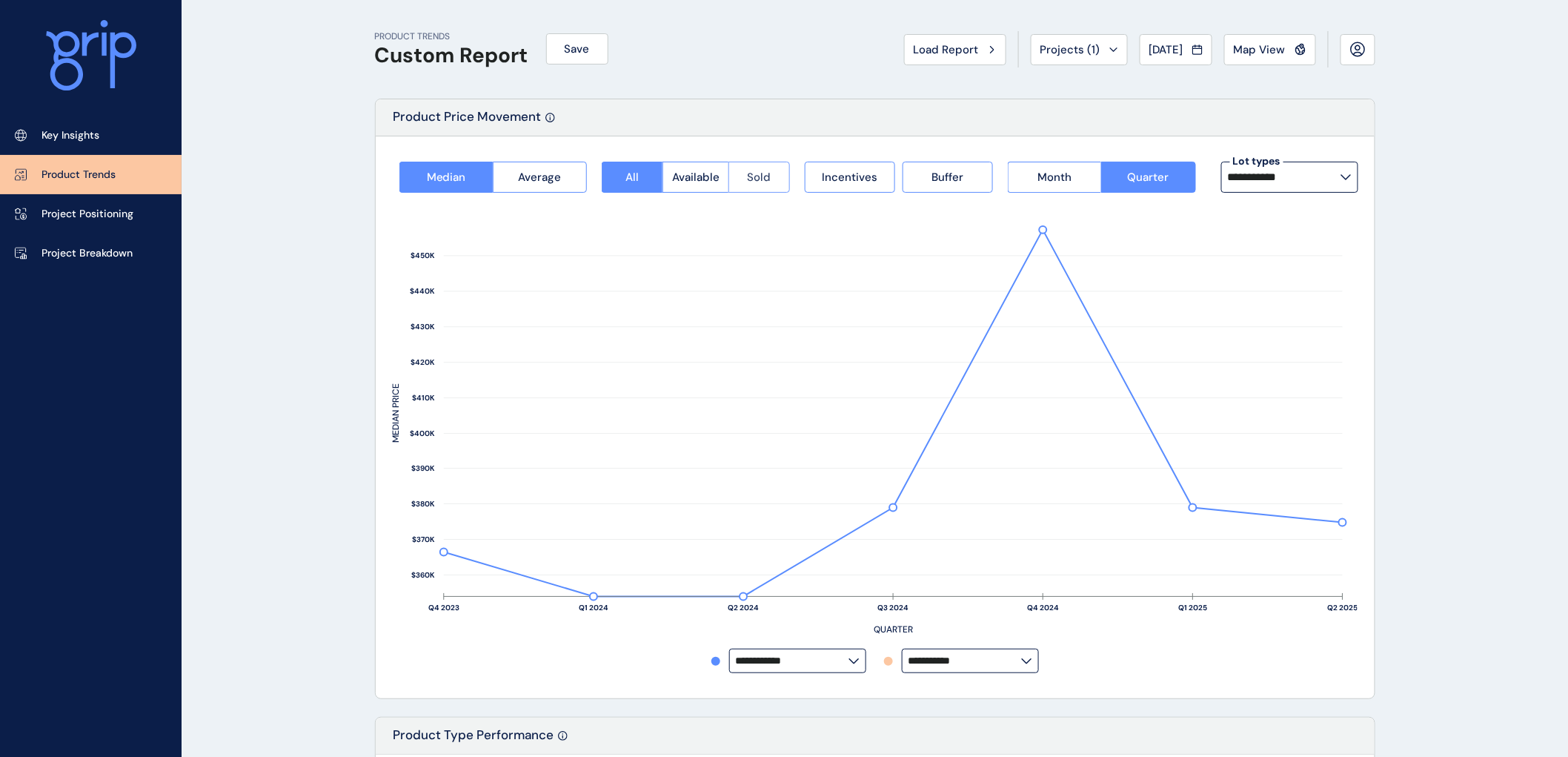
click at [762, 177] on span "Sold" at bounding box center [759, 177] width 23 height 15
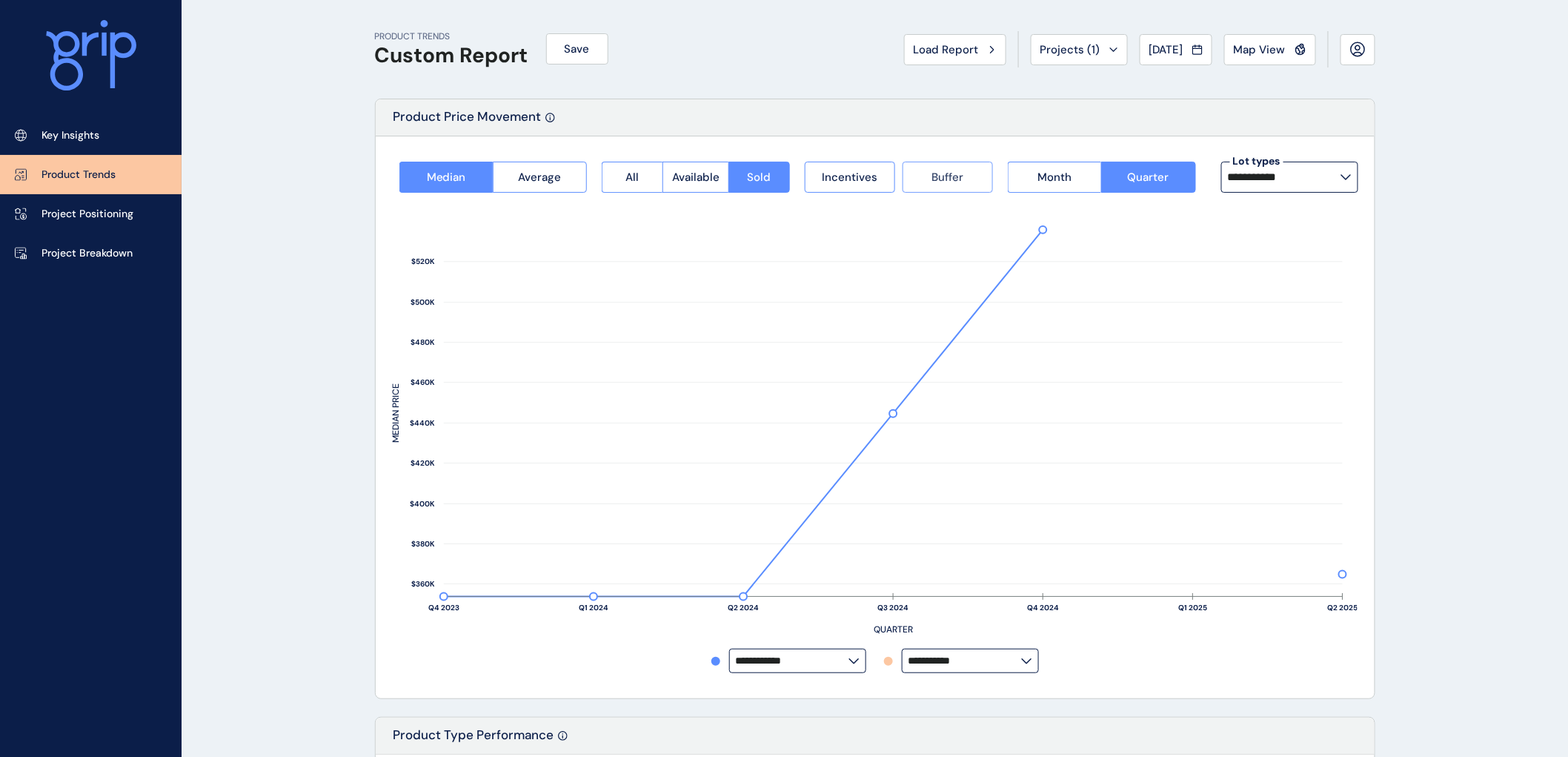
click at [936, 178] on span "Buffer" at bounding box center [947, 177] width 32 height 15
click at [874, 178] on span "Incentives" at bounding box center [849, 177] width 55 height 15
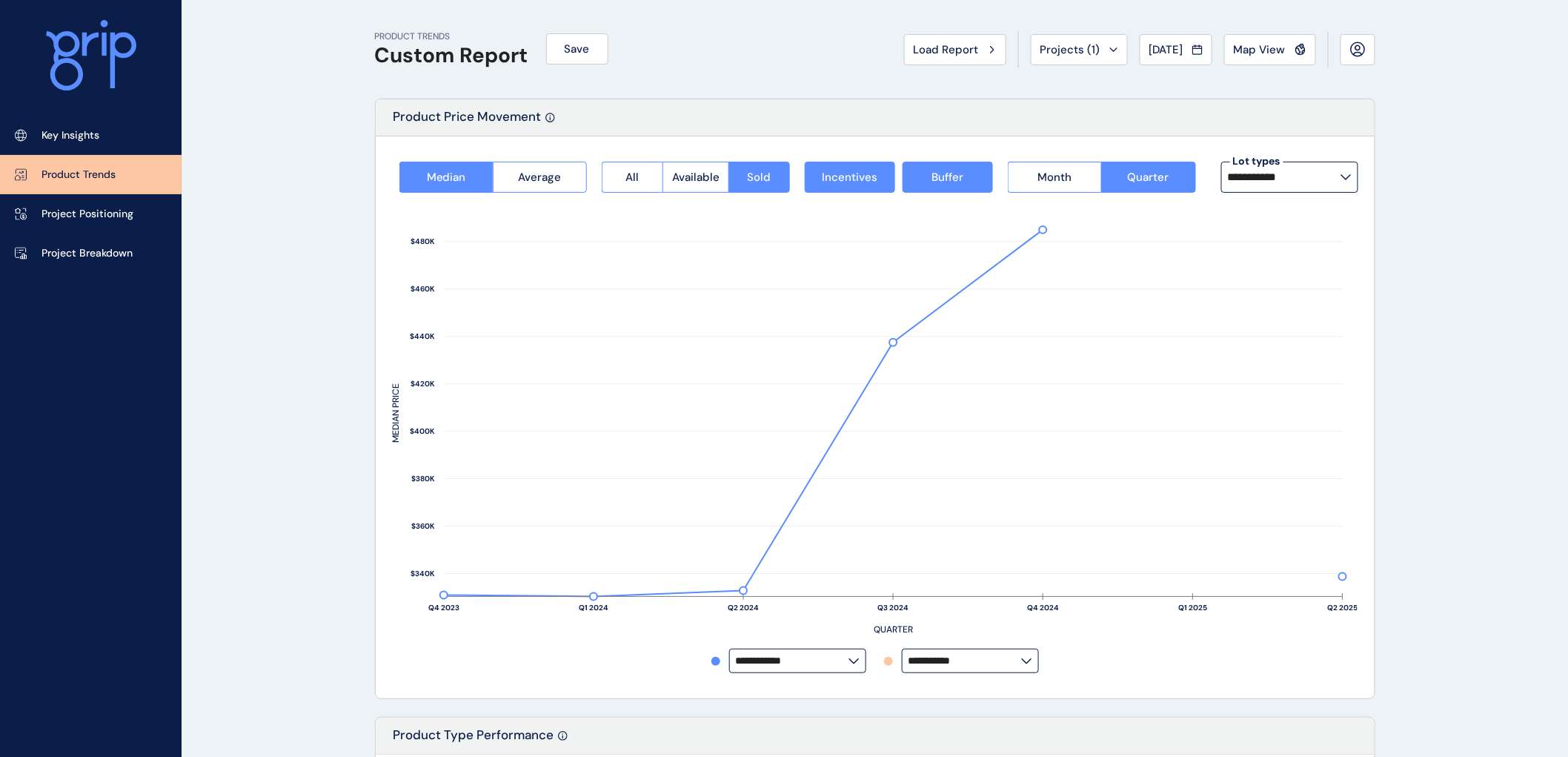
click at [1343, 171] on label "**********" at bounding box center [1289, 178] width 137 height 31
click at [1277, 249] on p "14m x 32m" at bounding box center [1258, 251] width 53 height 15
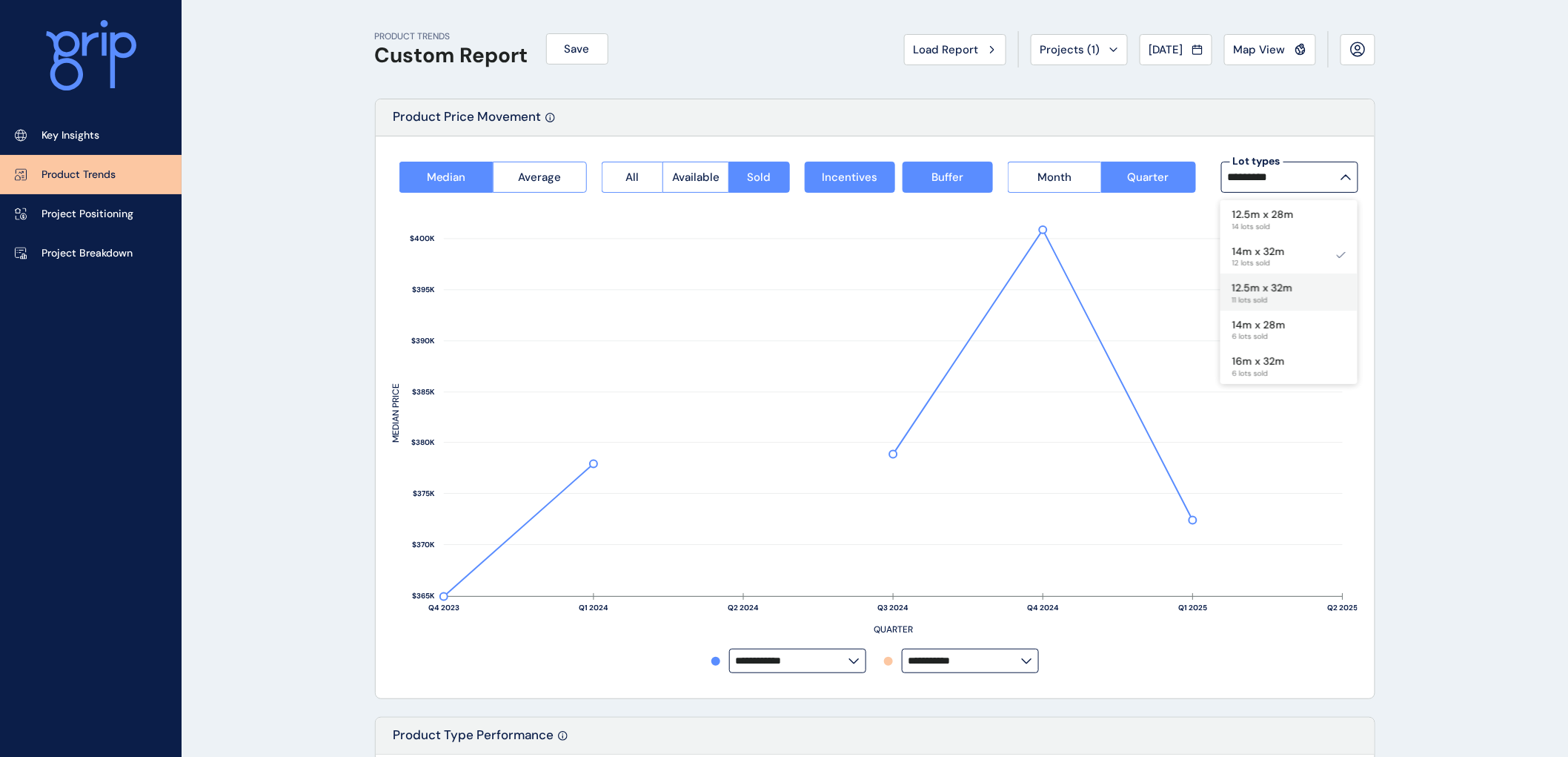
click at [1268, 289] on p "12.5m x 32m" at bounding box center [1262, 288] width 61 height 15
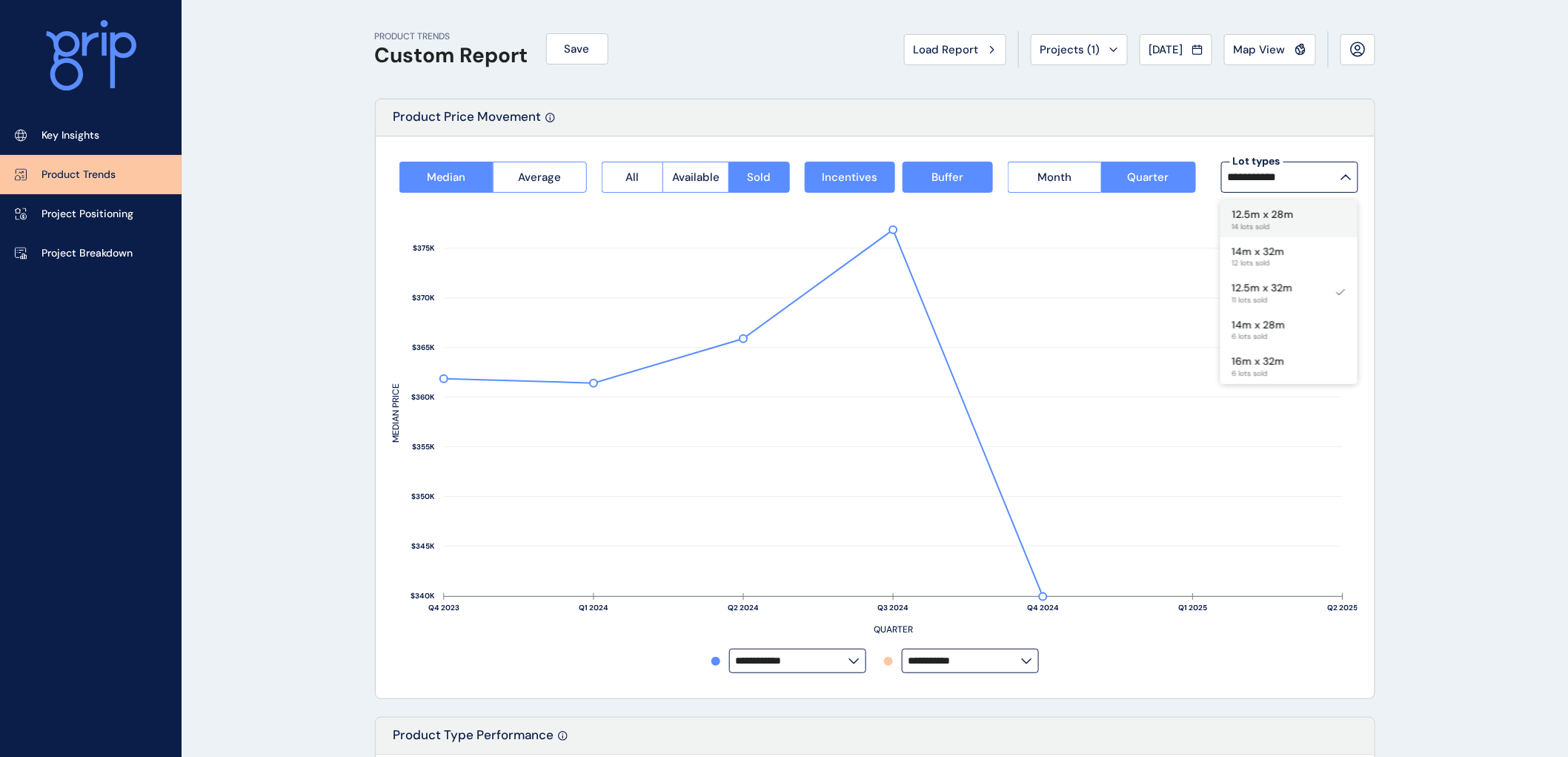
click at [1320, 217] on div "12.5m x 28m 14 lots sold" at bounding box center [1289, 218] width 137 height 37
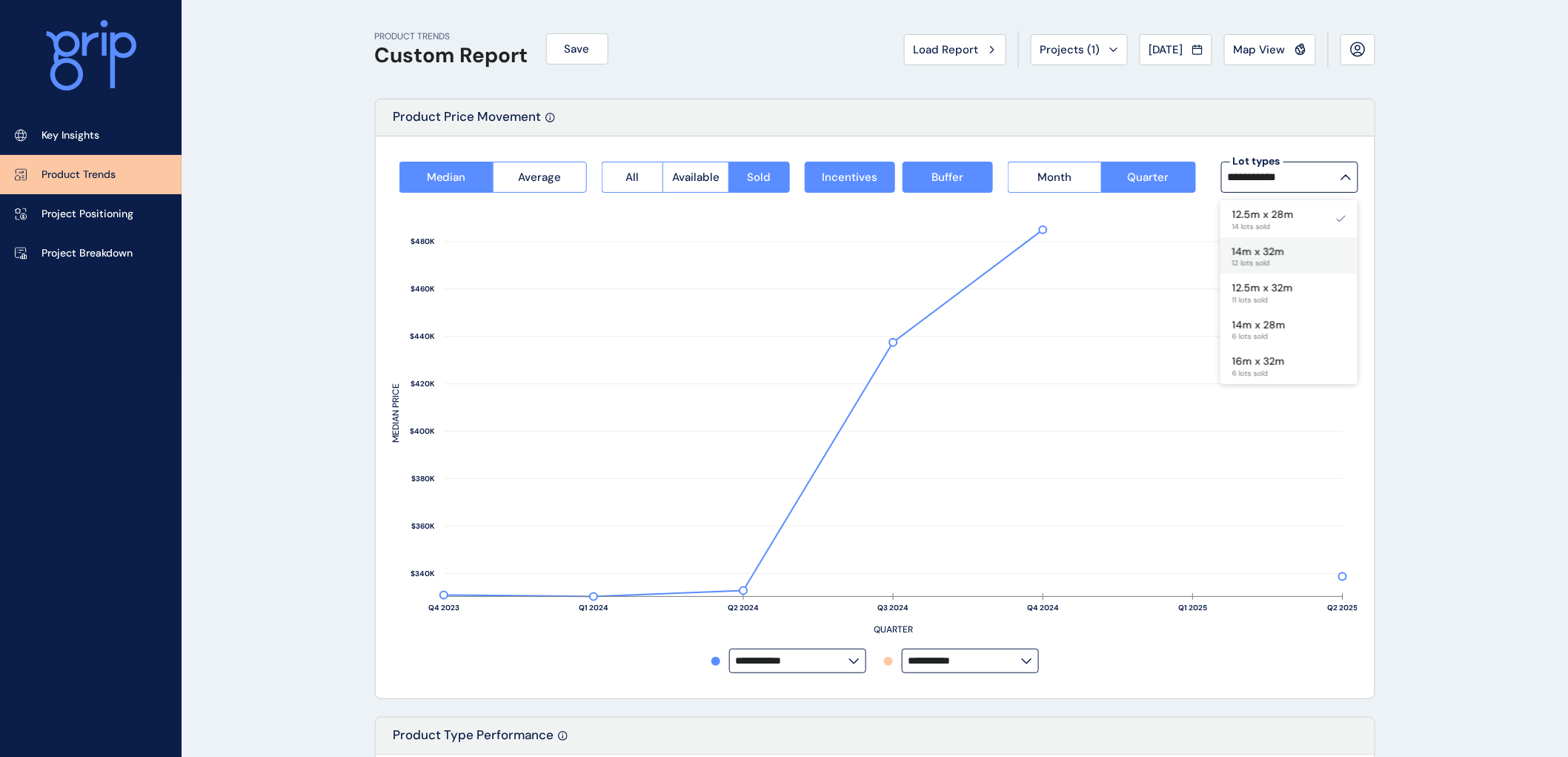
click at [1263, 256] on p "14m x 32m" at bounding box center [1258, 251] width 53 height 15
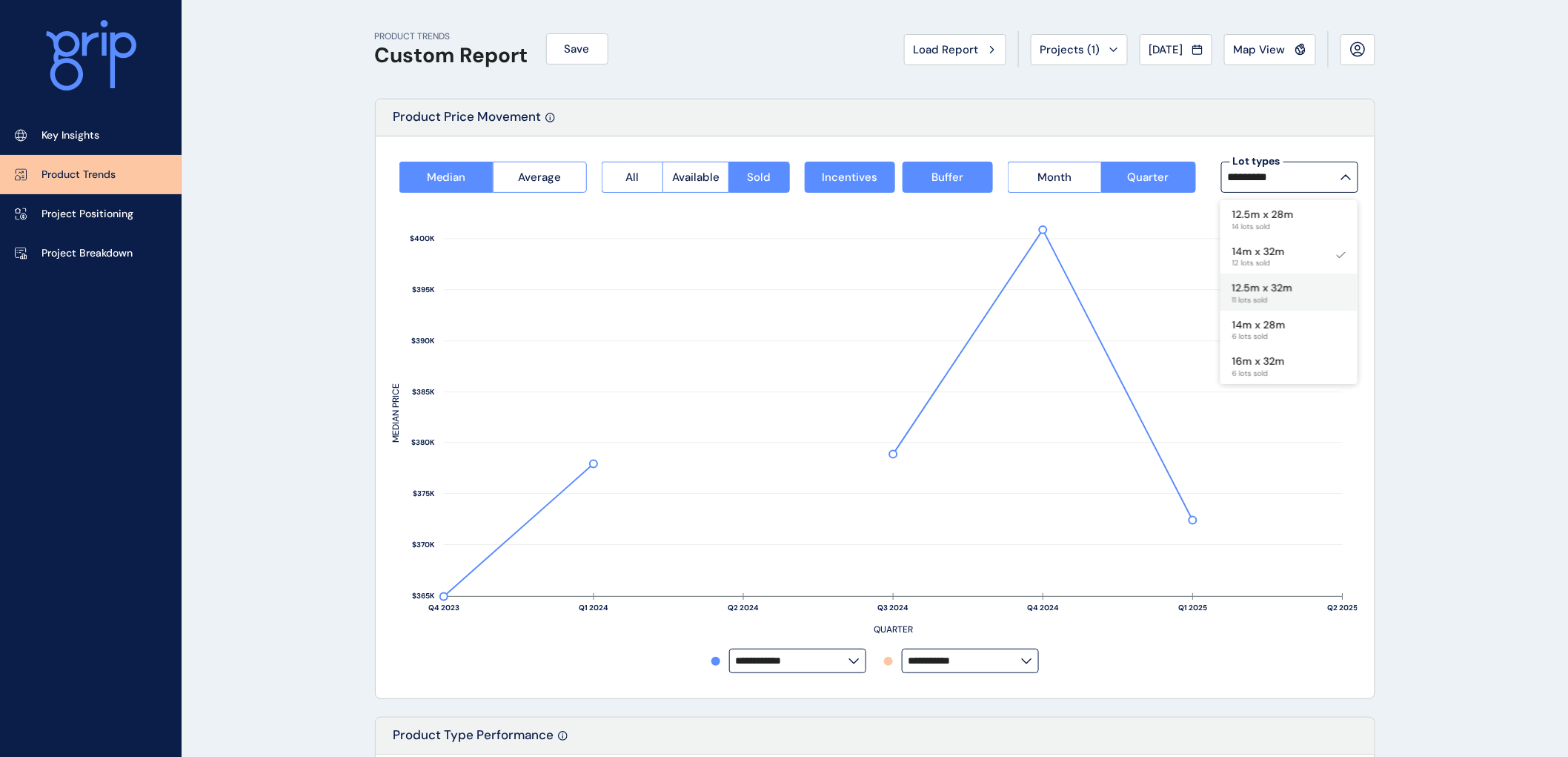
click at [1251, 286] on p "12.5m x 32m" at bounding box center [1262, 288] width 61 height 15
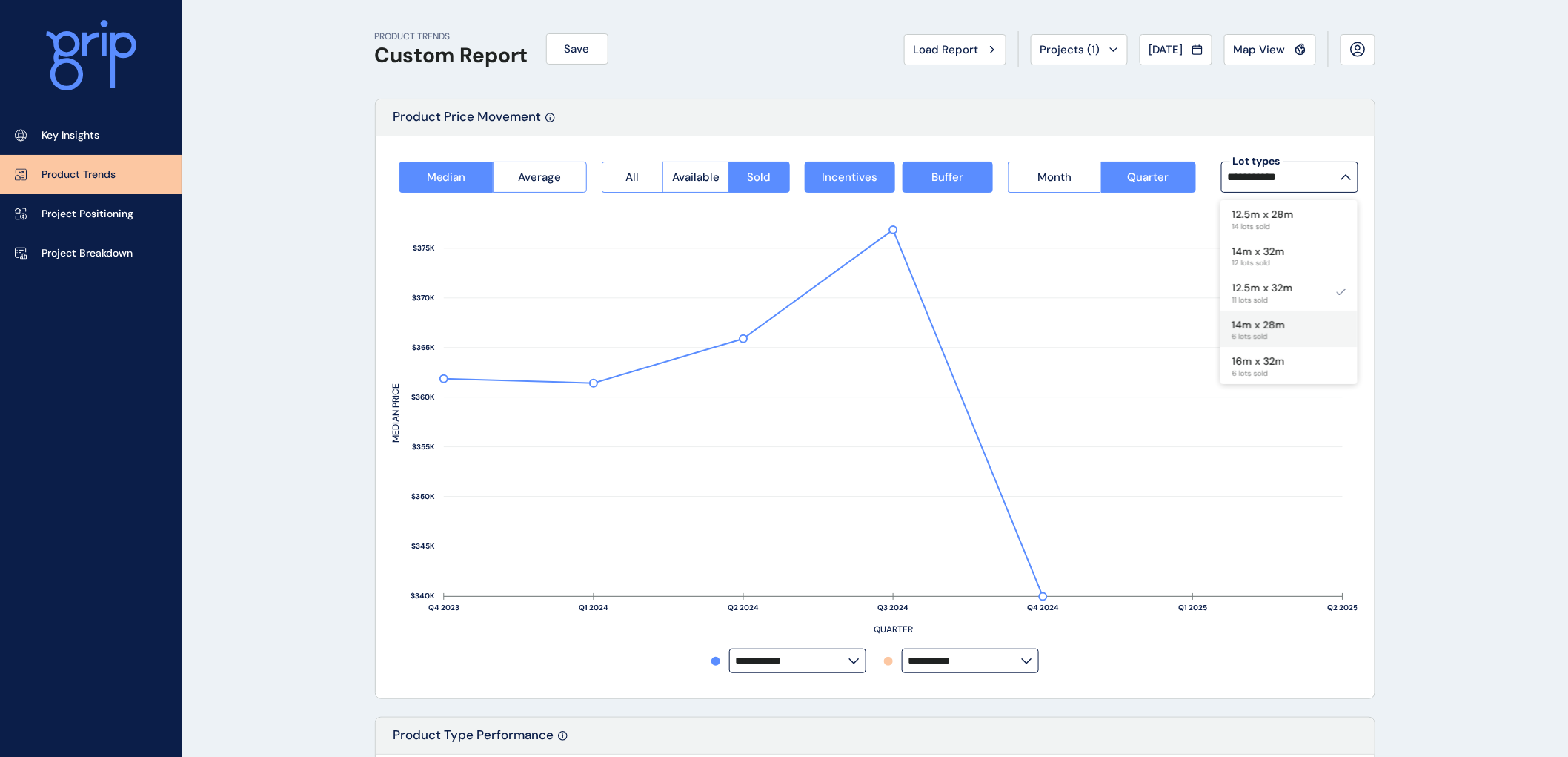
click at [1275, 323] on p "14m x 28m" at bounding box center [1259, 325] width 54 height 15
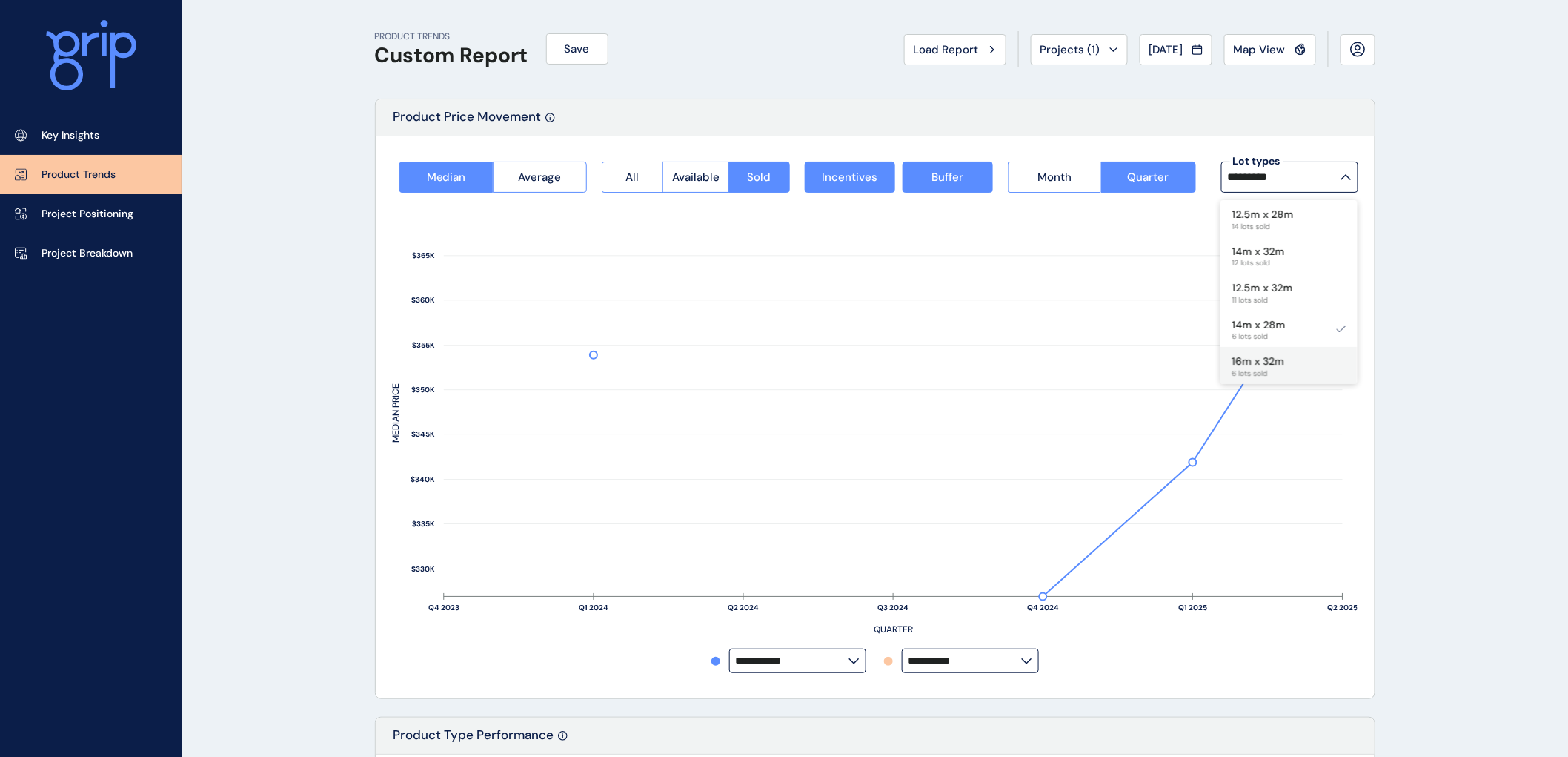
click at [1262, 366] on p "16m x 32m" at bounding box center [1258, 361] width 53 height 15
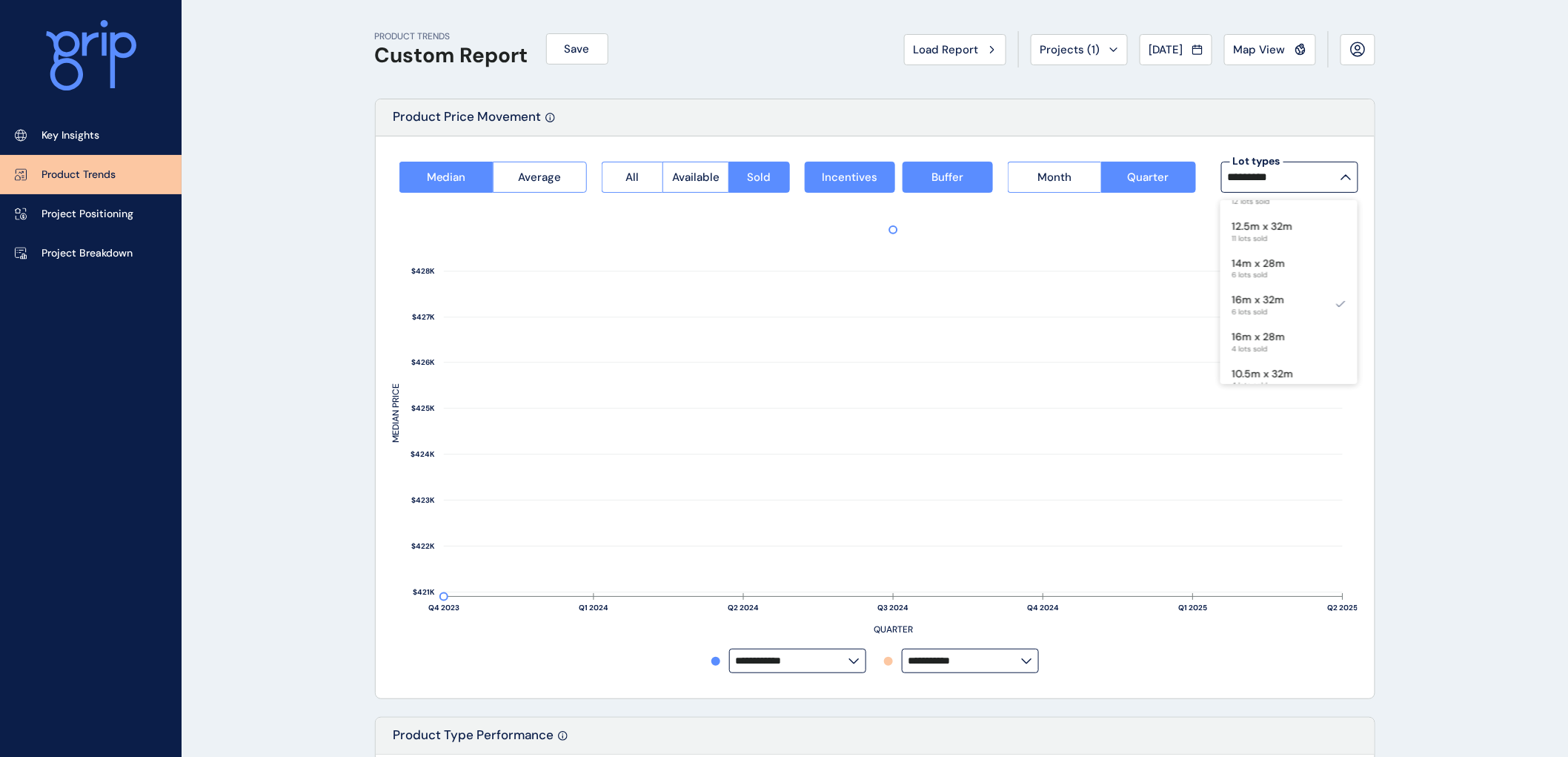
scroll to position [83, 0]
click at [1283, 320] on p "16m x 28m" at bounding box center [1259, 315] width 54 height 15
click at [1313, 350] on div "10.5m x 32m 4 lots sold" at bounding box center [1289, 356] width 137 height 37
click at [1335, 265] on div "10.5m x 28m 2 lots sold" at bounding box center [1289, 269] width 137 height 37
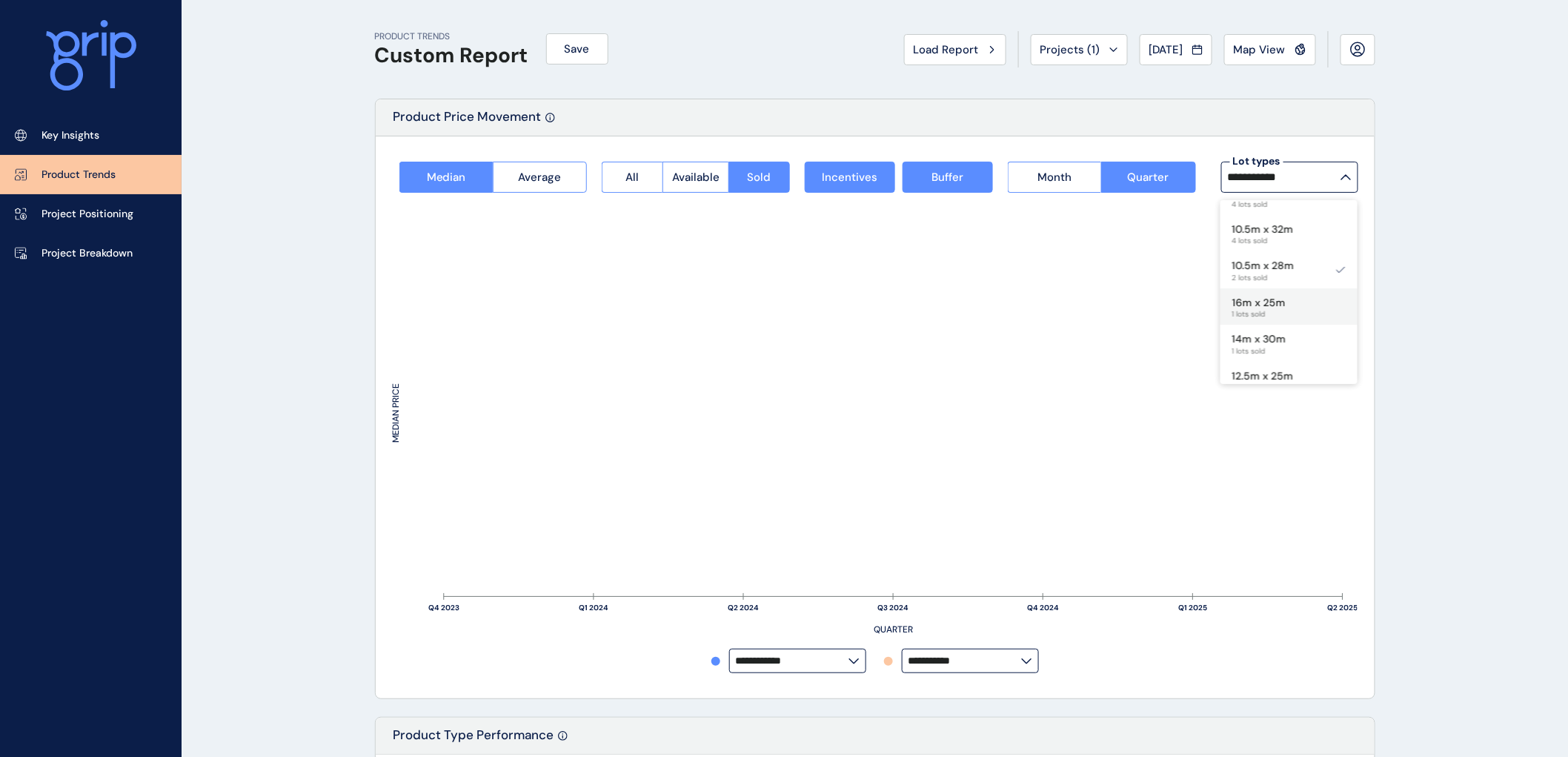
click at [1287, 307] on div "16m x 25m 1 lots sold" at bounding box center [1289, 307] width 137 height 37
click at [1329, 342] on div "14m x 30m 1 lots sold" at bounding box center [1289, 343] width 137 height 37
click at [1276, 237] on p "12.5m x 32m" at bounding box center [1262, 239] width 61 height 15
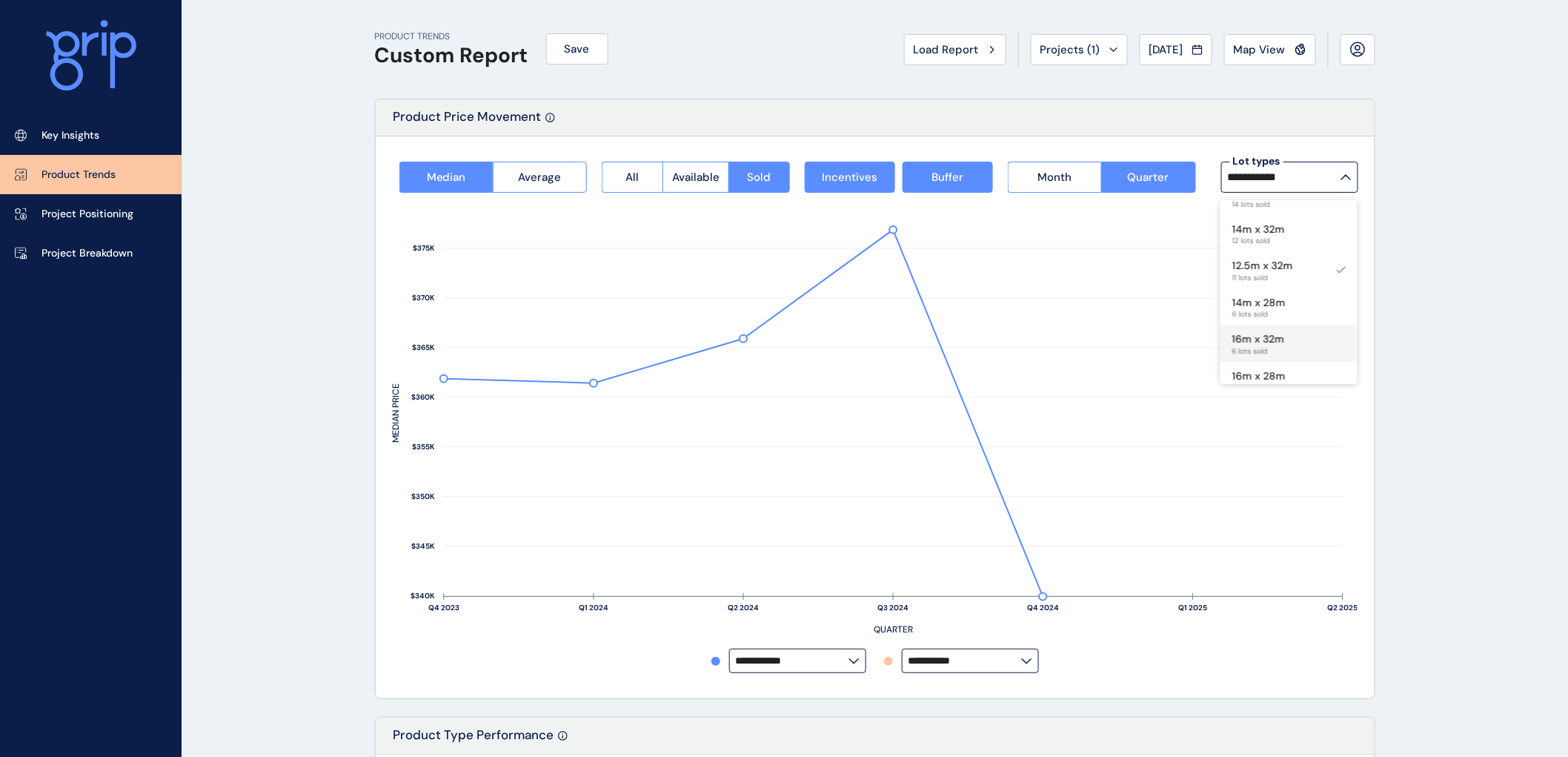
scroll to position [0, 0]
click at [1295, 216] on div "12.5m x 28m 14 lots sold" at bounding box center [1289, 218] width 137 height 37
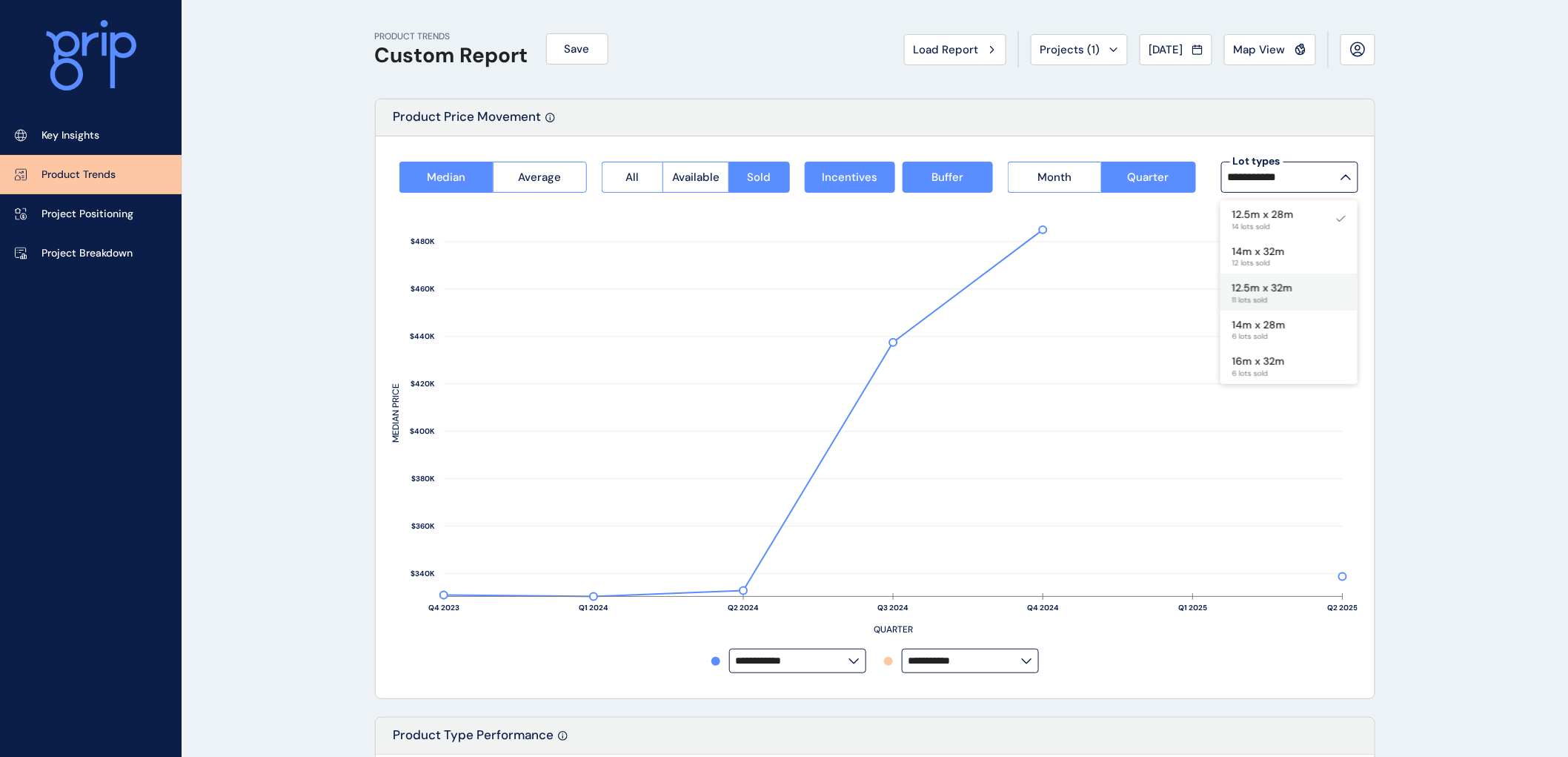
click at [1272, 289] on p "12.5m x 32m" at bounding box center [1262, 288] width 61 height 15
type input "**********"
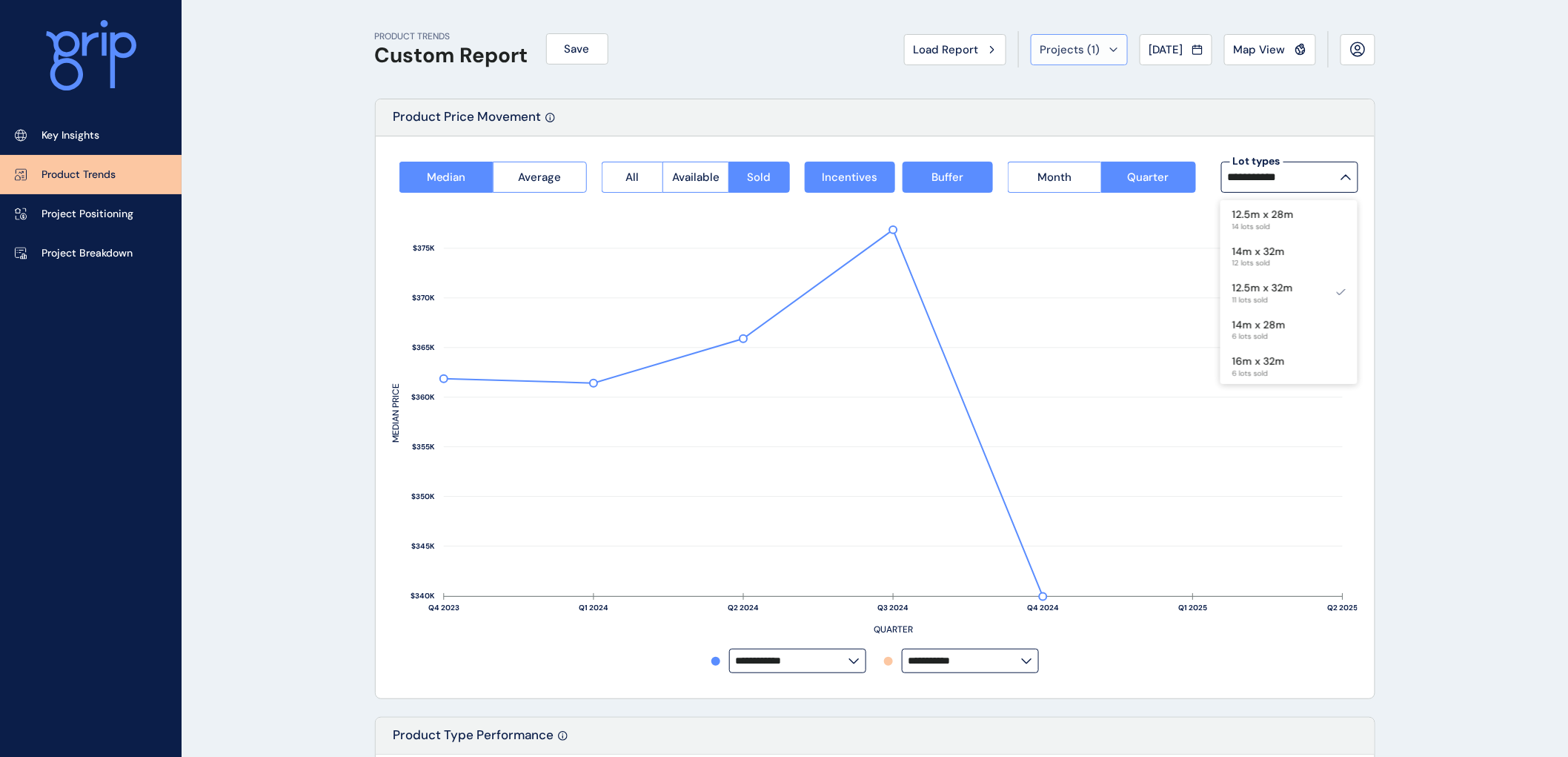
click at [1109, 48] on icon at bounding box center [1113, 49] width 9 height 4
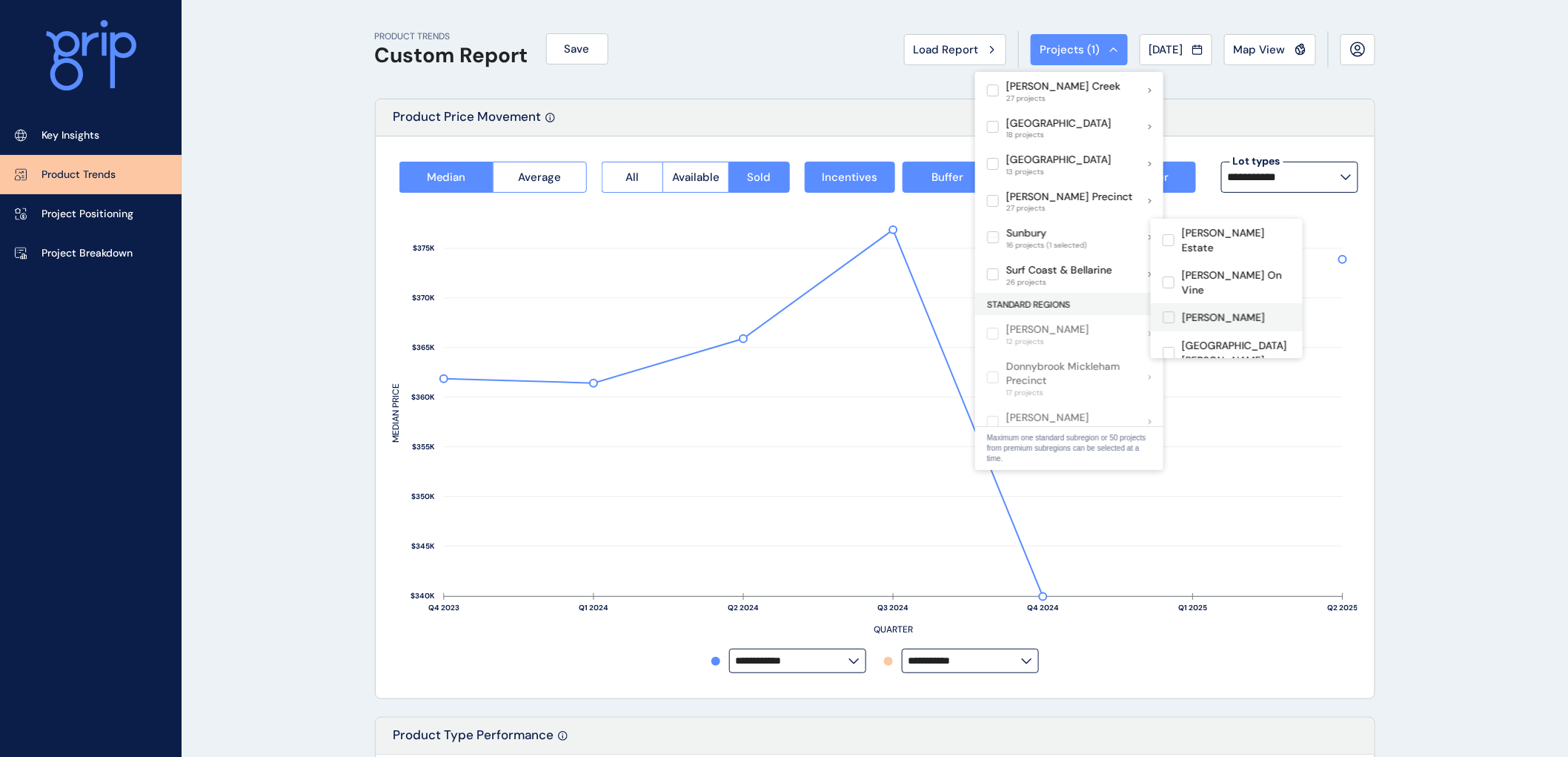
click at [1171, 311] on label at bounding box center [1169, 317] width 12 height 12
type input "*********"
